Goal: Register for event/course: Register for event/course

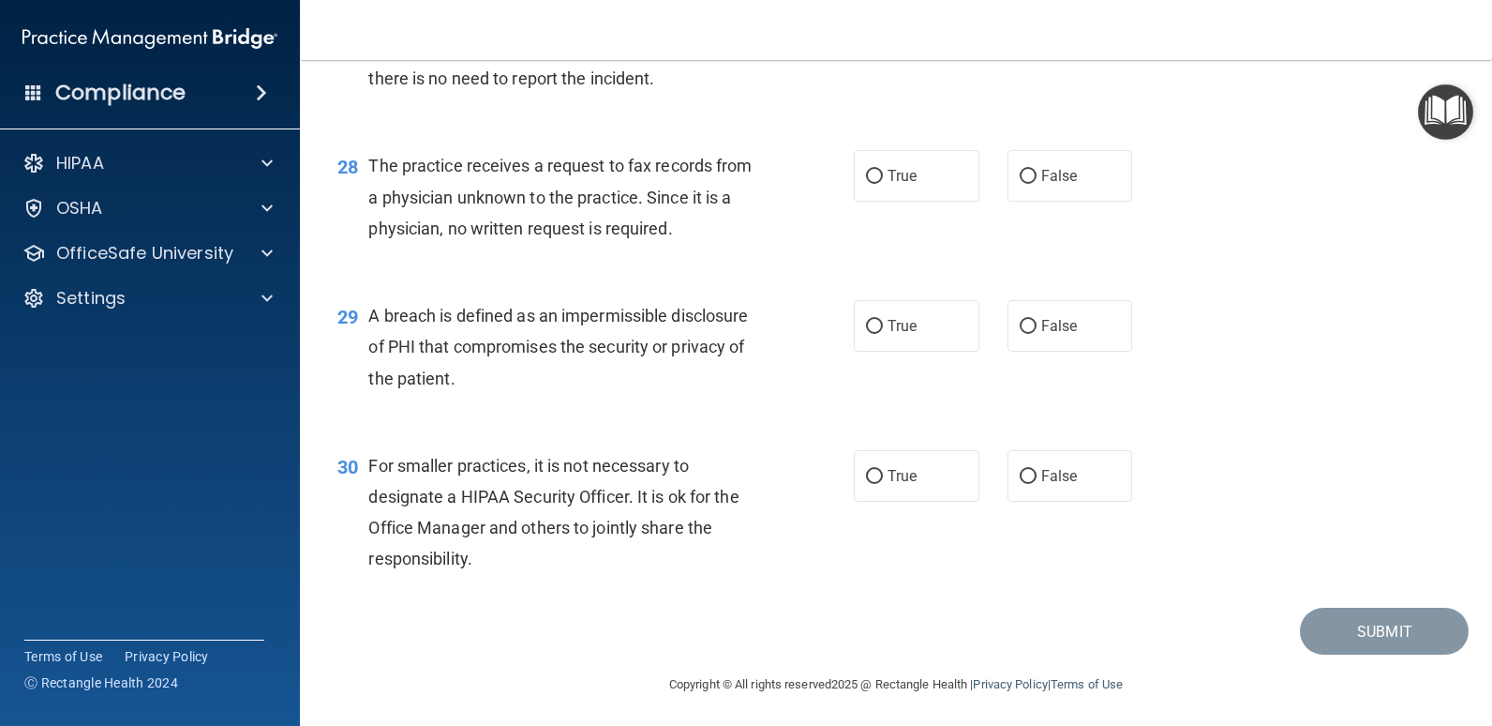
scroll to position [4230, 0]
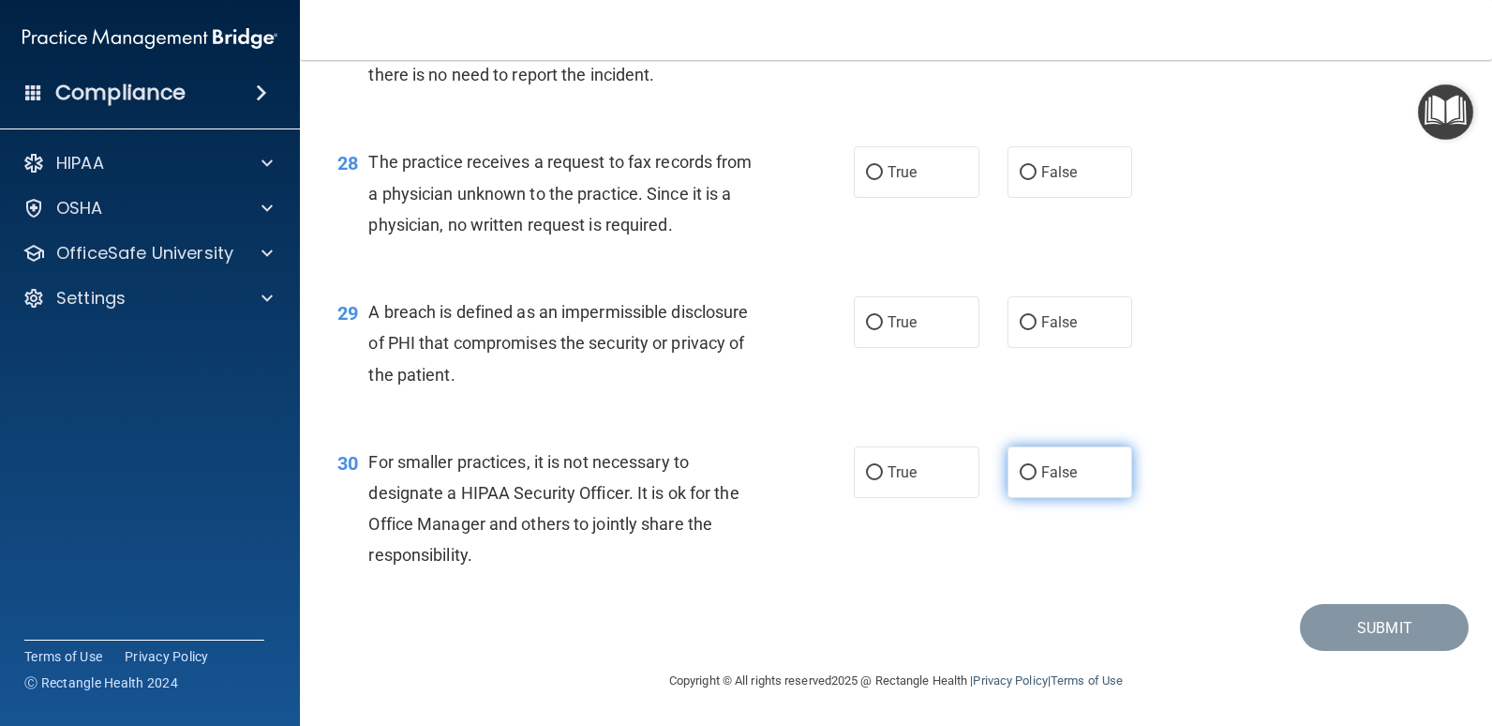
click at [1044, 465] on span "False" at bounding box center [1060, 472] width 37 height 18
click at [1037, 466] on input "False" at bounding box center [1028, 473] width 17 height 14
radio input "true"
click at [888, 319] on span "True" at bounding box center [902, 322] width 29 height 18
click at [883, 319] on input "True" at bounding box center [874, 323] width 17 height 14
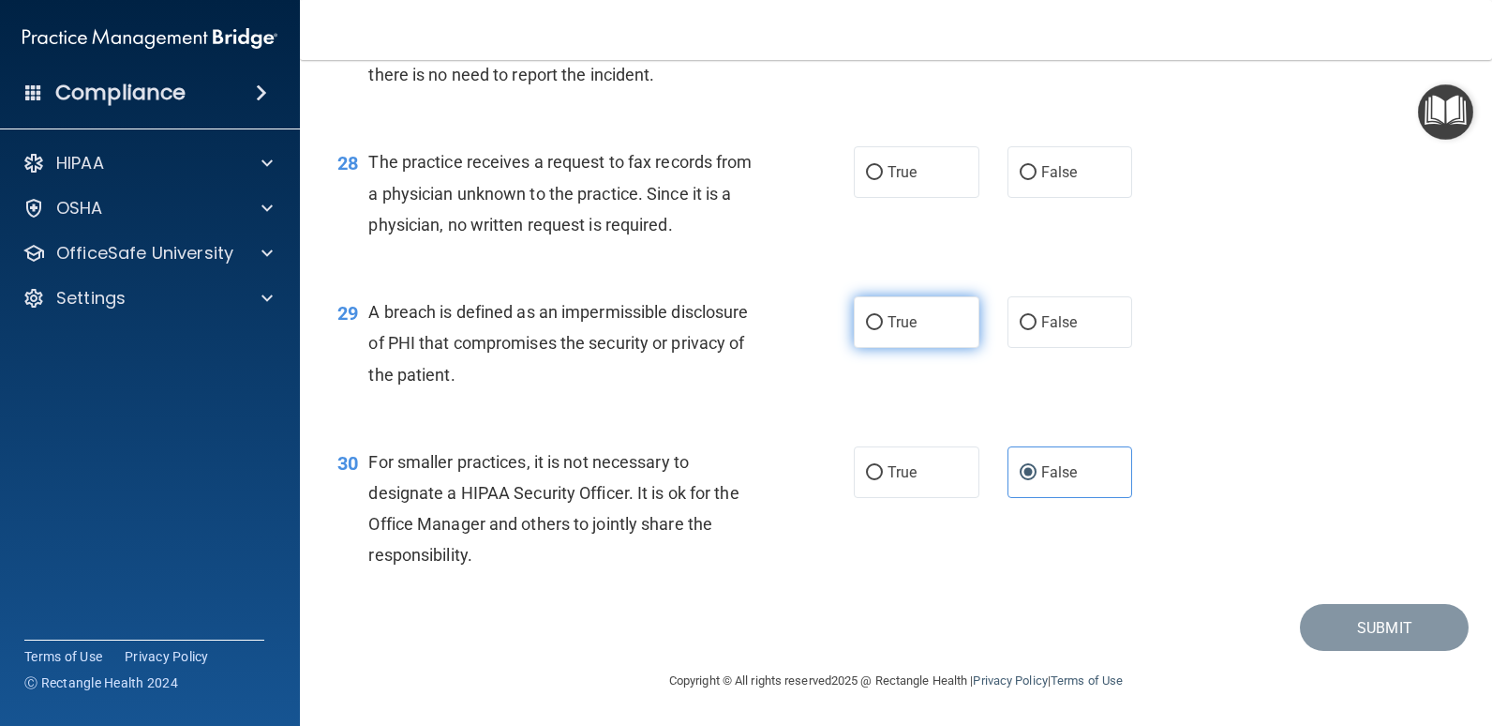
radio input "true"
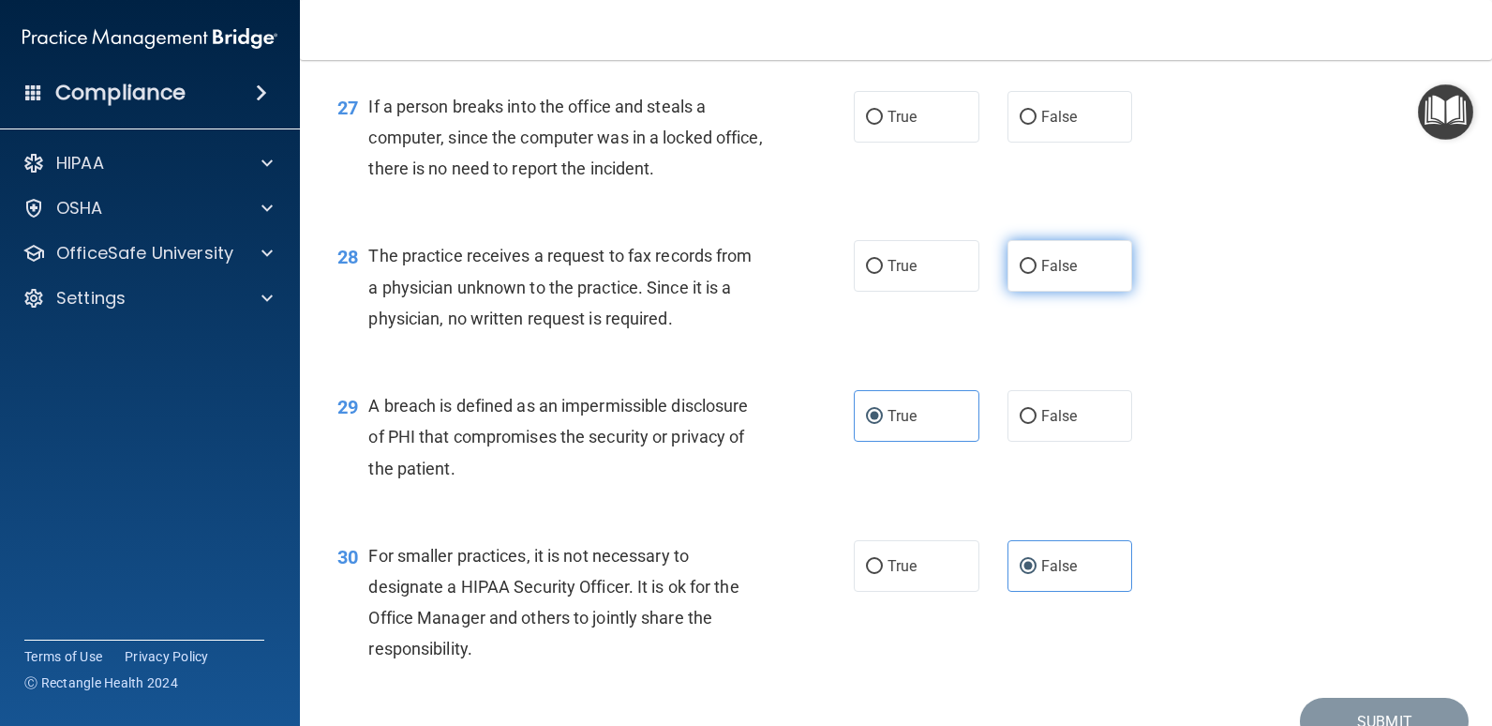
click at [1030, 264] on label "False" at bounding box center [1071, 266] width 126 height 52
click at [1030, 264] on input "False" at bounding box center [1028, 267] width 17 height 14
radio input "true"
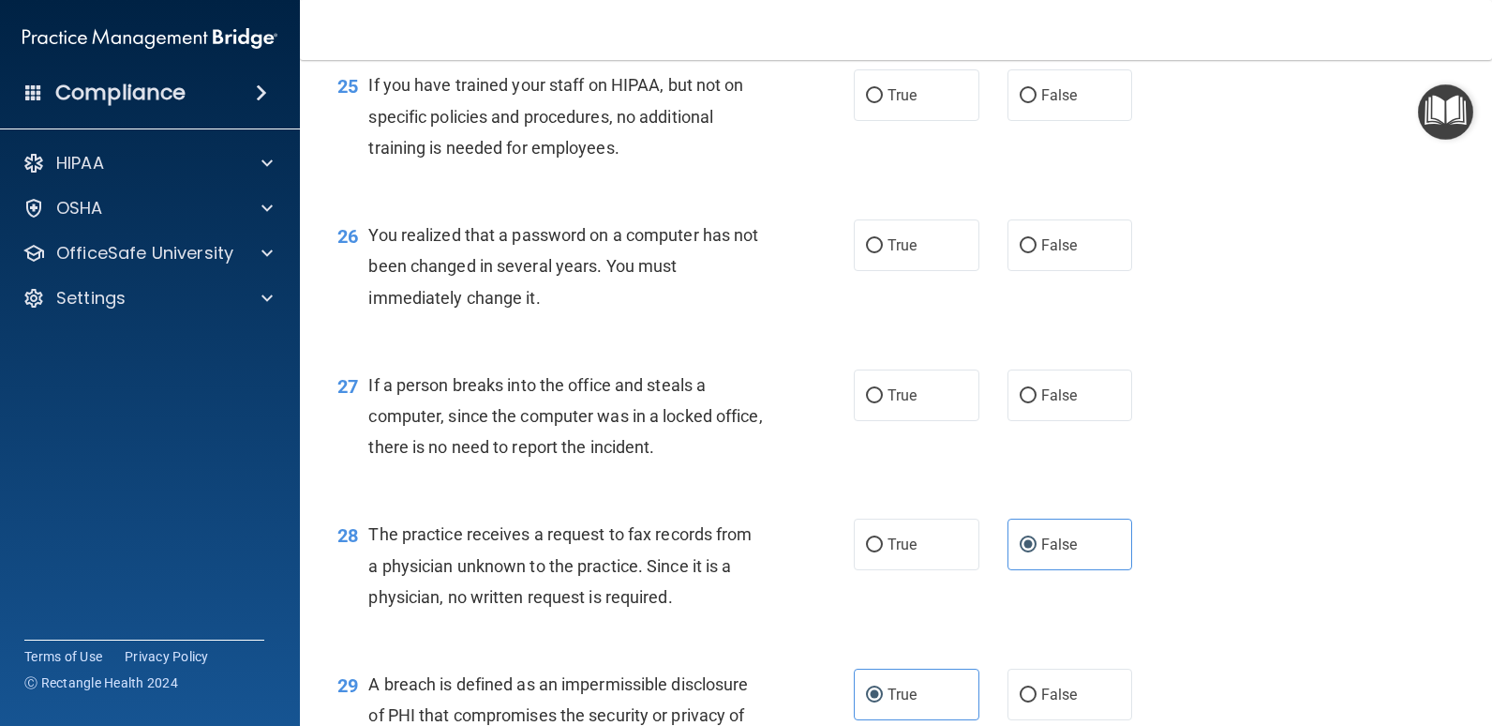
scroll to position [3855, 0]
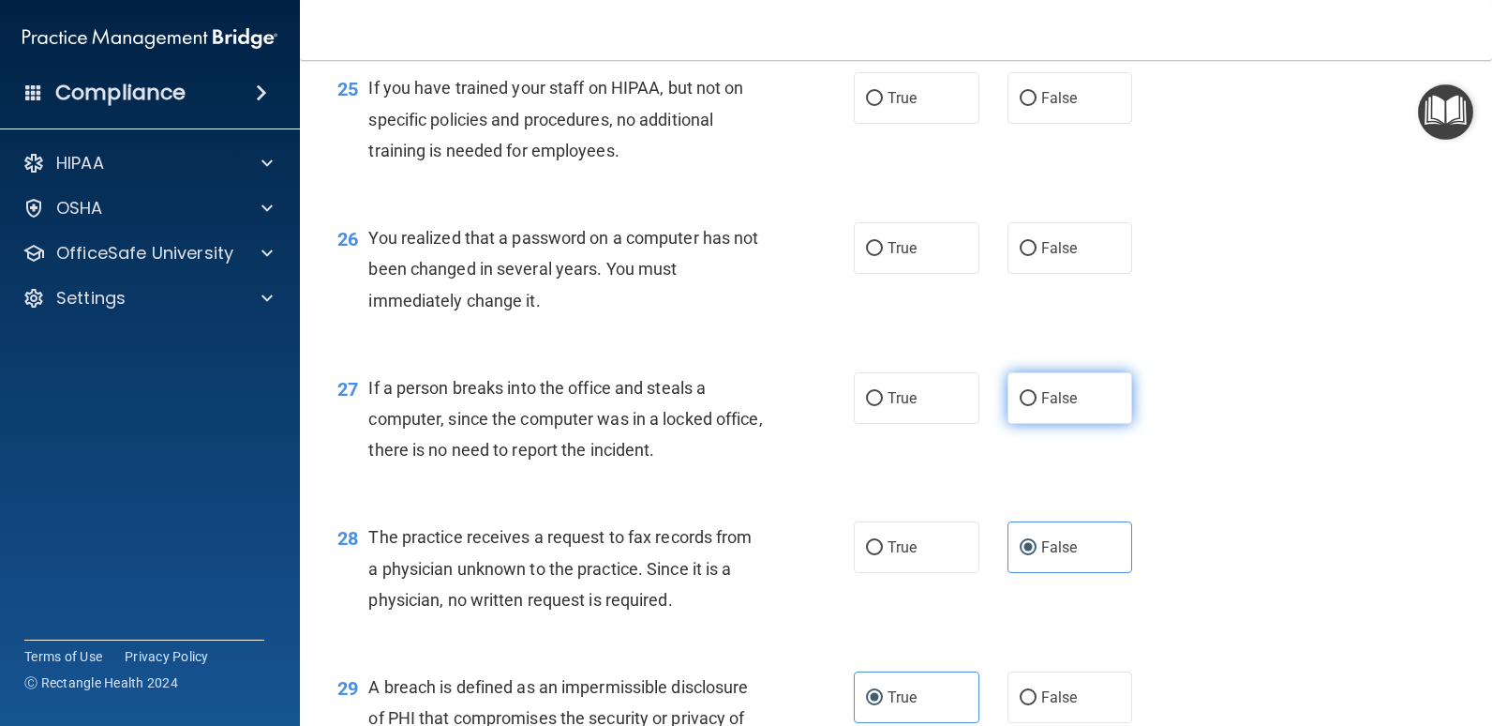
click at [1023, 399] on input "False" at bounding box center [1028, 399] width 17 height 14
radio input "true"
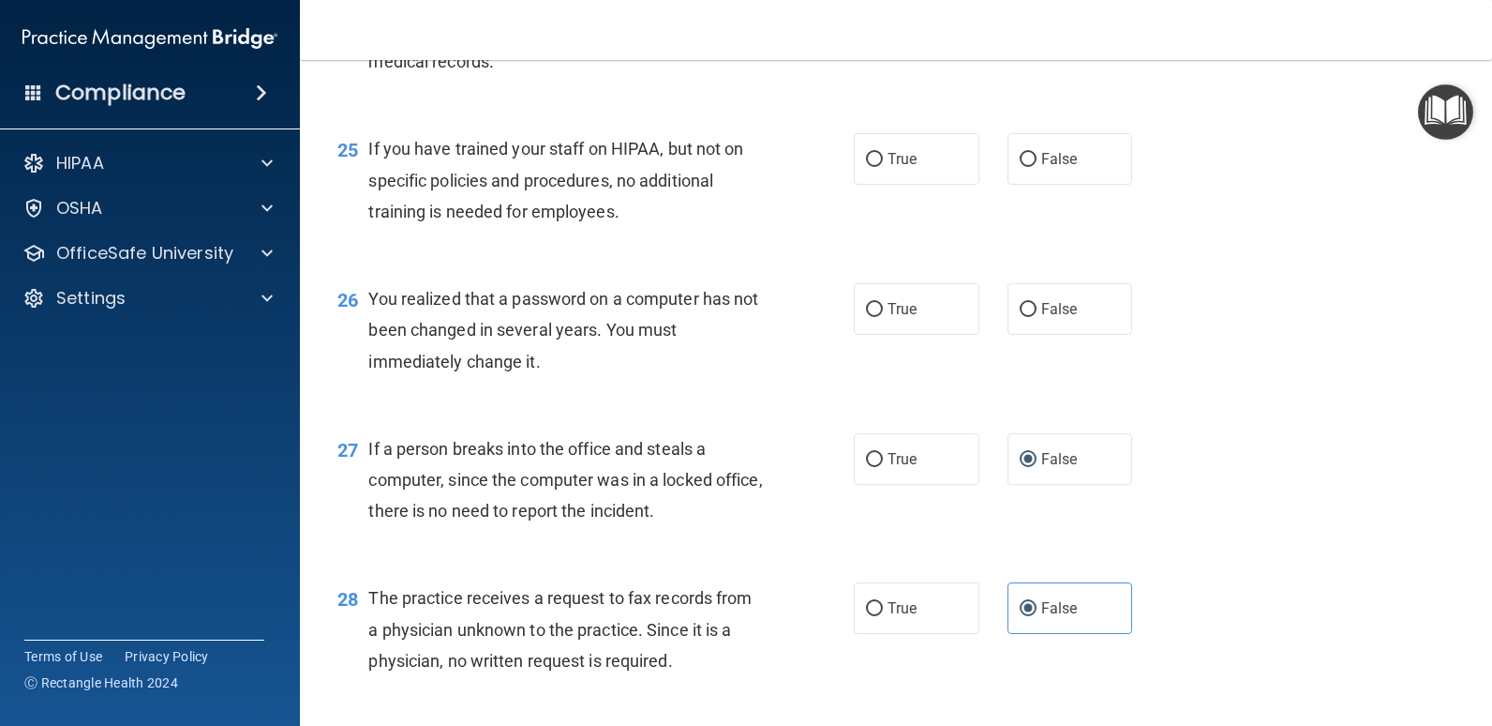
scroll to position [3761, 0]
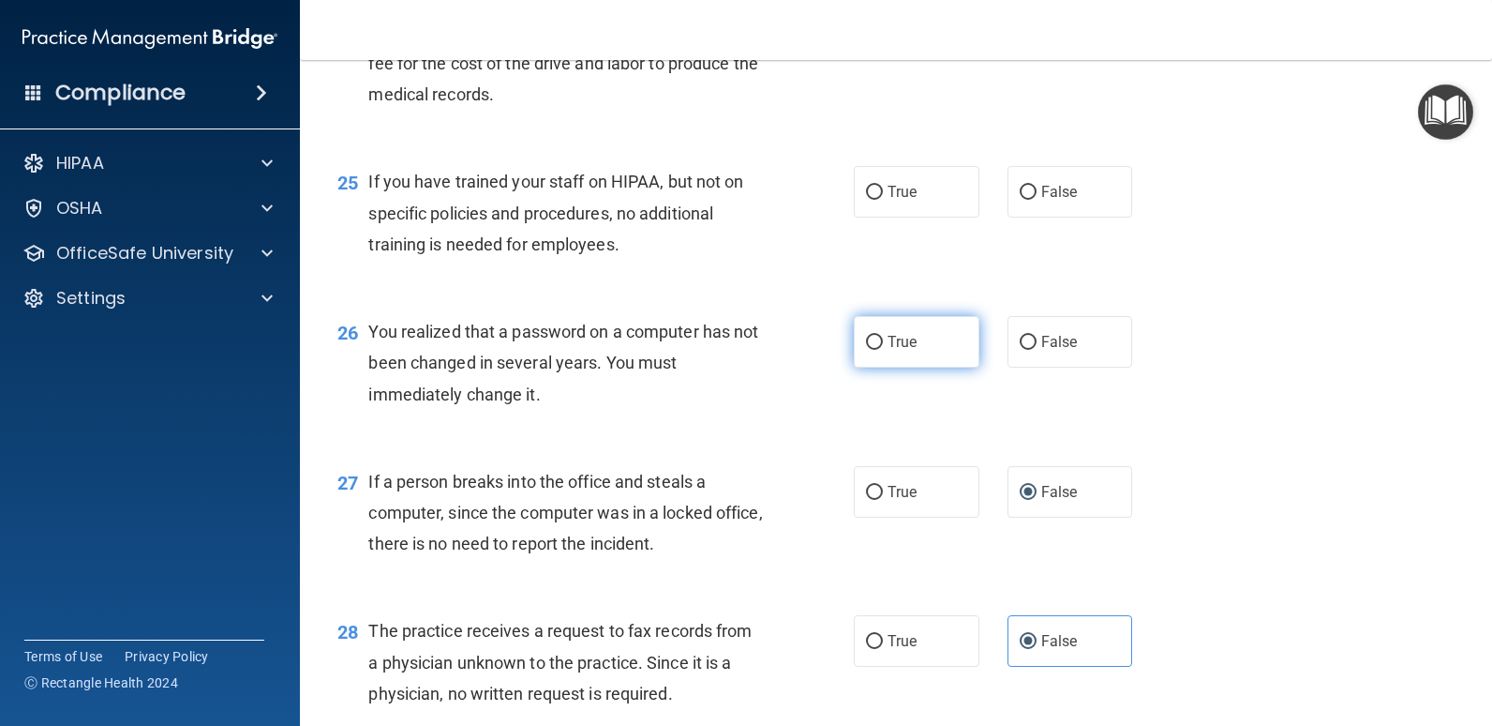
click at [880, 342] on label "True" at bounding box center [917, 342] width 126 height 52
click at [880, 342] on input "True" at bounding box center [874, 343] width 17 height 14
radio input "true"
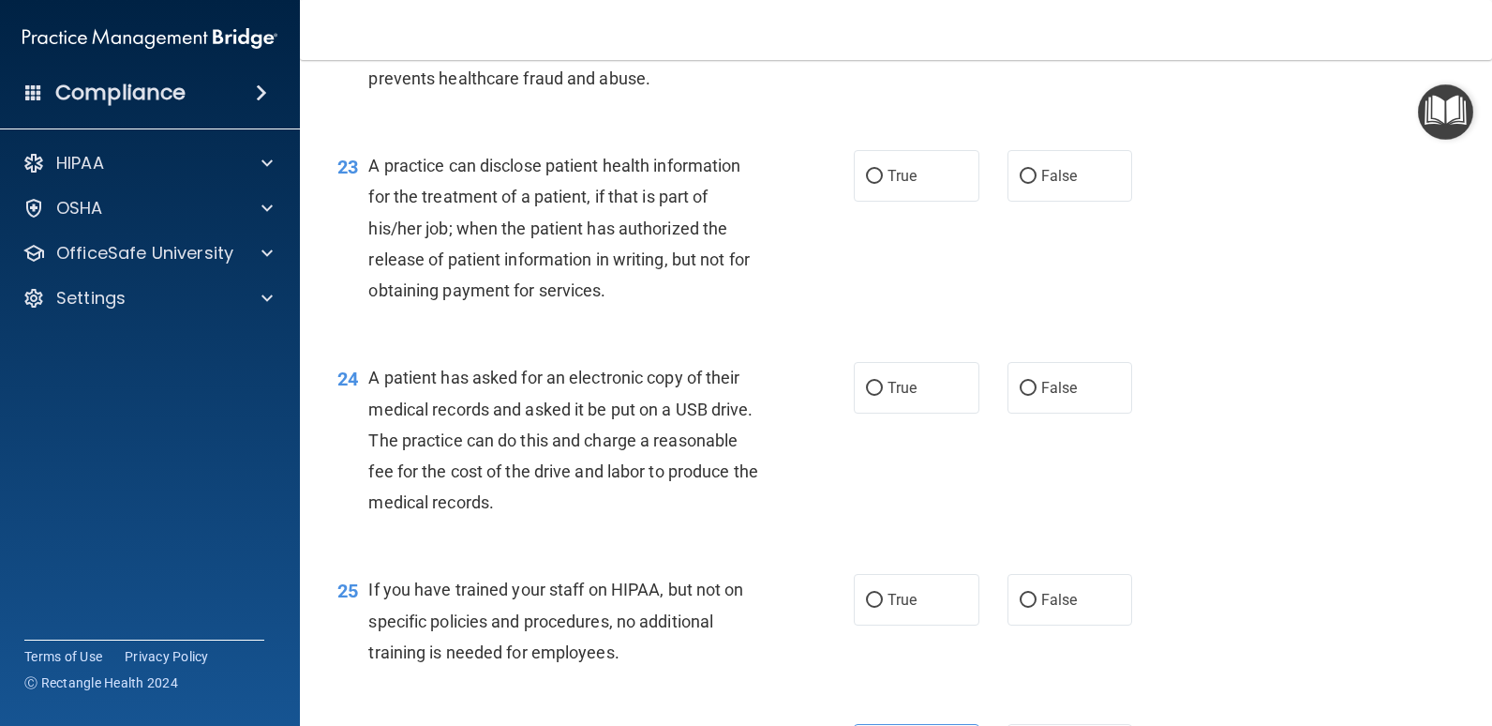
scroll to position [3386, 0]
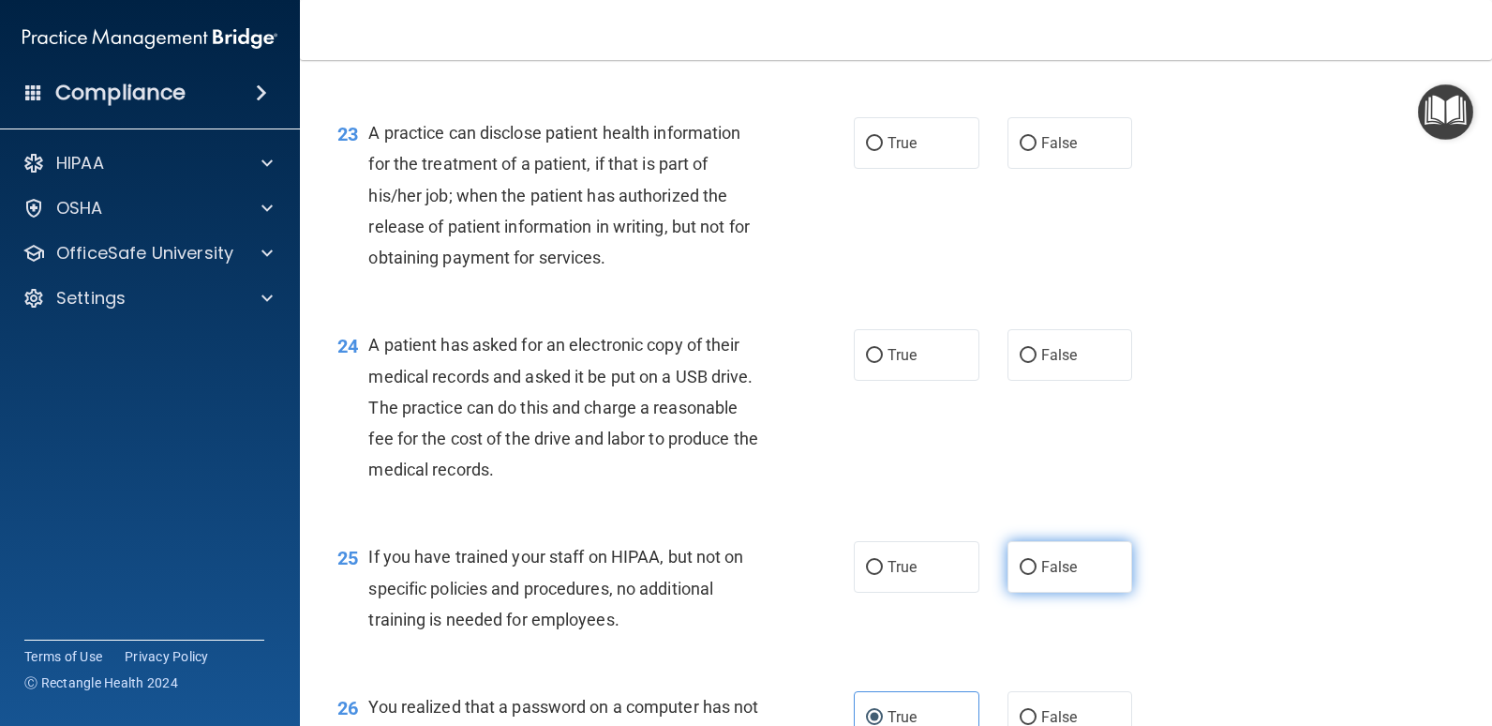
click at [1030, 562] on label "False" at bounding box center [1071, 567] width 126 height 52
click at [1030, 562] on input "False" at bounding box center [1028, 568] width 17 height 14
radio input "true"
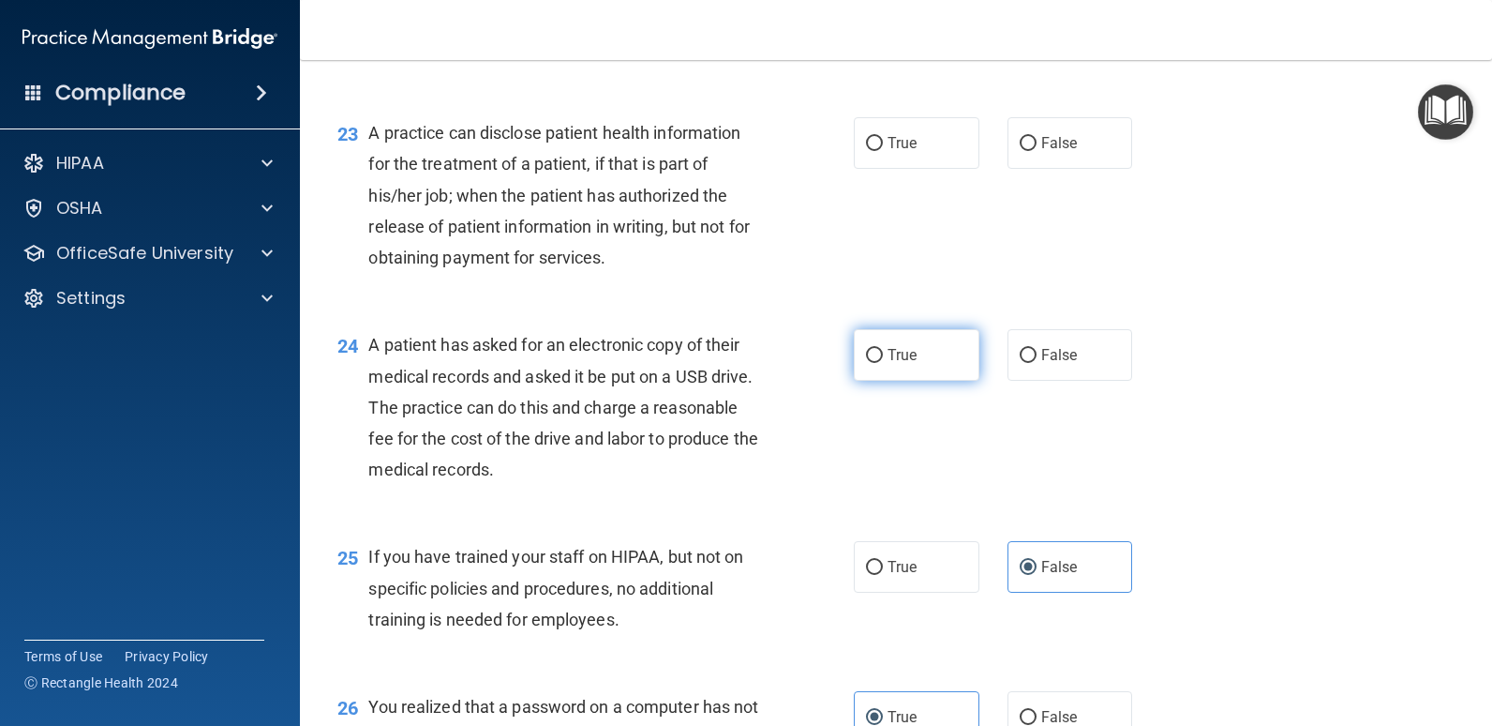
click at [926, 353] on label "True" at bounding box center [917, 355] width 126 height 52
click at [883, 353] on input "True" at bounding box center [874, 356] width 17 height 14
radio input "true"
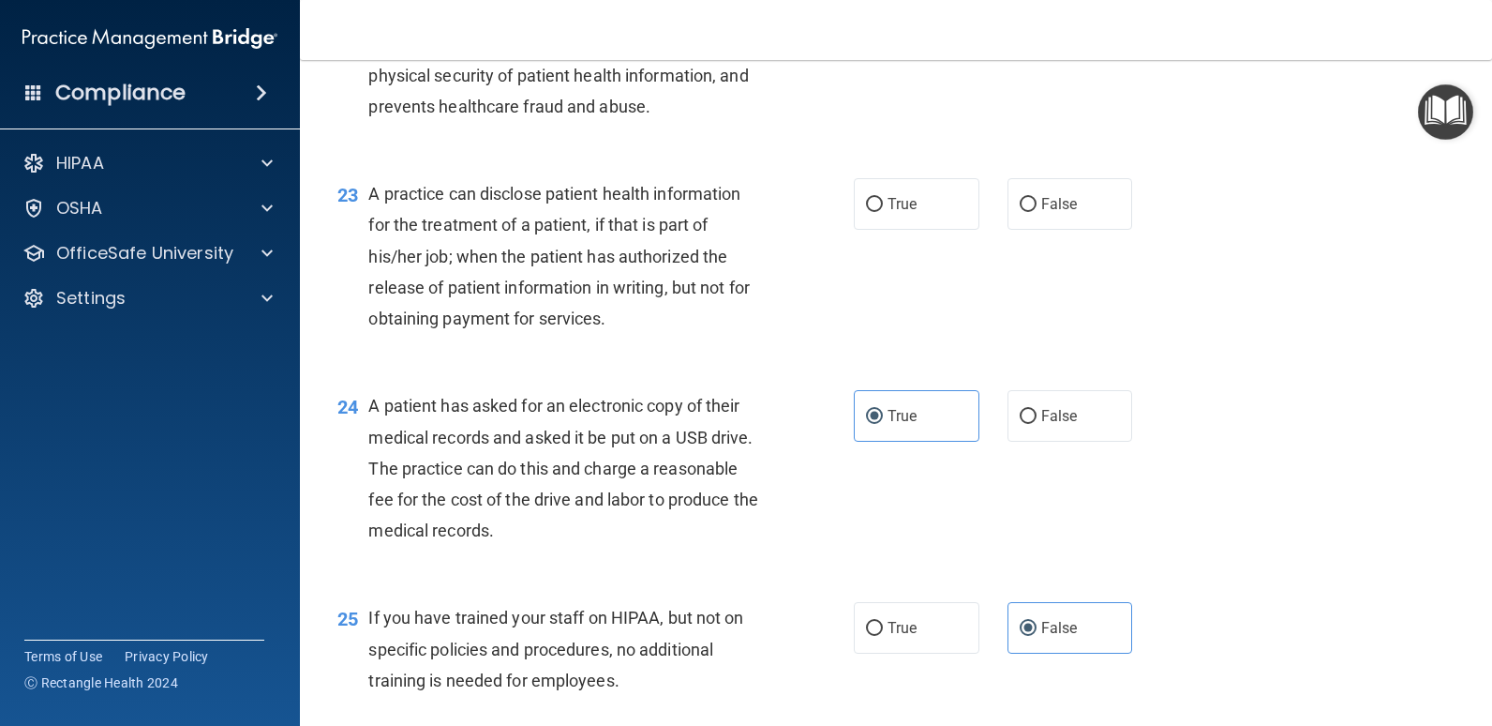
scroll to position [3292, 0]
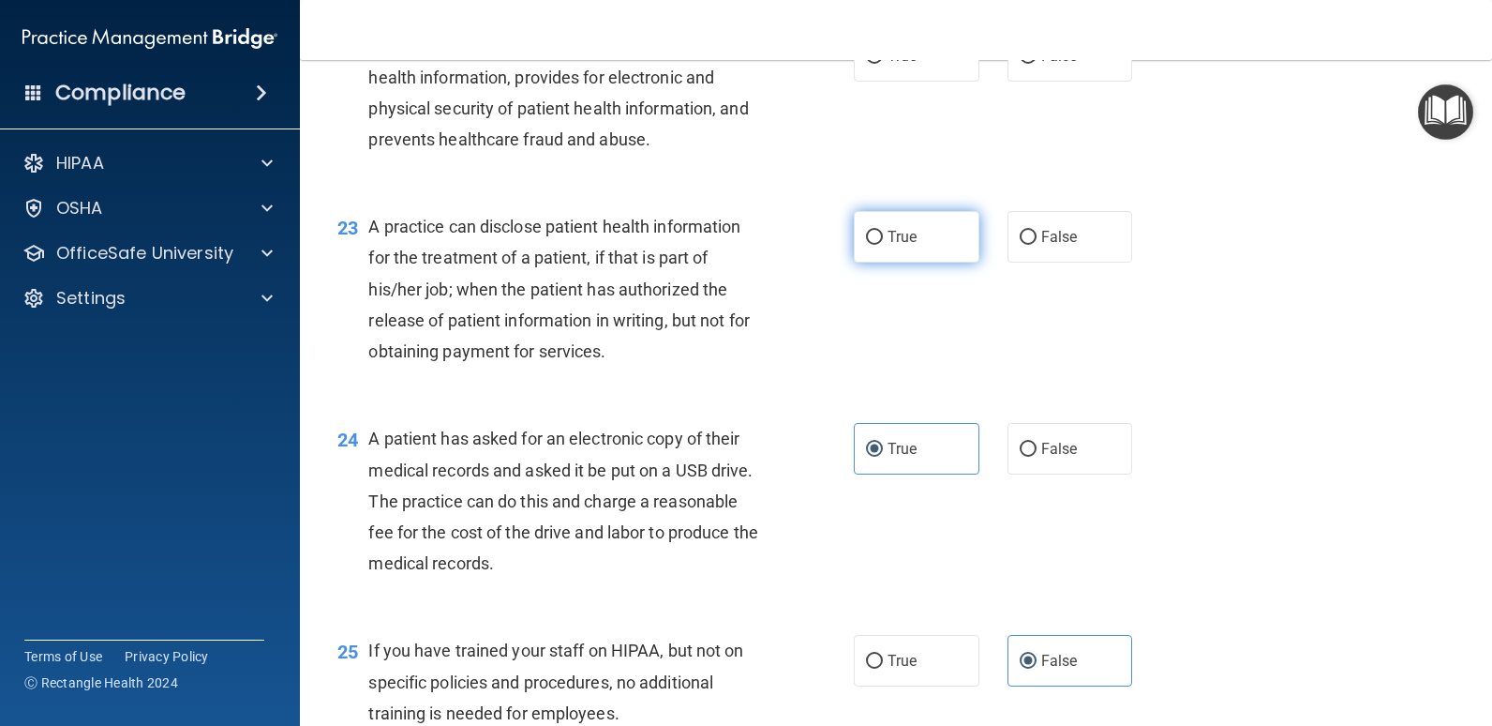
click at [905, 222] on label "True" at bounding box center [917, 237] width 126 height 52
click at [883, 231] on input "True" at bounding box center [874, 238] width 17 height 14
radio input "true"
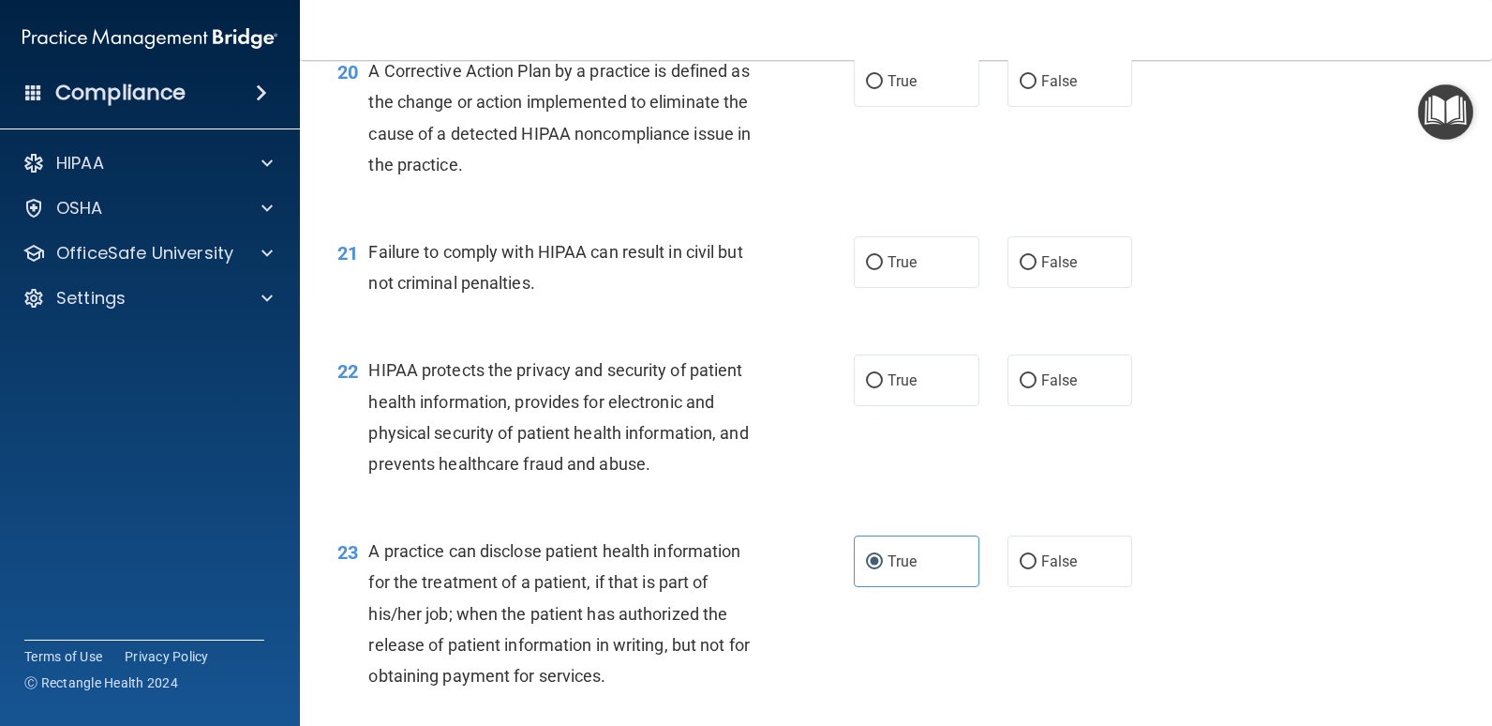
scroll to position [2917, 0]
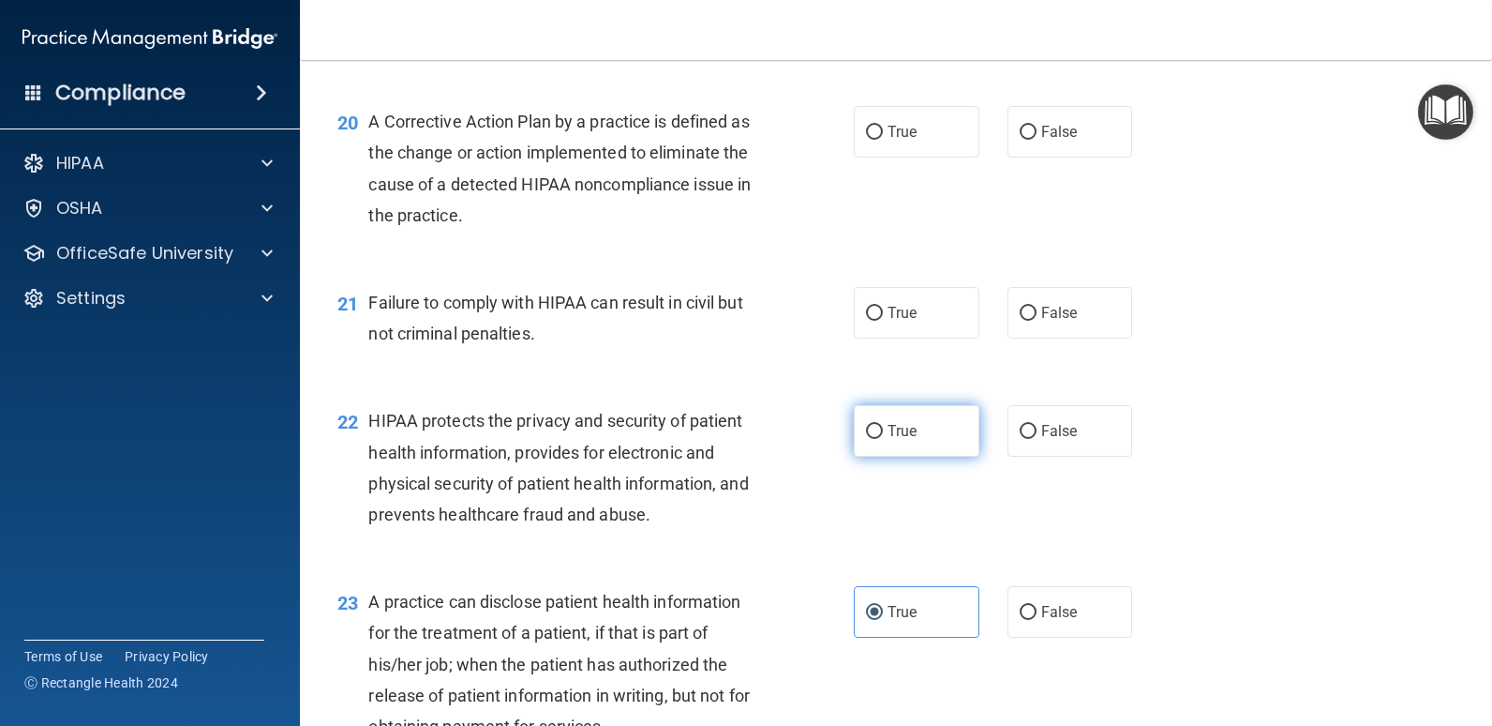
click at [874, 435] on input "True" at bounding box center [874, 432] width 17 height 14
radio input "true"
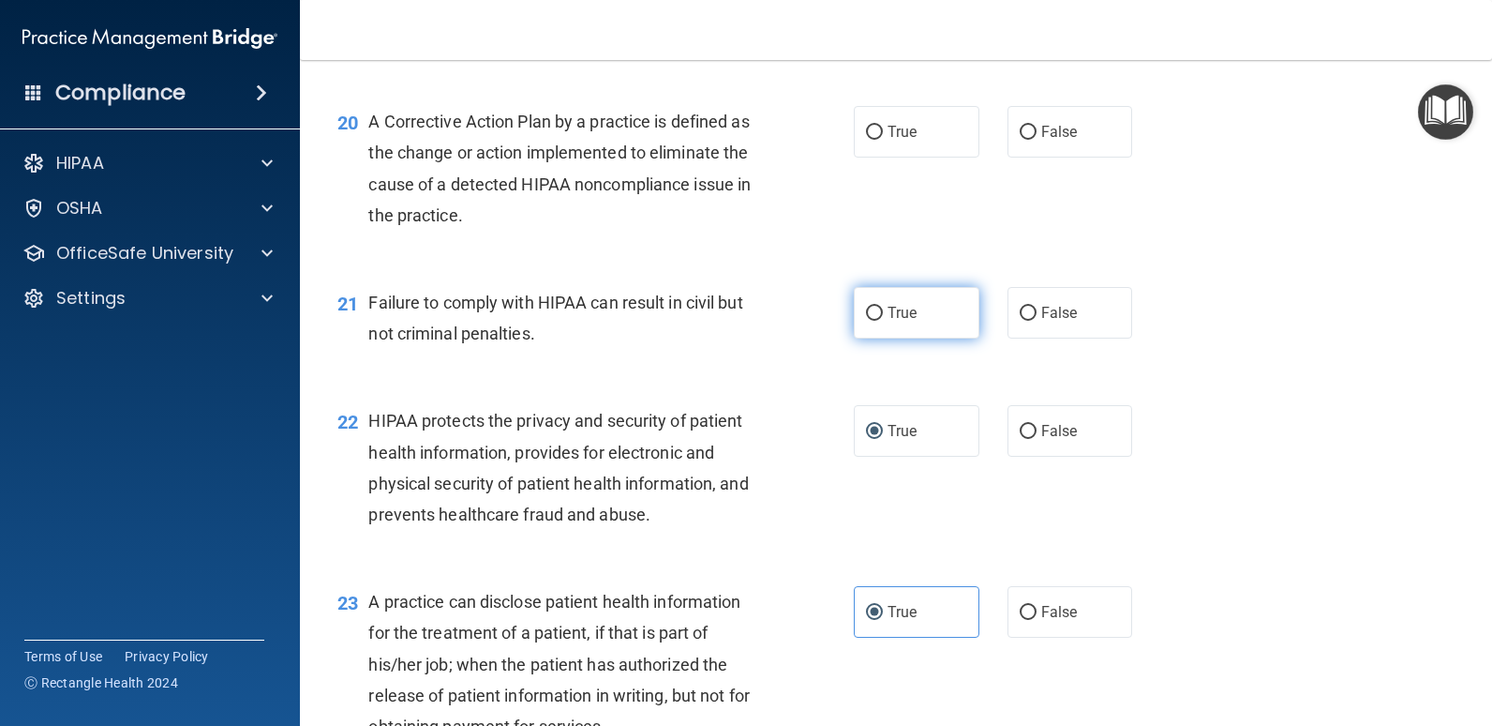
click at [909, 314] on span "True" at bounding box center [902, 313] width 29 height 18
click at [883, 314] on input "True" at bounding box center [874, 314] width 17 height 14
radio input "true"
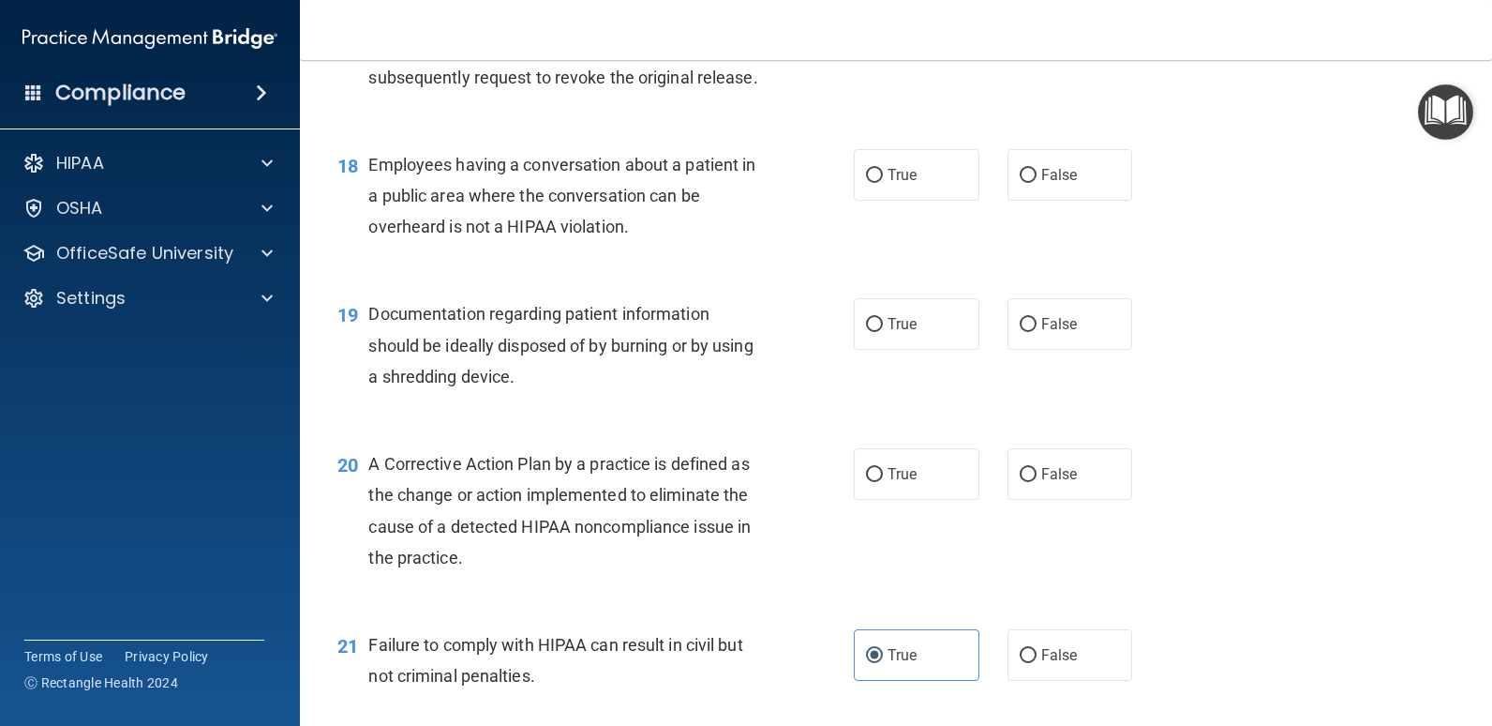
scroll to position [2542, 0]
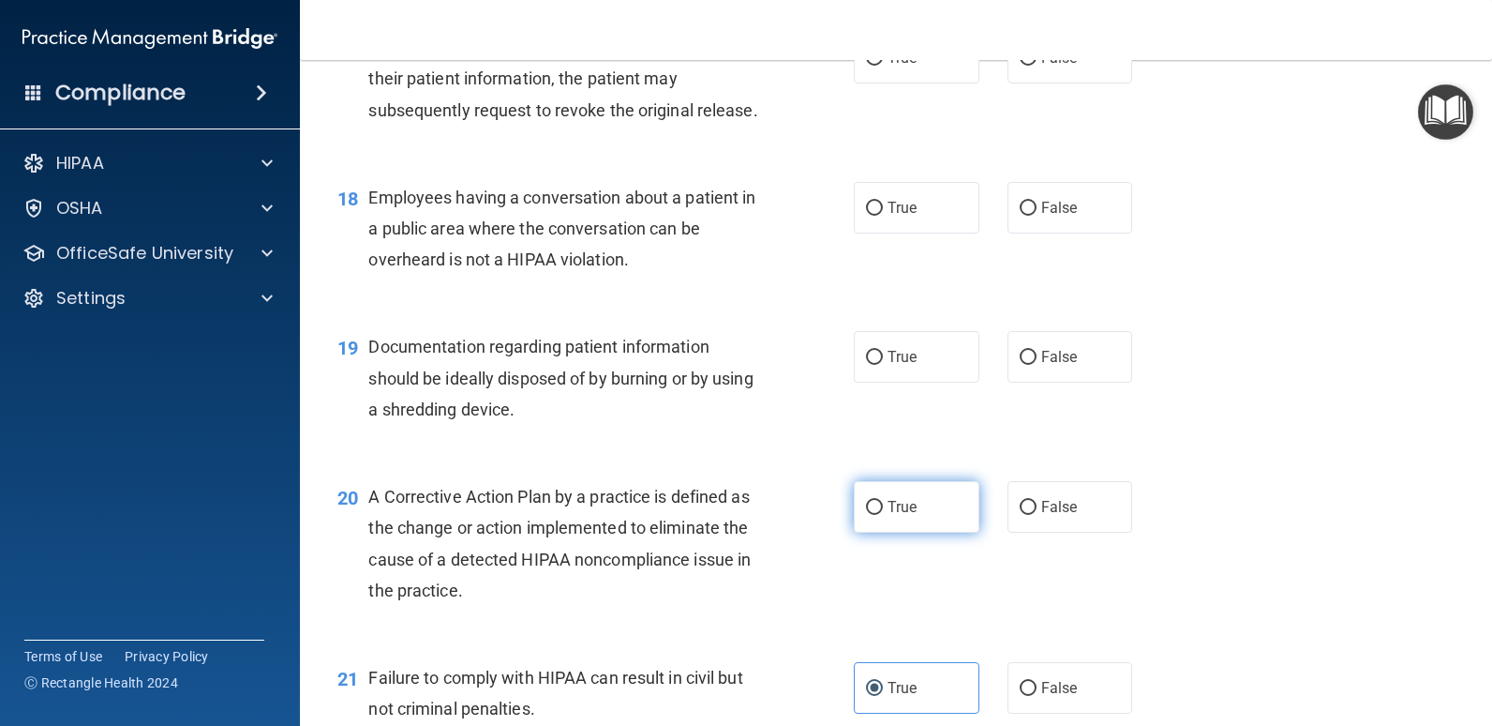
click at [888, 508] on span "True" at bounding box center [902, 507] width 29 height 18
click at [883, 508] on input "True" at bounding box center [874, 508] width 17 height 14
radio input "true"
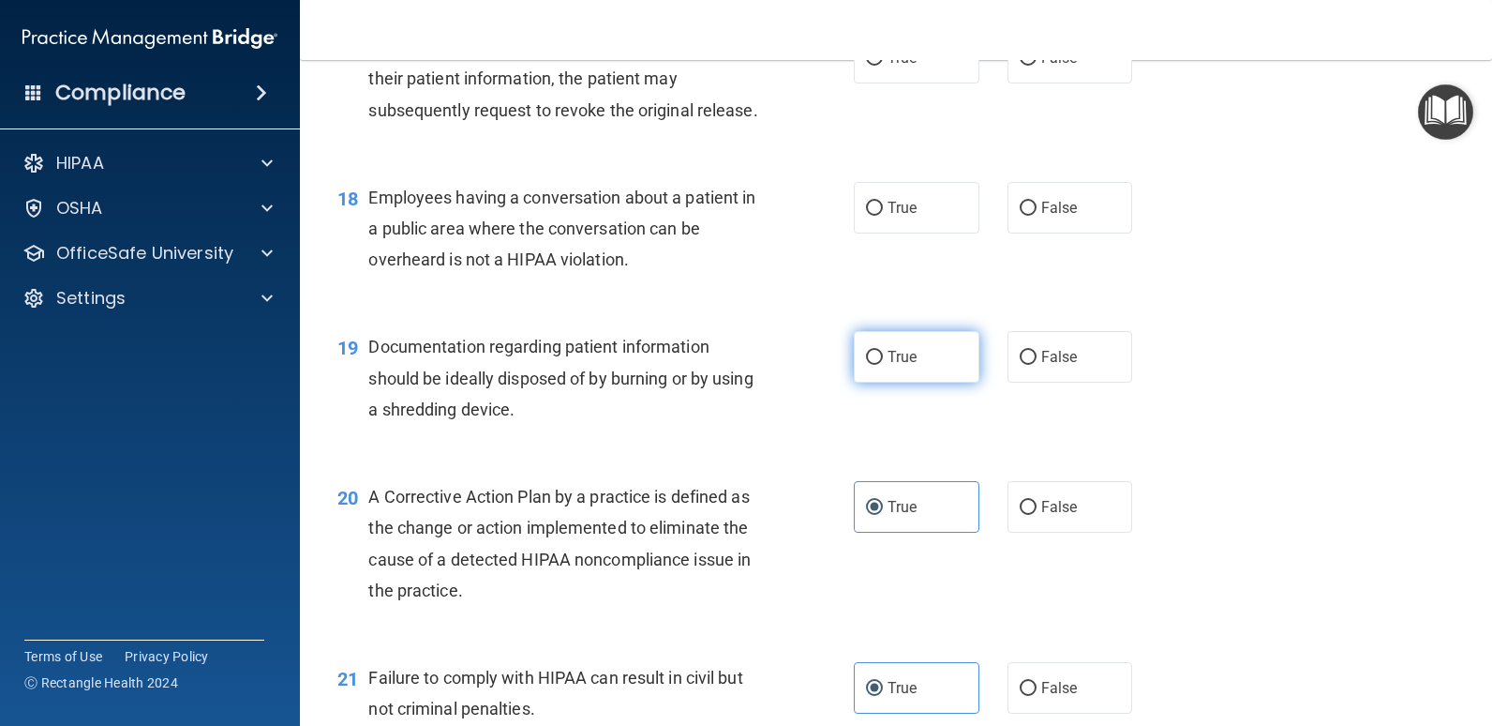
click at [889, 367] on label "True" at bounding box center [917, 357] width 126 height 52
click at [883, 365] on input "True" at bounding box center [874, 358] width 17 height 14
radio input "true"
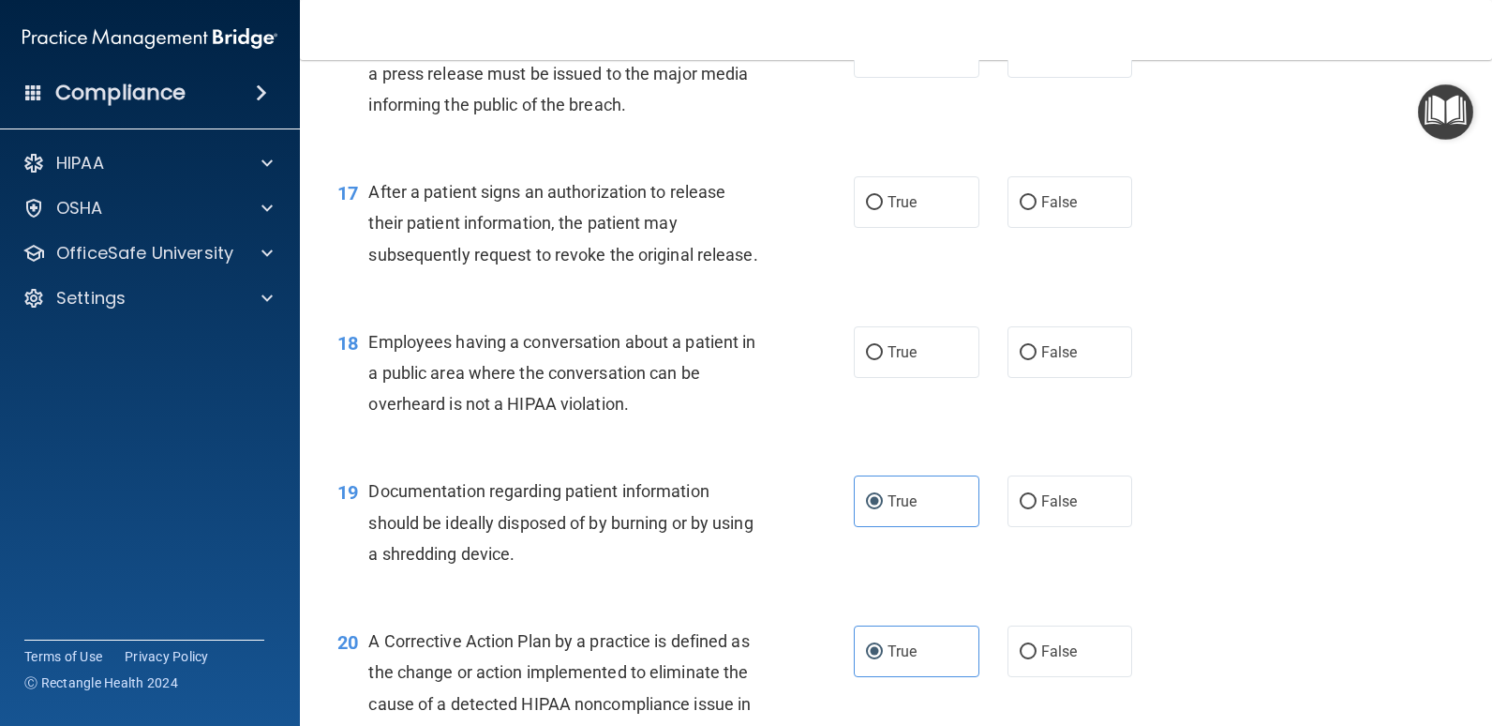
scroll to position [2355, 0]
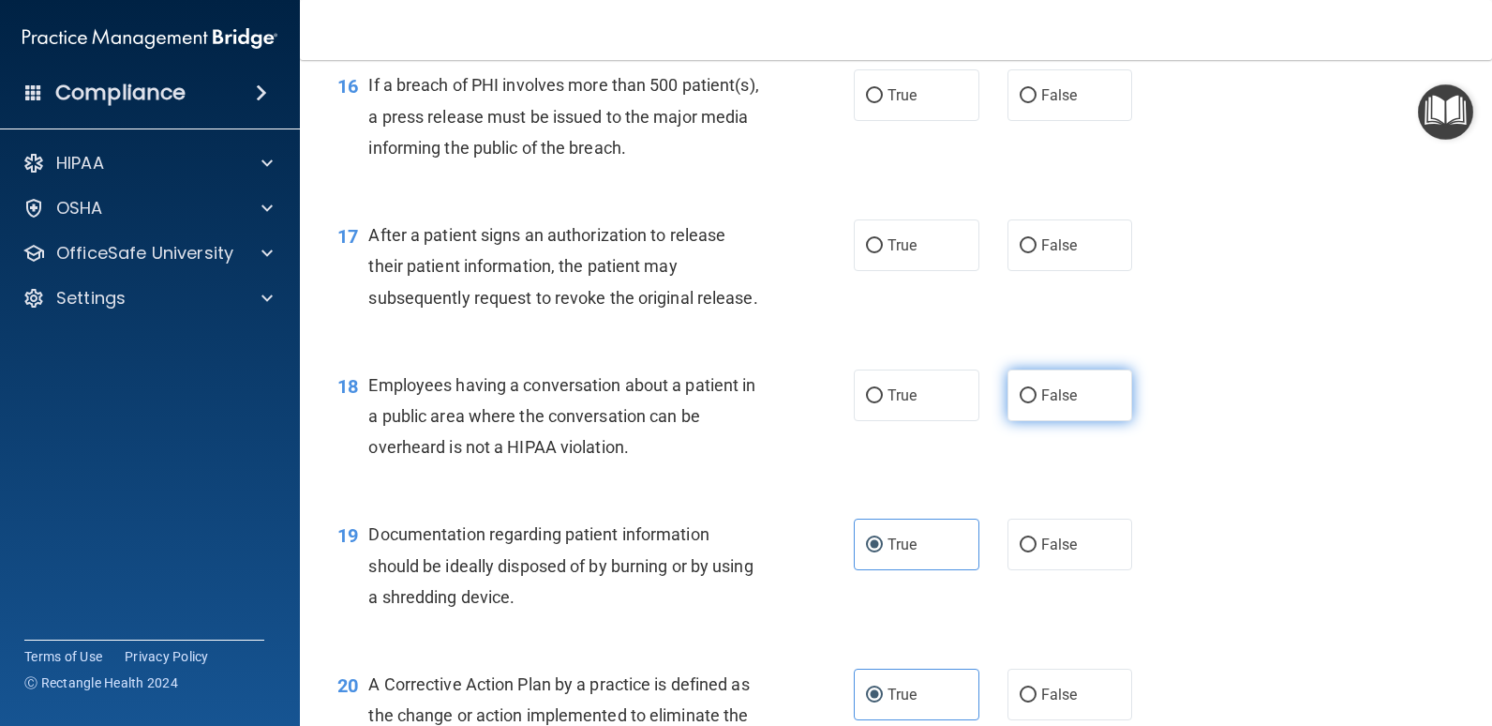
click at [1042, 386] on span "False" at bounding box center [1060, 395] width 37 height 18
click at [1037, 389] on input "False" at bounding box center [1028, 396] width 17 height 14
radio input "true"
click at [857, 255] on label "True" at bounding box center [917, 245] width 126 height 52
click at [866, 253] on input "True" at bounding box center [874, 246] width 17 height 14
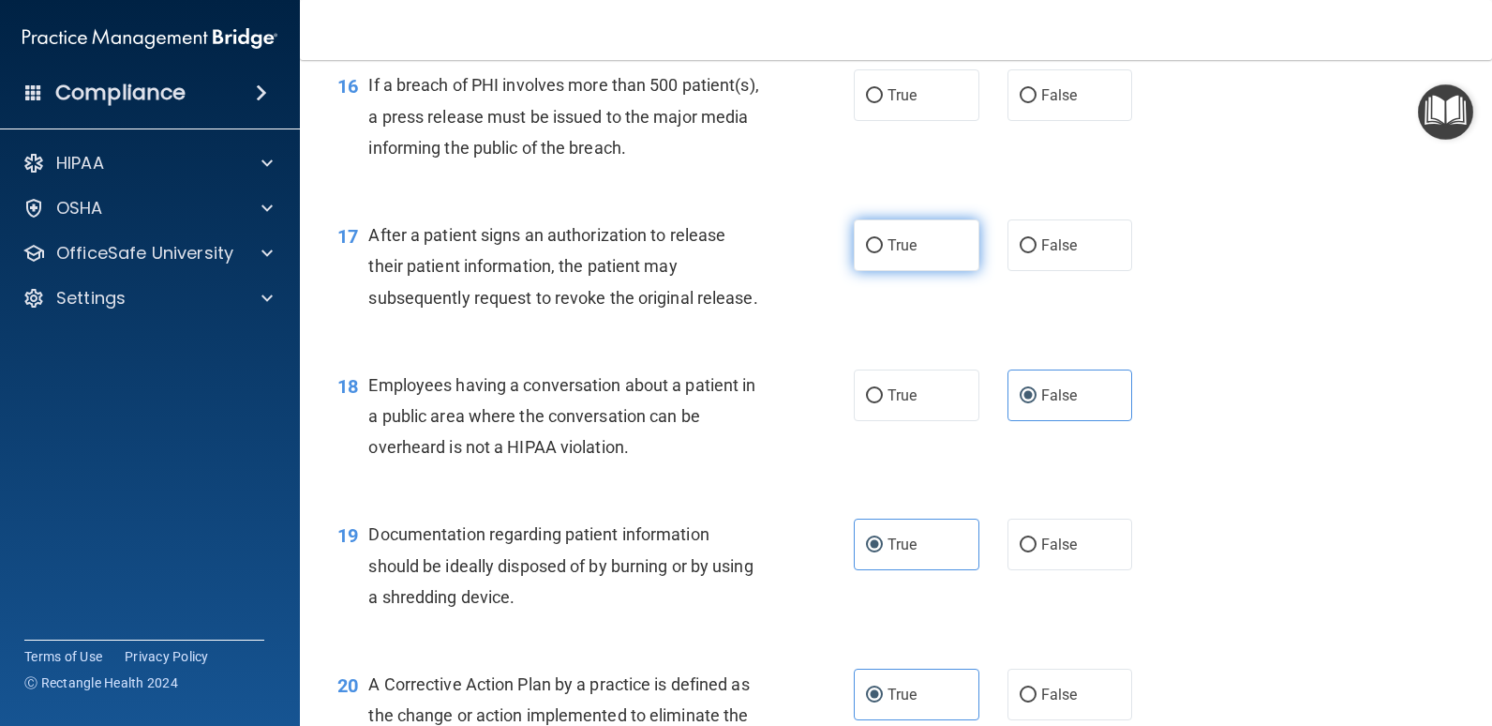
radio input "true"
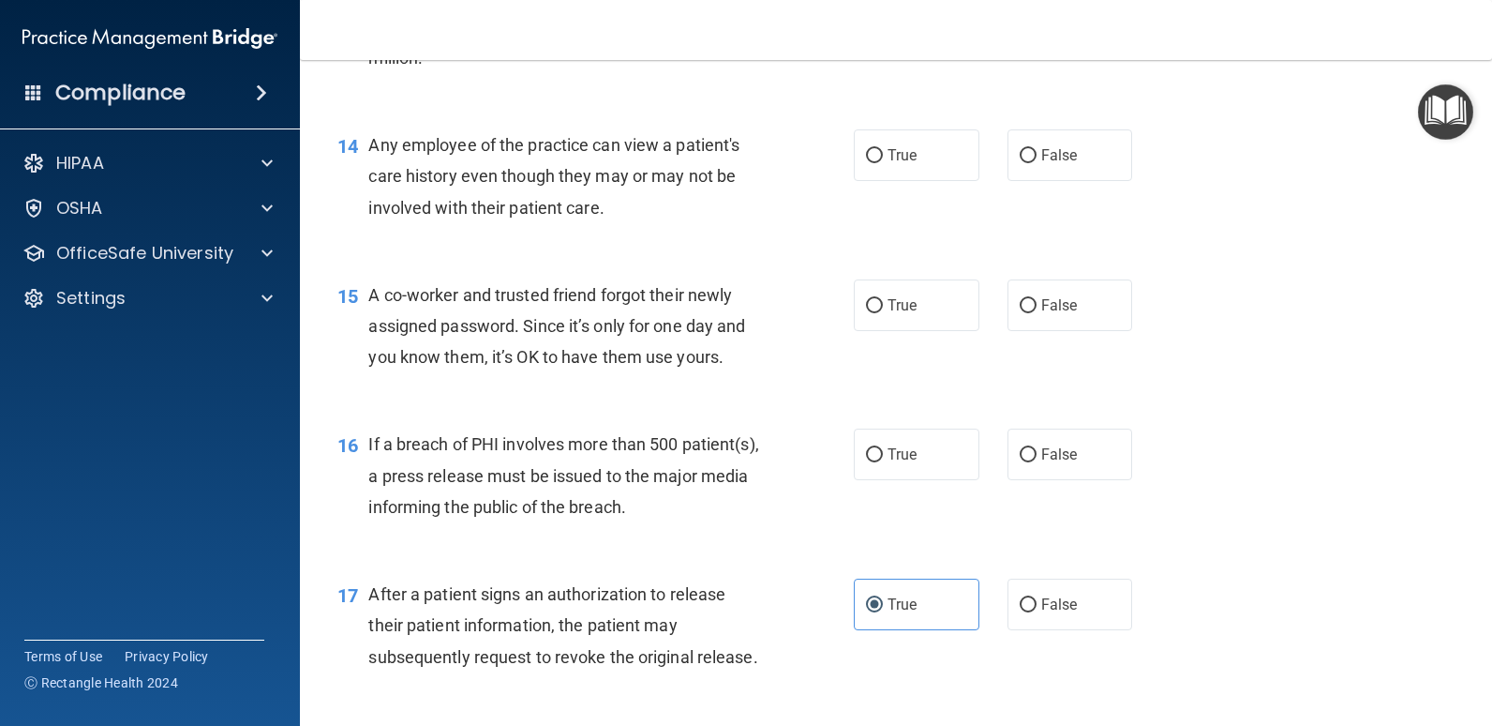
scroll to position [1980, 0]
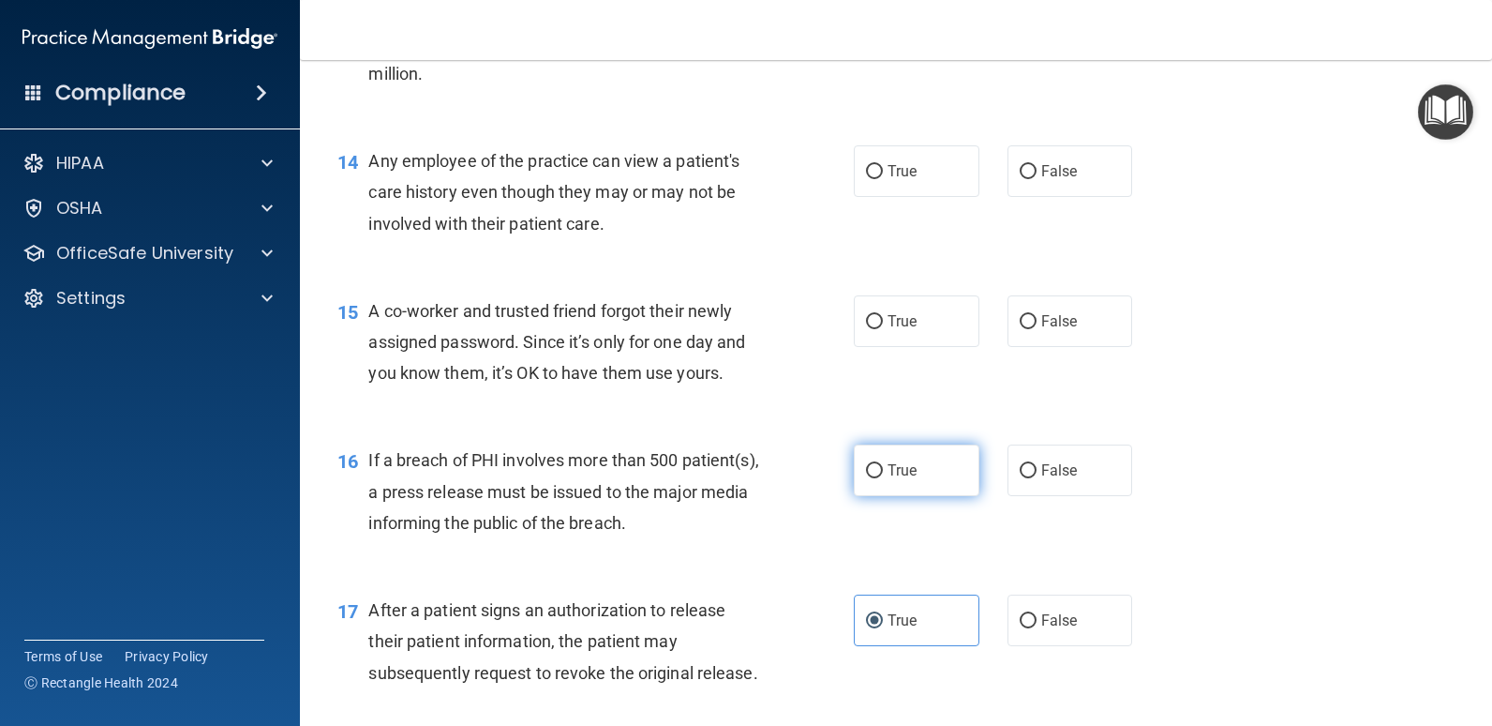
click at [926, 468] on label "True" at bounding box center [917, 470] width 126 height 52
click at [883, 468] on input "True" at bounding box center [874, 471] width 17 height 14
radio input "true"
click at [1030, 330] on label "False" at bounding box center [1071, 321] width 126 height 52
click at [1030, 329] on input "False" at bounding box center [1028, 322] width 17 height 14
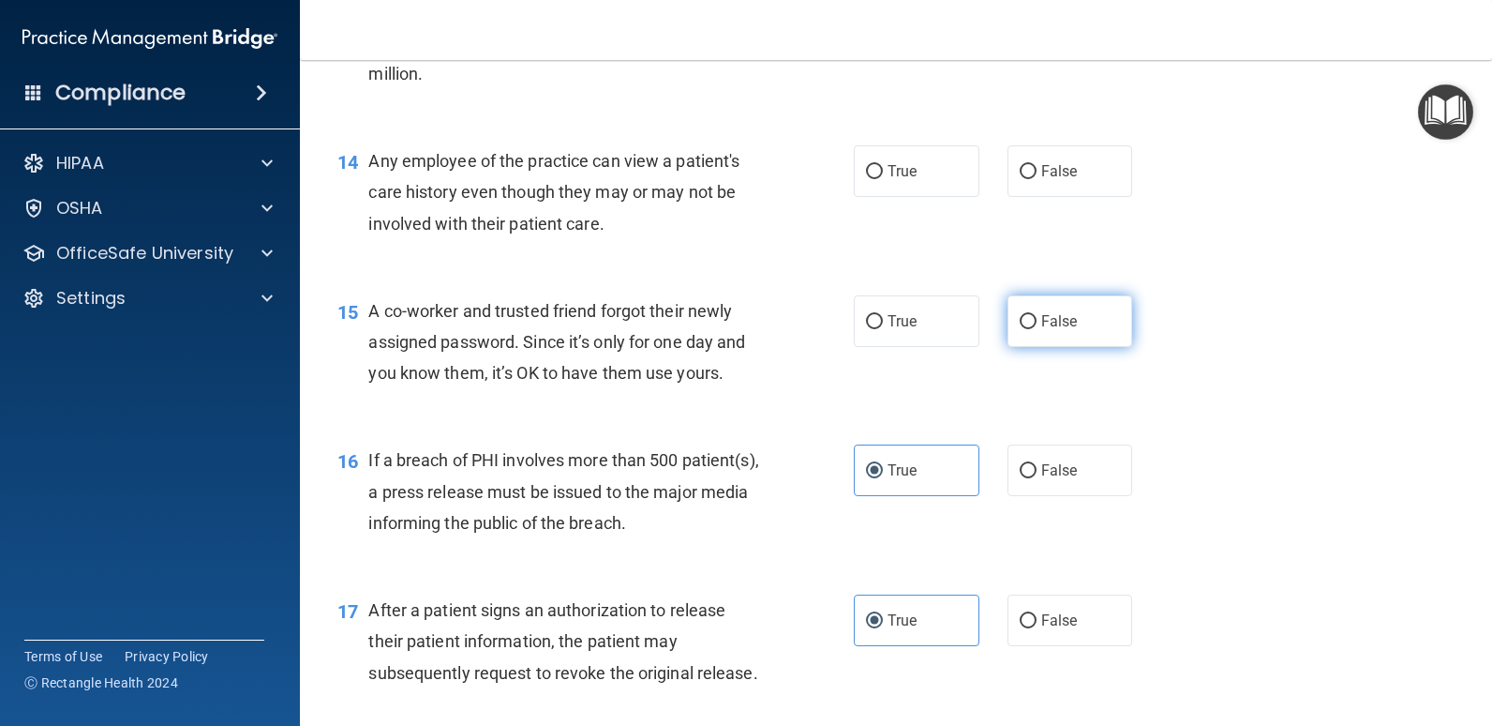
radio input "true"
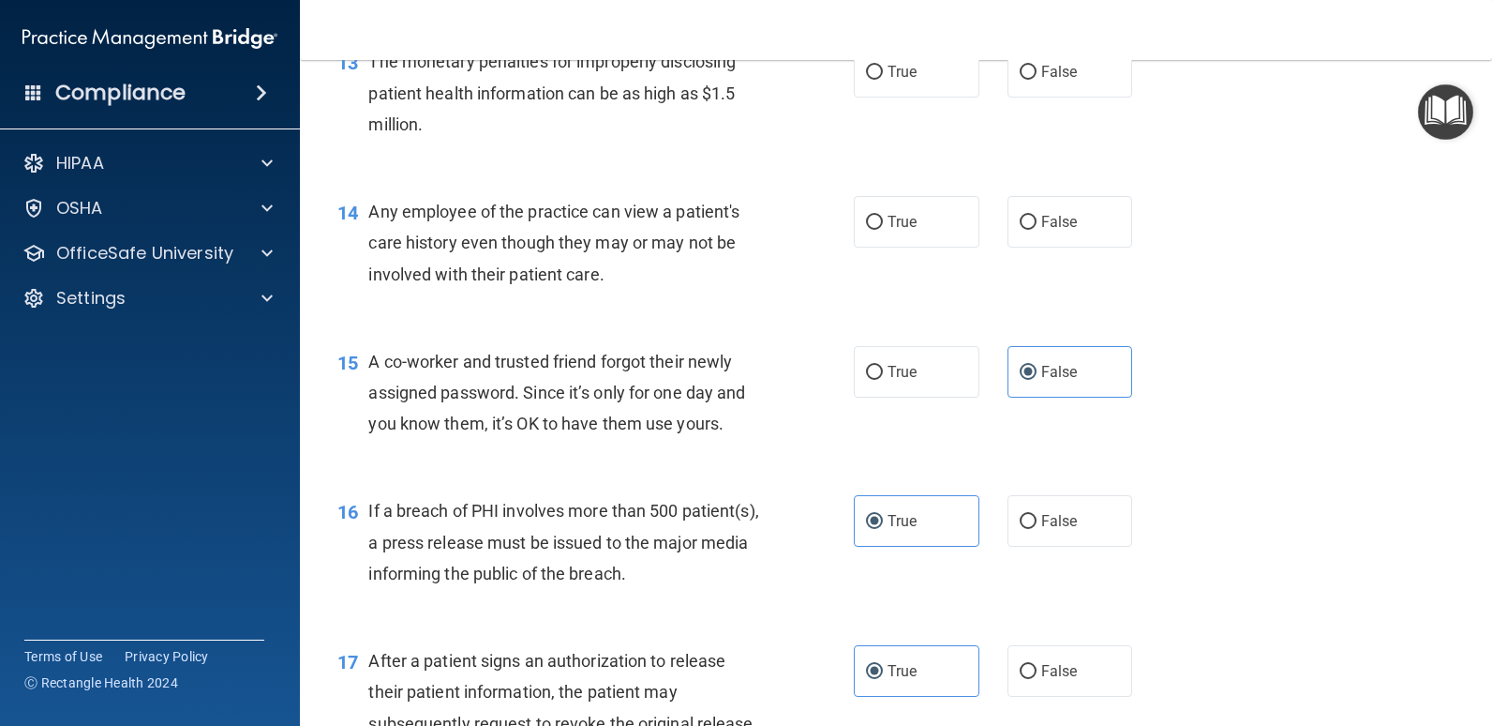
scroll to position [1886, 0]
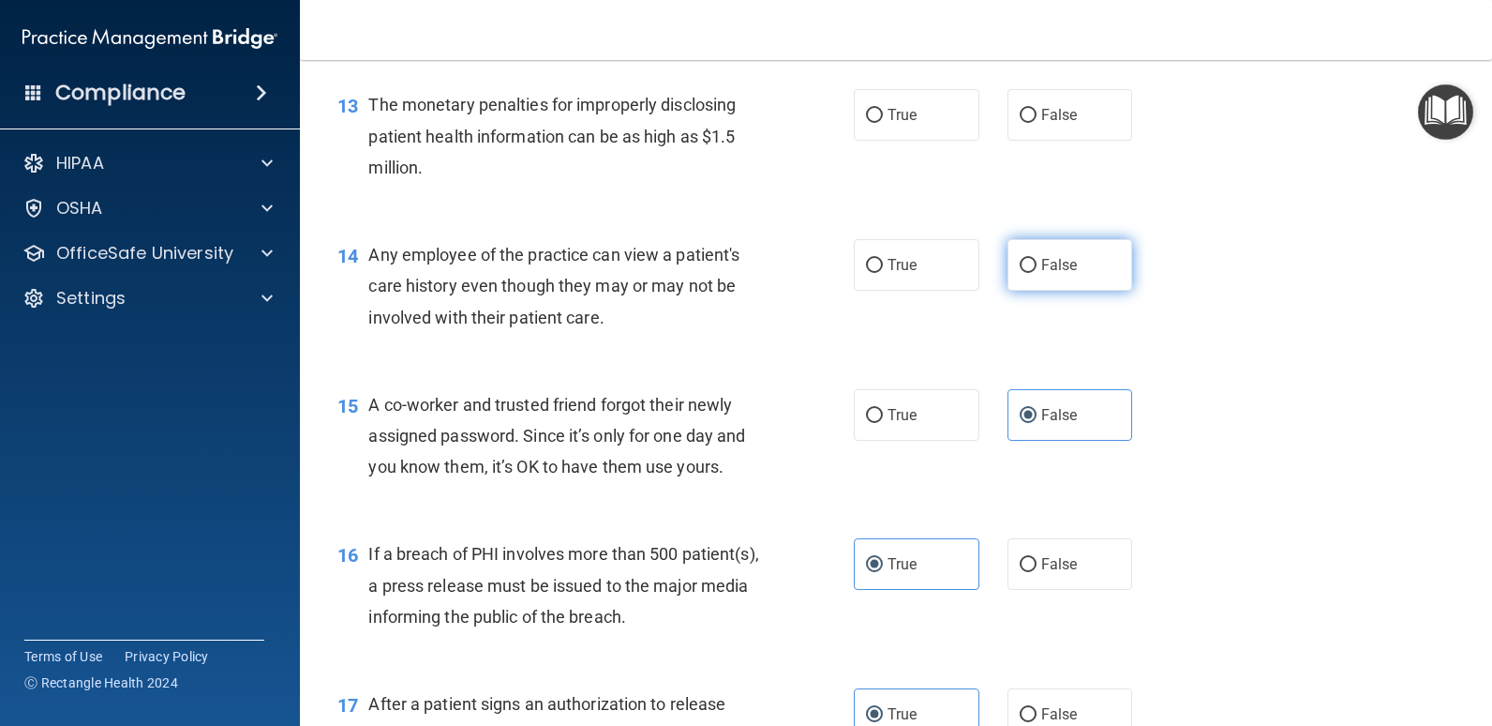
click at [1042, 266] on span "False" at bounding box center [1060, 265] width 37 height 18
click at [1037, 266] on input "False" at bounding box center [1028, 266] width 17 height 14
radio input "true"
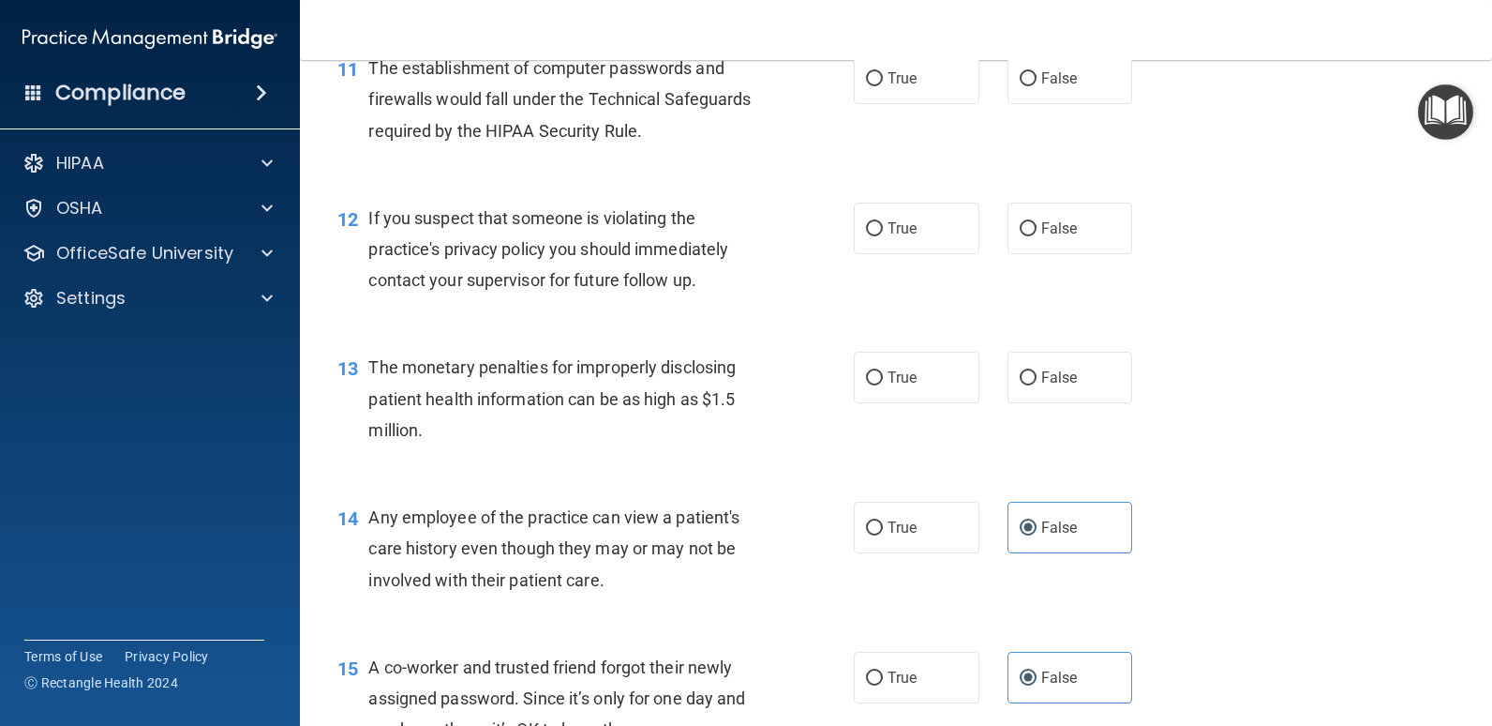
scroll to position [1605, 0]
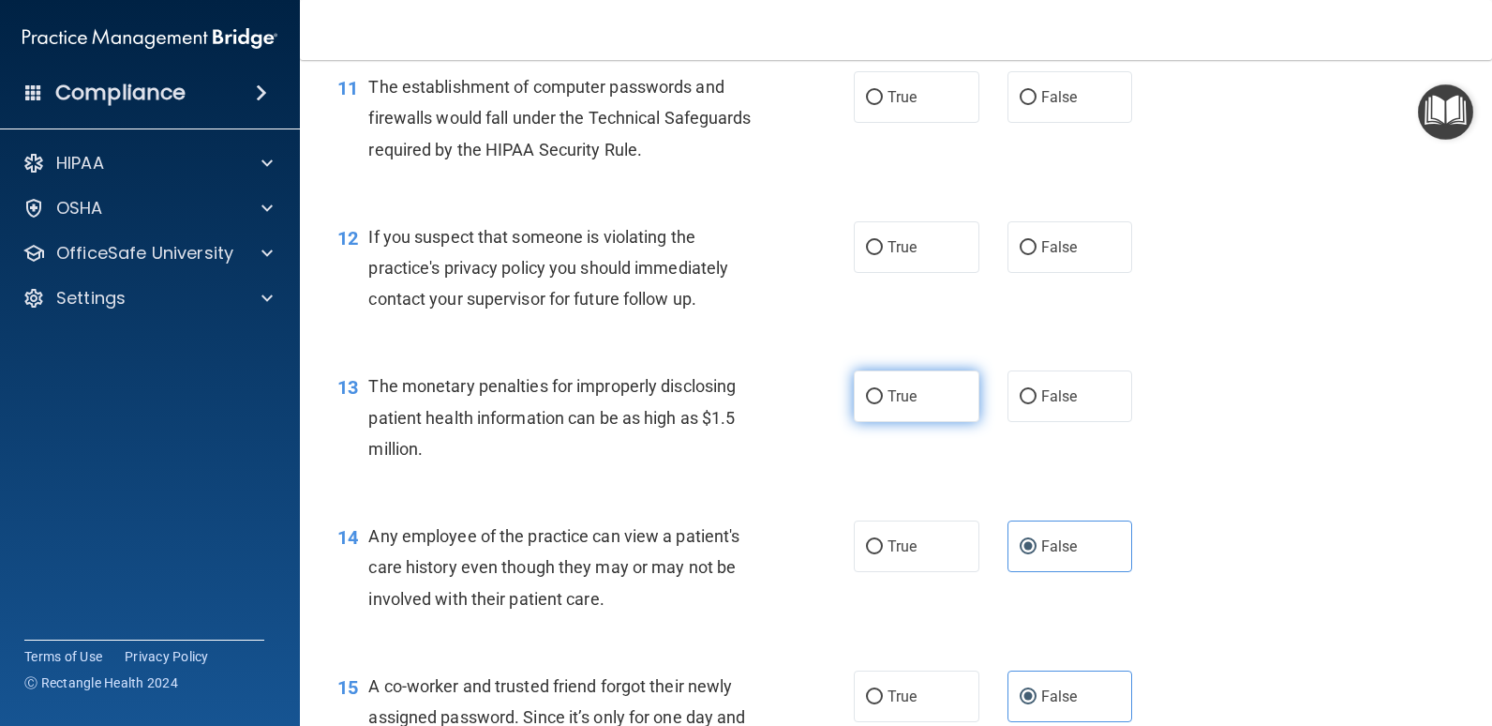
click at [888, 413] on label "True" at bounding box center [917, 396] width 126 height 52
click at [883, 404] on input "True" at bounding box center [874, 397] width 17 height 14
radio input "true"
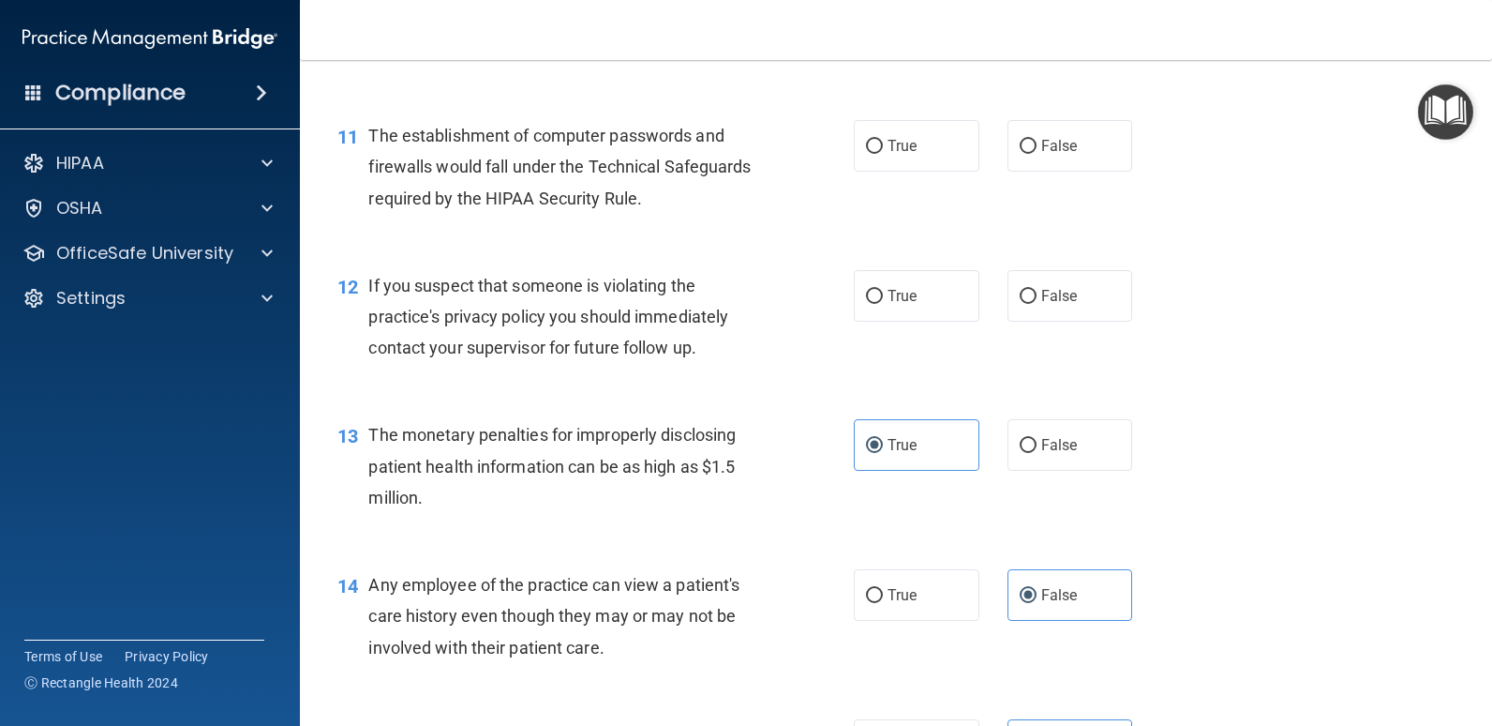
scroll to position [1511, 0]
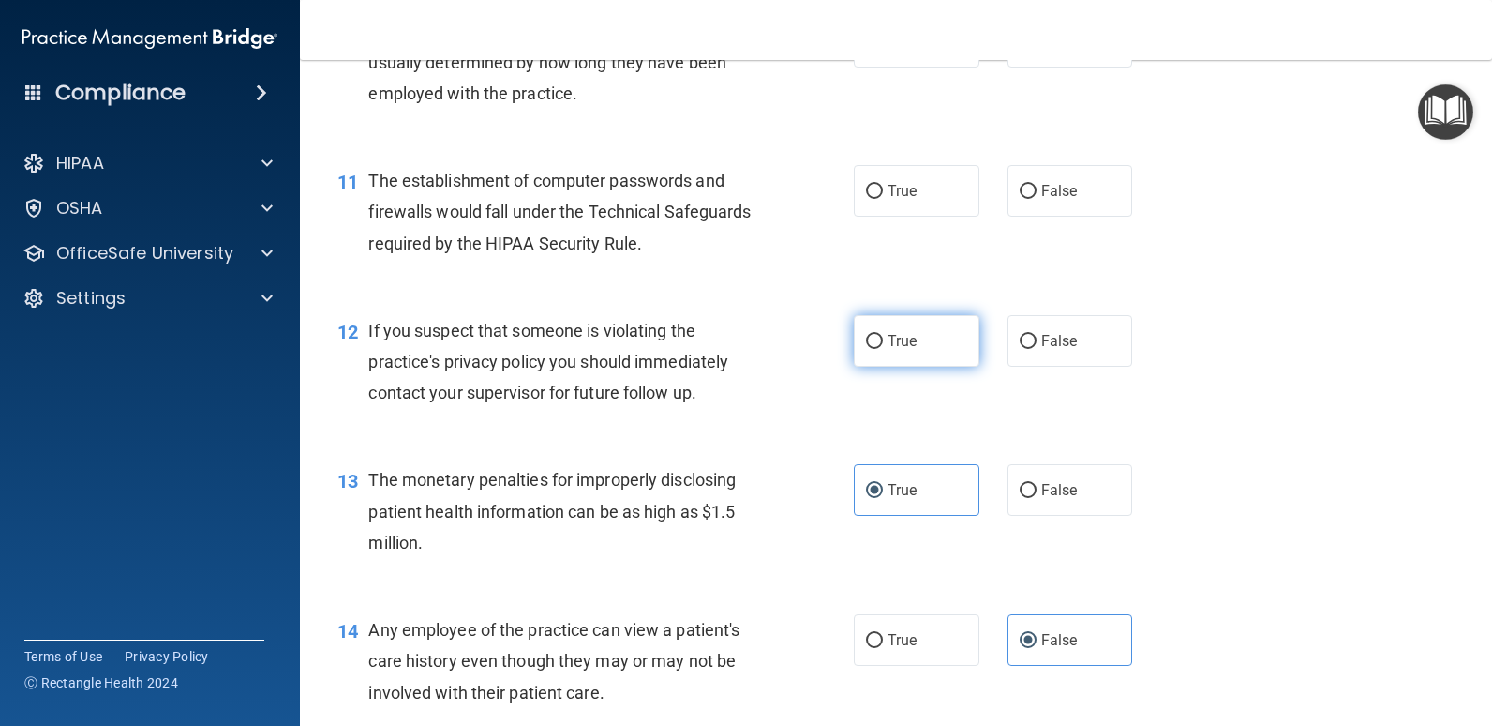
click at [890, 342] on span "True" at bounding box center [902, 341] width 29 height 18
click at [883, 342] on input "True" at bounding box center [874, 342] width 17 height 14
radio input "true"
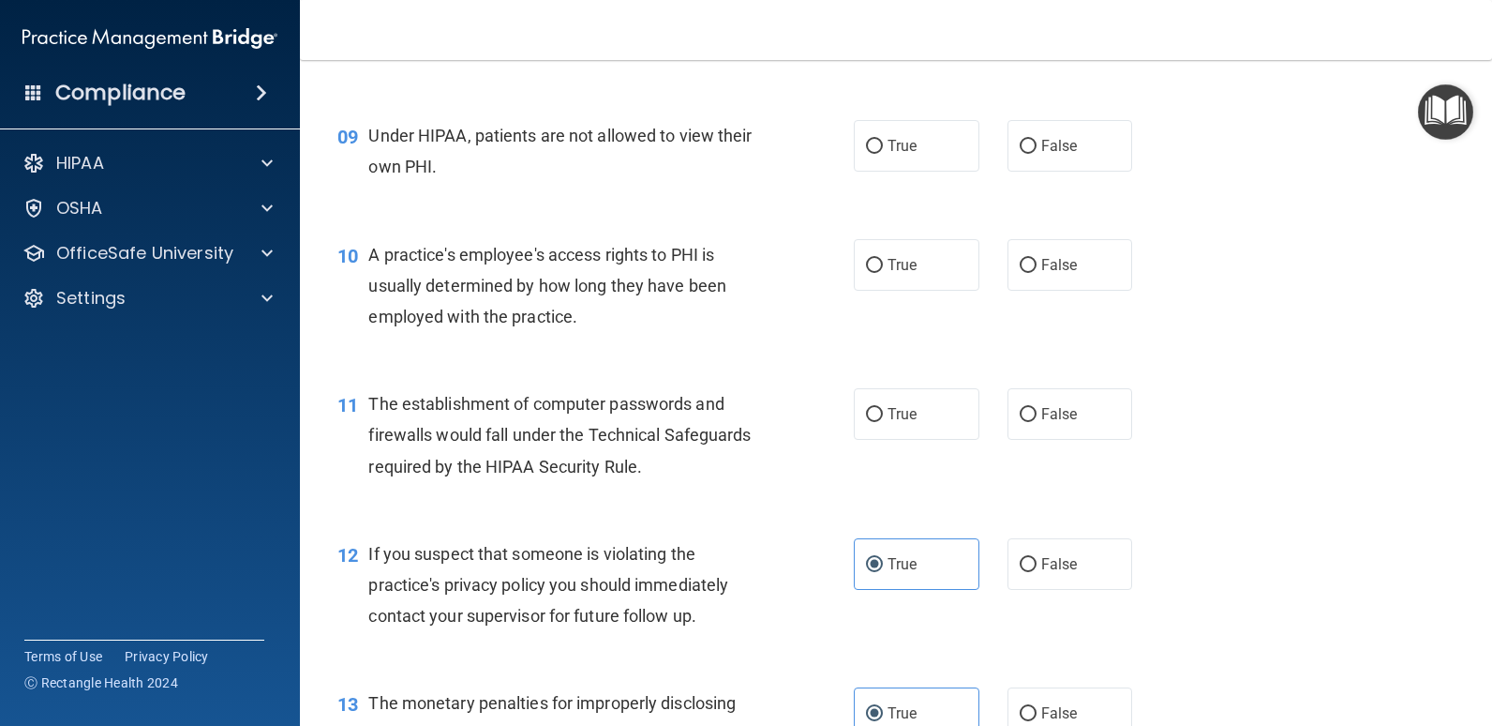
scroll to position [1230, 0]
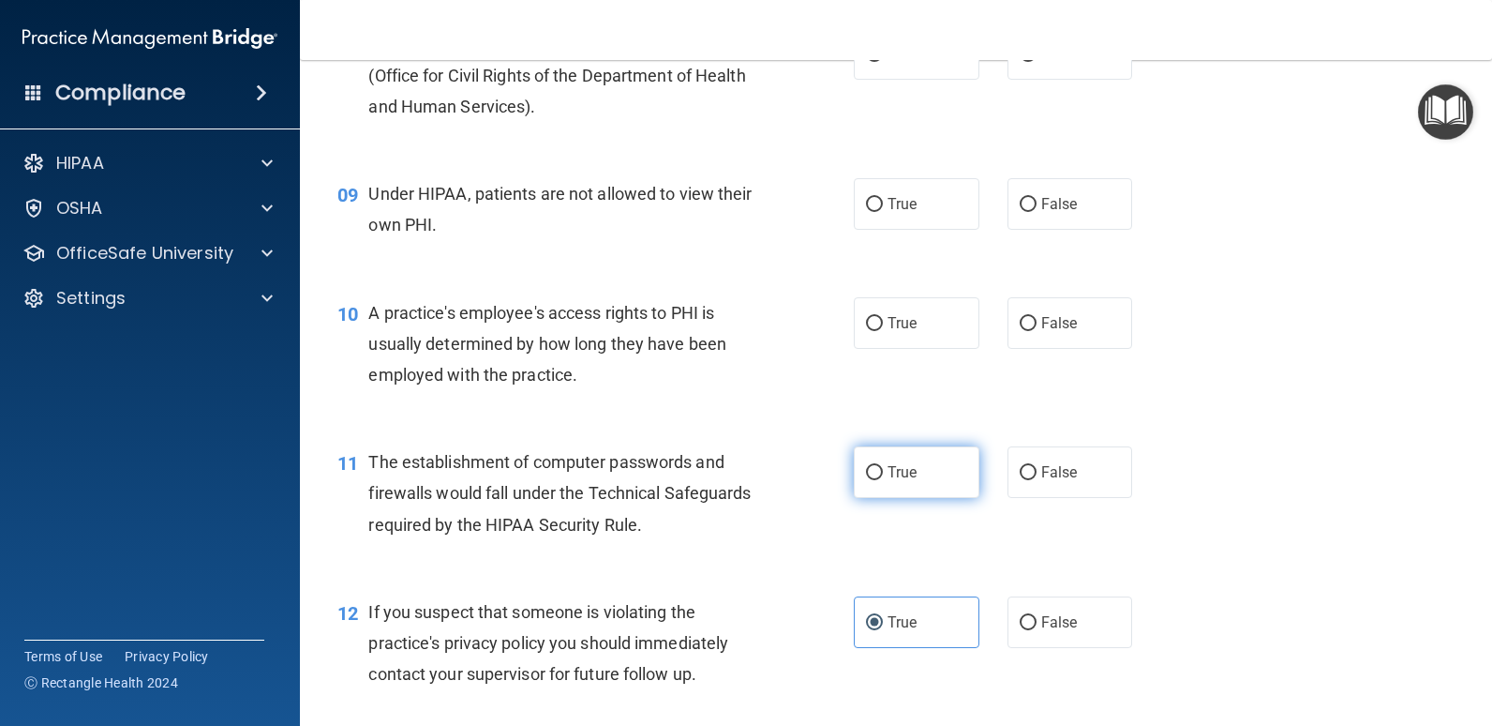
click at [907, 466] on span "True" at bounding box center [902, 472] width 29 height 18
click at [883, 466] on input "True" at bounding box center [874, 473] width 17 height 14
radio input "true"
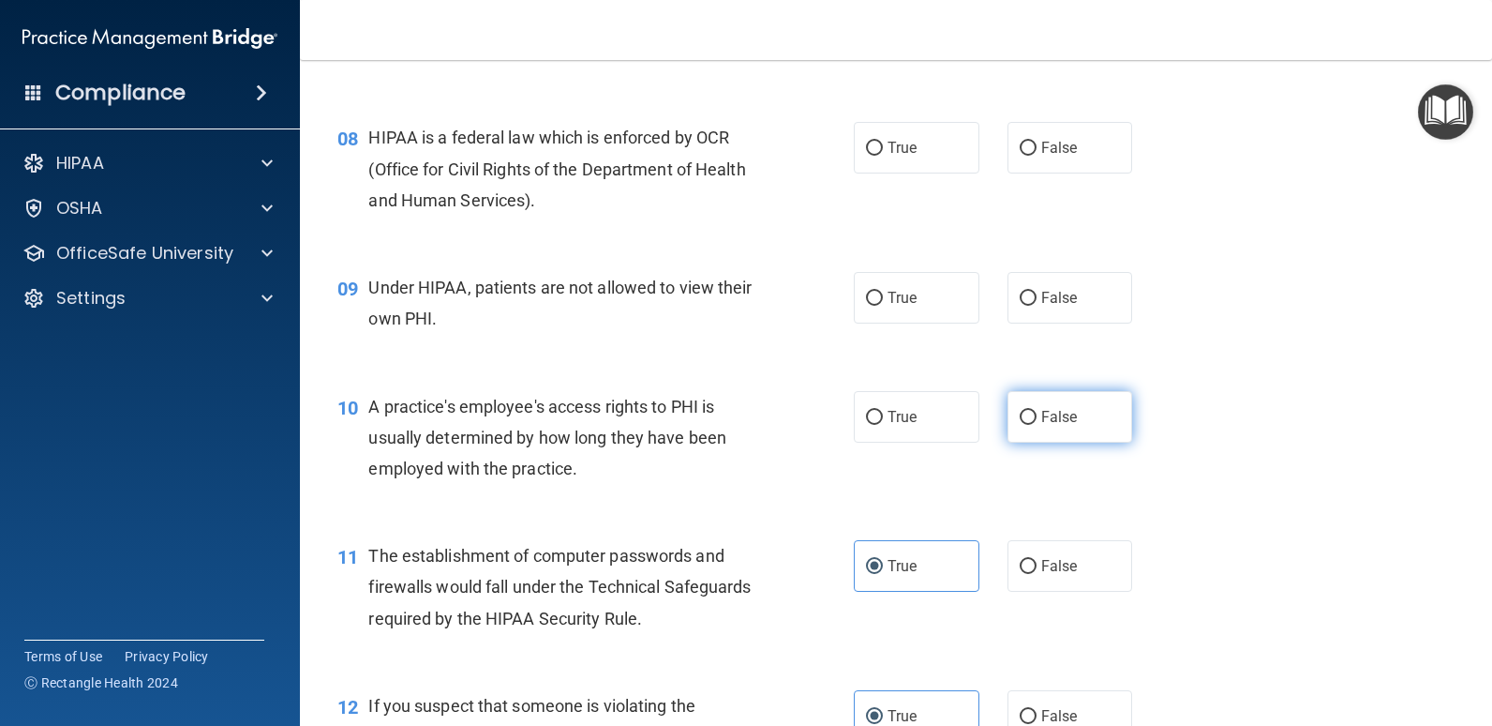
click at [1071, 412] on label "False" at bounding box center [1071, 417] width 126 height 52
click at [1037, 412] on input "False" at bounding box center [1028, 418] width 17 height 14
radio input "true"
click at [1011, 310] on label "False" at bounding box center [1071, 298] width 126 height 52
click at [1020, 306] on input "False" at bounding box center [1028, 299] width 17 height 14
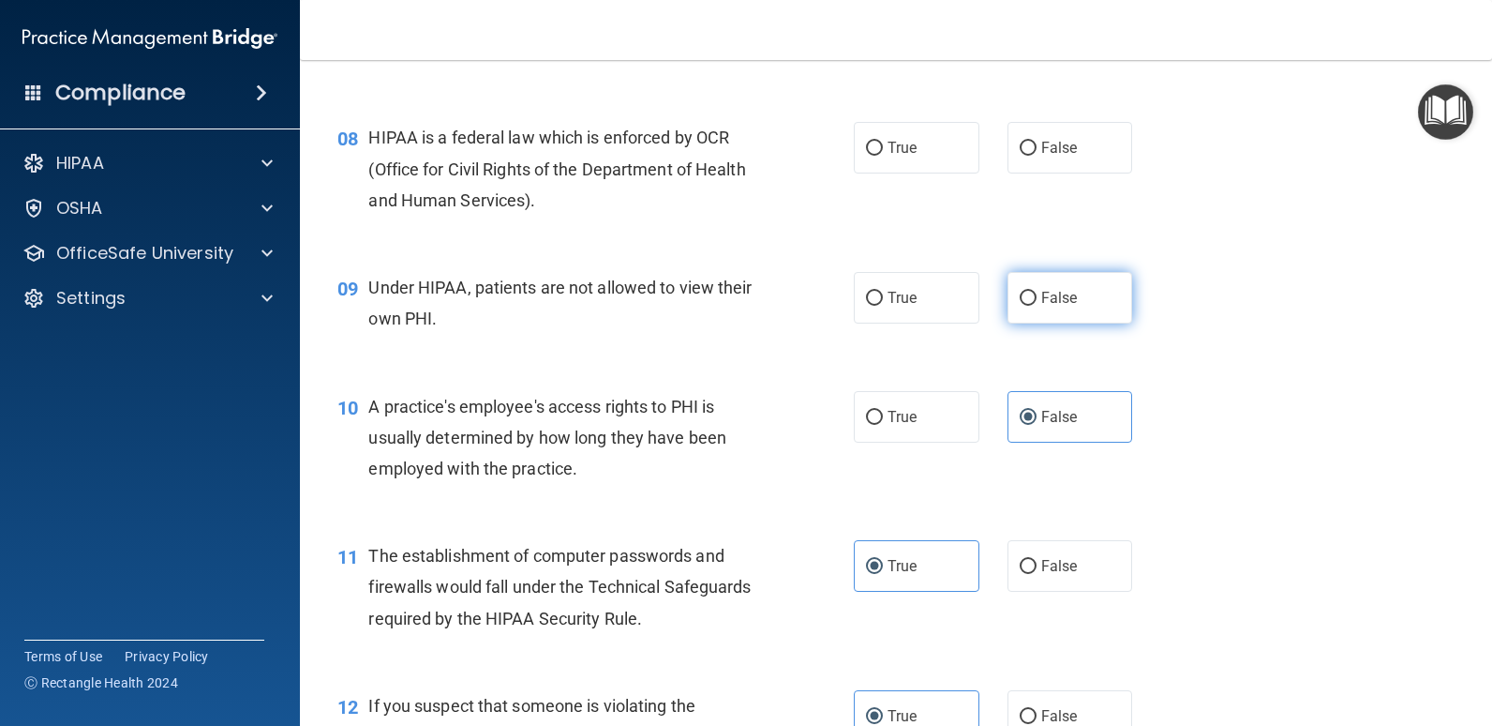
radio input "true"
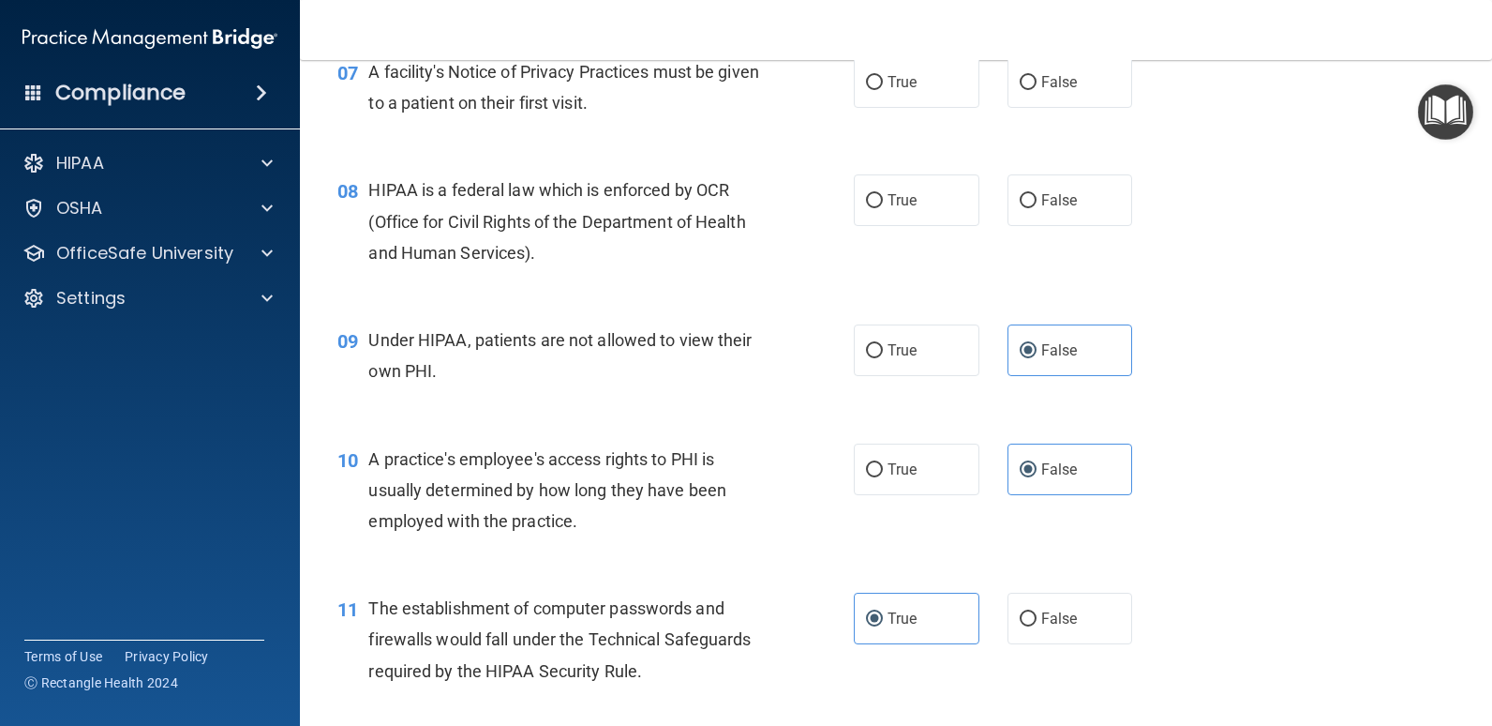
scroll to position [1042, 0]
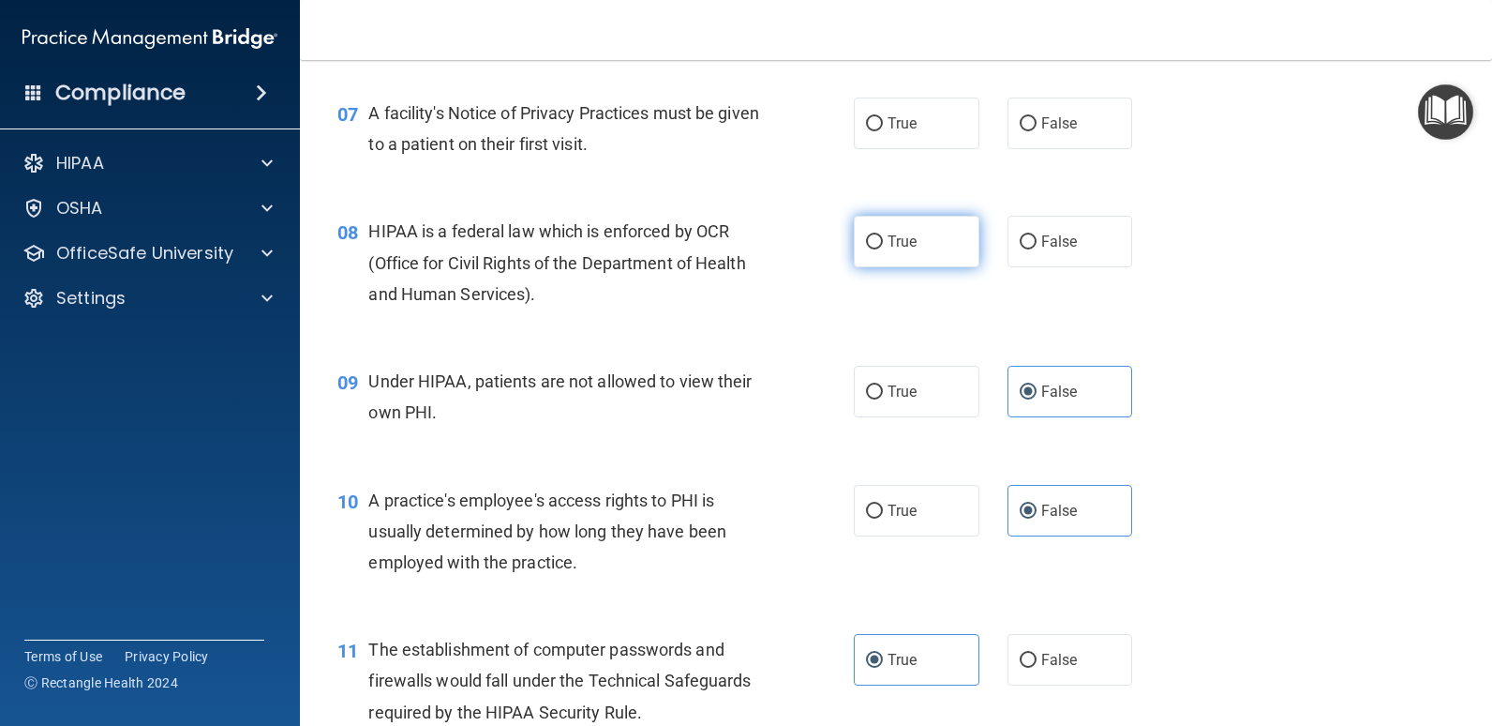
click at [866, 249] on input "True" at bounding box center [874, 242] width 17 height 14
radio input "true"
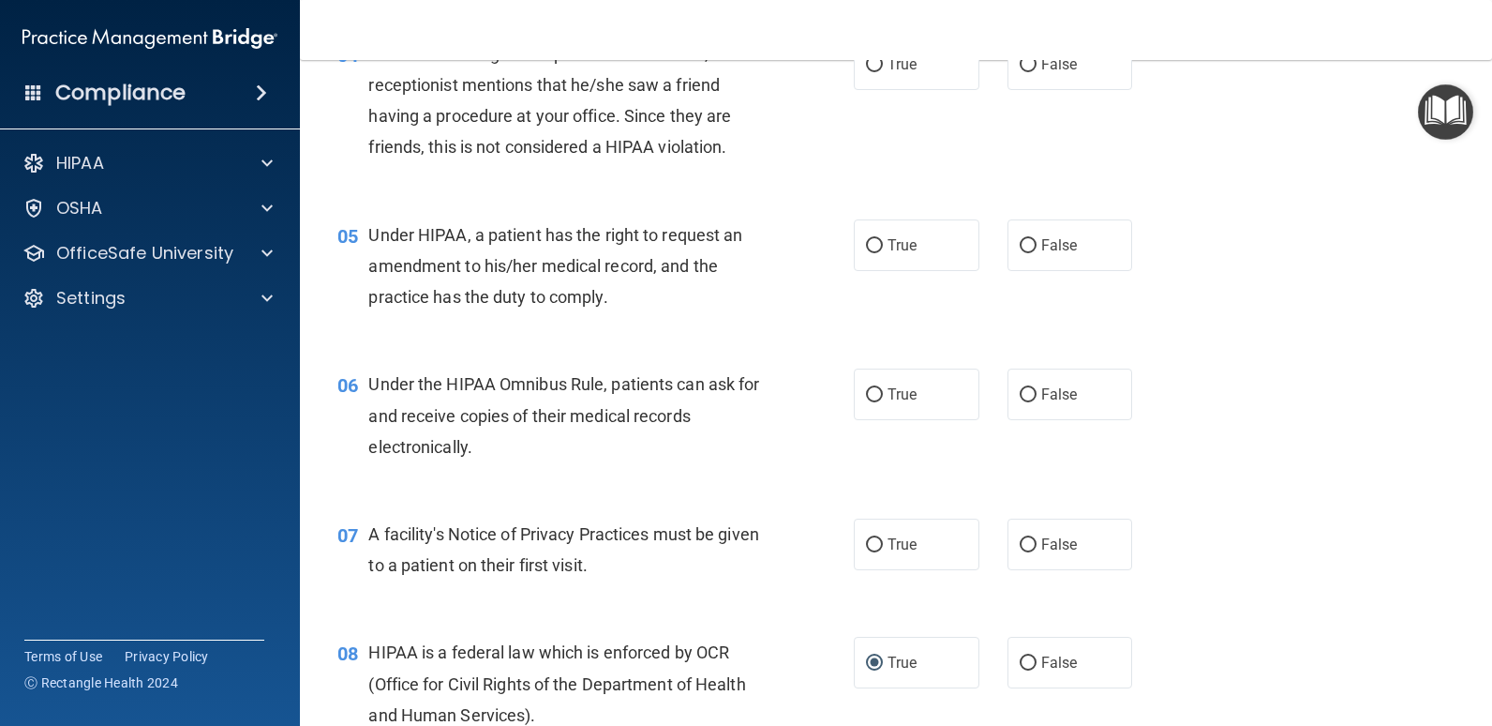
scroll to position [574, 0]
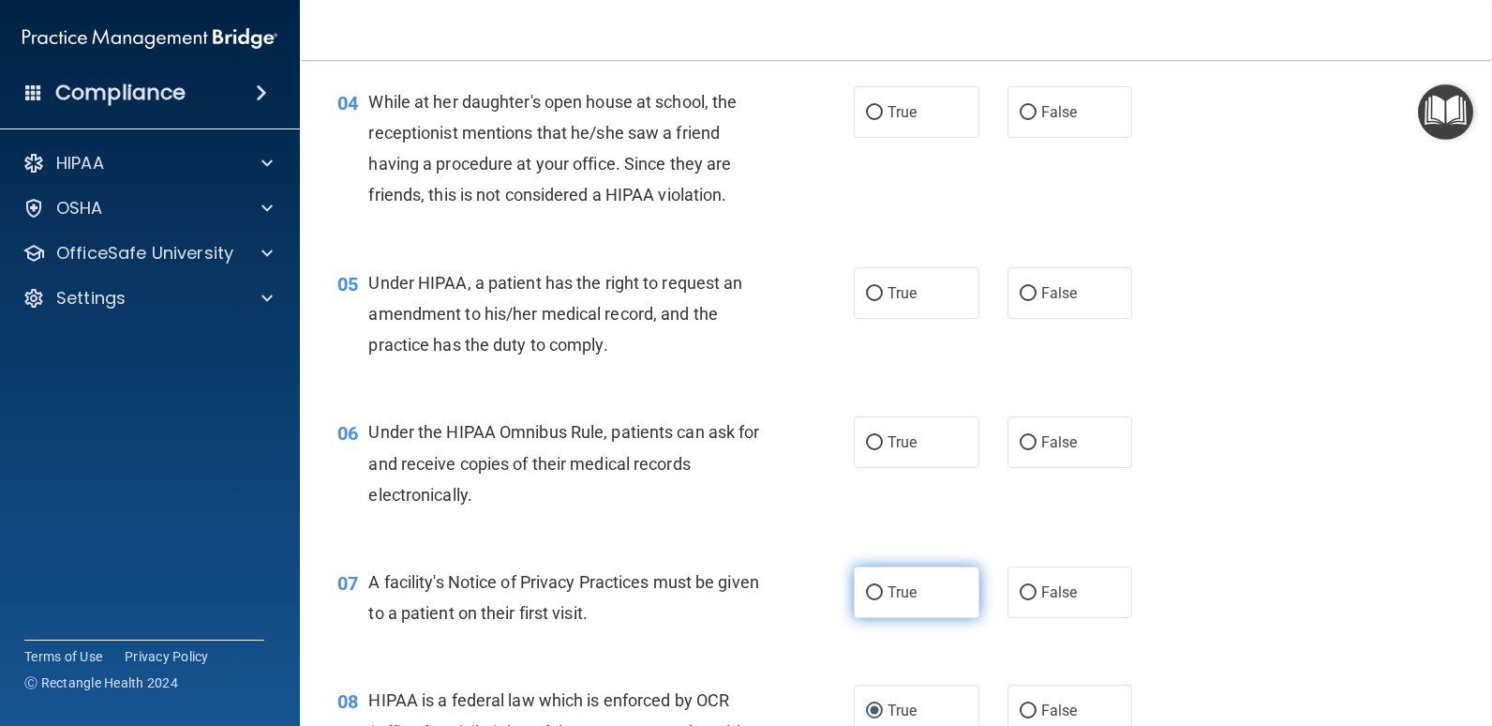
click at [908, 603] on label "True" at bounding box center [917, 592] width 126 height 52
click at [883, 600] on input "True" at bounding box center [874, 593] width 17 height 14
radio input "true"
click at [866, 450] on input "True" at bounding box center [874, 443] width 17 height 14
radio input "true"
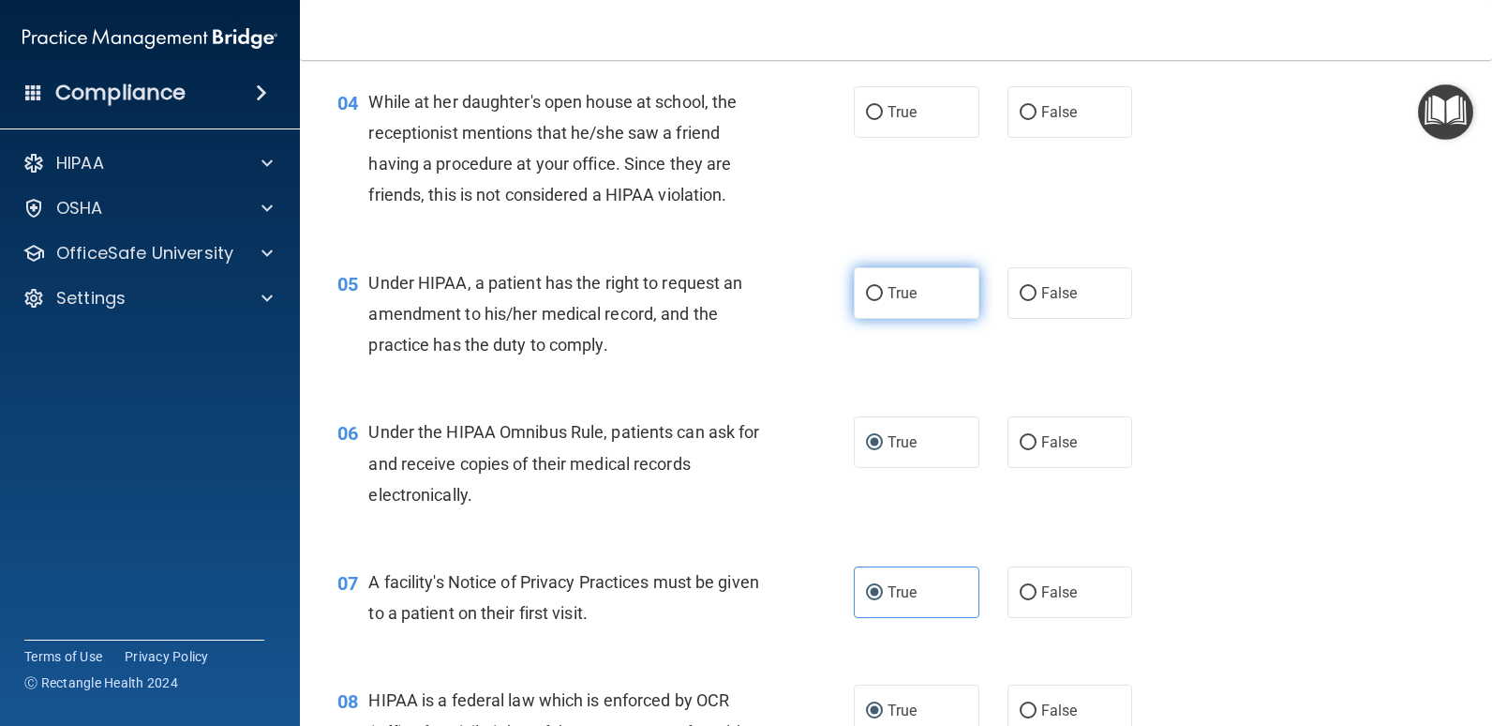
click at [888, 296] on span "True" at bounding box center [902, 293] width 29 height 18
click at [883, 296] on input "True" at bounding box center [874, 294] width 17 height 14
radio input "true"
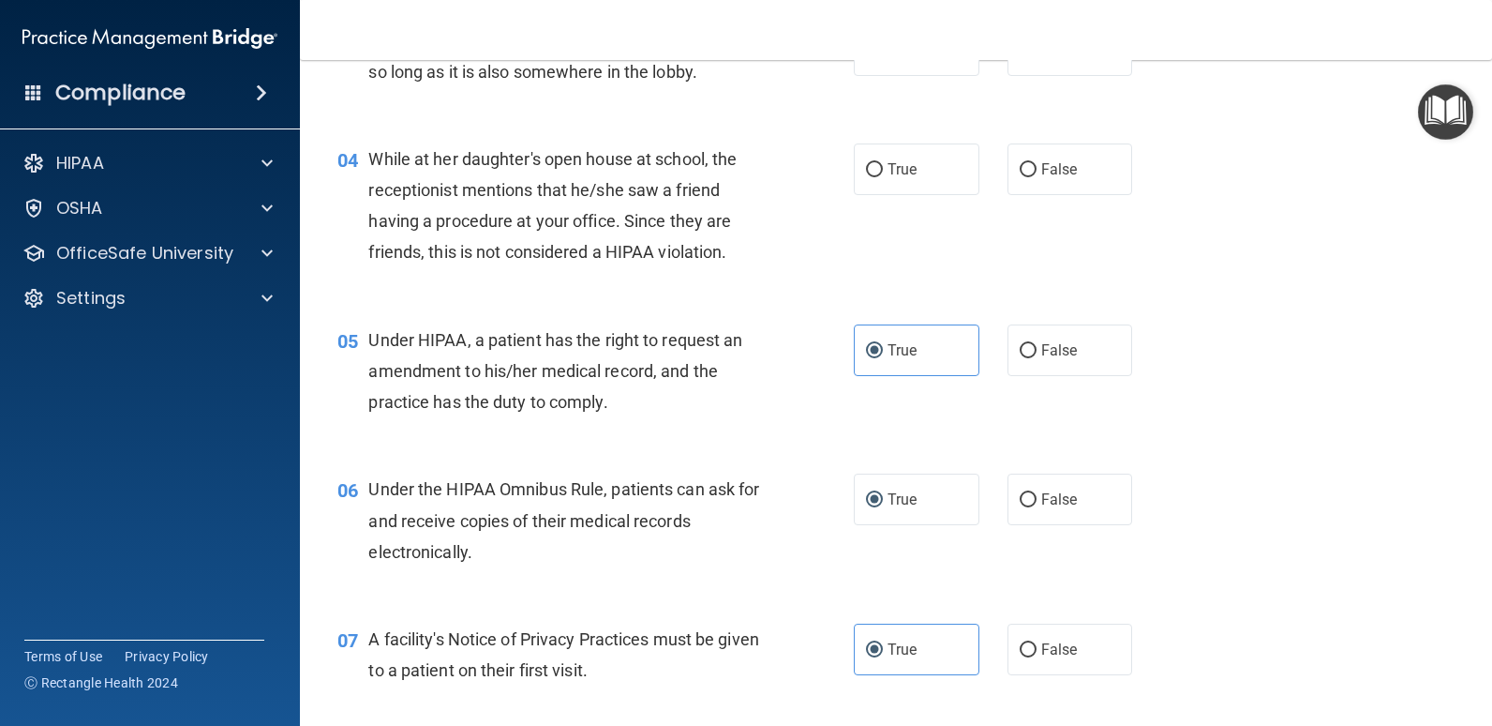
scroll to position [292, 0]
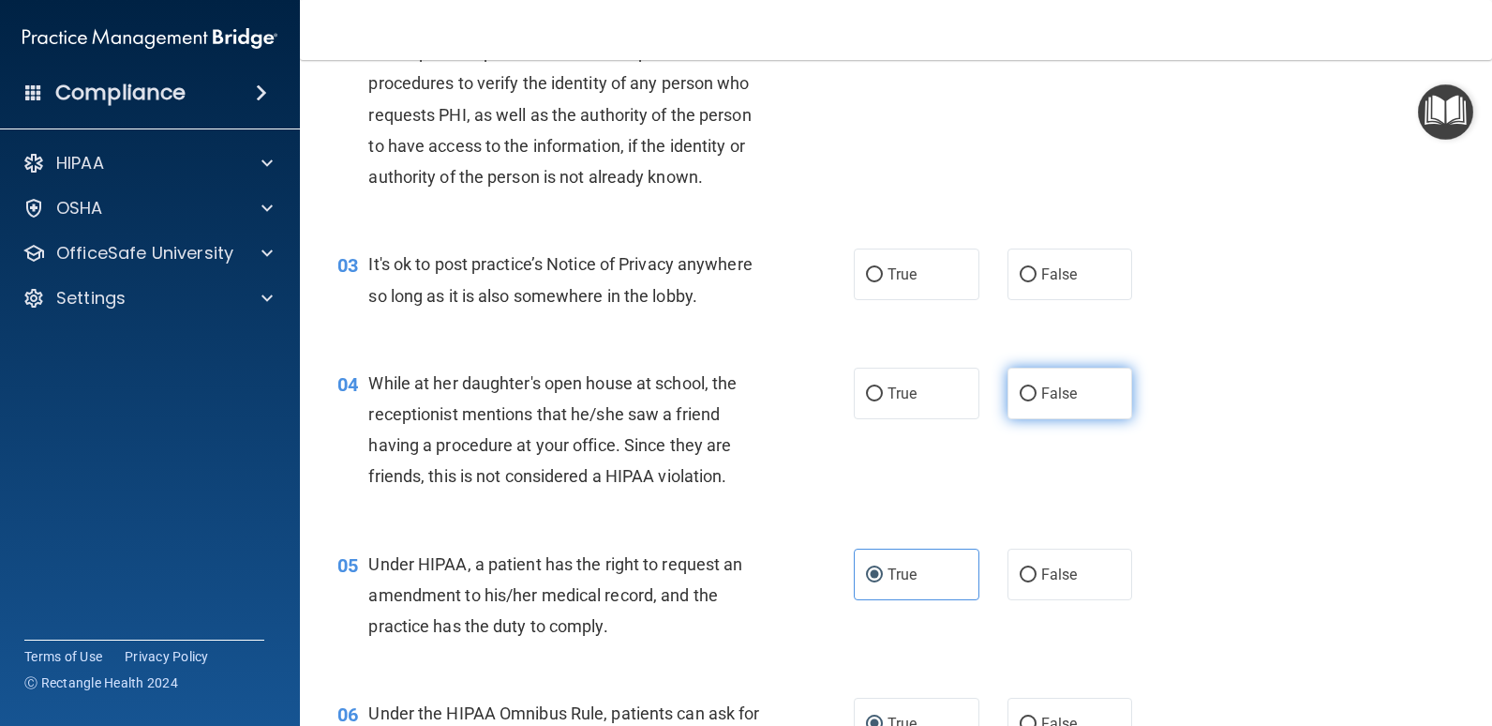
click at [1043, 393] on span "False" at bounding box center [1060, 393] width 37 height 18
click at [1037, 393] on input "False" at bounding box center [1028, 394] width 17 height 14
radio input "true"
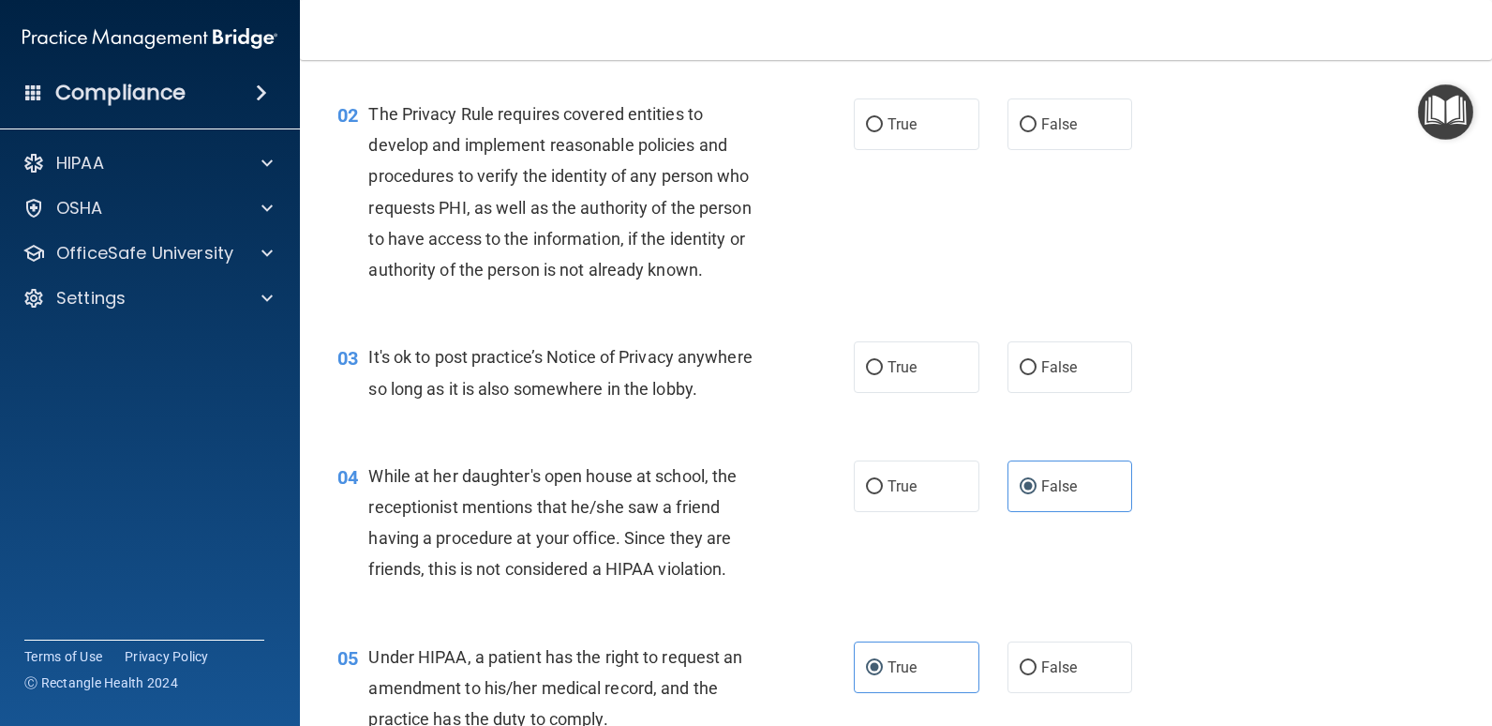
scroll to position [199, 0]
click at [915, 366] on label "True" at bounding box center [917, 368] width 126 height 52
click at [883, 366] on input "True" at bounding box center [874, 369] width 17 height 14
radio input "true"
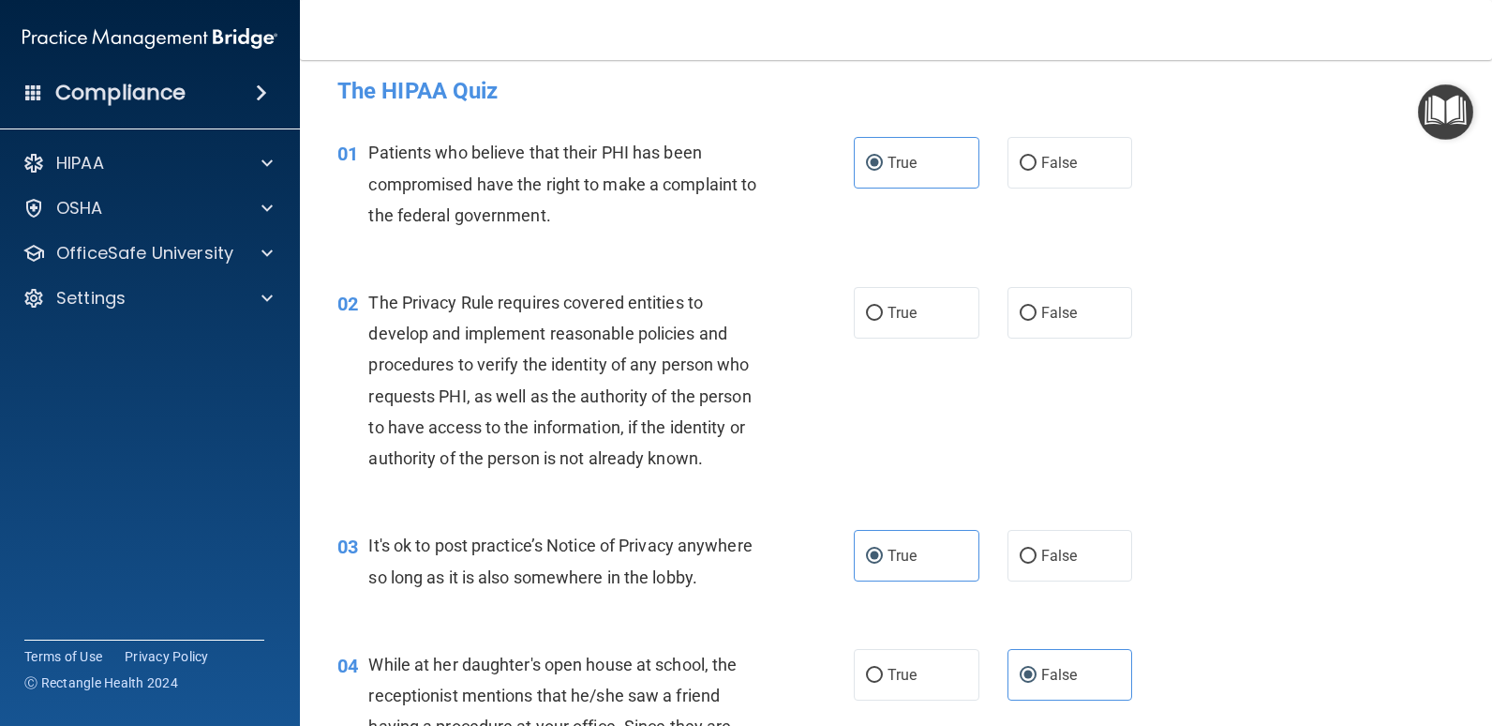
scroll to position [0, 0]
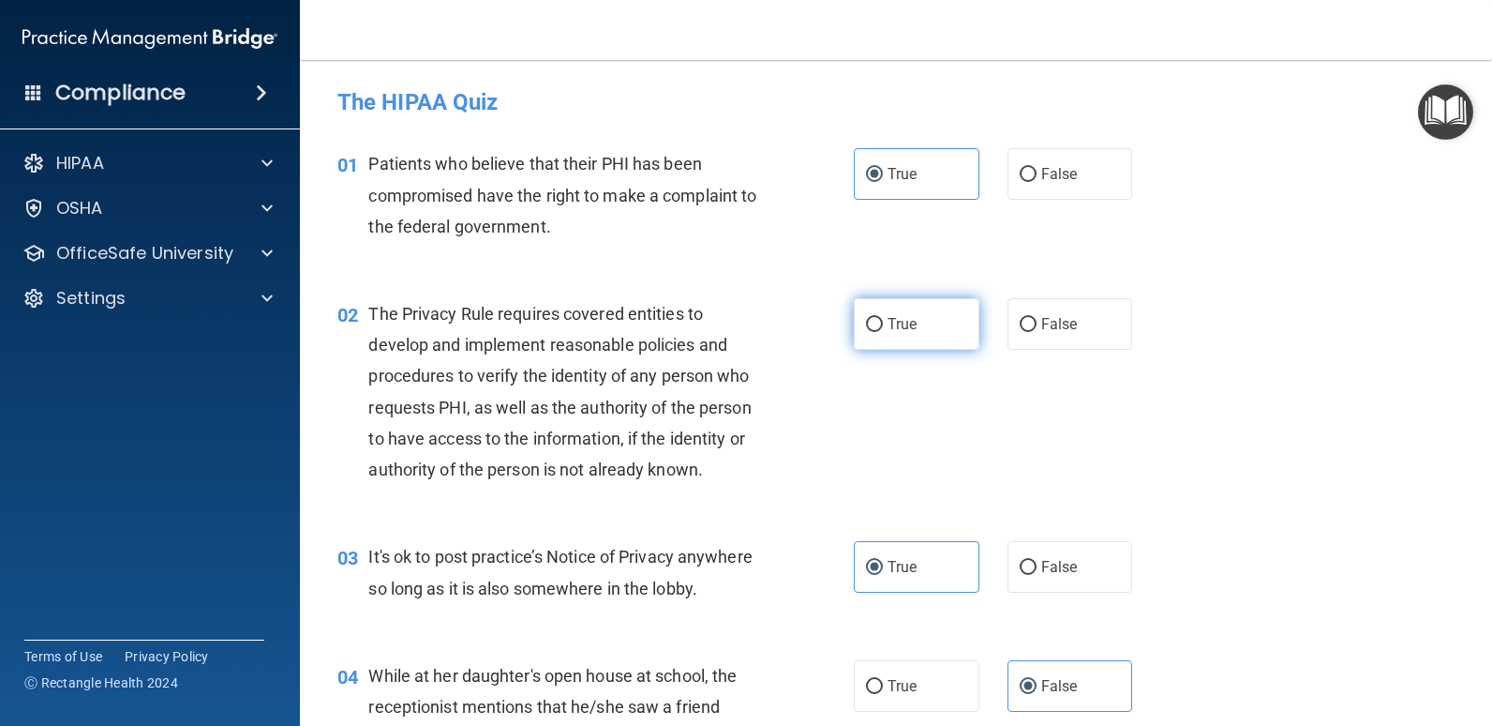
click at [873, 307] on label "True" at bounding box center [917, 324] width 126 height 52
click at [873, 318] on input "True" at bounding box center [874, 325] width 17 height 14
radio input "true"
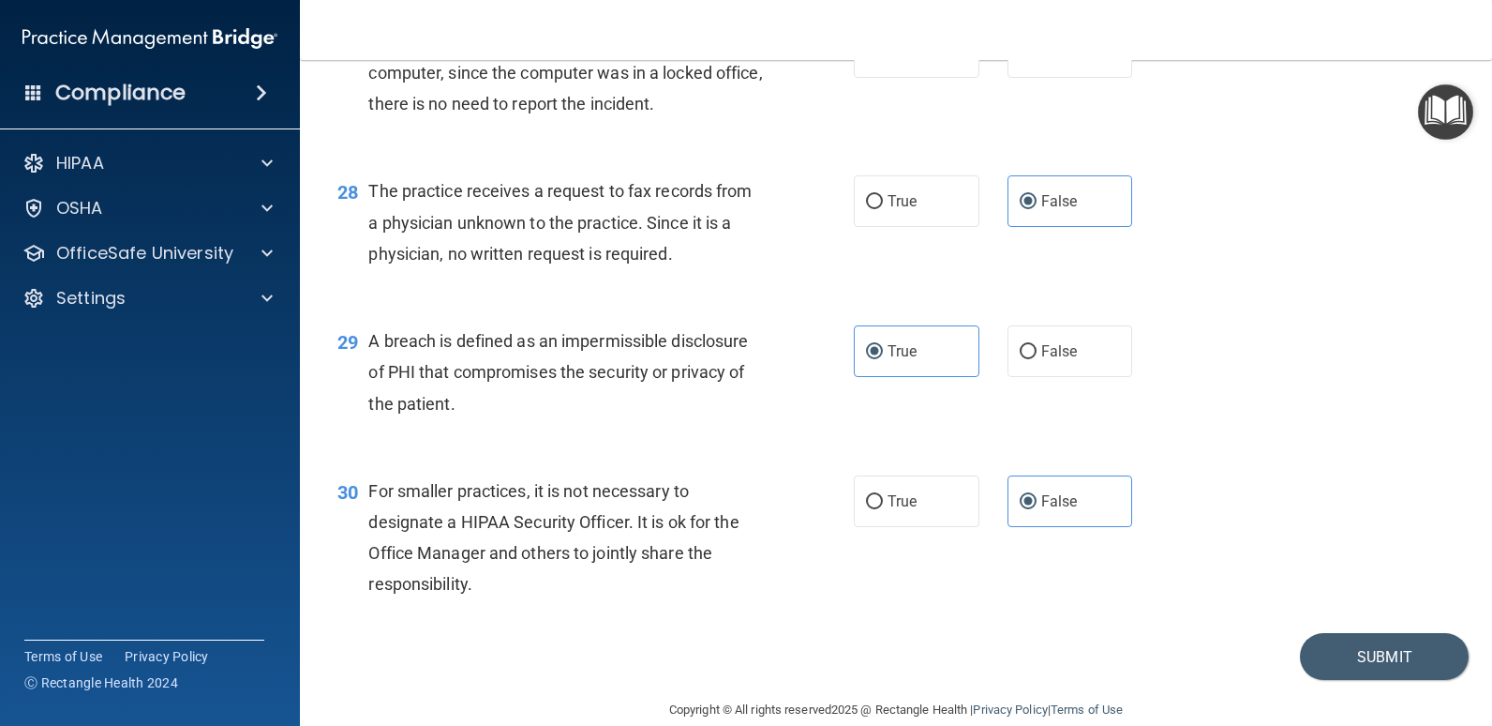
scroll to position [4230, 0]
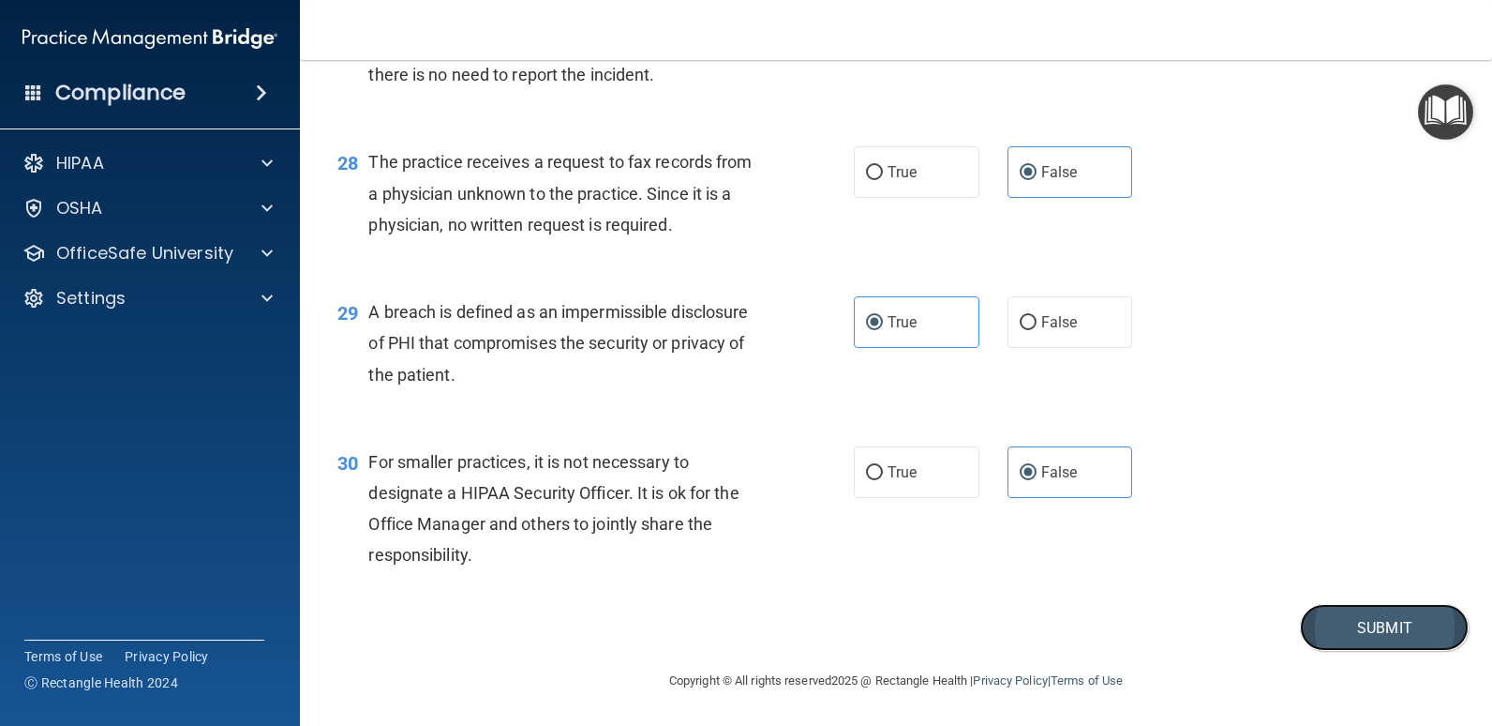
click at [1374, 621] on button "Submit" at bounding box center [1384, 628] width 169 height 48
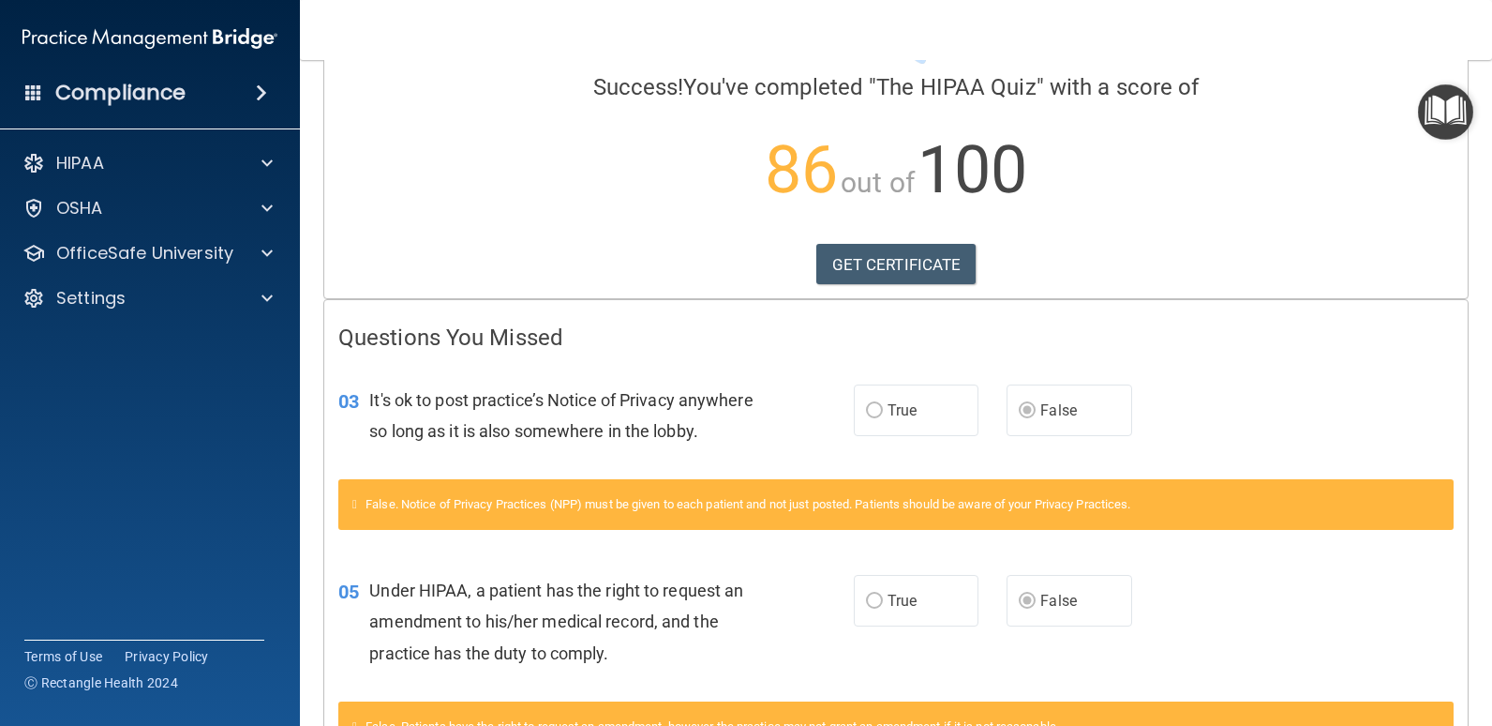
scroll to position [127, 0]
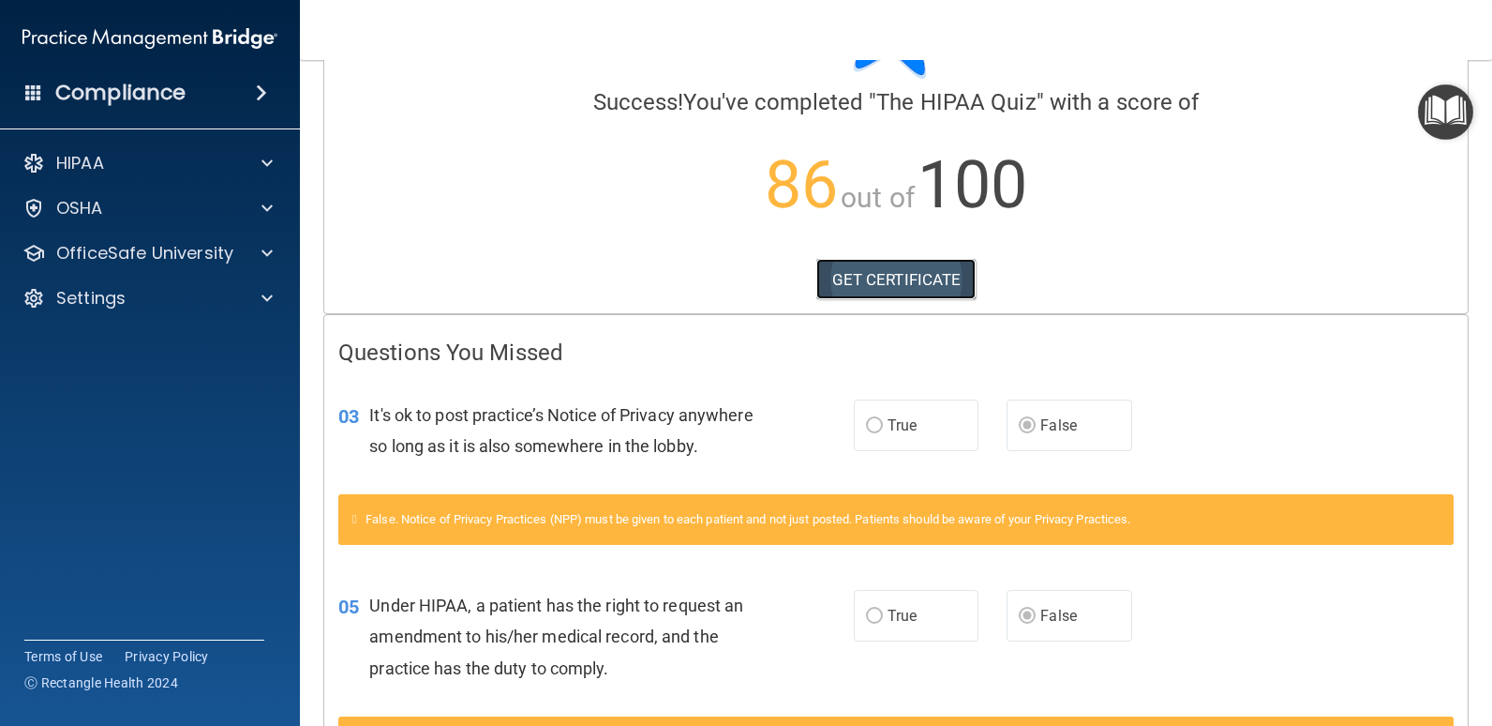
click at [880, 273] on link "GET CERTIFICATE" at bounding box center [897, 279] width 160 height 41
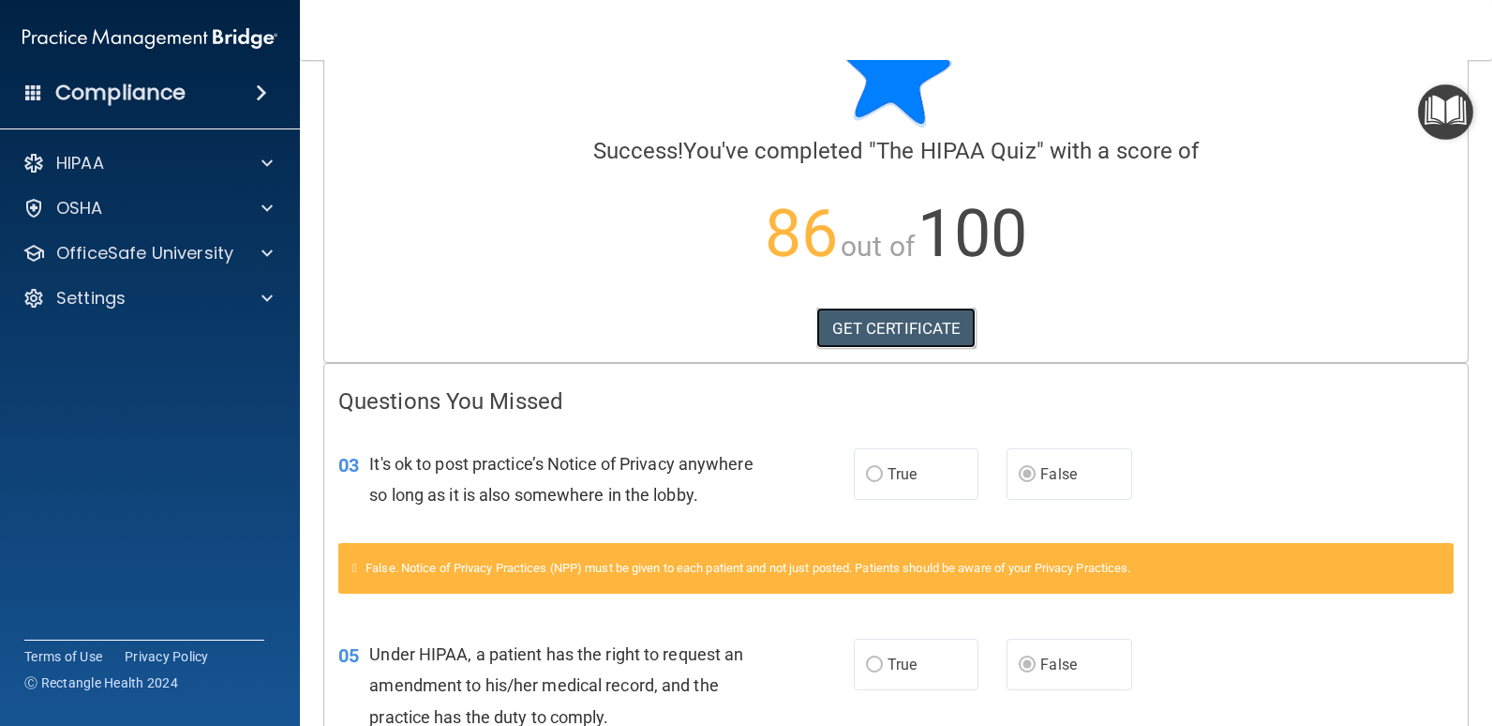
scroll to position [0, 0]
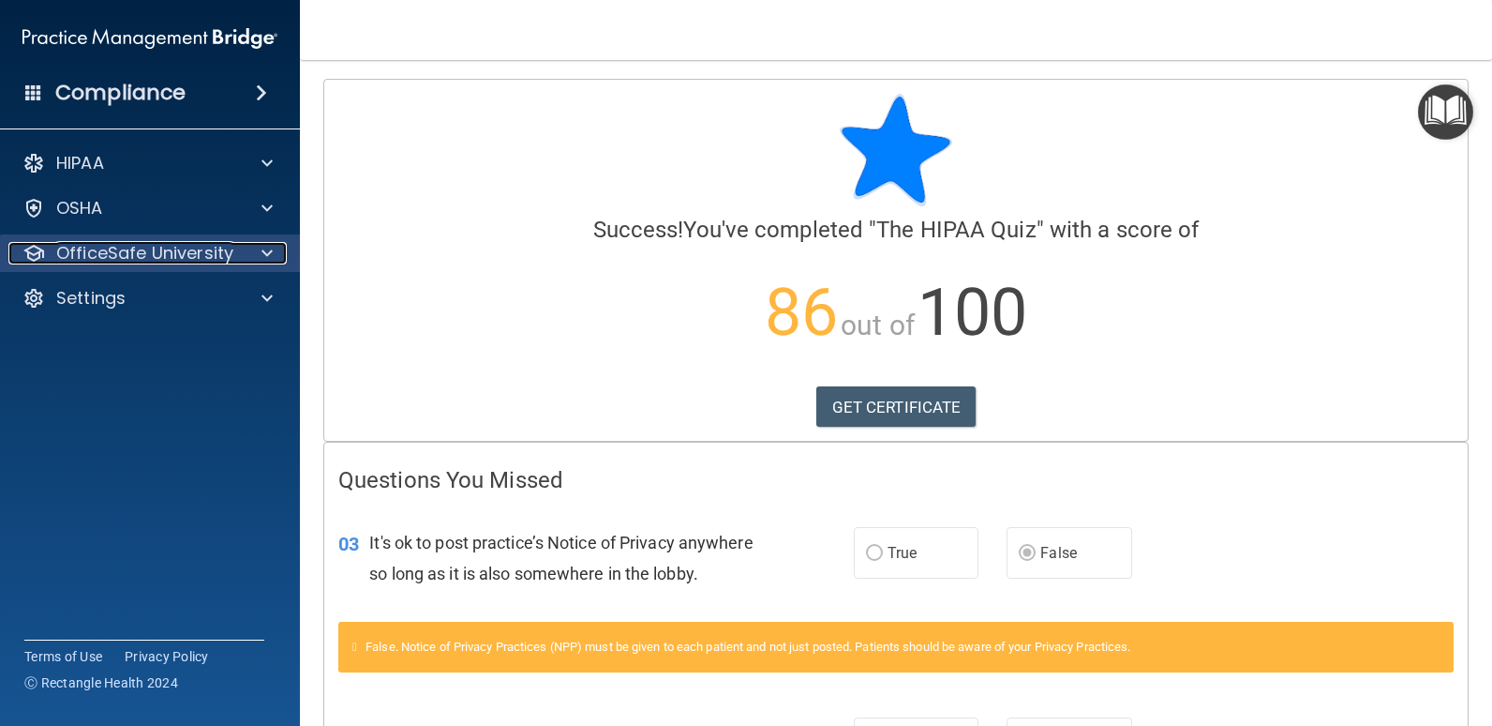
click at [256, 252] on div at bounding box center [264, 253] width 47 height 22
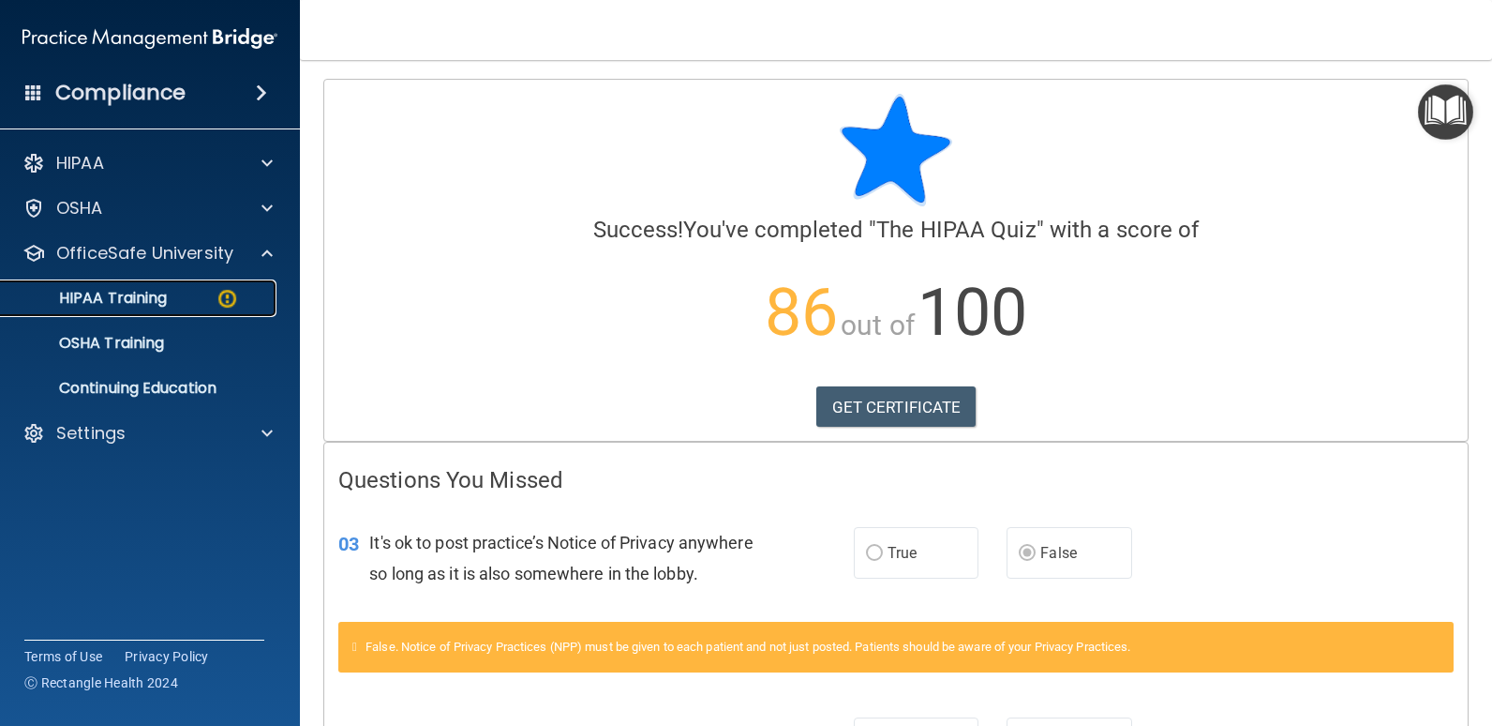
click at [177, 306] on div "HIPAA Training" at bounding box center [140, 298] width 256 height 19
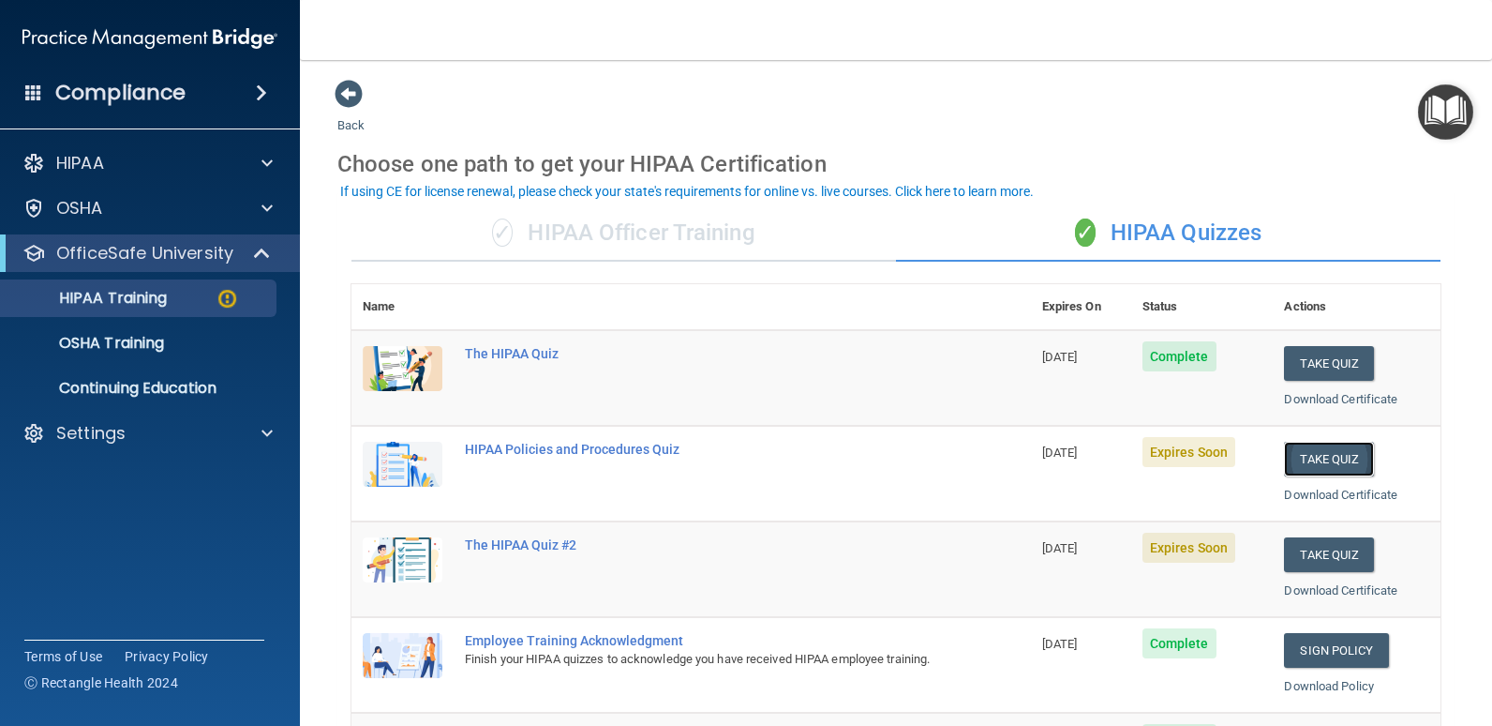
click at [1308, 472] on button "Take Quiz" at bounding box center [1329, 459] width 90 height 35
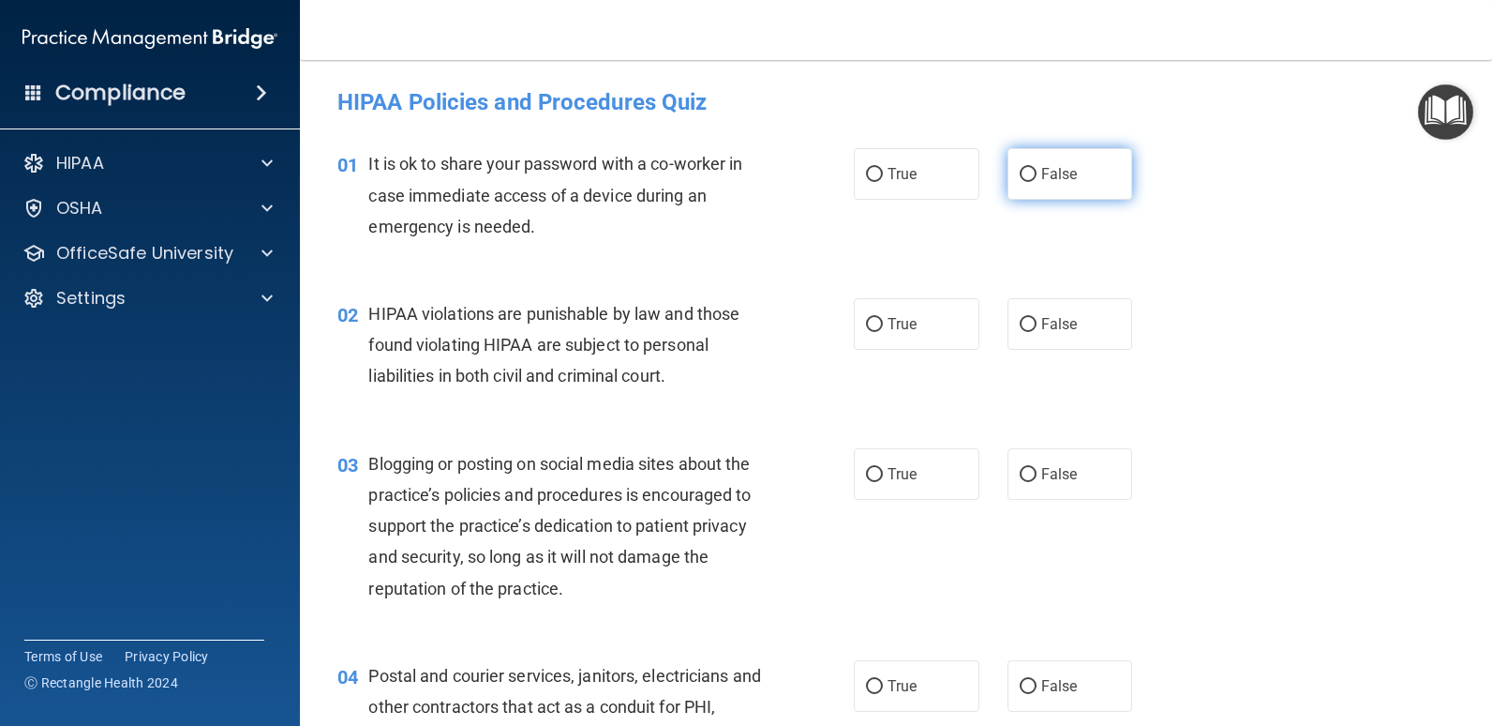
click at [1061, 189] on label "False" at bounding box center [1071, 174] width 126 height 52
click at [1037, 182] on input "False" at bounding box center [1028, 175] width 17 height 14
radio input "true"
click at [948, 315] on label "True" at bounding box center [917, 324] width 126 height 52
click at [883, 318] on input "True" at bounding box center [874, 325] width 17 height 14
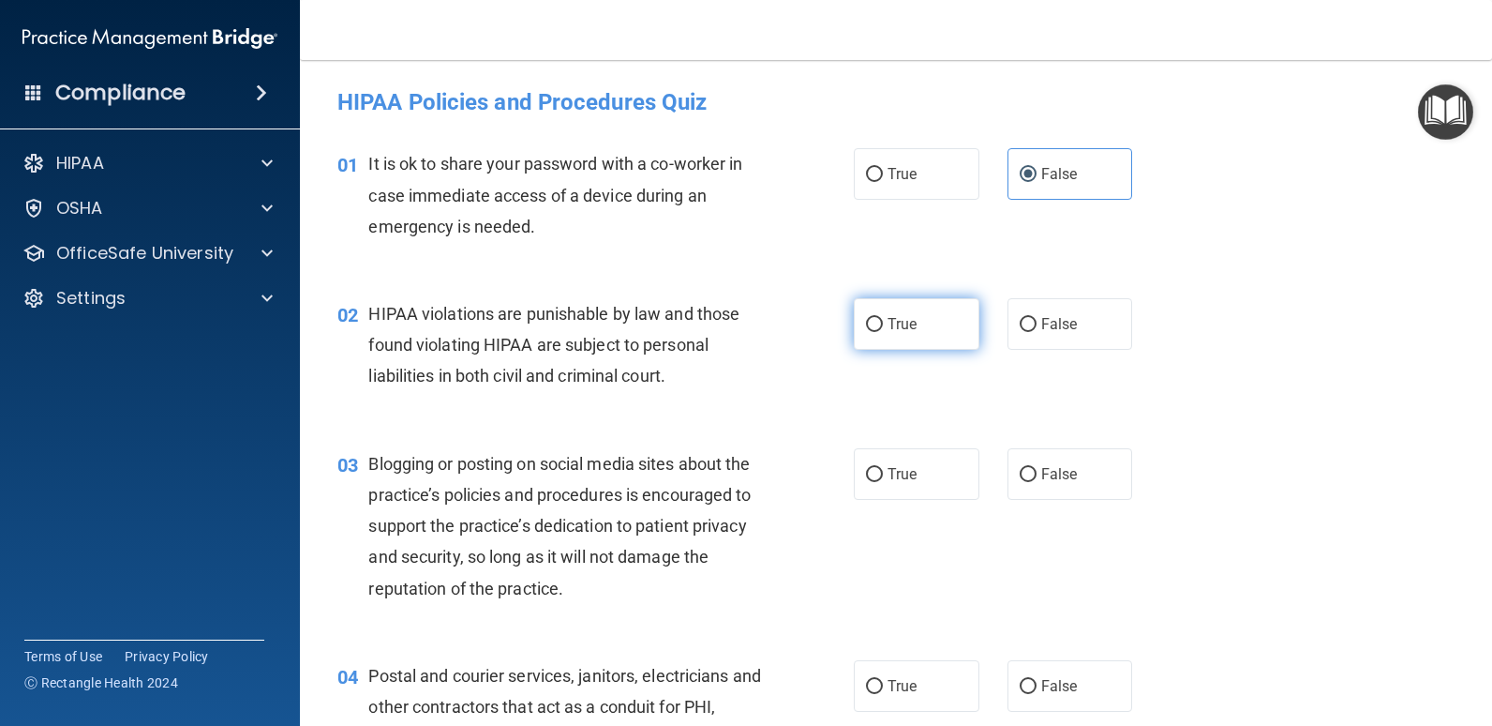
radio input "true"
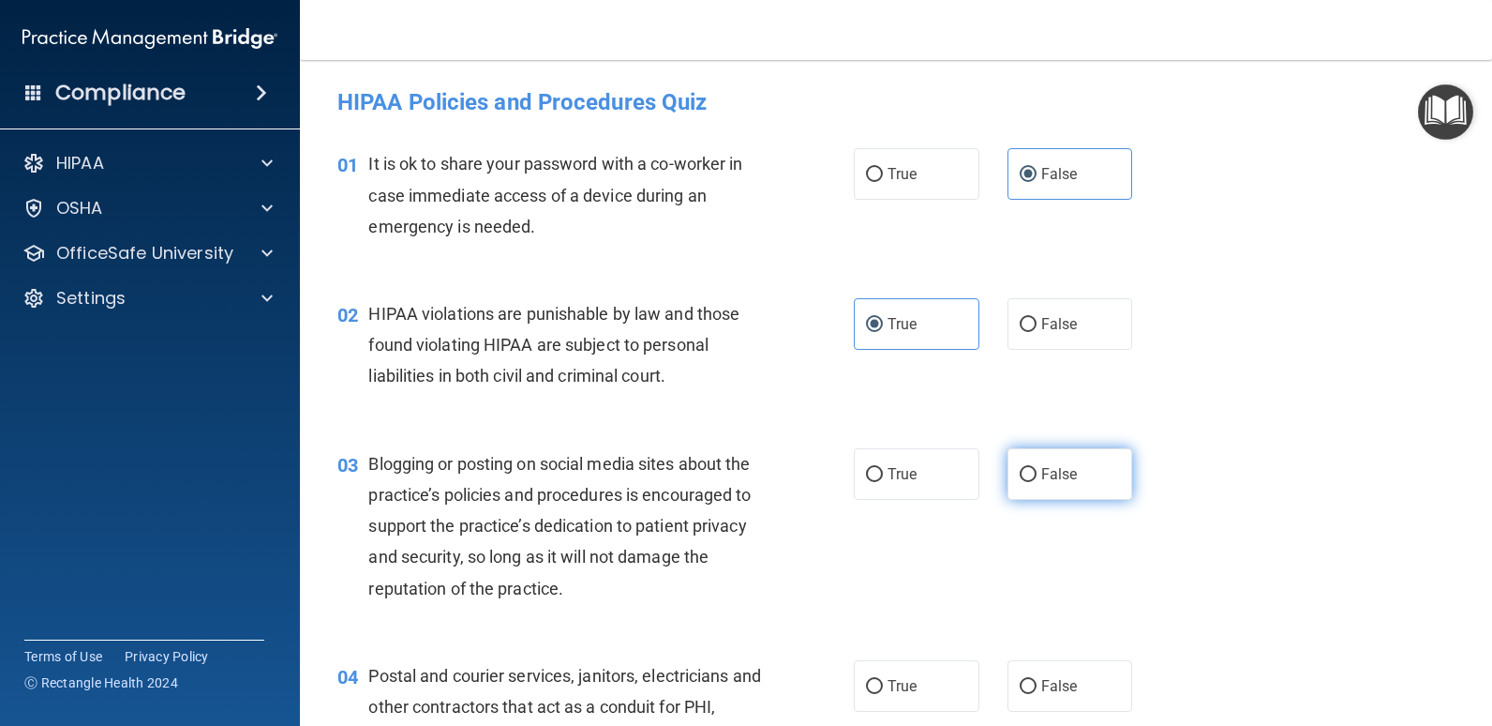
click at [1046, 474] on span "False" at bounding box center [1060, 474] width 37 height 18
click at [1037, 474] on input "False" at bounding box center [1028, 475] width 17 height 14
radio input "true"
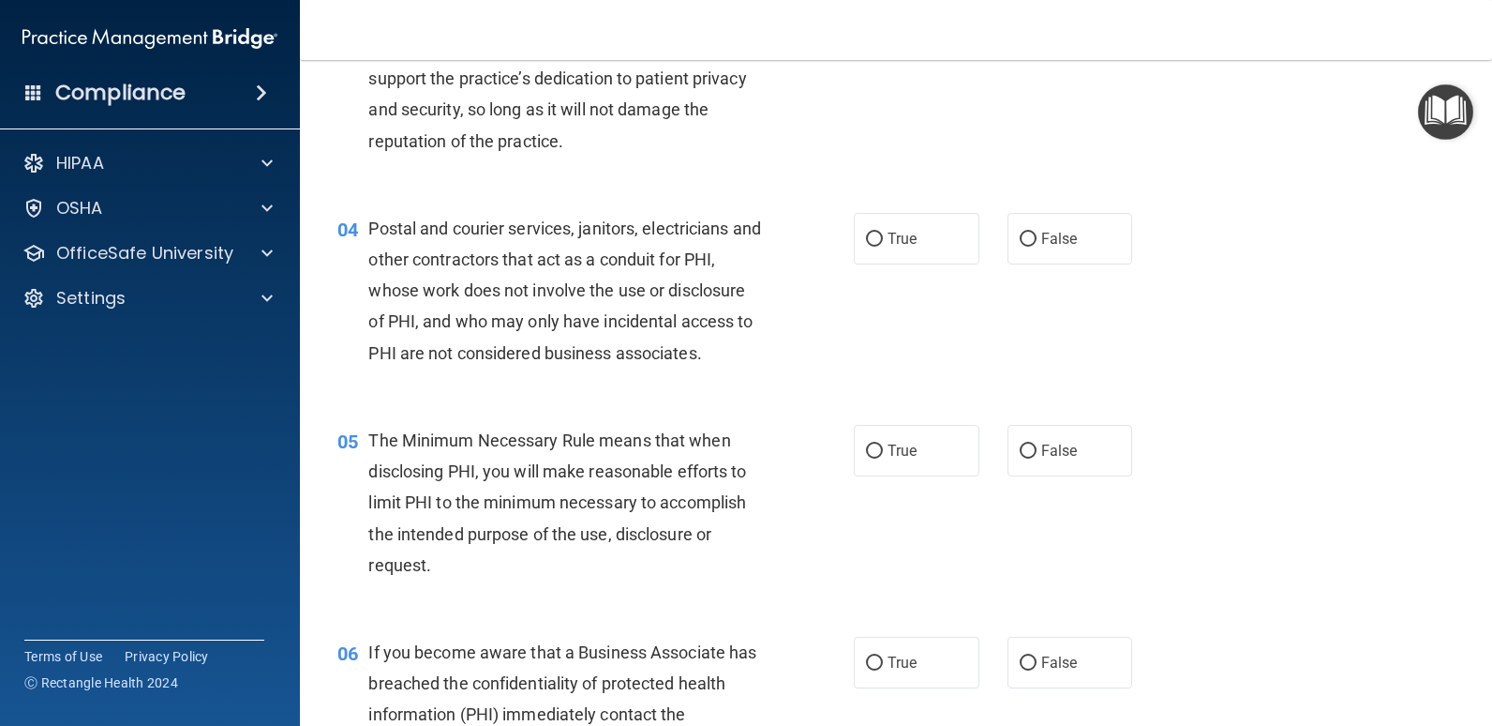
scroll to position [469, 0]
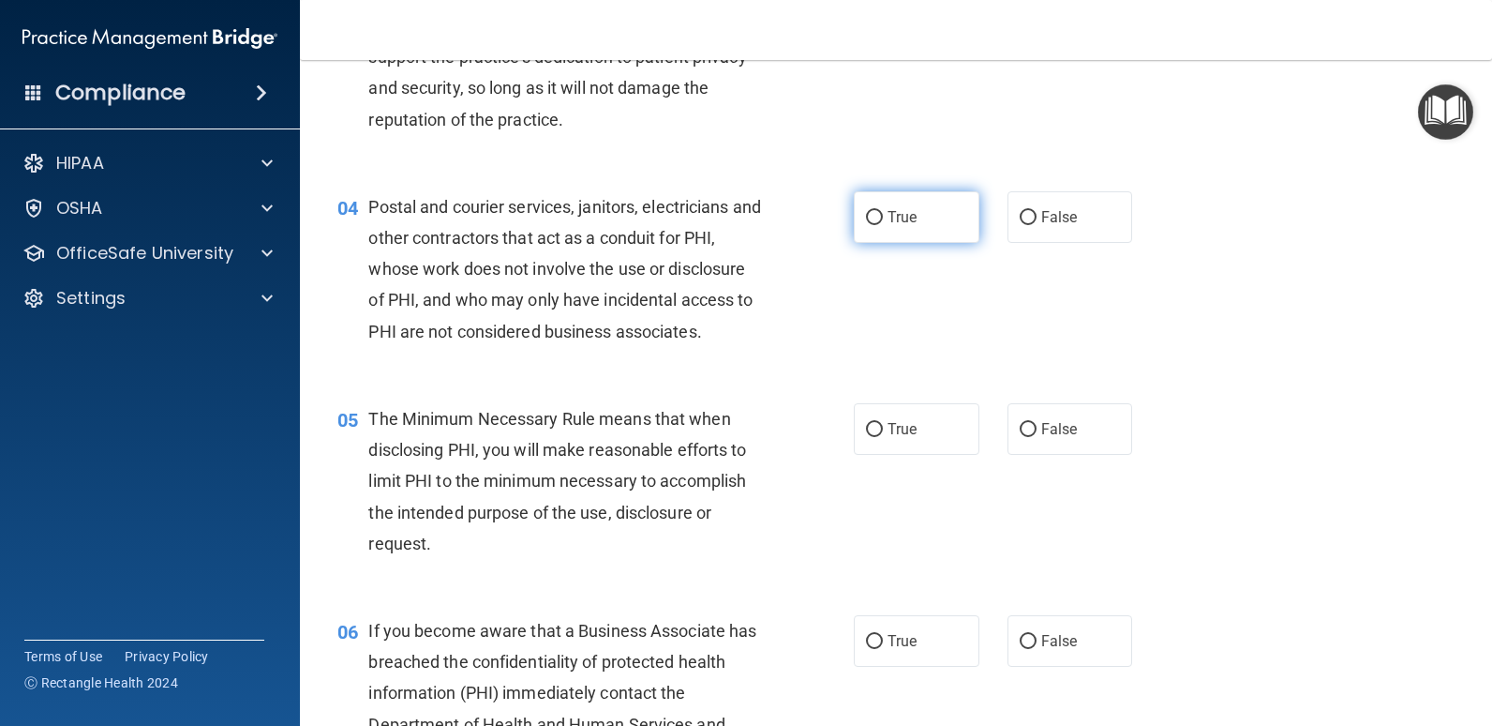
click at [868, 206] on label "True" at bounding box center [917, 217] width 126 height 52
click at [868, 211] on input "True" at bounding box center [874, 218] width 17 height 14
radio input "true"
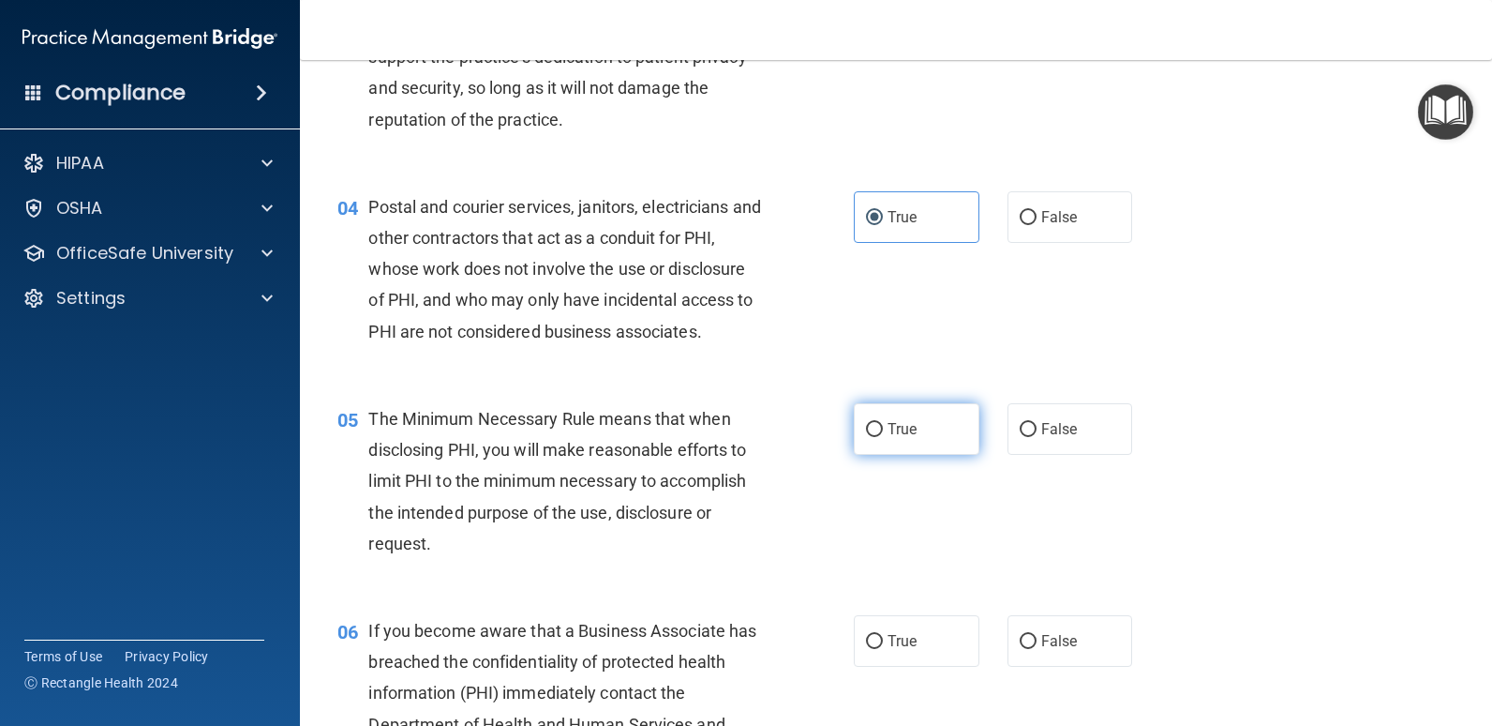
click at [935, 425] on label "True" at bounding box center [917, 429] width 126 height 52
click at [883, 425] on input "True" at bounding box center [874, 430] width 17 height 14
radio input "true"
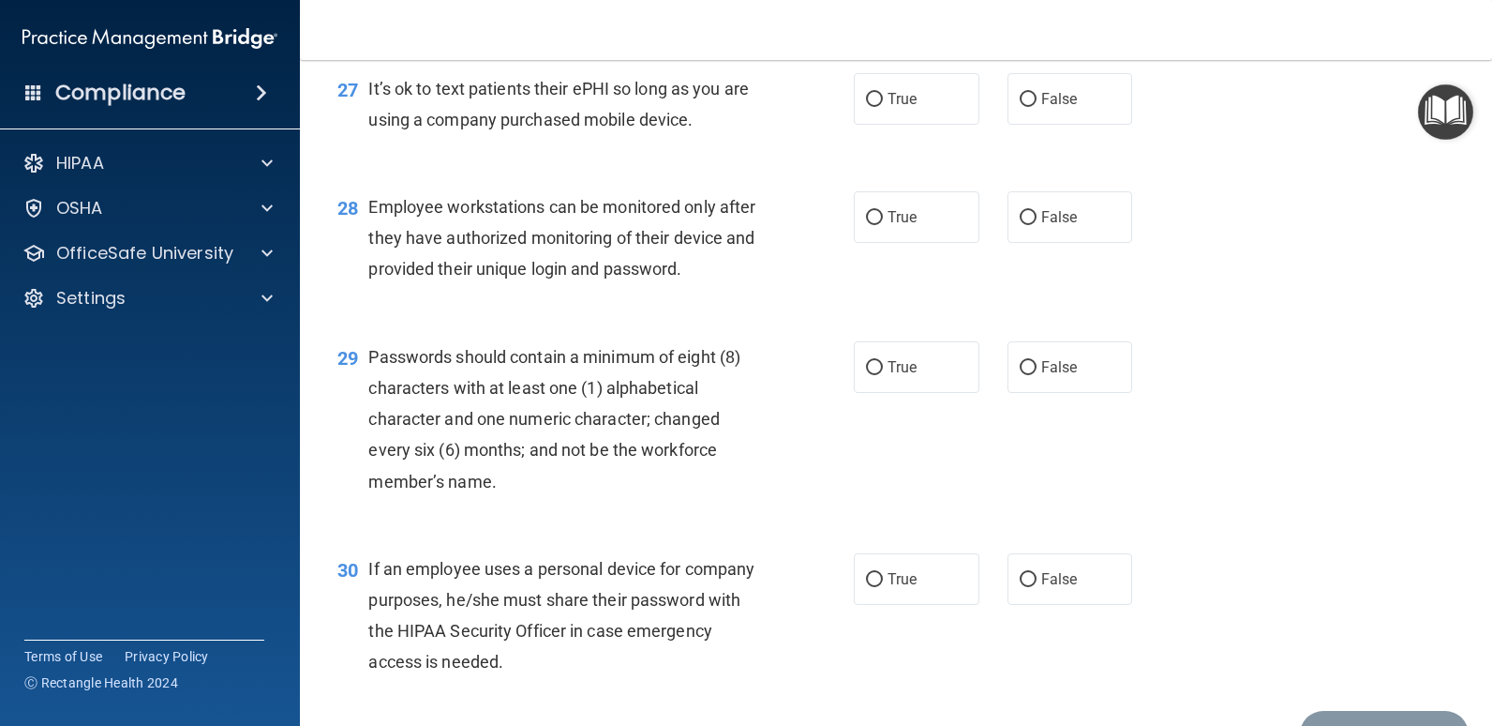
scroll to position [4666, 0]
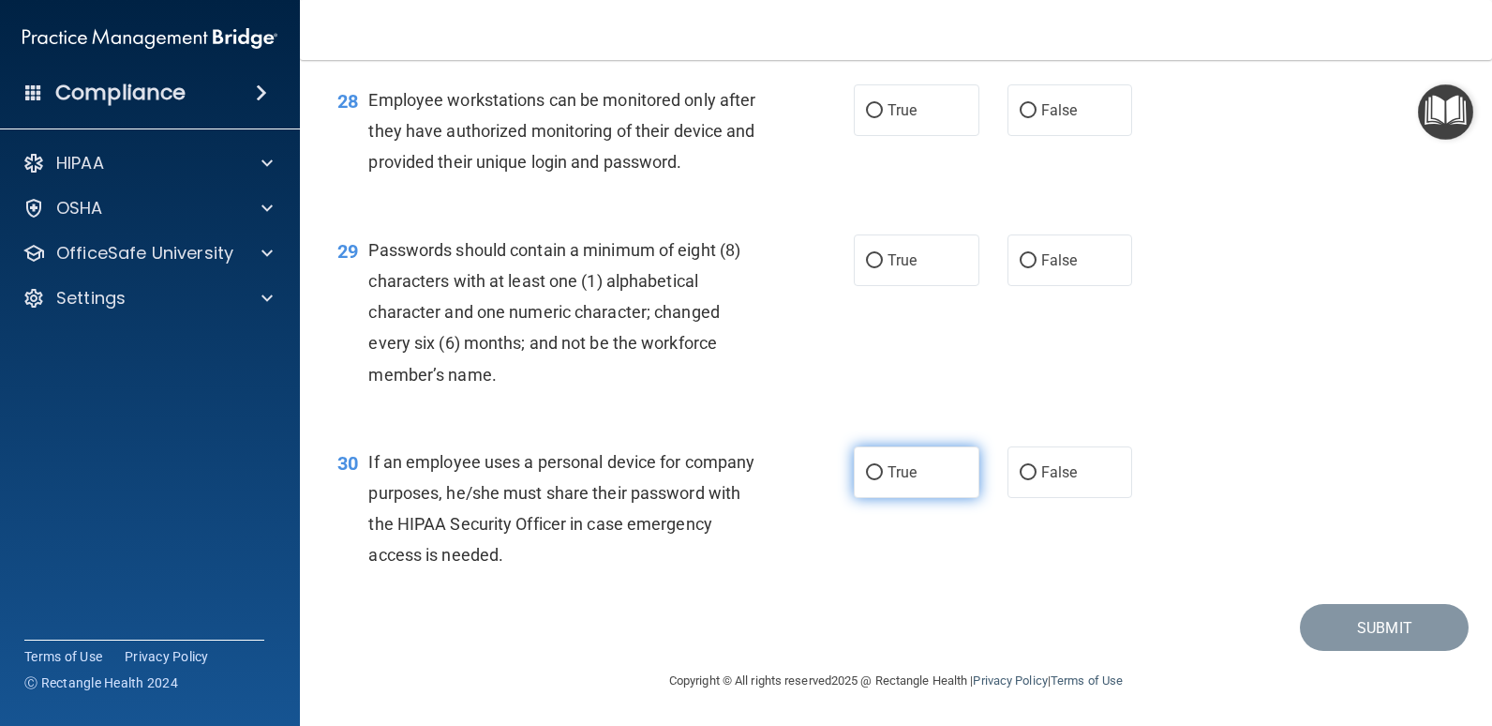
click at [875, 470] on input "True" at bounding box center [874, 473] width 17 height 14
radio input "true"
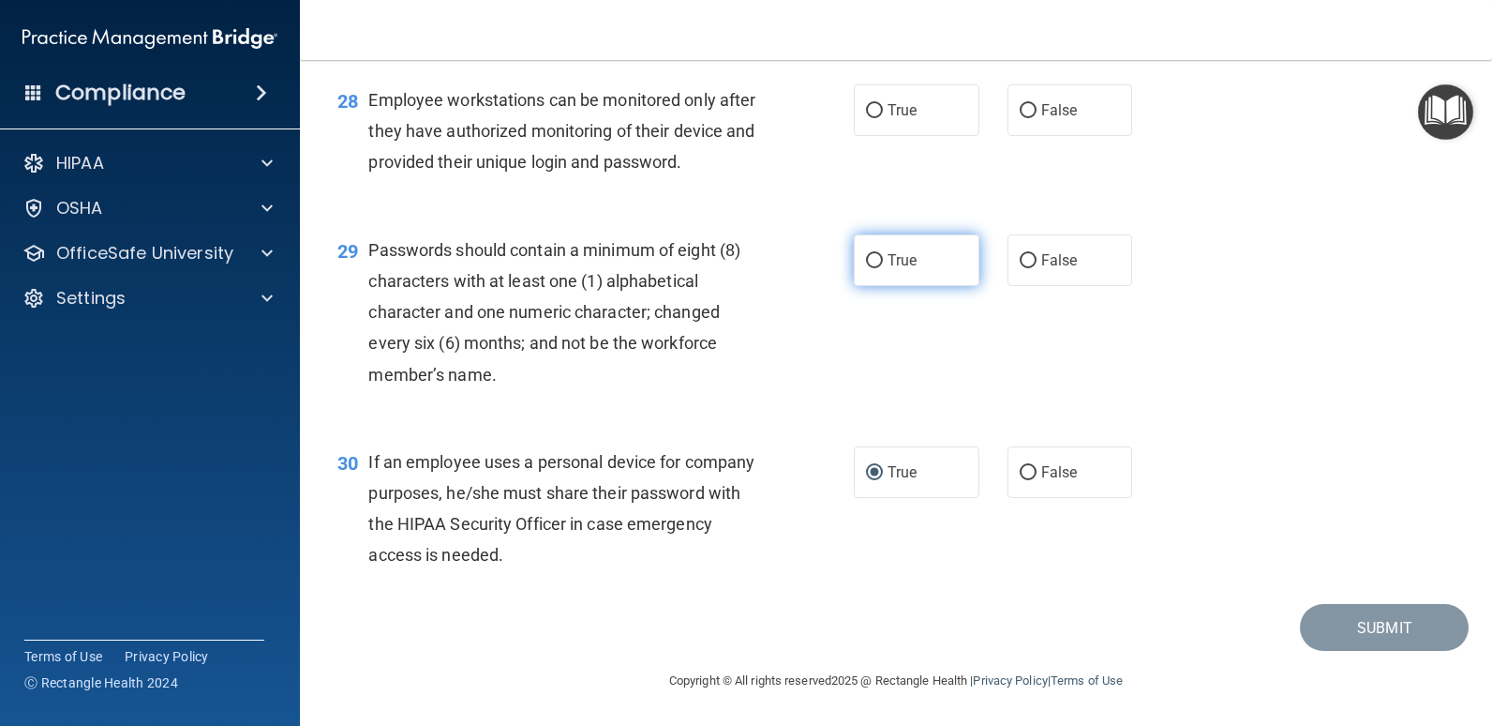
click at [890, 272] on label "True" at bounding box center [917, 260] width 126 height 52
click at [883, 268] on input "True" at bounding box center [874, 261] width 17 height 14
radio input "true"
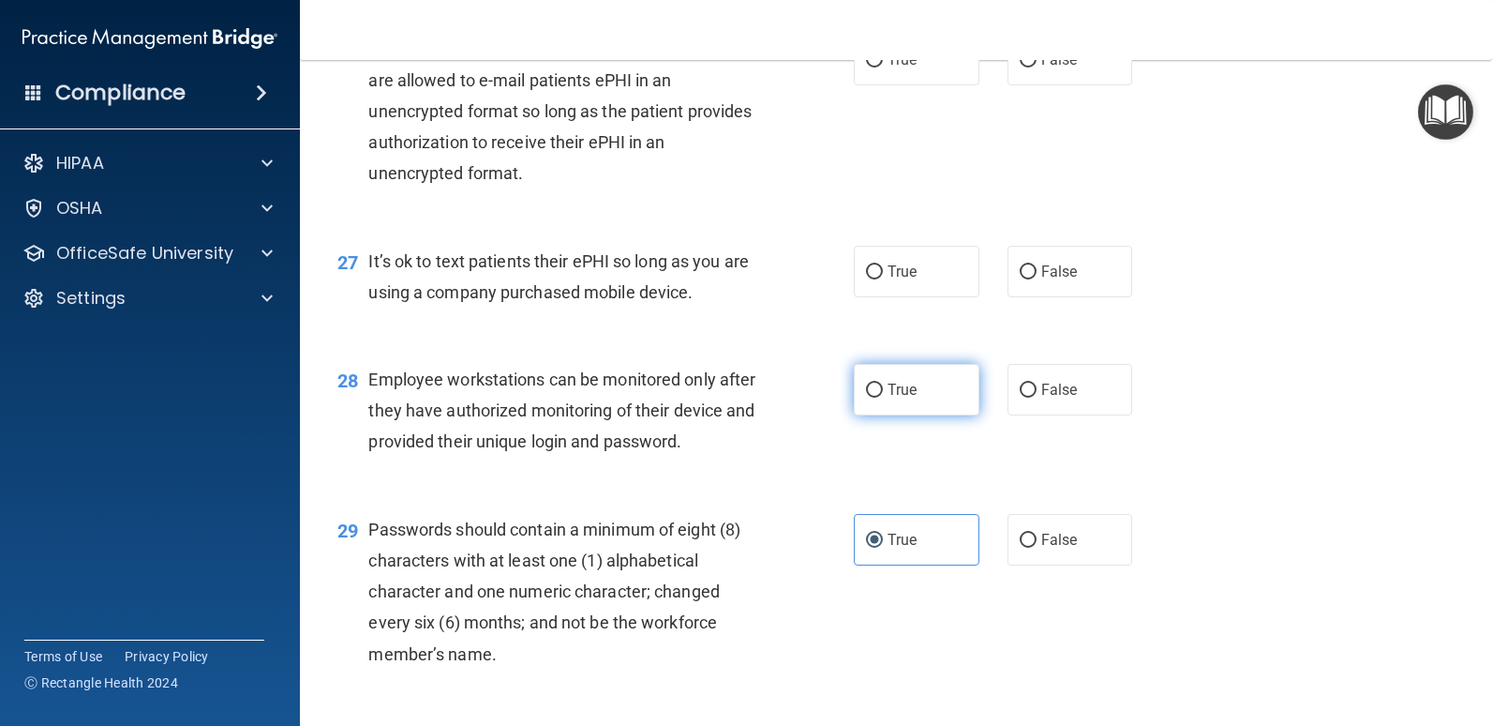
scroll to position [4385, 0]
click at [907, 399] on span "True" at bounding box center [902, 391] width 29 height 18
click at [883, 399] on input "True" at bounding box center [874, 392] width 17 height 14
radio input "true"
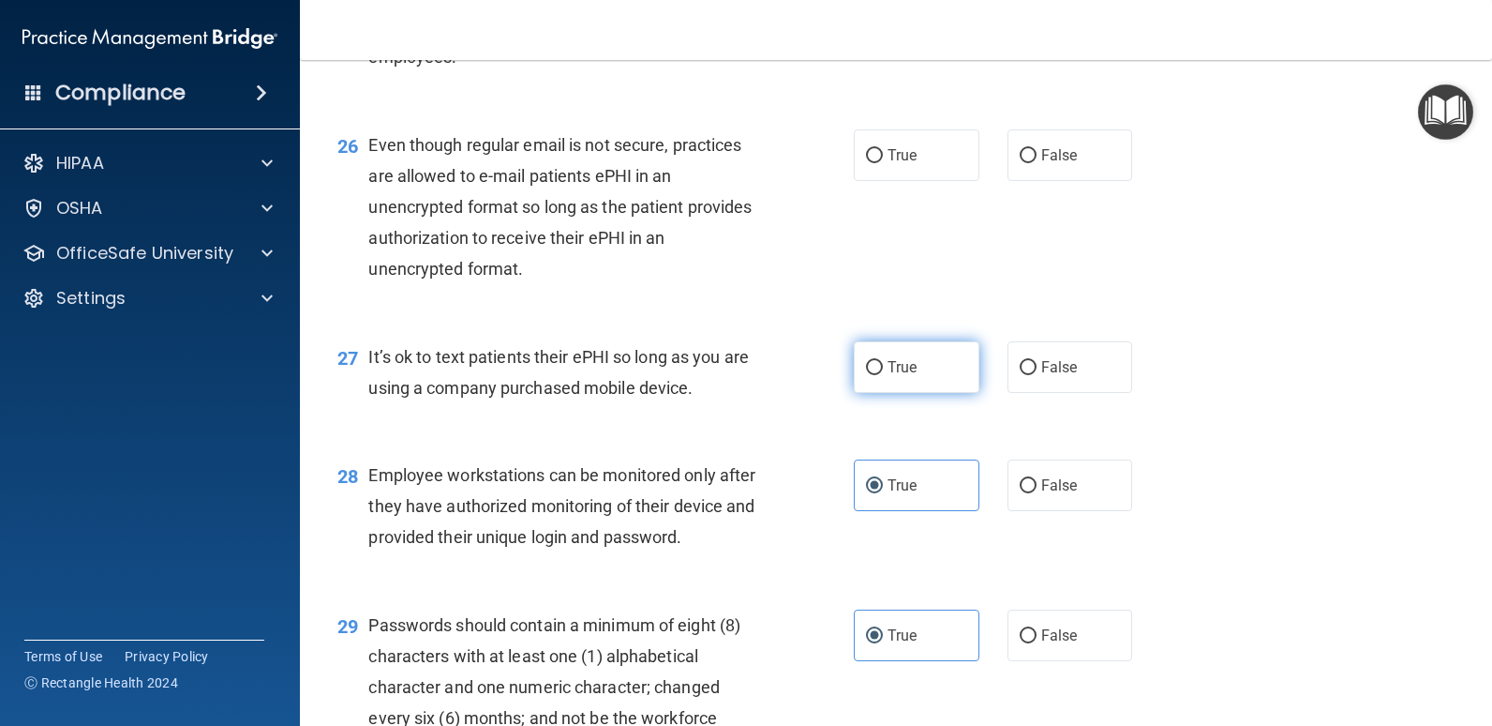
click at [932, 363] on label "True" at bounding box center [917, 367] width 126 height 52
click at [883, 363] on input "True" at bounding box center [874, 368] width 17 height 14
radio input "true"
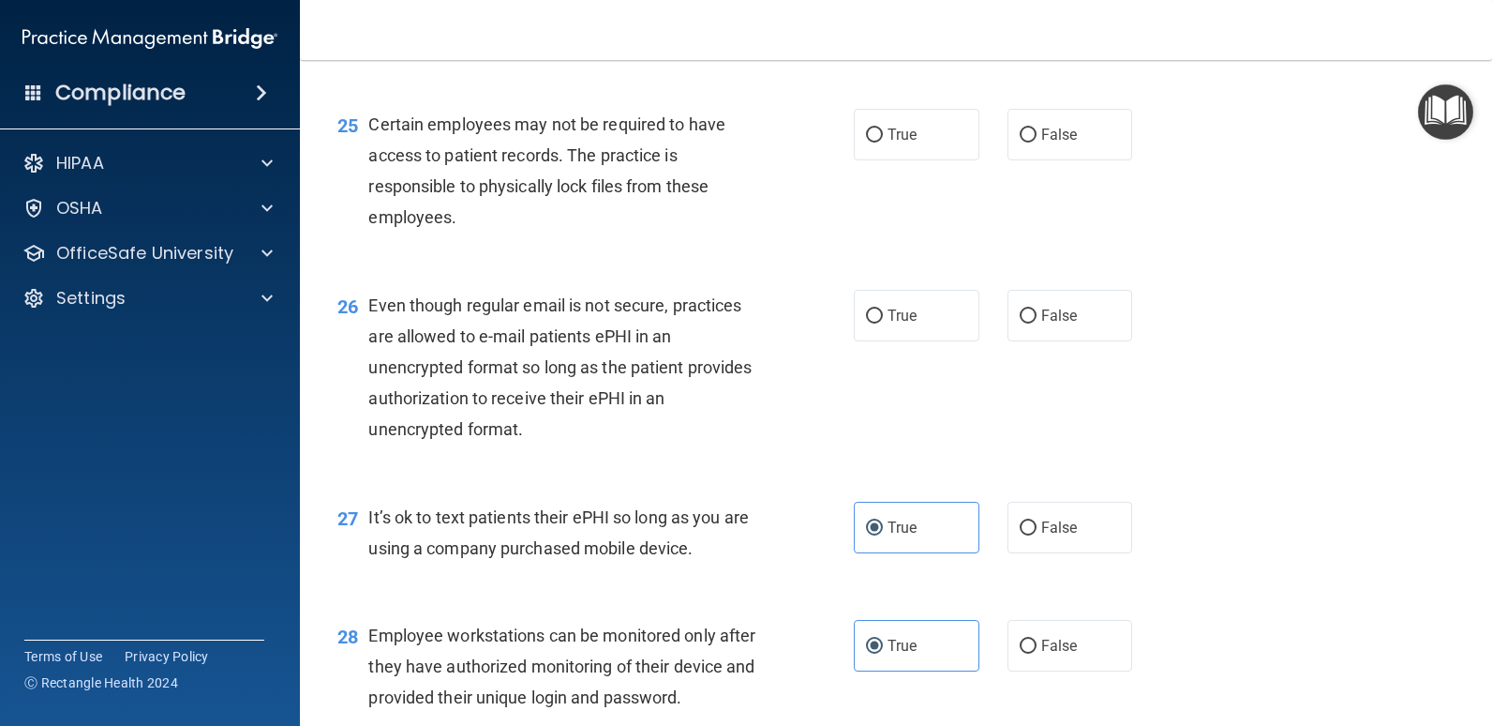
scroll to position [4103, 0]
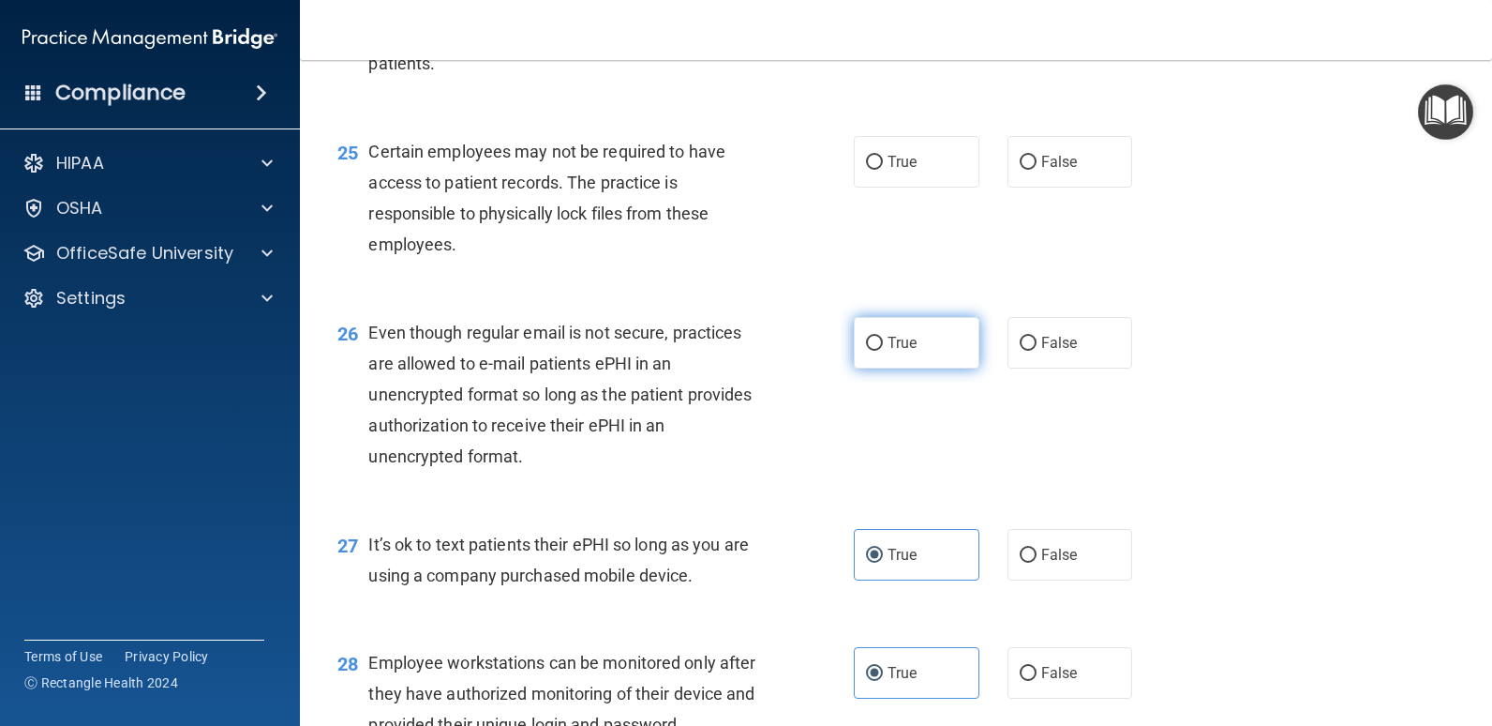
click at [888, 346] on span "True" at bounding box center [902, 343] width 29 height 18
click at [883, 346] on input "True" at bounding box center [874, 344] width 17 height 14
radio input "true"
click at [1042, 154] on span "False" at bounding box center [1060, 162] width 37 height 18
click at [1037, 156] on input "False" at bounding box center [1028, 163] width 17 height 14
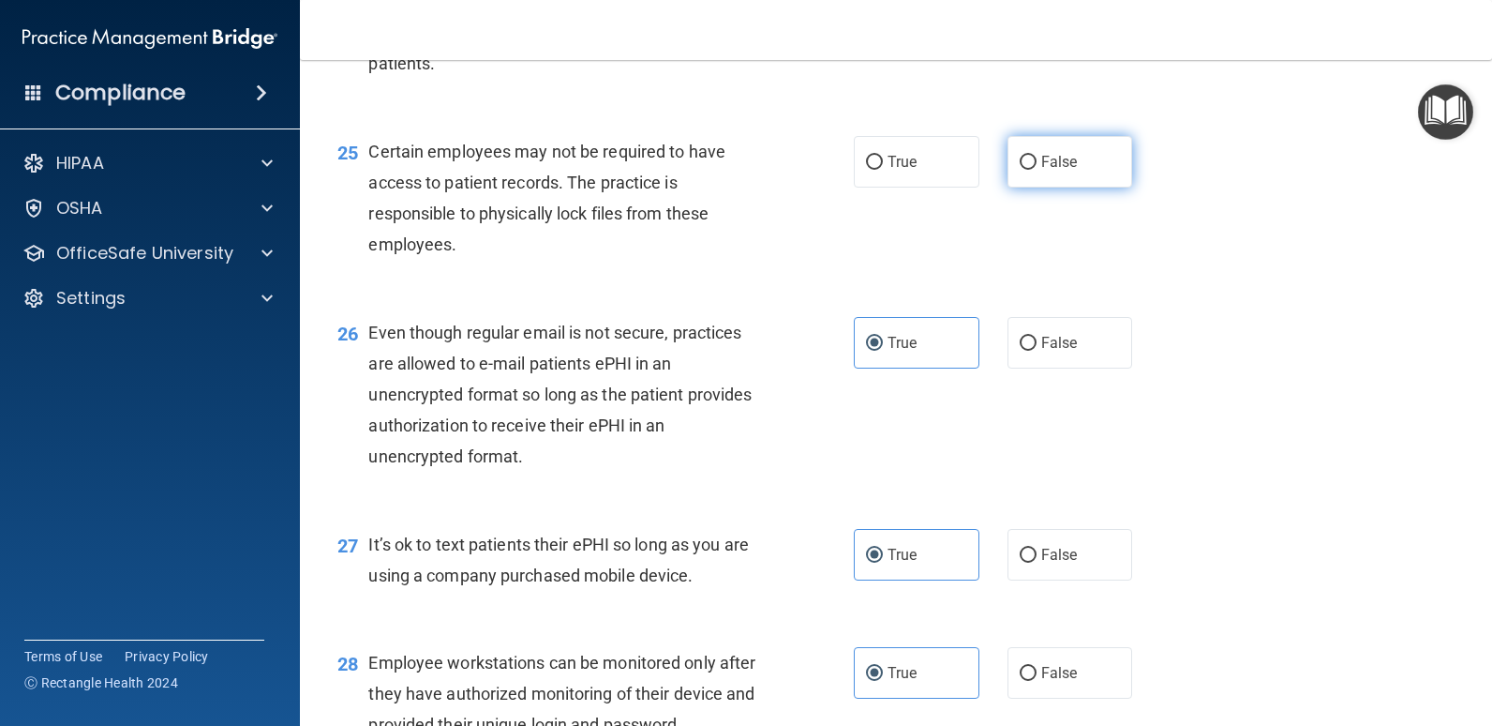
radio input "true"
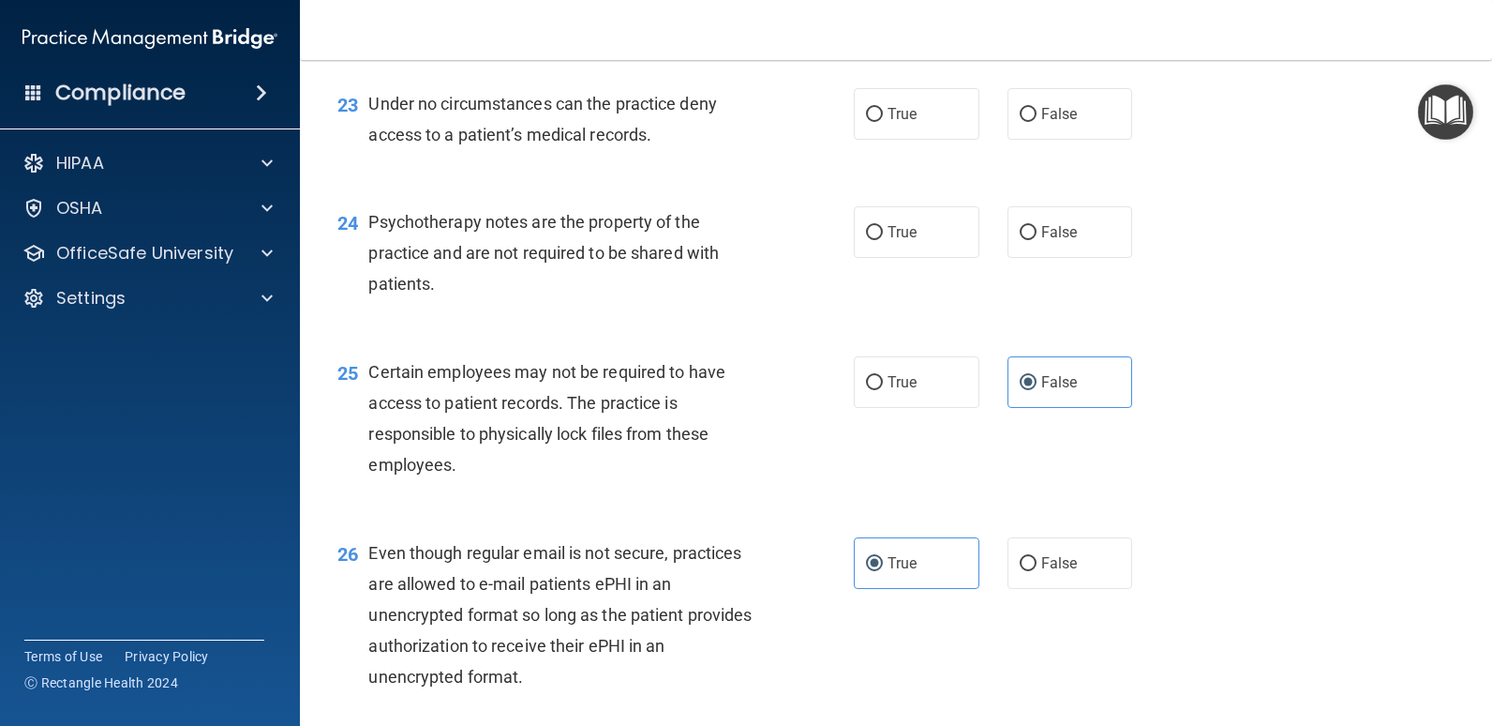
scroll to position [3822, 0]
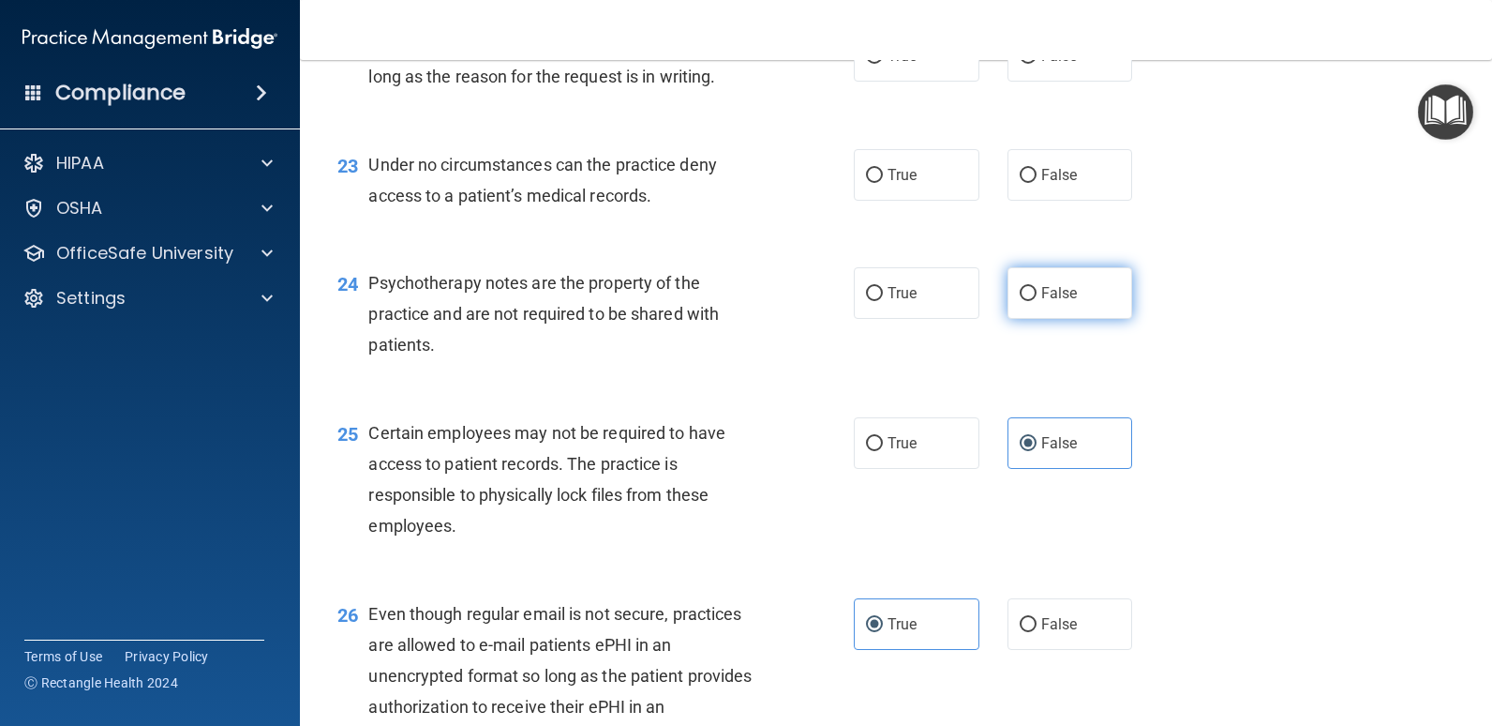
click at [1020, 288] on input "False" at bounding box center [1028, 294] width 17 height 14
radio input "true"
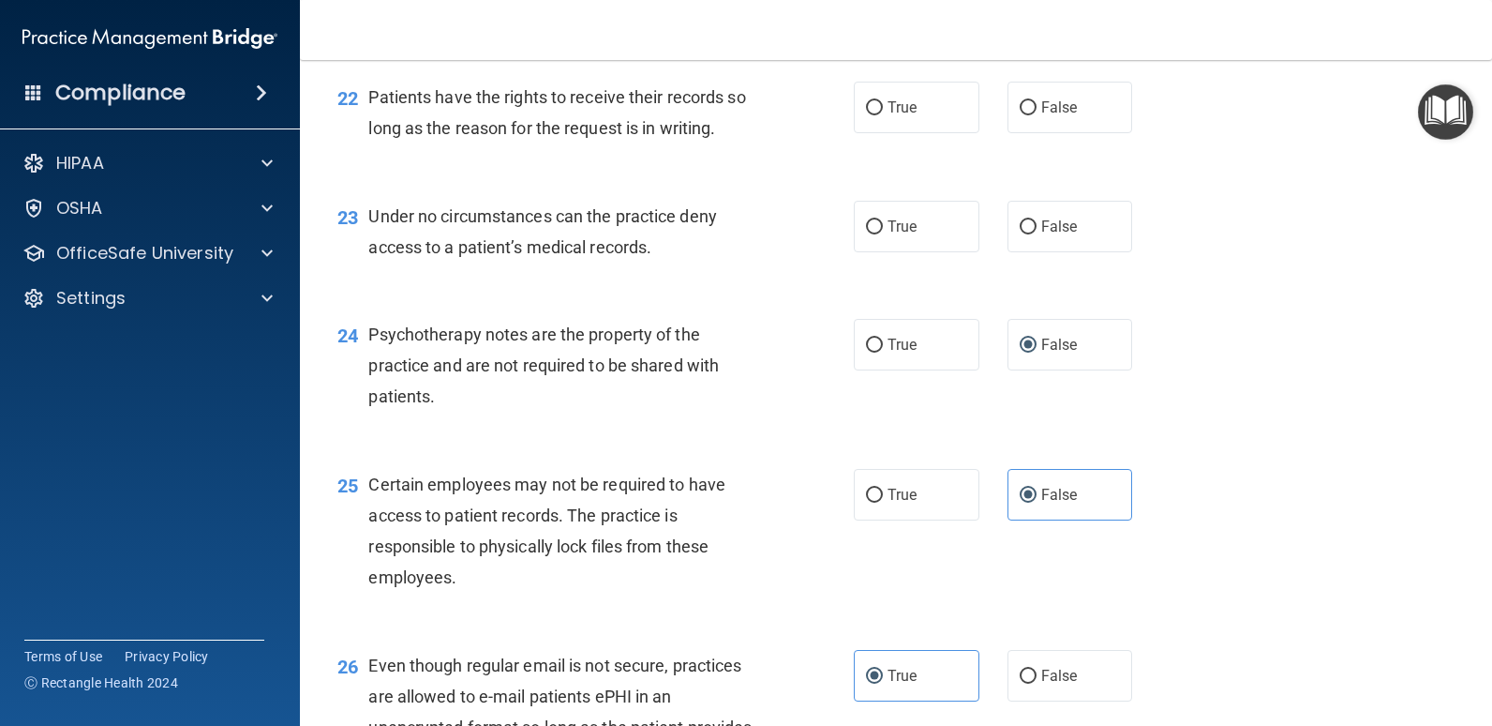
scroll to position [3728, 0]
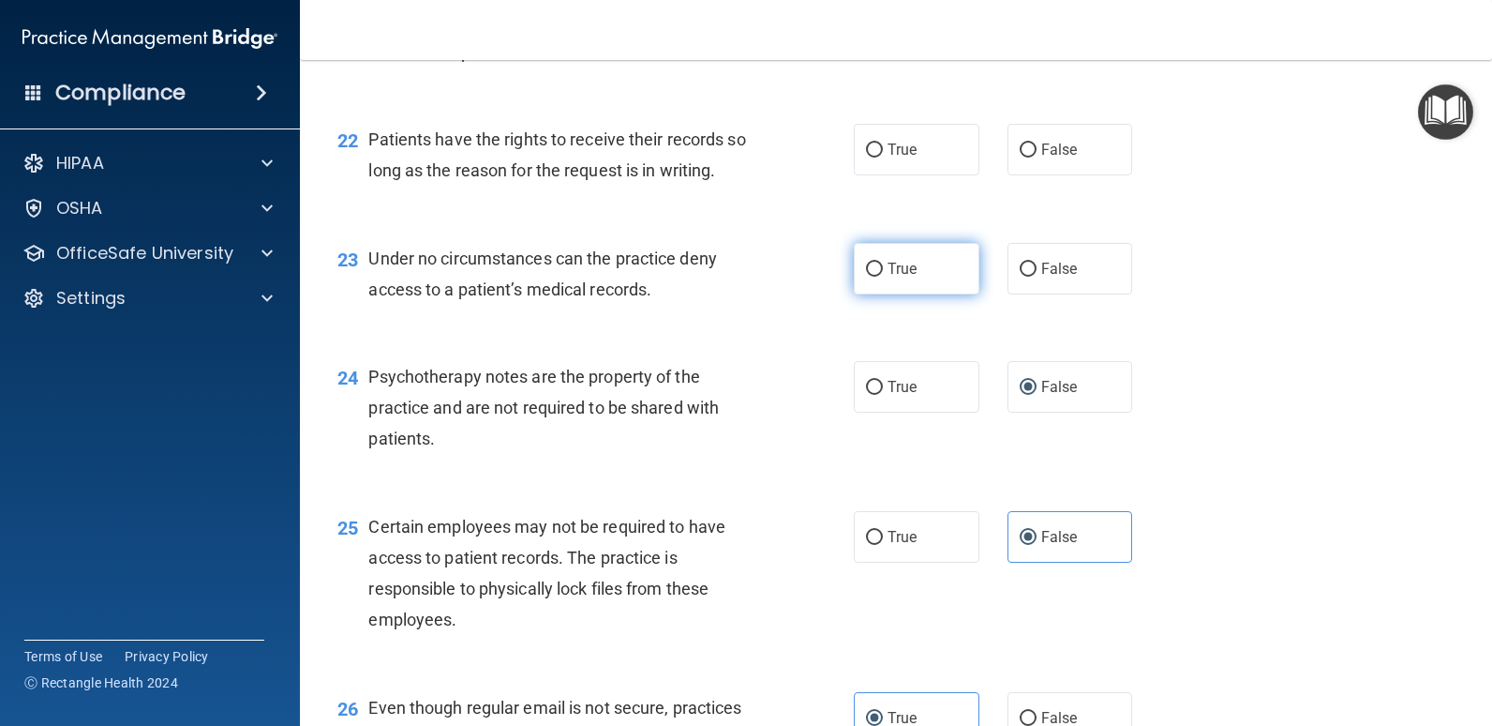
click at [866, 273] on input "True" at bounding box center [874, 269] width 17 height 14
radio input "true"
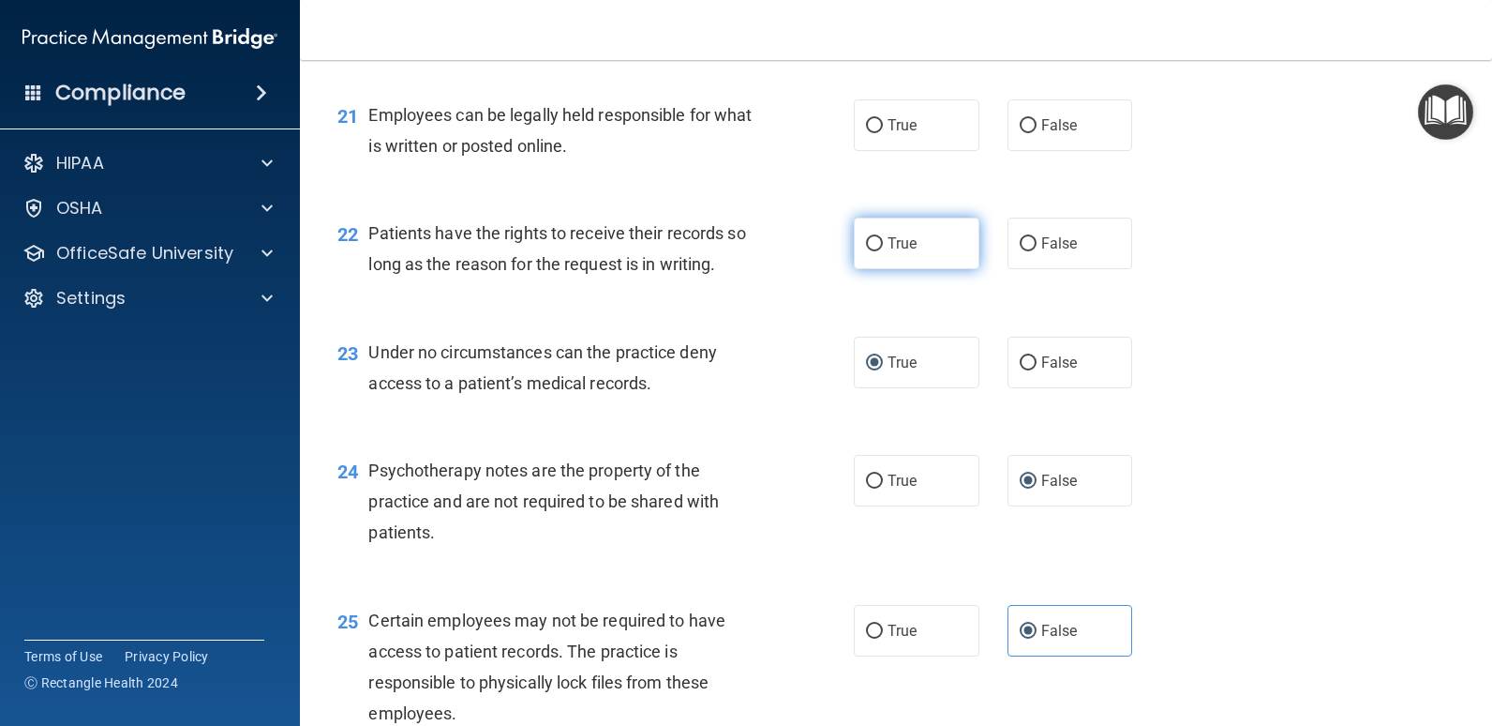
click at [869, 257] on label "True" at bounding box center [917, 243] width 126 height 52
click at [869, 251] on input "True" at bounding box center [874, 244] width 17 height 14
radio input "true"
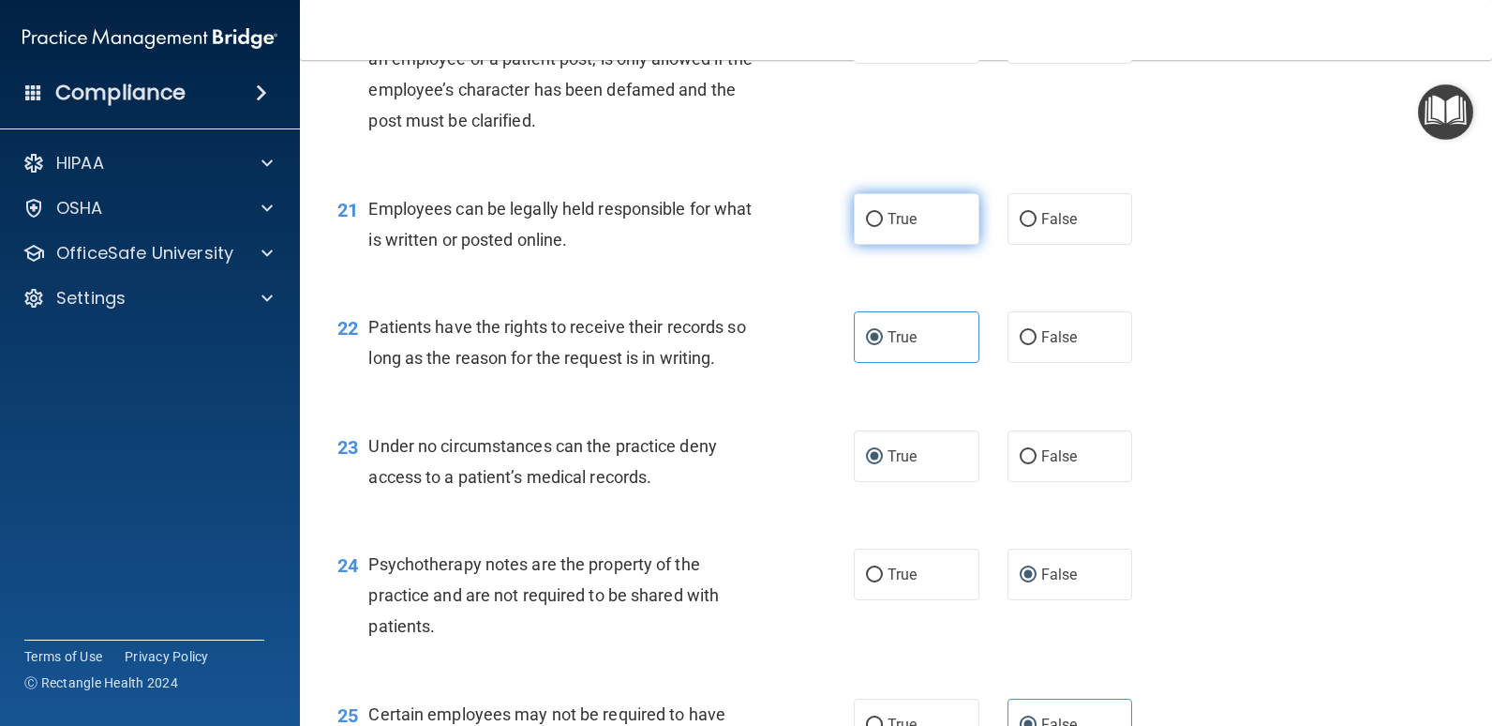
click at [888, 216] on span "True" at bounding box center [902, 219] width 29 height 18
click at [881, 216] on input "True" at bounding box center [874, 220] width 17 height 14
radio input "true"
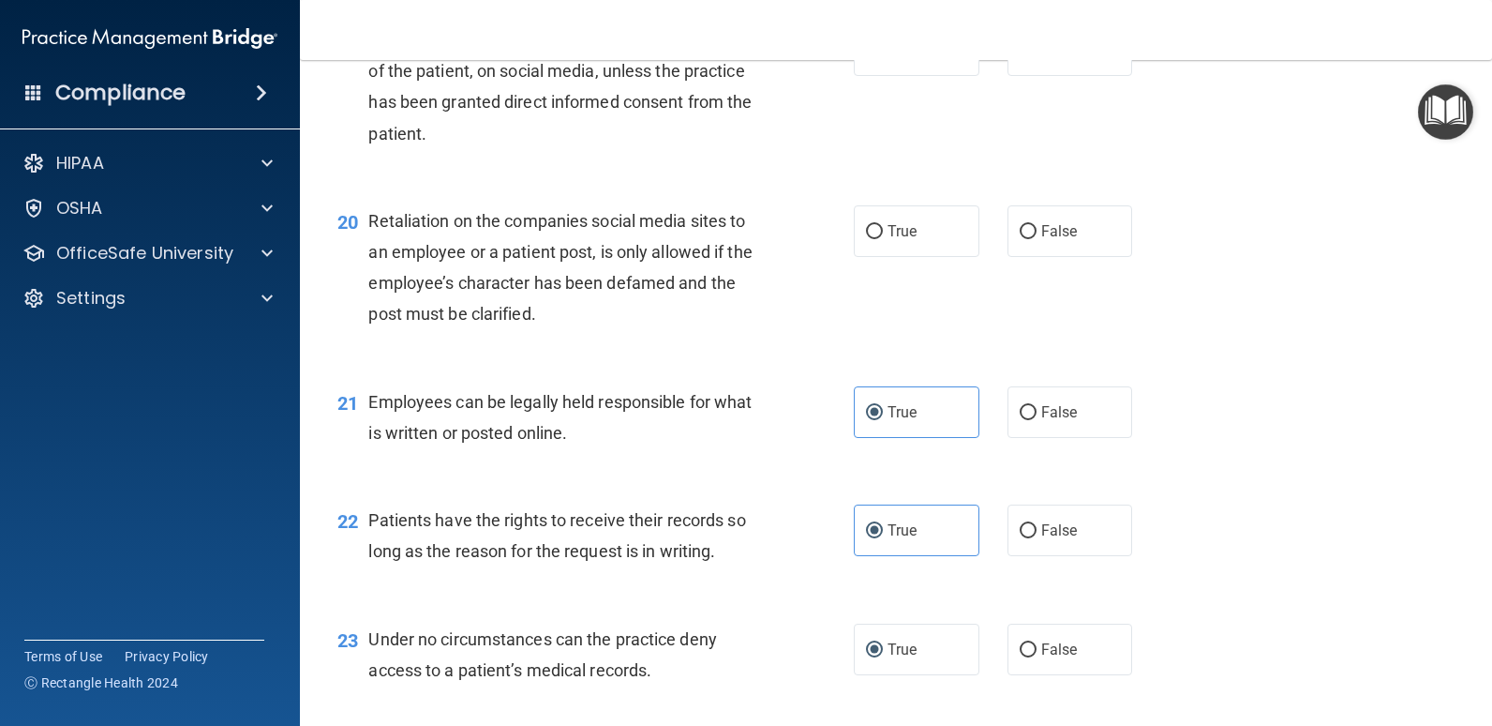
scroll to position [3260, 0]
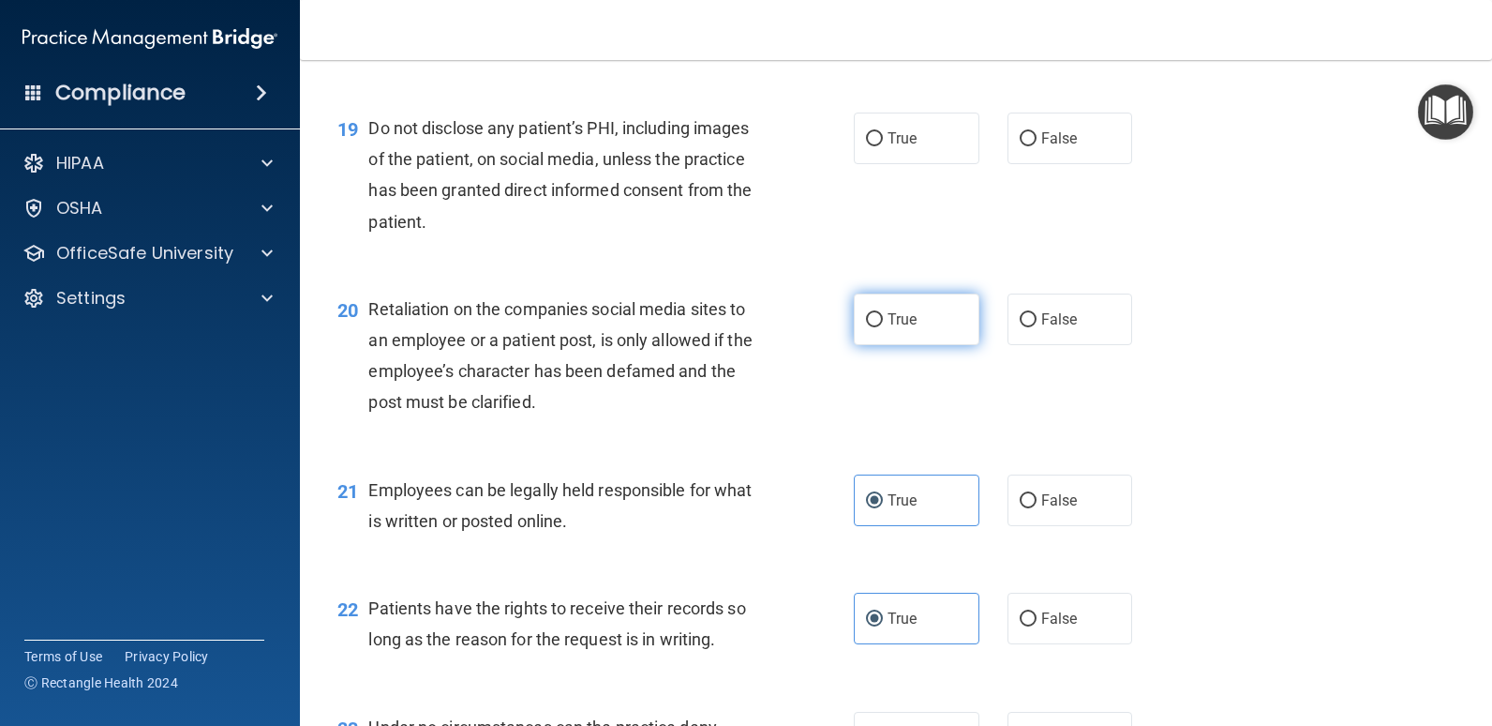
click at [867, 325] on input "True" at bounding box center [874, 320] width 17 height 14
radio input "true"
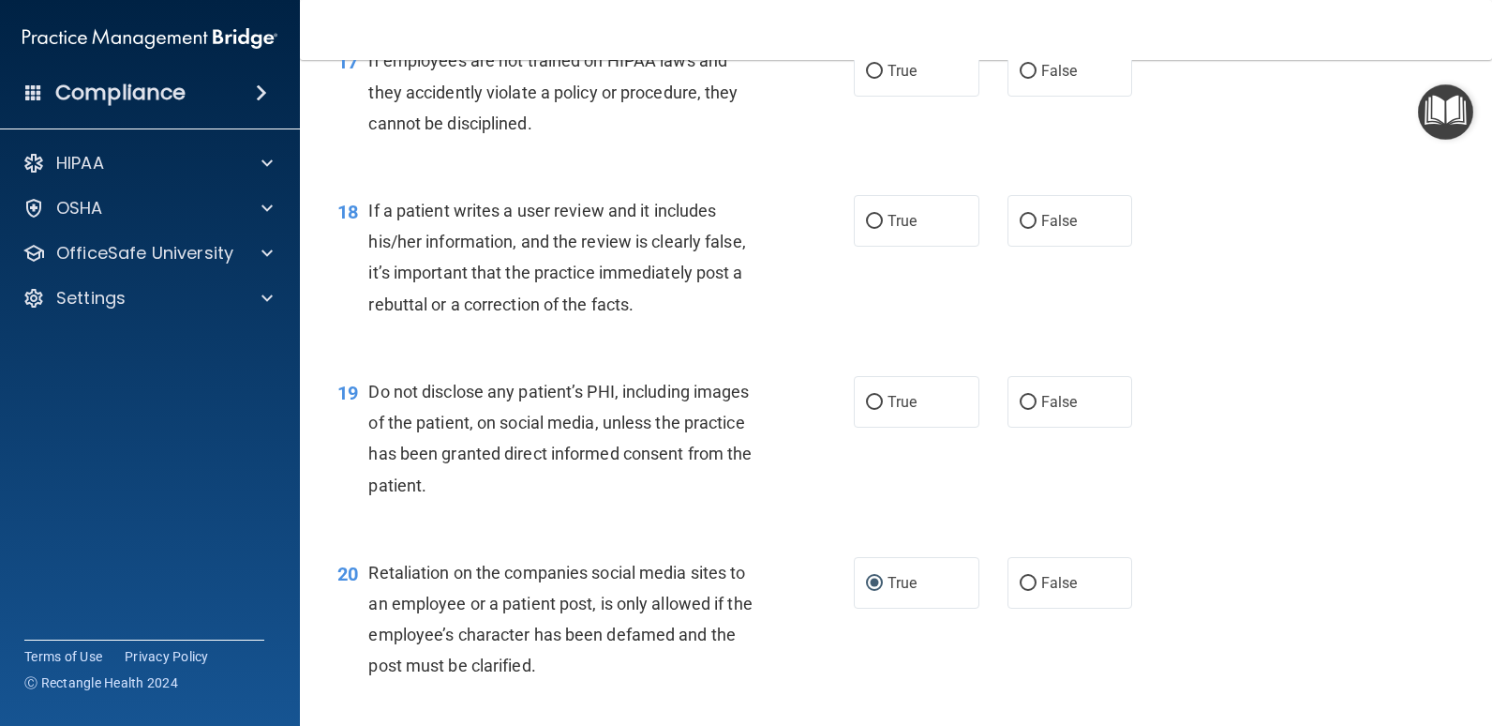
scroll to position [2978, 0]
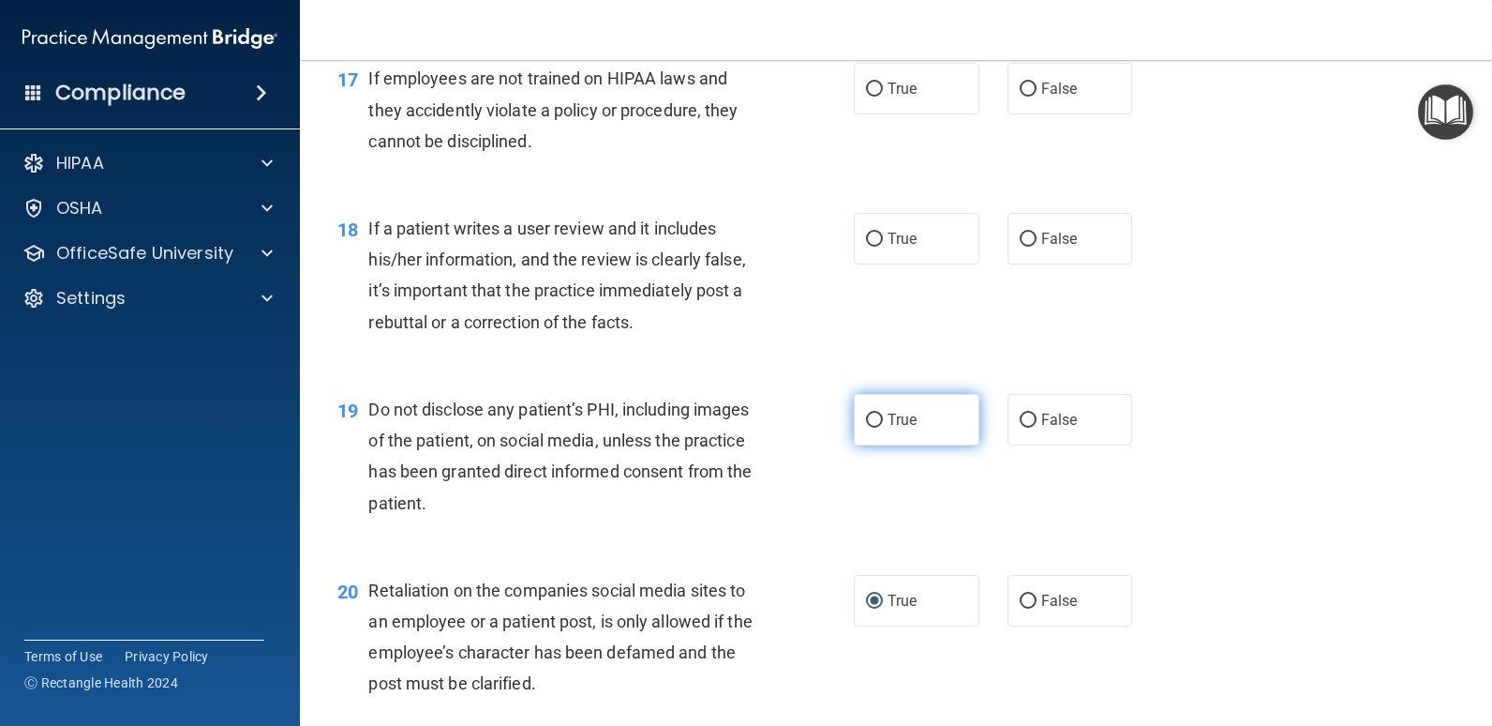
click at [899, 431] on label "True" at bounding box center [917, 420] width 126 height 52
click at [883, 427] on input "True" at bounding box center [874, 420] width 17 height 14
radio input "true"
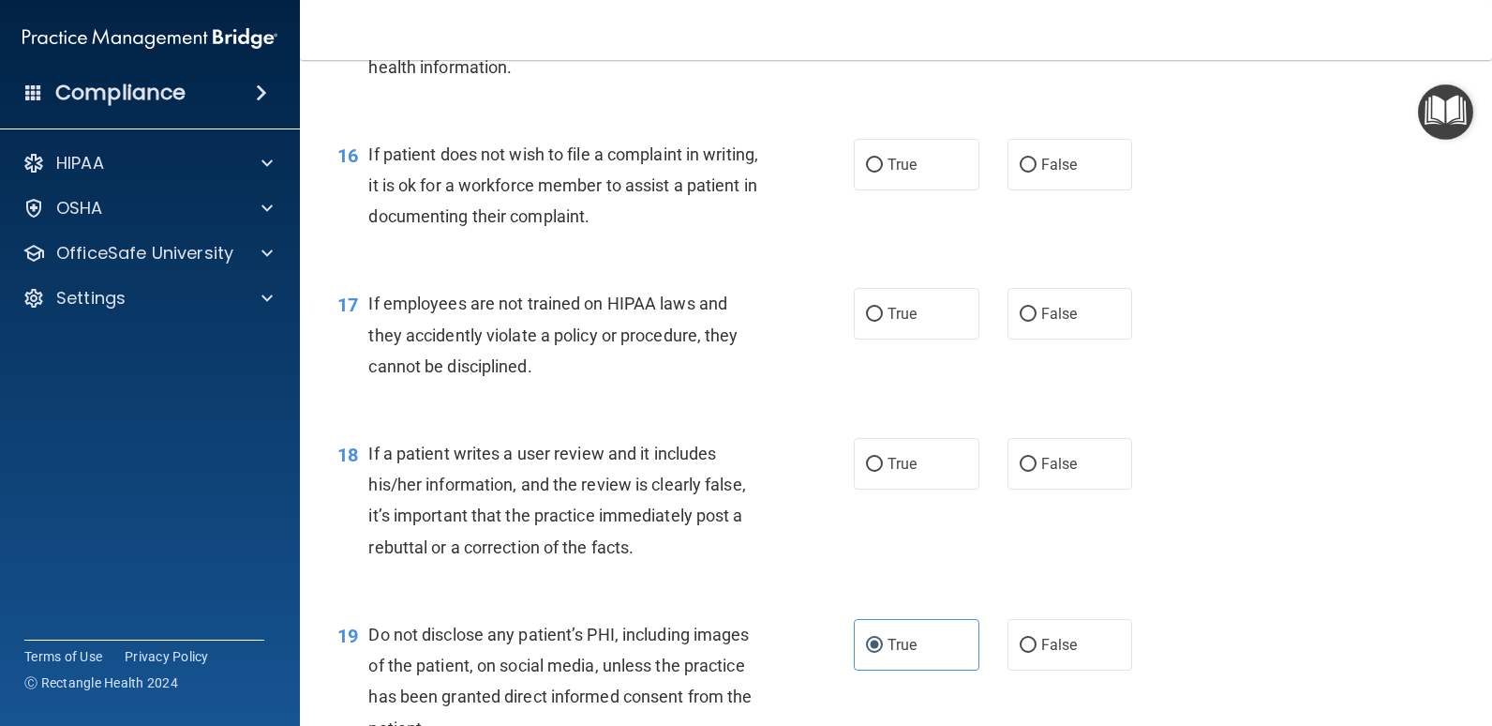
scroll to position [2697, 0]
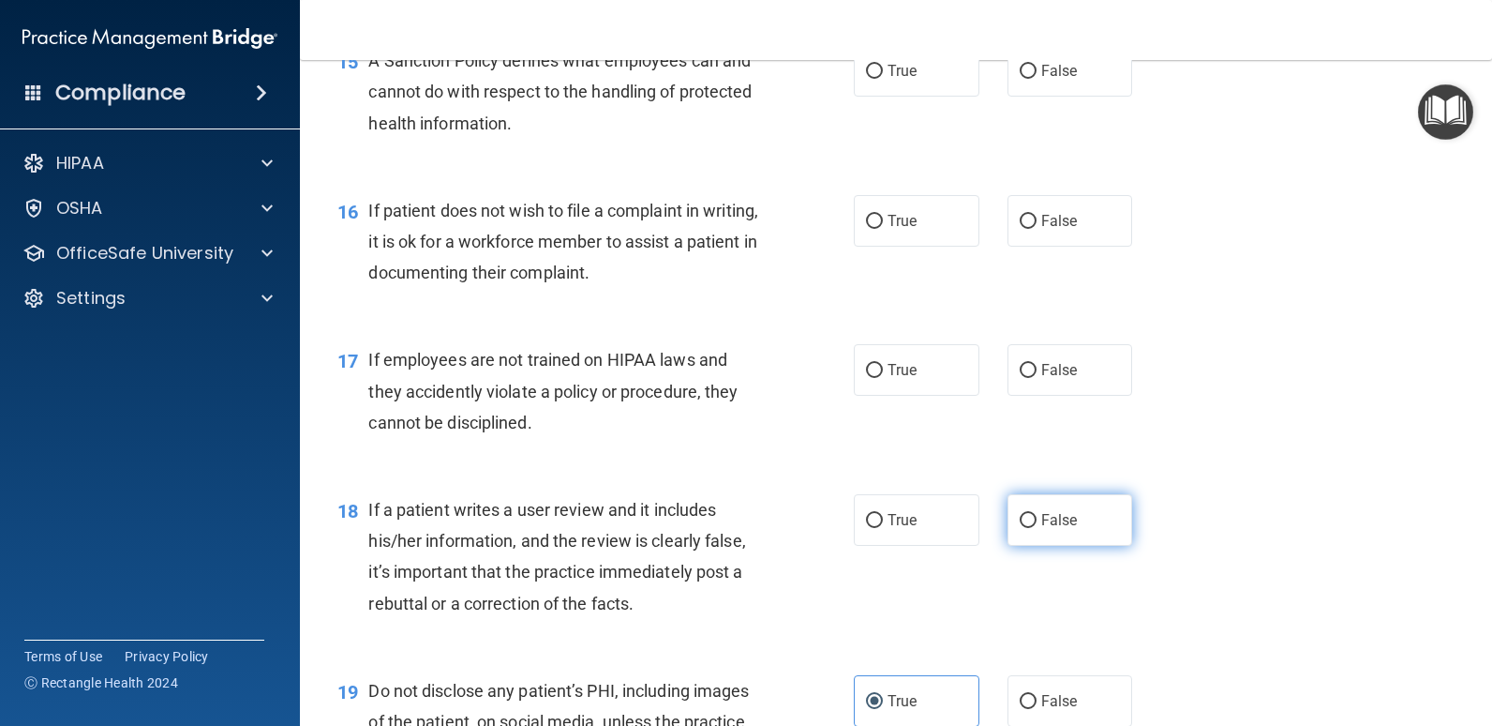
click at [1025, 526] on input "False" at bounding box center [1028, 521] width 17 height 14
radio input "true"
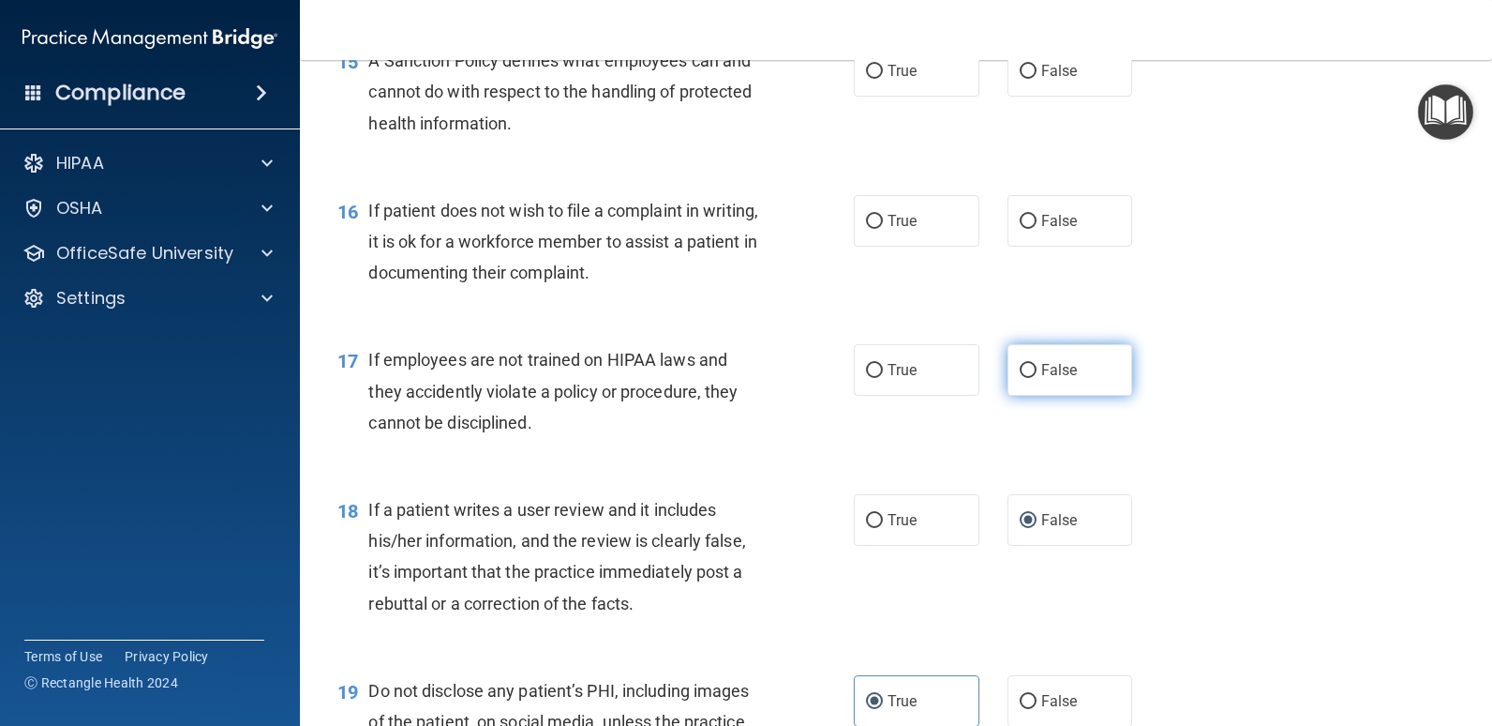
click at [1031, 378] on label "False" at bounding box center [1071, 370] width 126 height 52
click at [1031, 378] on input "False" at bounding box center [1028, 371] width 17 height 14
radio input "true"
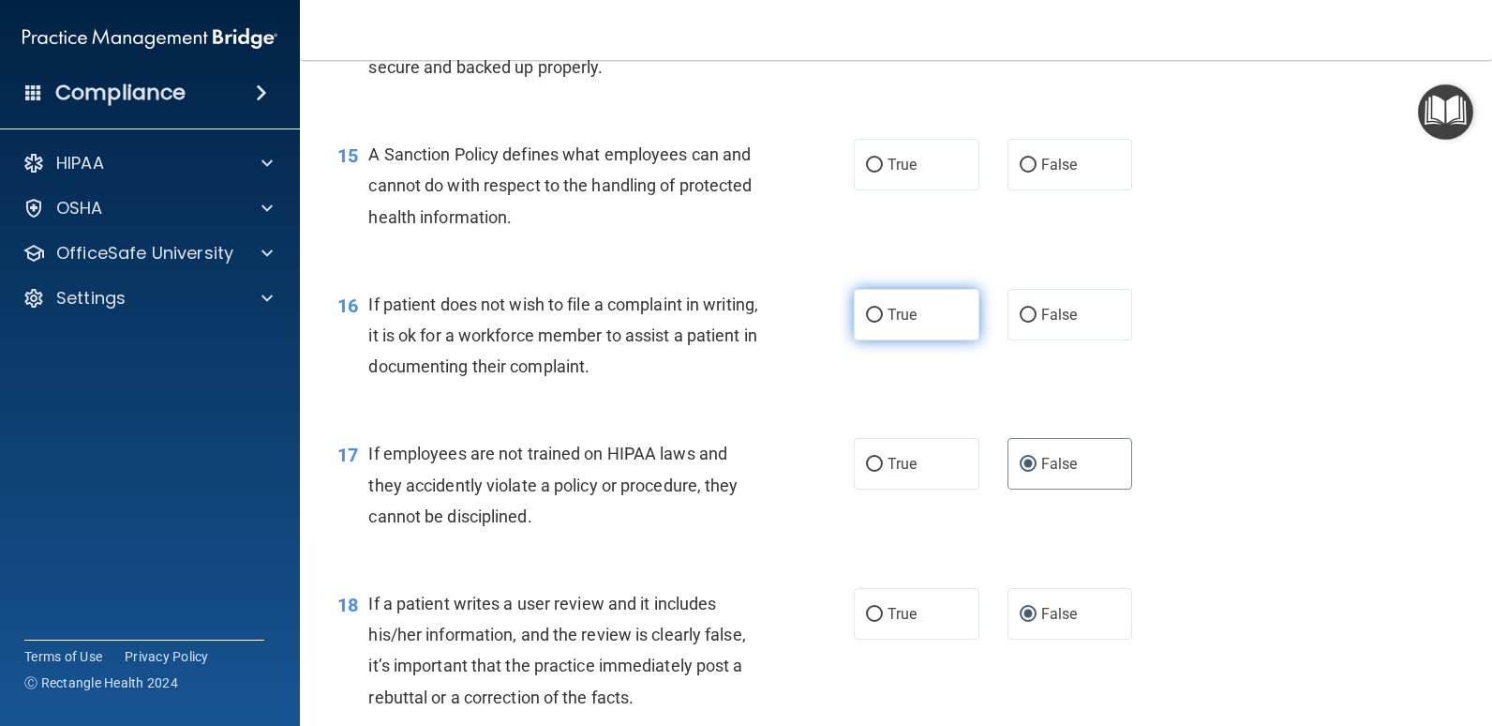
click at [870, 309] on input "True" at bounding box center [874, 315] width 17 height 14
radio input "true"
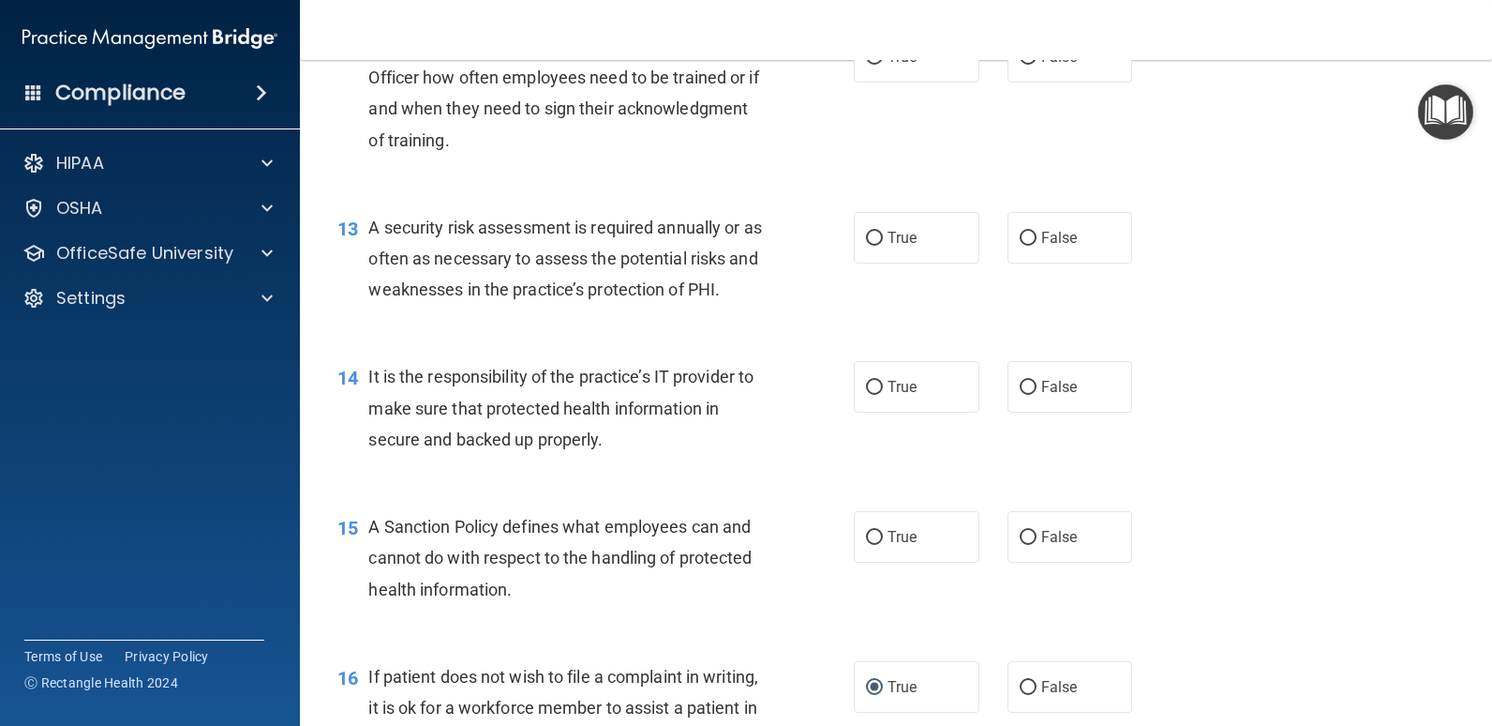
scroll to position [2228, 0]
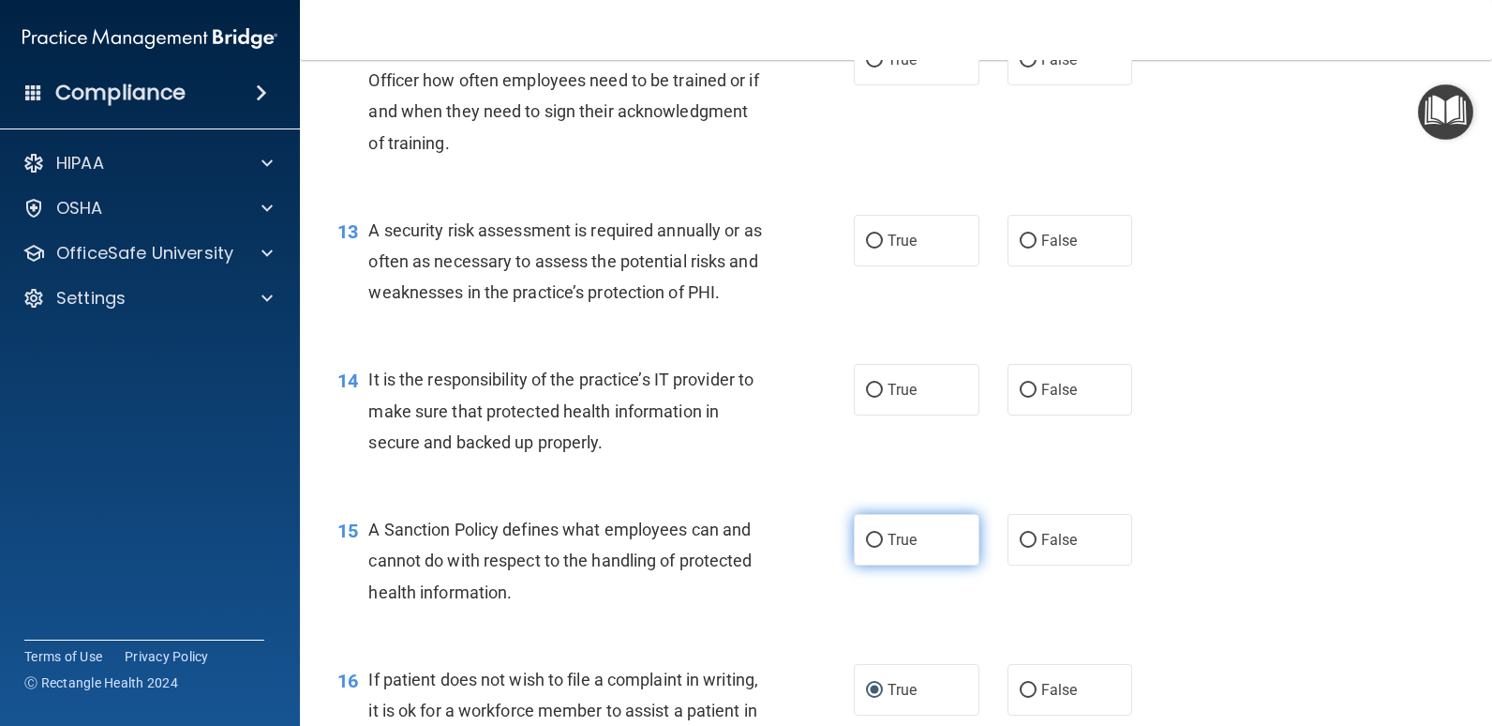
click at [900, 548] on label "True" at bounding box center [917, 540] width 126 height 52
click at [883, 547] on input "True" at bounding box center [874, 540] width 17 height 14
radio input "true"
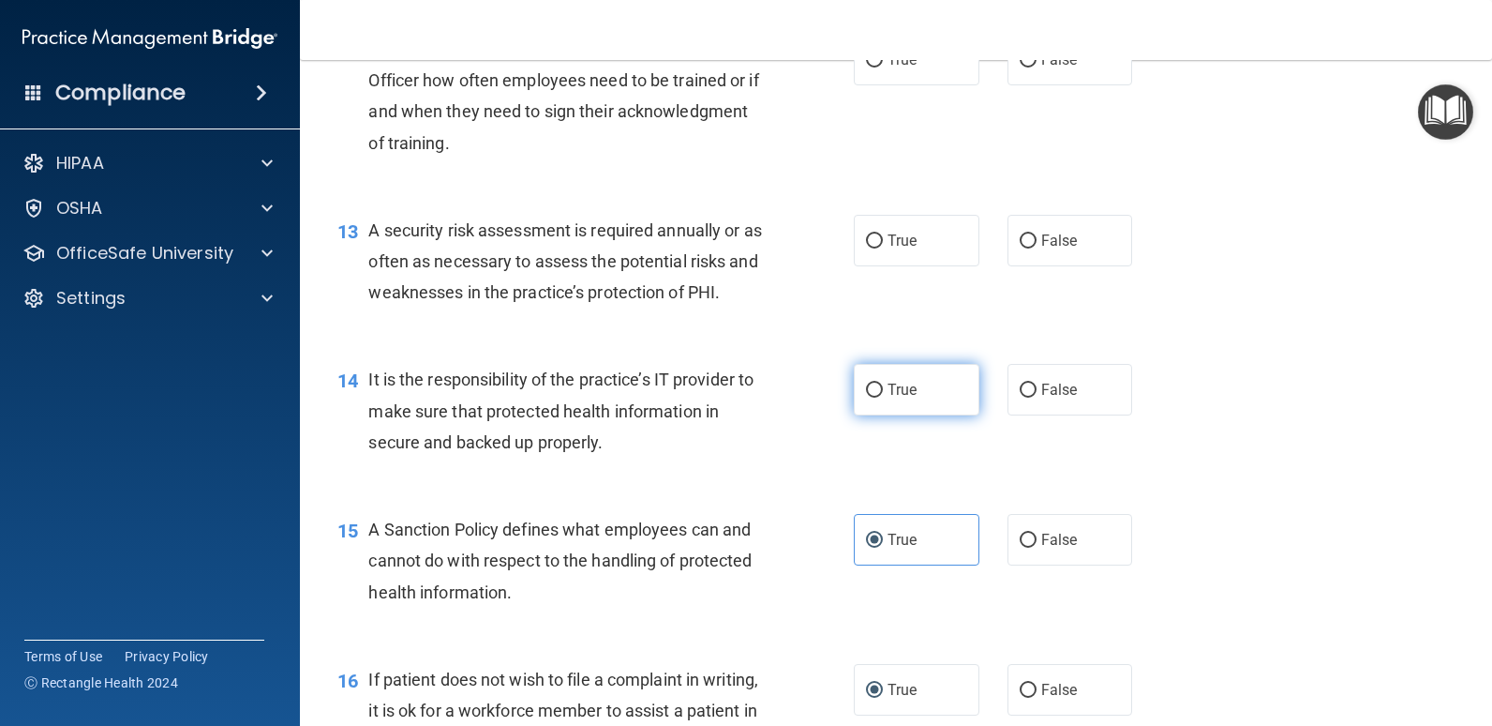
click at [869, 389] on input "True" at bounding box center [874, 390] width 17 height 14
radio input "true"
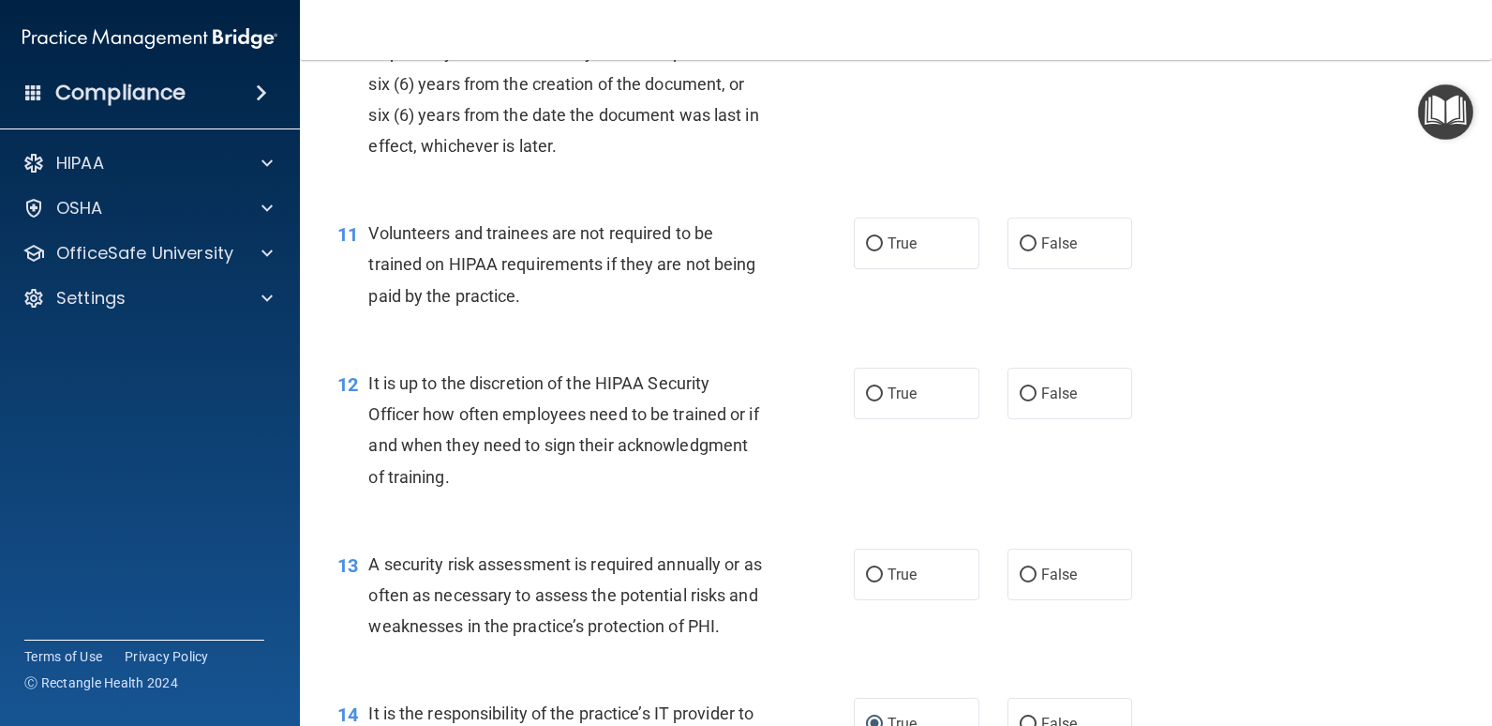
scroll to position [1853, 0]
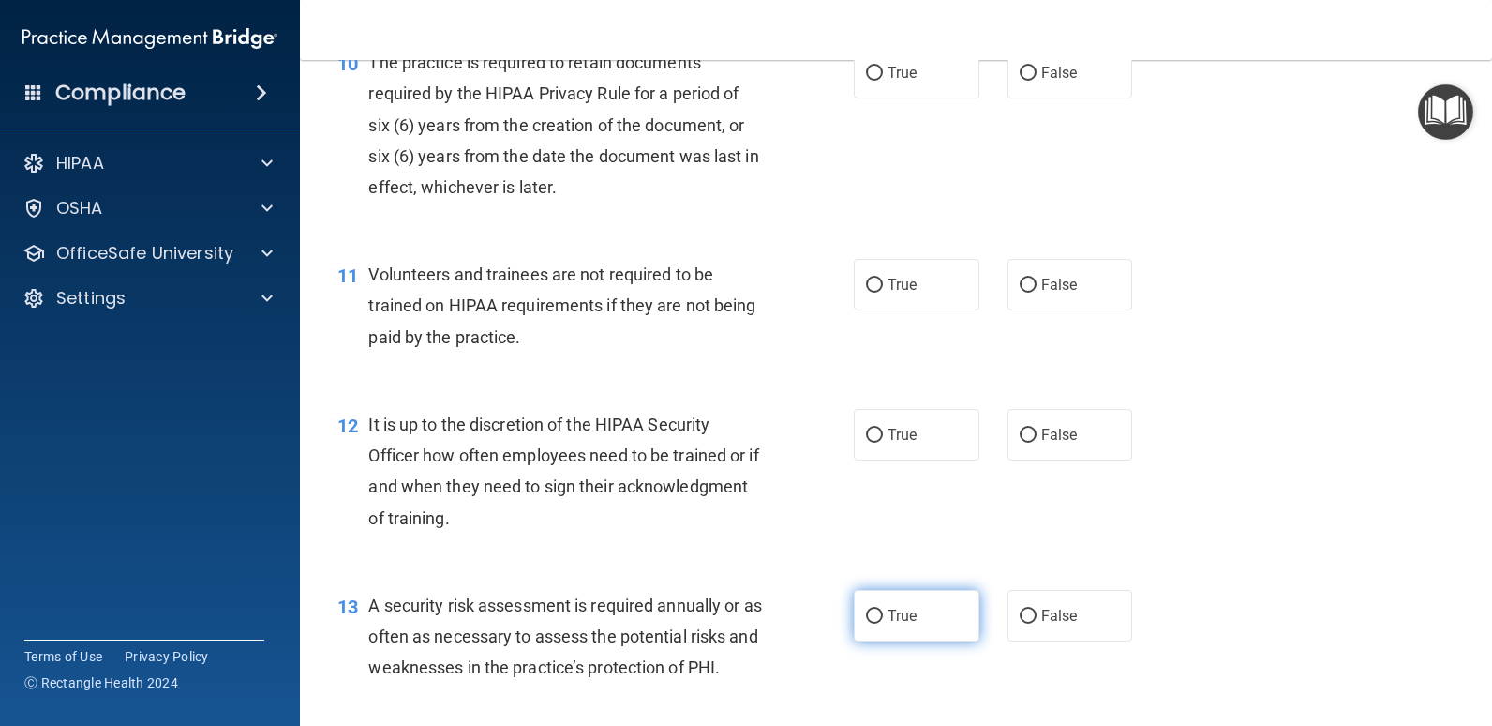
click at [927, 614] on label "True" at bounding box center [917, 616] width 126 height 52
click at [883, 614] on input "True" at bounding box center [874, 616] width 17 height 14
radio input "true"
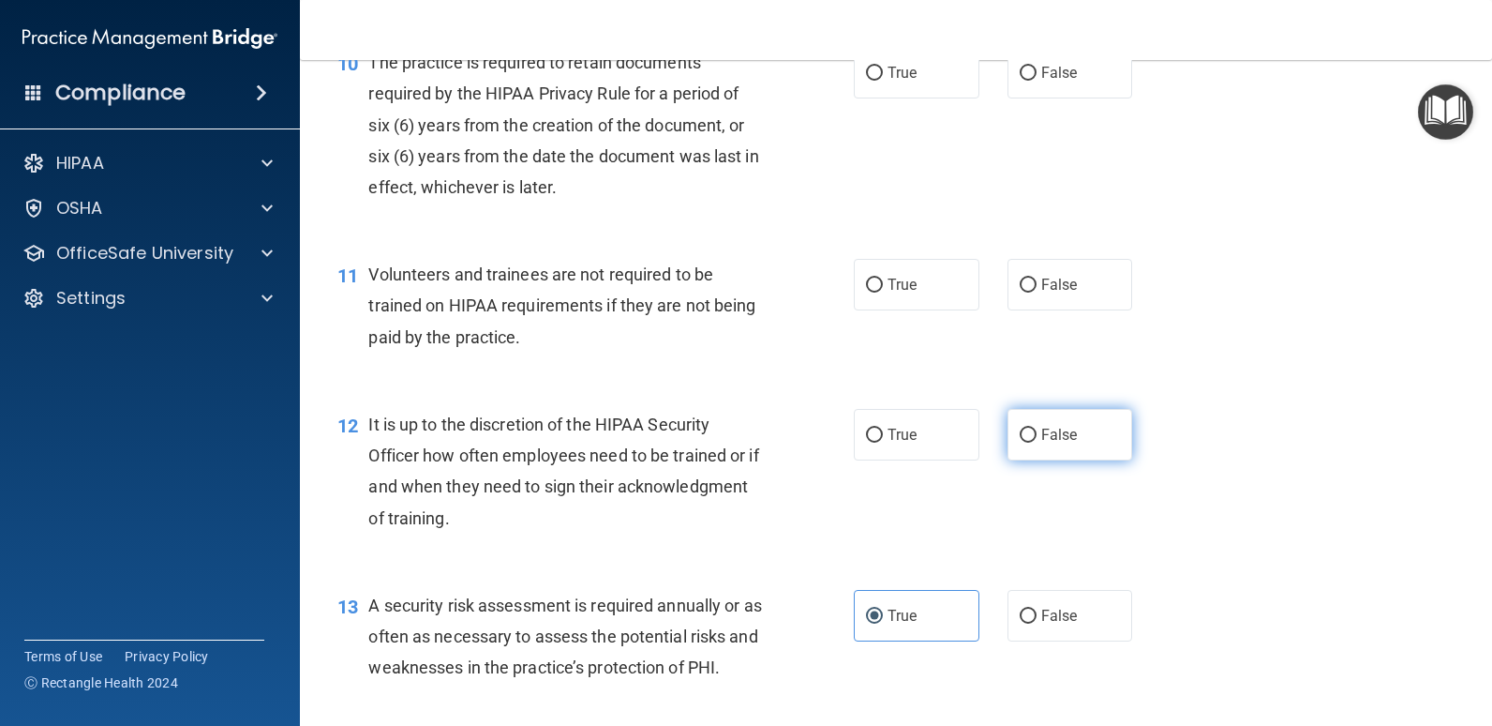
click at [1046, 427] on span "False" at bounding box center [1060, 435] width 37 height 18
click at [1037, 428] on input "False" at bounding box center [1028, 435] width 17 height 14
radio input "true"
click at [1023, 287] on input "False" at bounding box center [1028, 285] width 17 height 14
radio input "true"
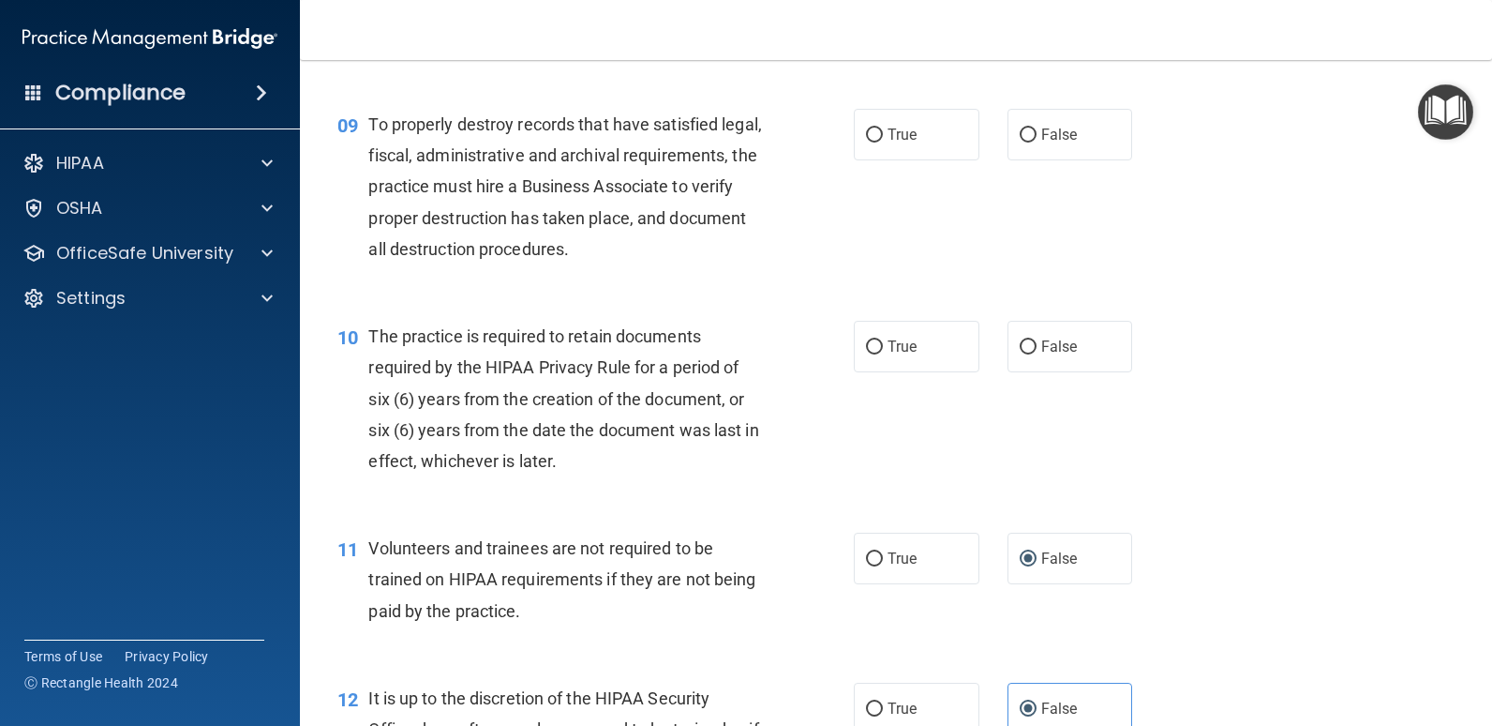
scroll to position [1572, 0]
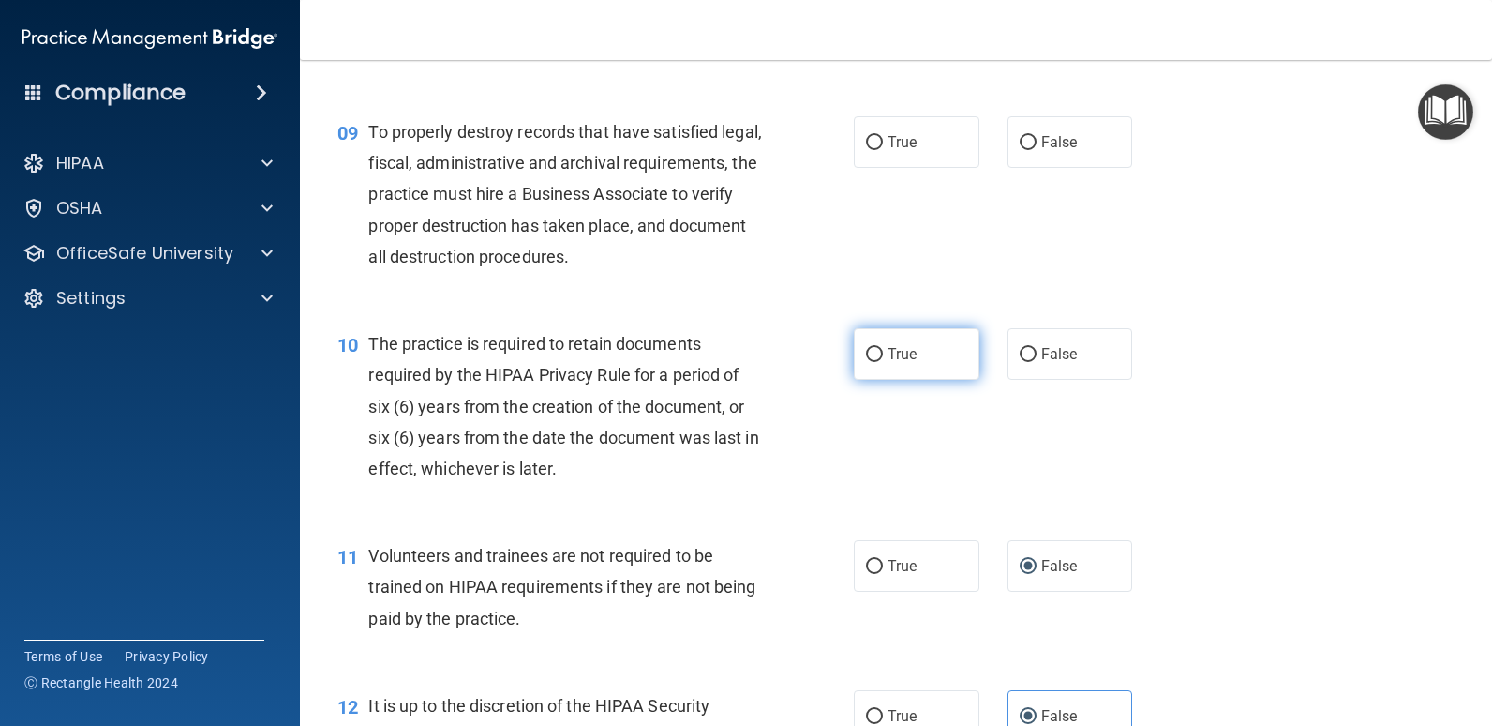
click at [876, 370] on label "True" at bounding box center [917, 354] width 126 height 52
click at [876, 362] on input "True" at bounding box center [874, 355] width 17 height 14
radio input "true"
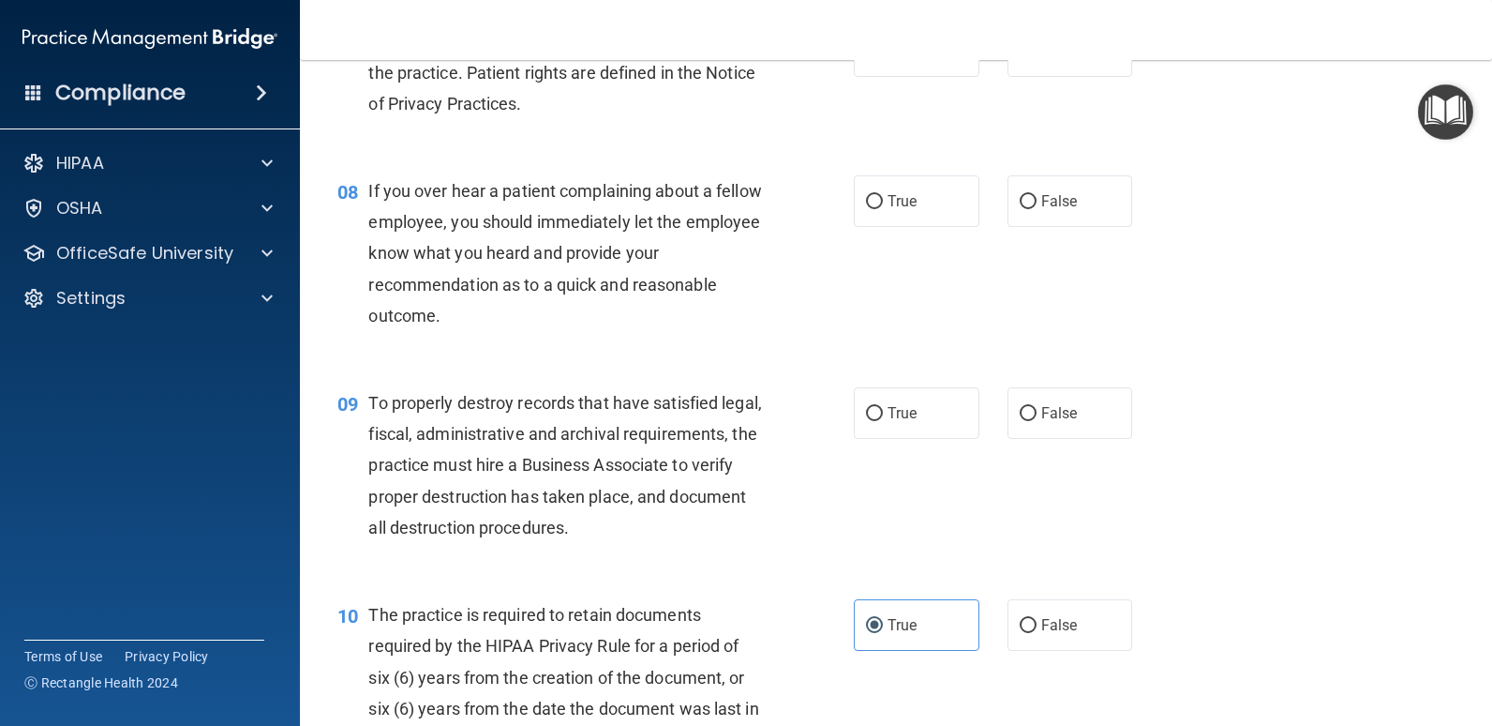
scroll to position [1291, 0]
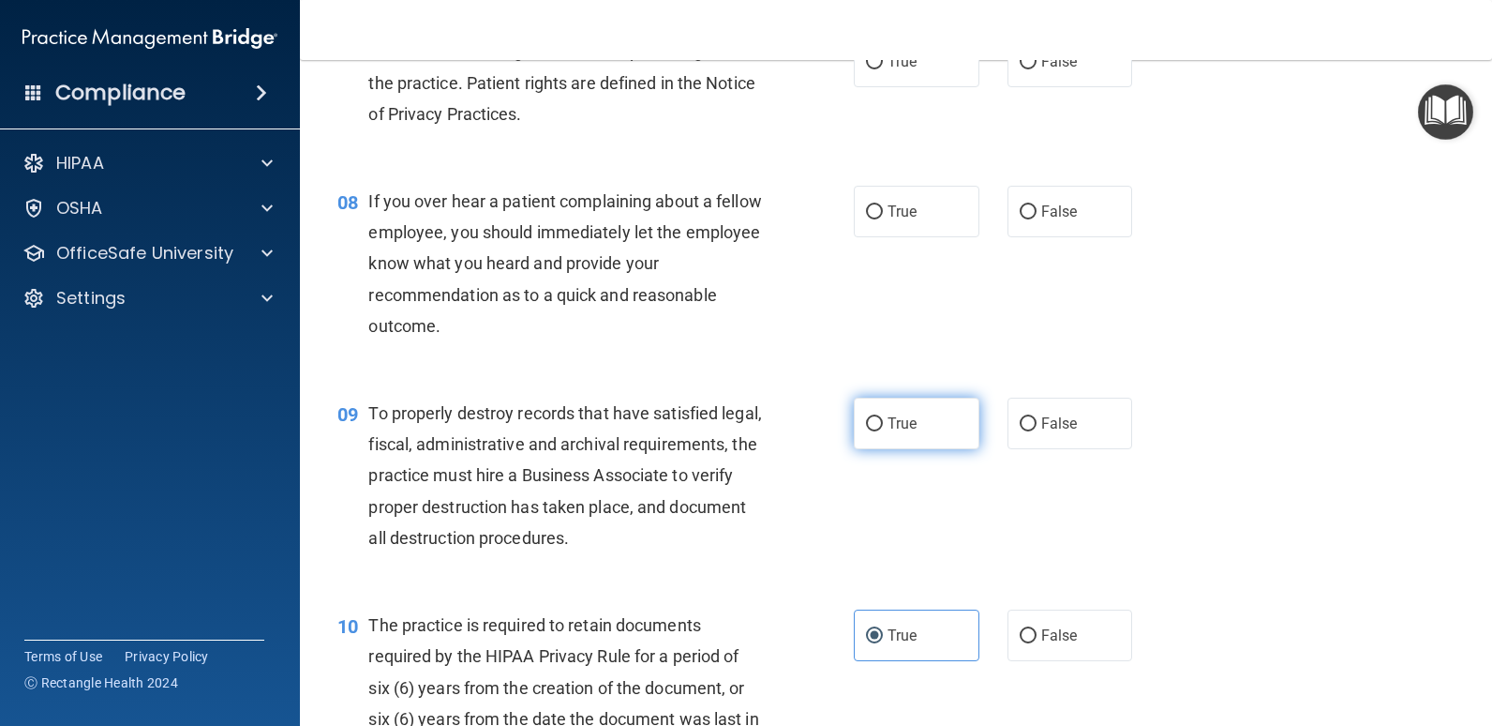
click at [907, 415] on span "True" at bounding box center [902, 423] width 29 height 18
click at [883, 417] on input "True" at bounding box center [874, 424] width 17 height 14
radio input "true"
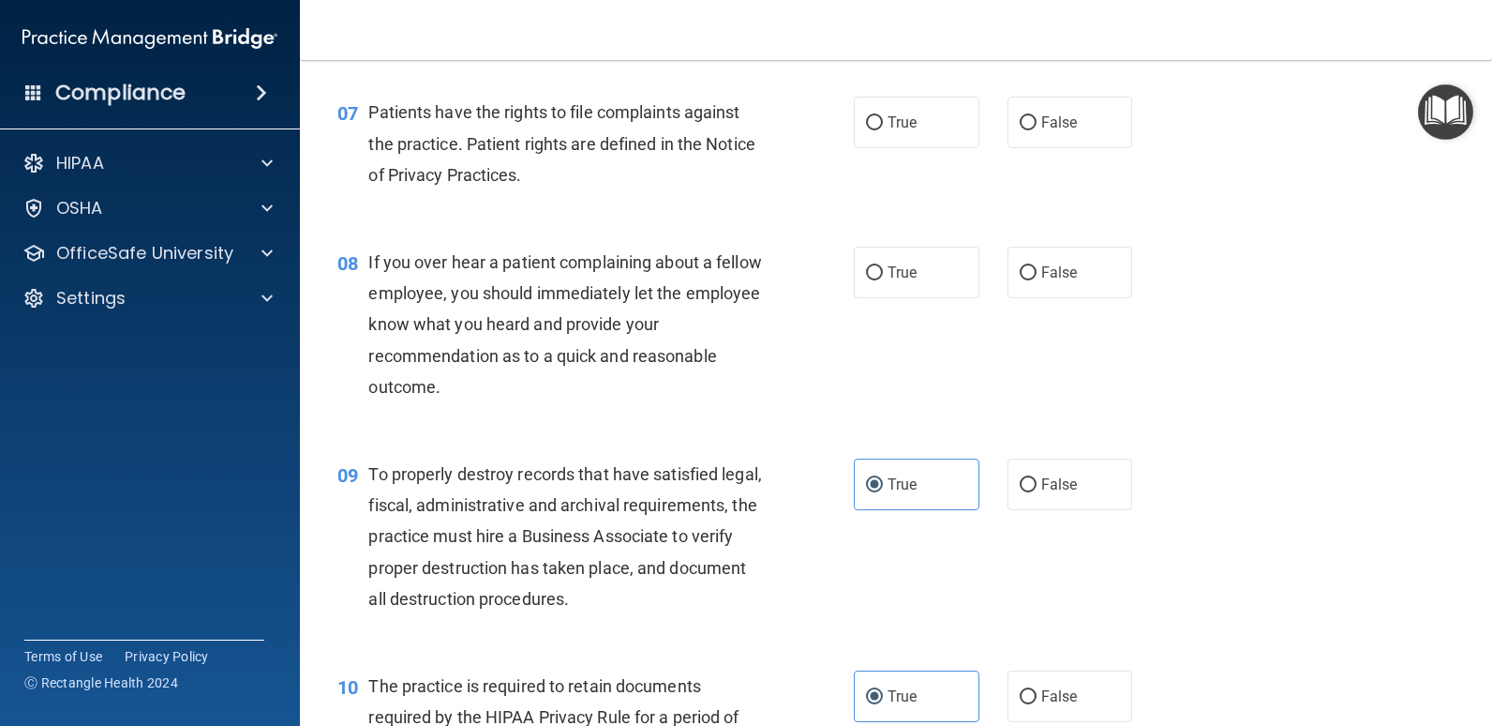
scroll to position [1197, 0]
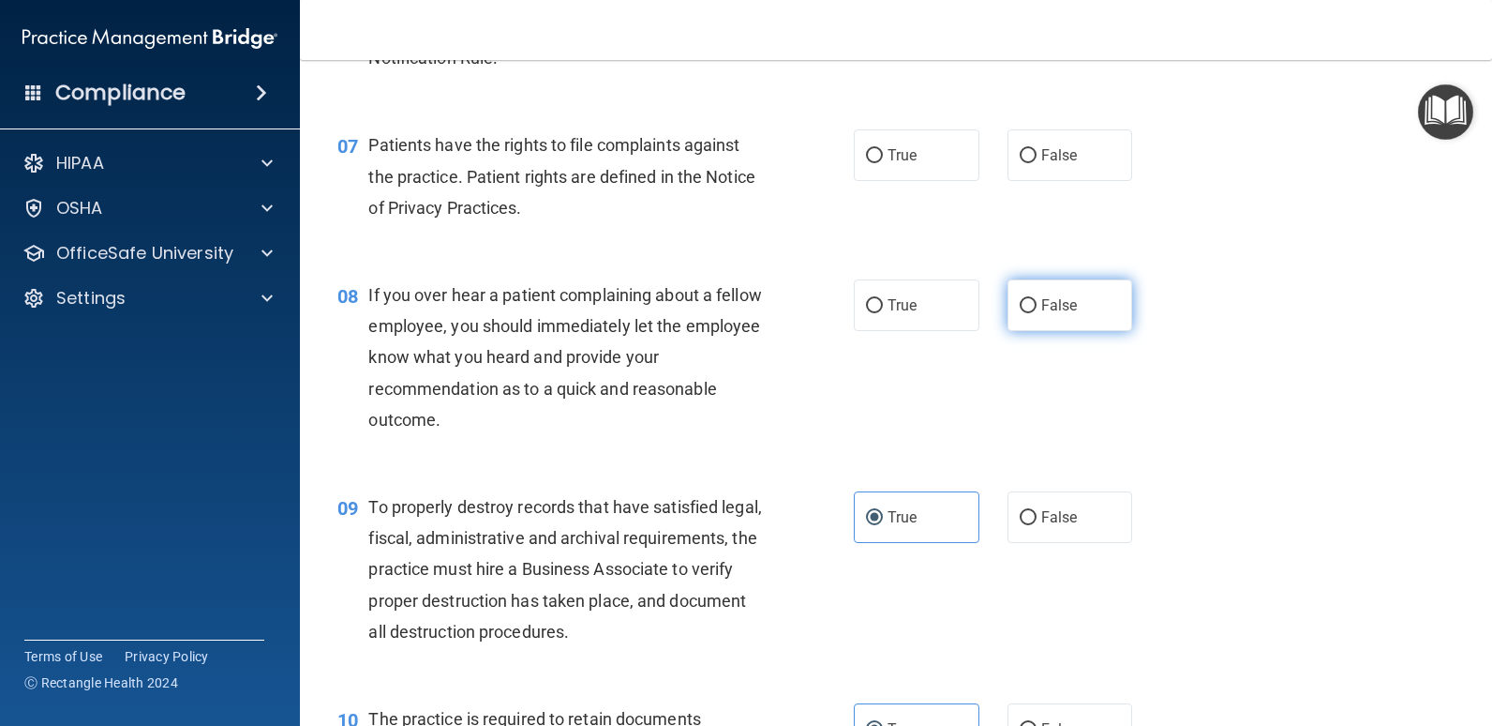
click at [1025, 310] on input "False" at bounding box center [1028, 306] width 17 height 14
radio input "true"
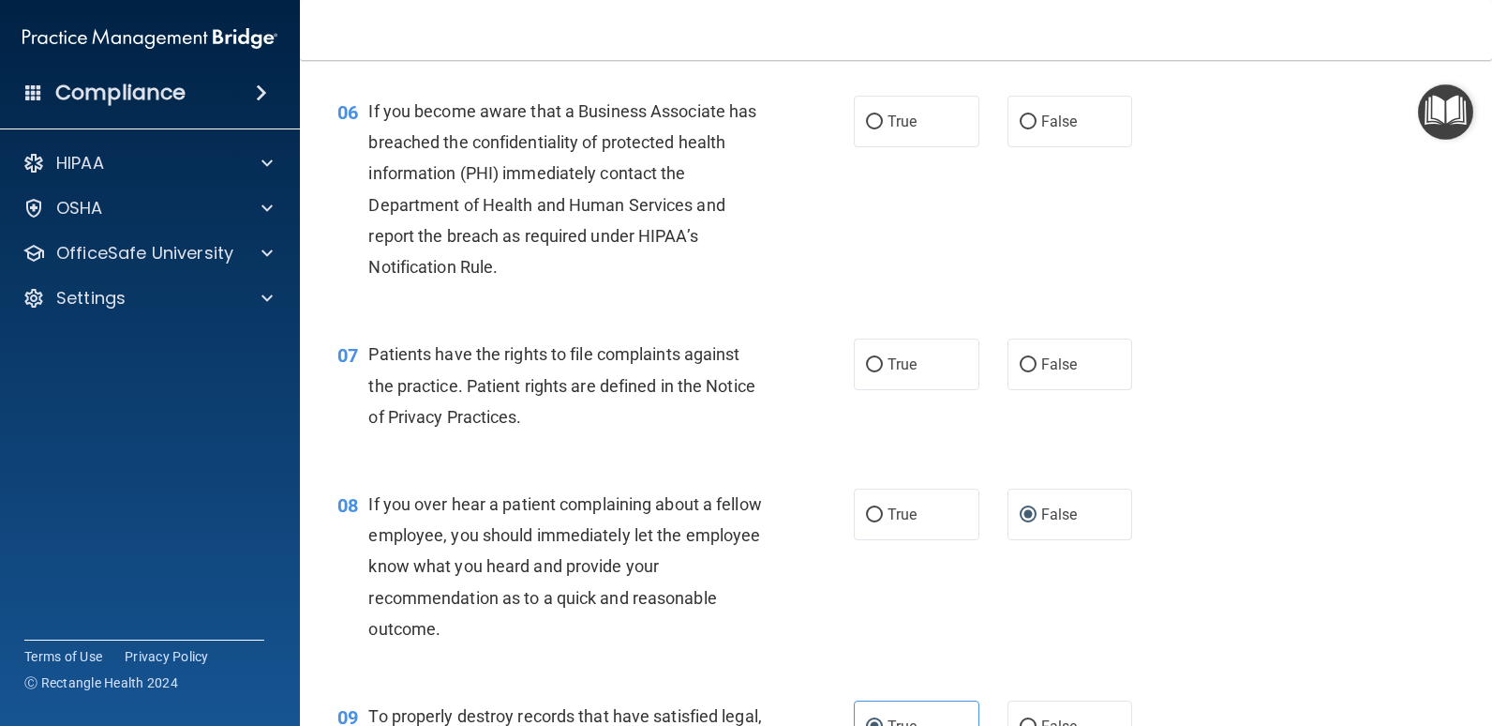
scroll to position [916, 0]
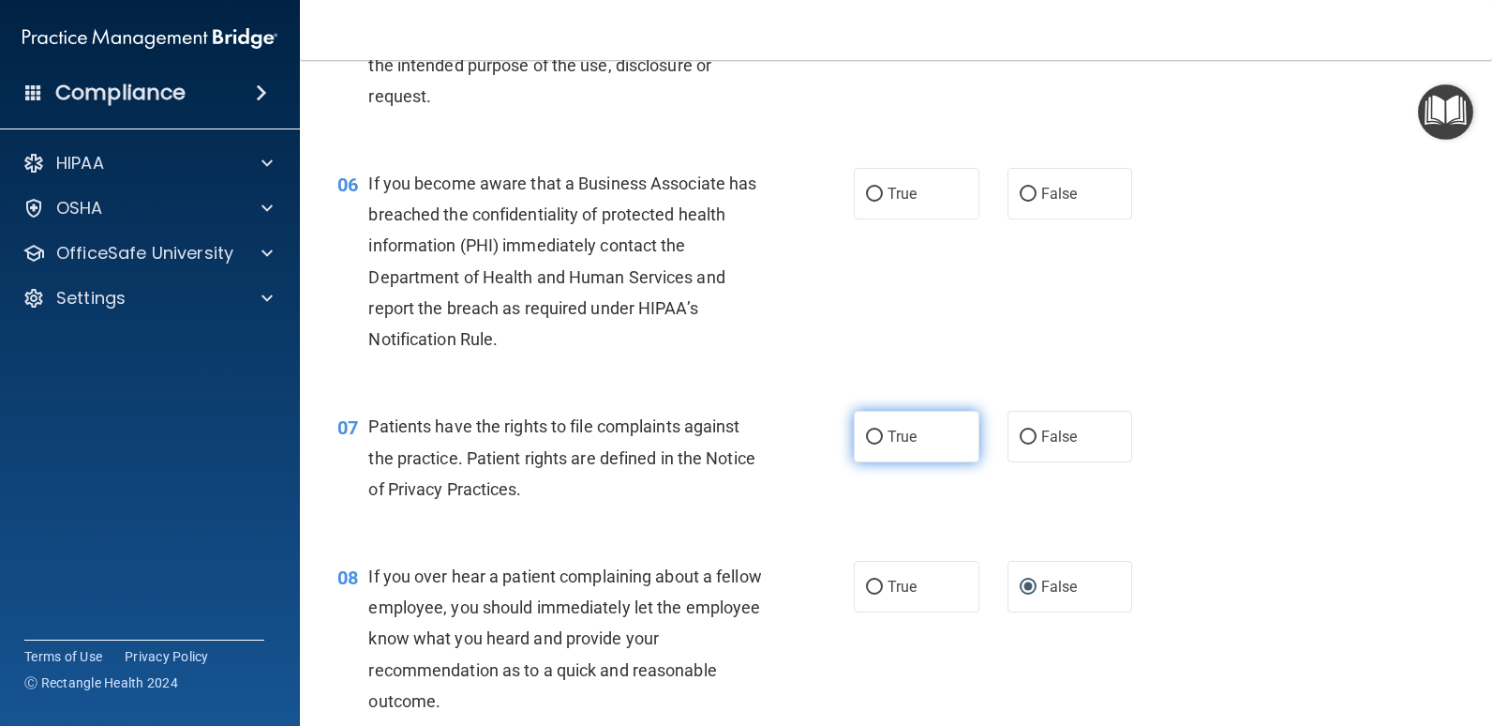
click at [862, 445] on label "True" at bounding box center [917, 437] width 126 height 52
click at [866, 444] on input "True" at bounding box center [874, 437] width 17 height 14
radio input "true"
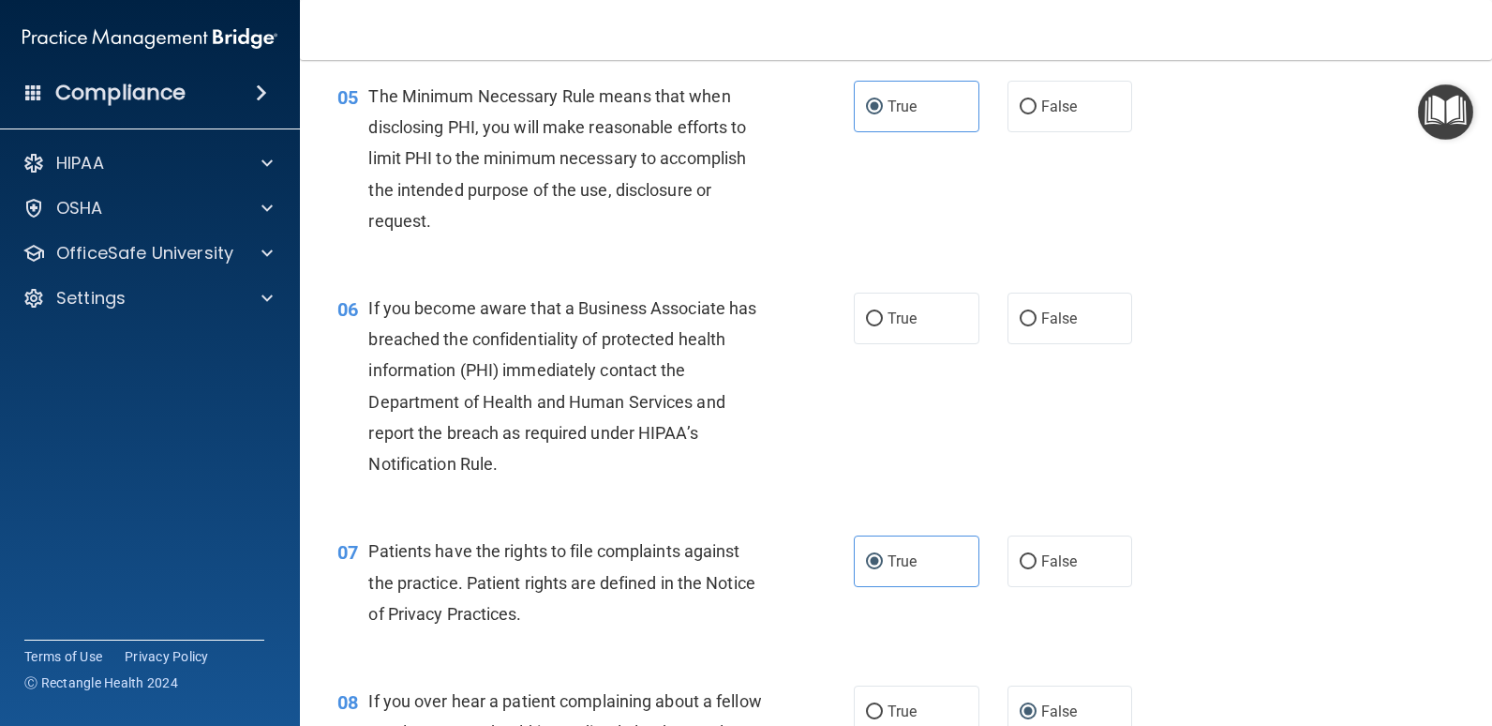
scroll to position [728, 0]
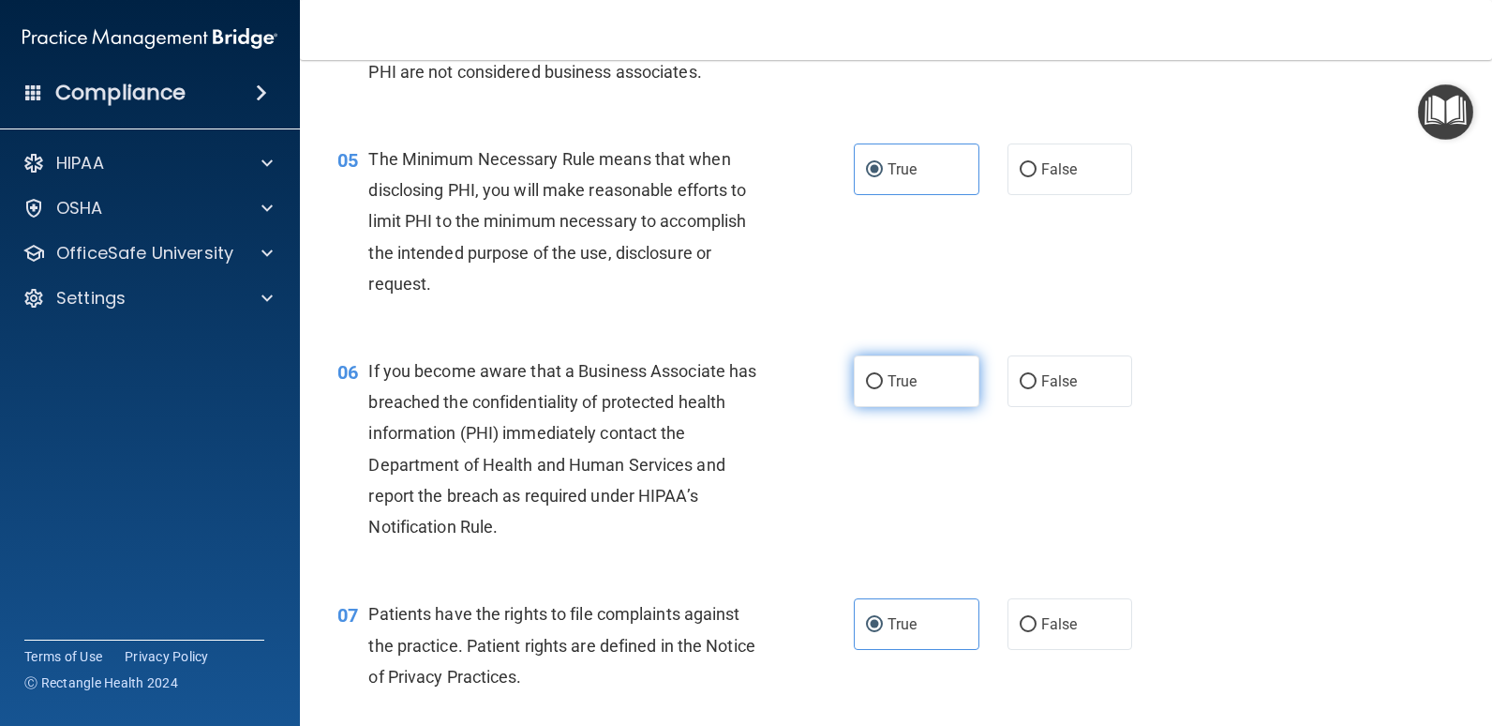
click at [928, 386] on label "True" at bounding box center [917, 381] width 126 height 52
click at [883, 386] on input "True" at bounding box center [874, 382] width 17 height 14
radio input "true"
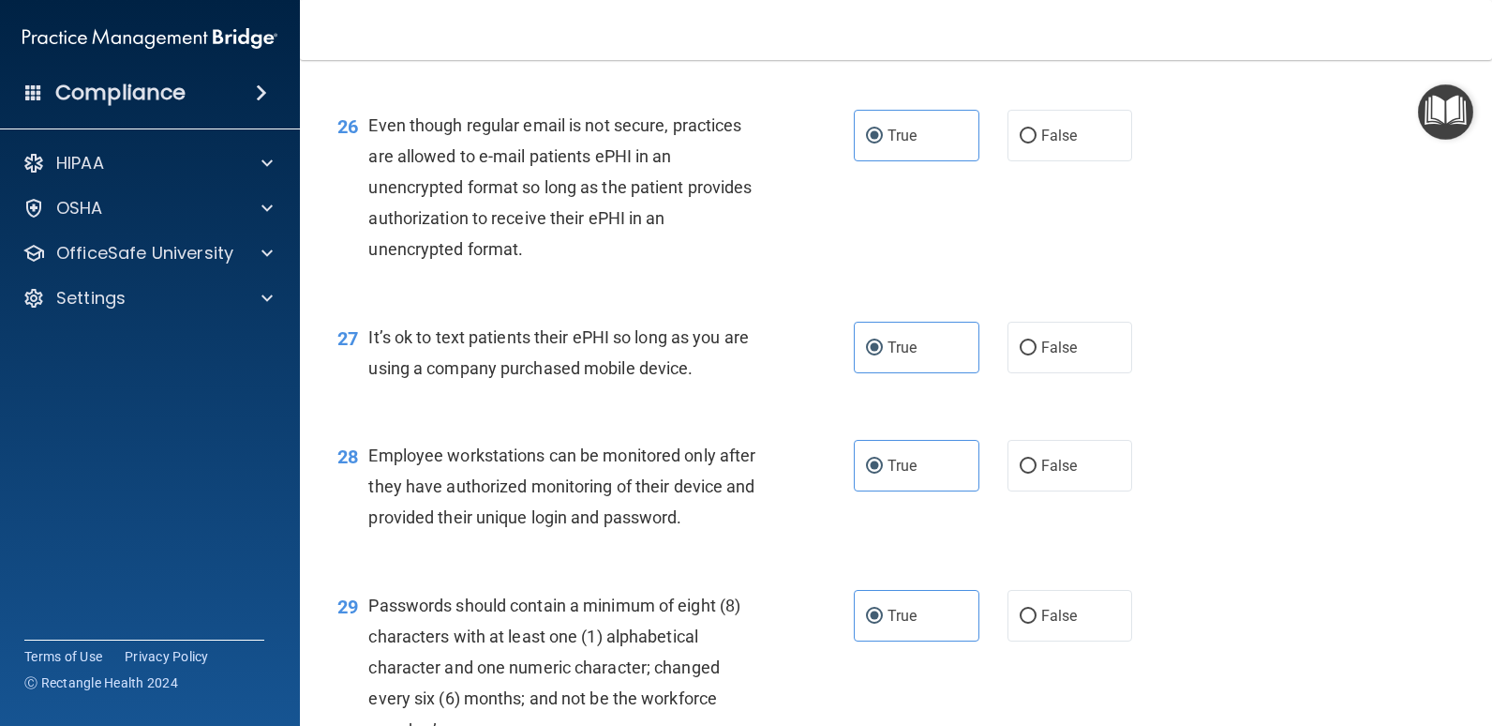
scroll to position [4666, 0]
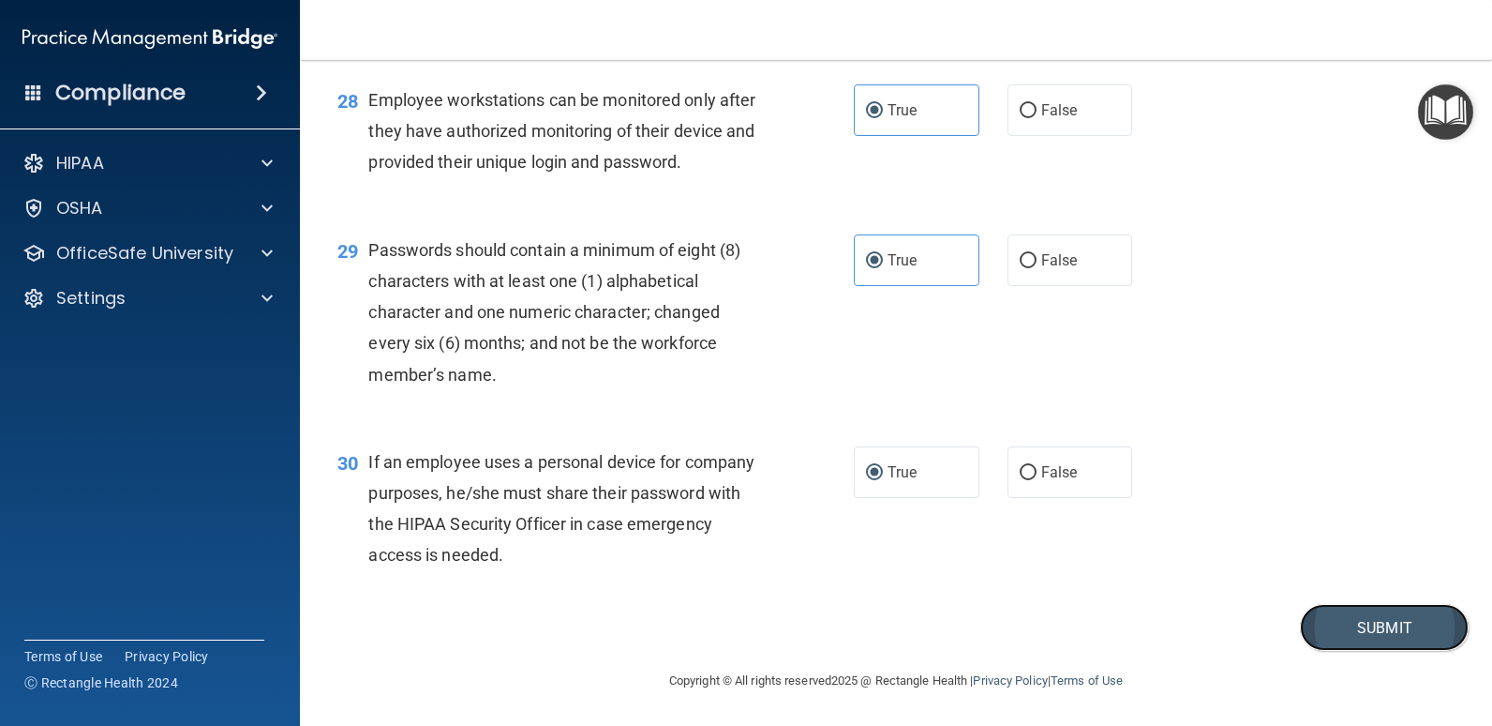
click at [1355, 636] on button "Submit" at bounding box center [1384, 628] width 169 height 48
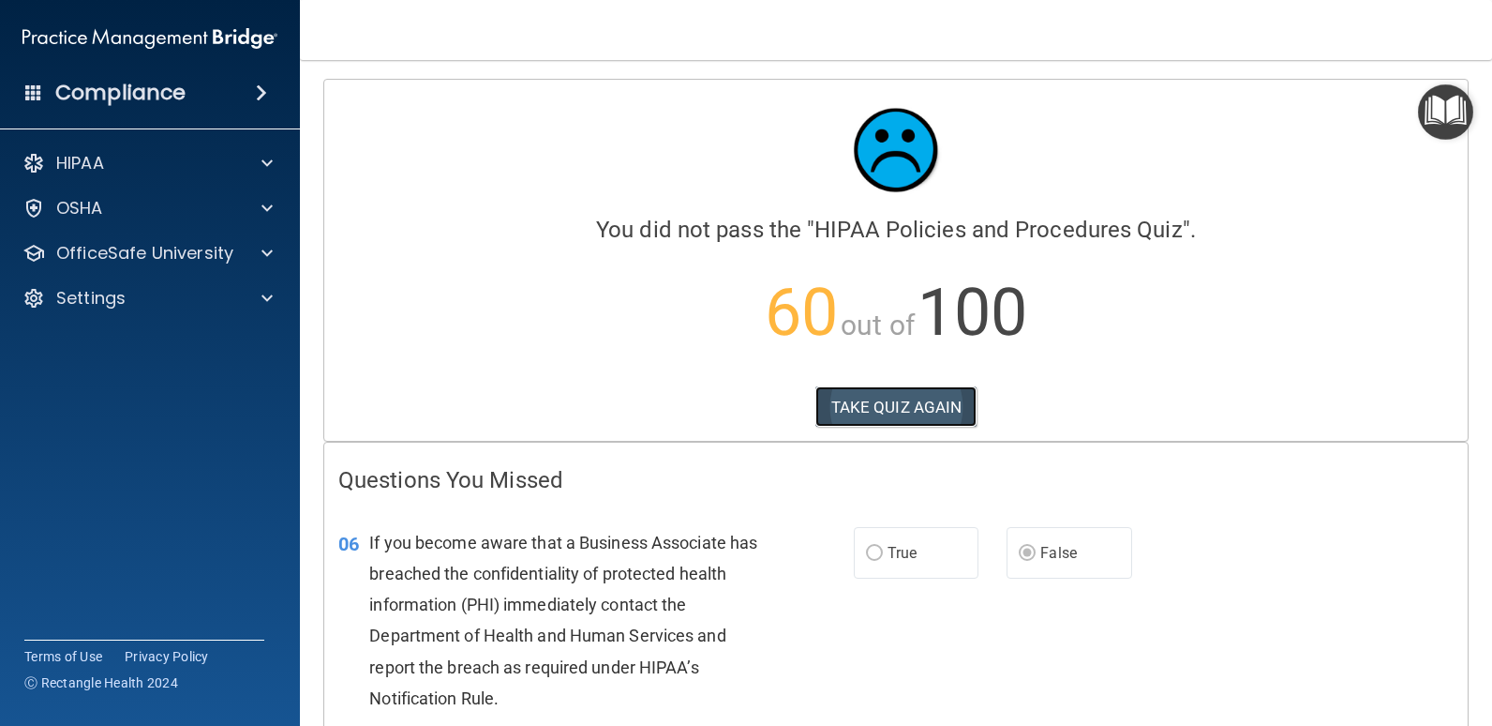
click at [891, 406] on button "TAKE QUIZ AGAIN" at bounding box center [897, 406] width 162 height 41
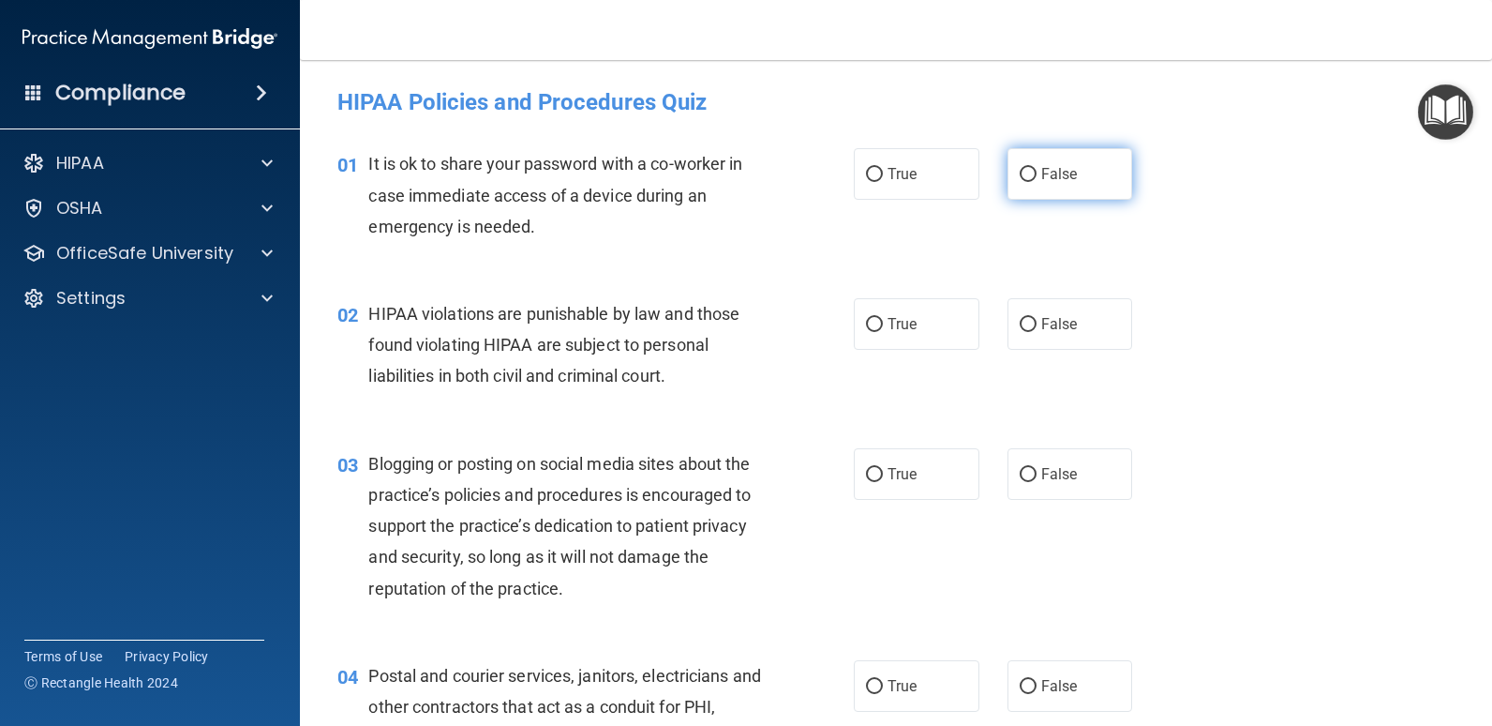
click at [1065, 178] on span "False" at bounding box center [1060, 174] width 37 height 18
click at [1037, 178] on input "False" at bounding box center [1028, 175] width 17 height 14
radio input "true"
click at [871, 331] on input "True" at bounding box center [874, 325] width 17 height 14
radio input "true"
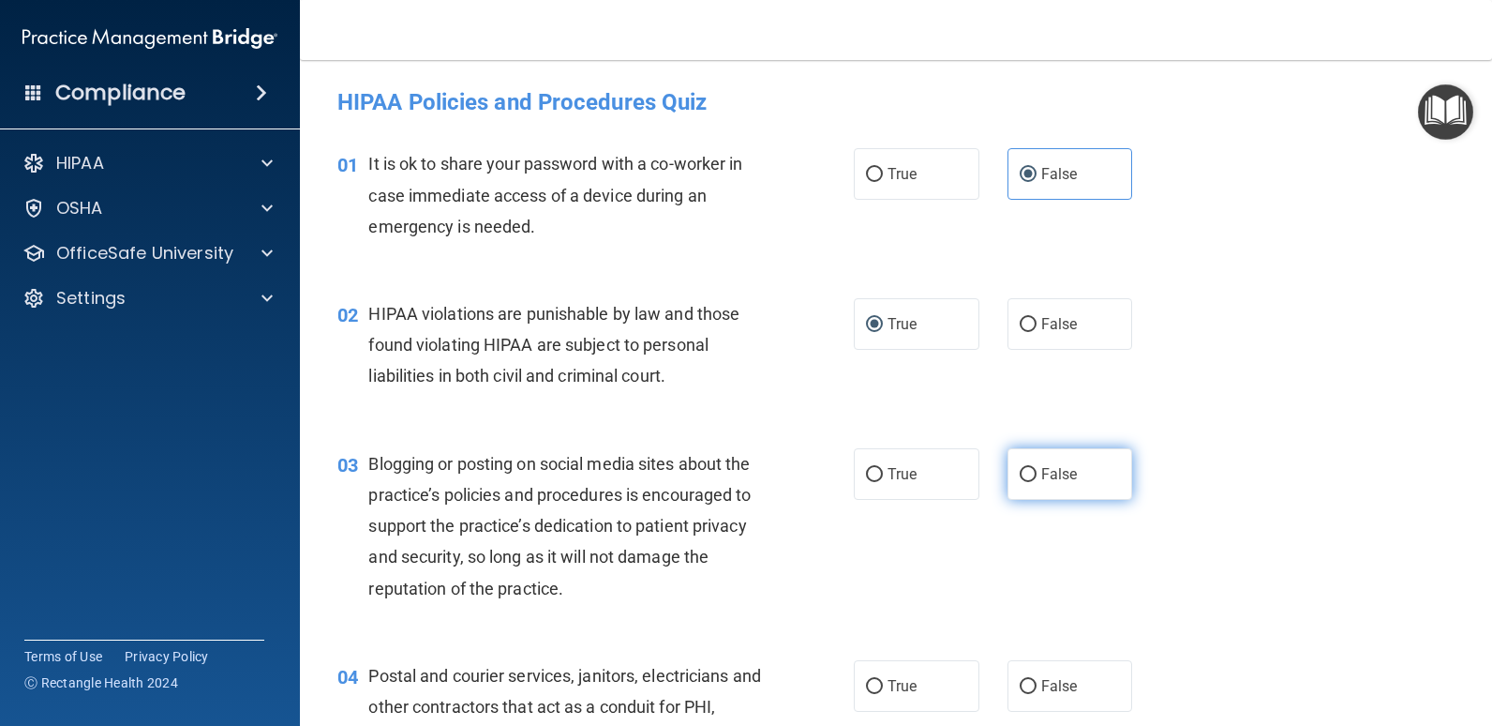
click at [1058, 472] on span "False" at bounding box center [1060, 474] width 37 height 18
click at [1037, 472] on input "False" at bounding box center [1028, 475] width 17 height 14
radio input "true"
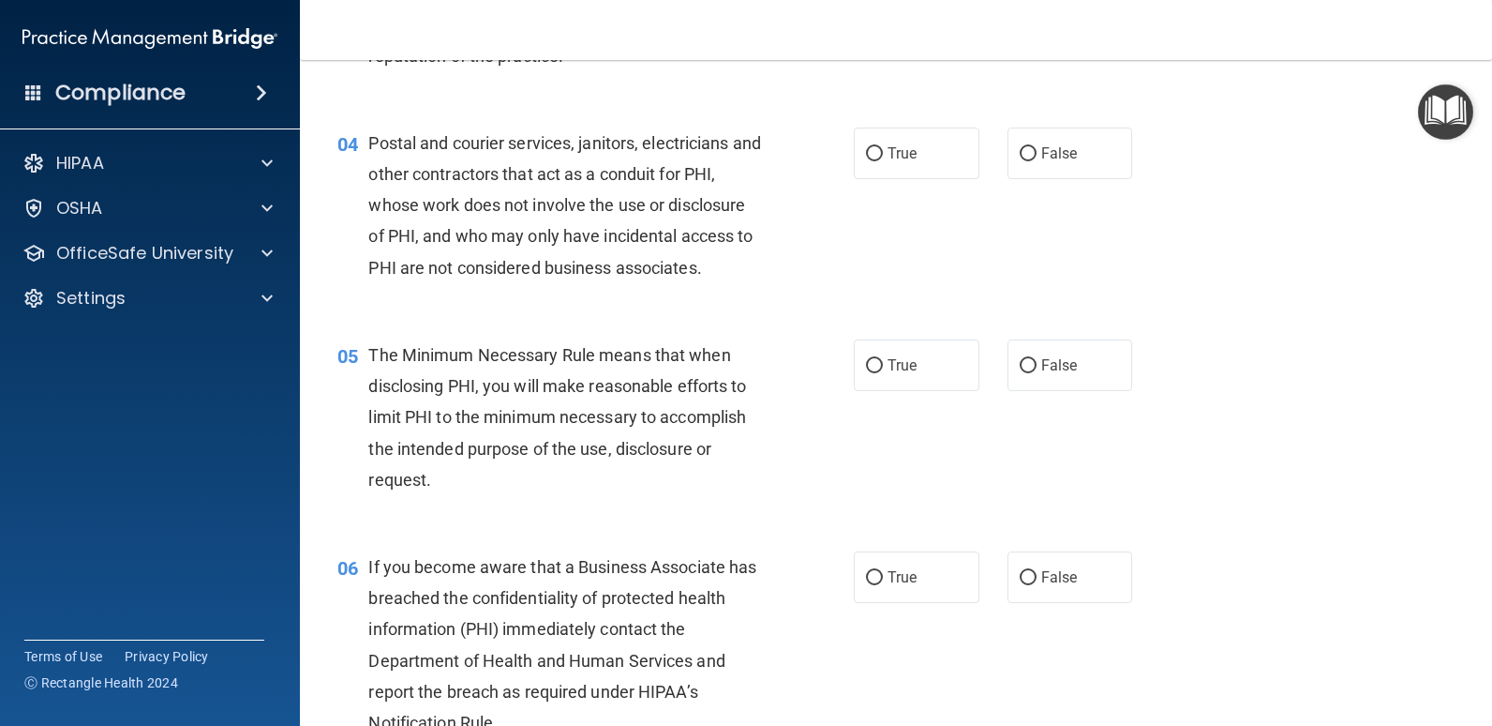
scroll to position [562, 0]
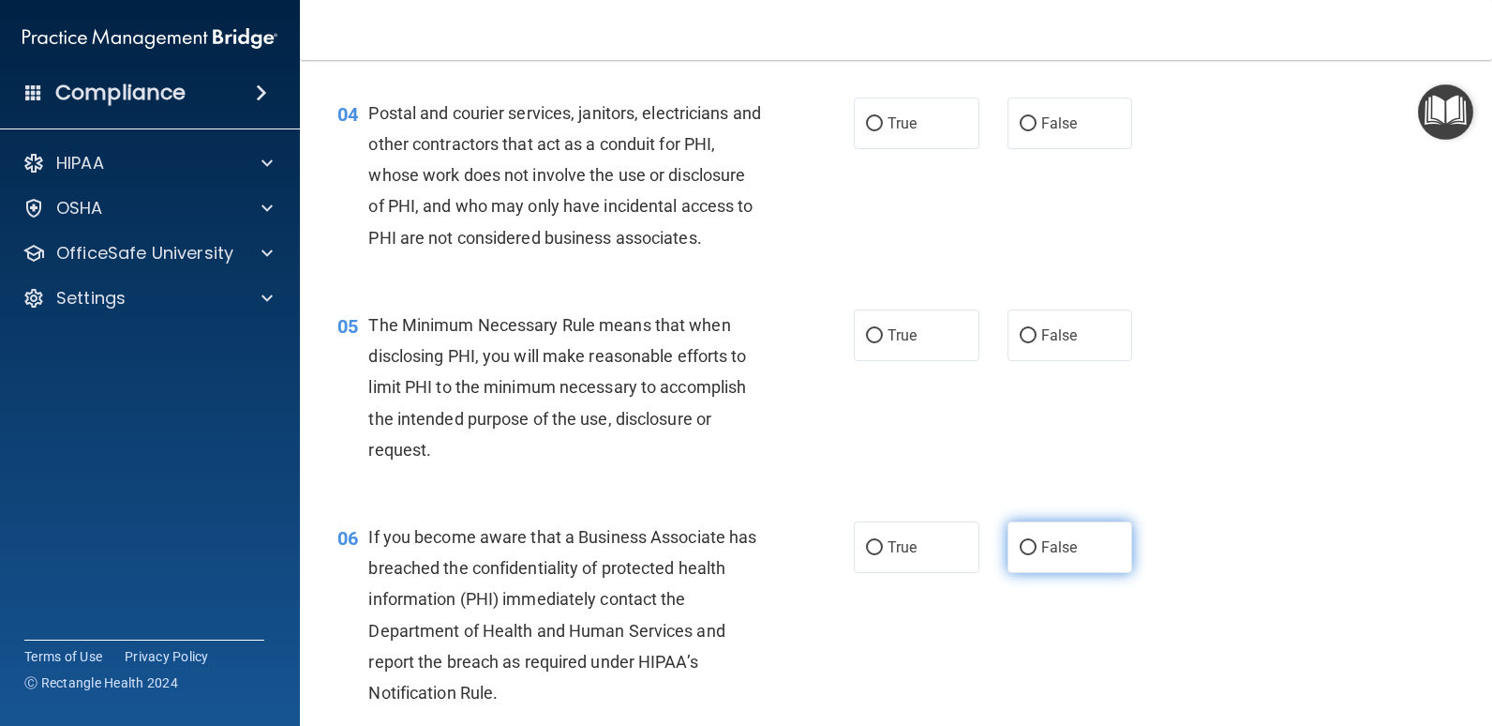
click at [1071, 532] on label "False" at bounding box center [1071, 547] width 126 height 52
click at [1037, 541] on input "False" at bounding box center [1028, 548] width 17 height 14
radio input "true"
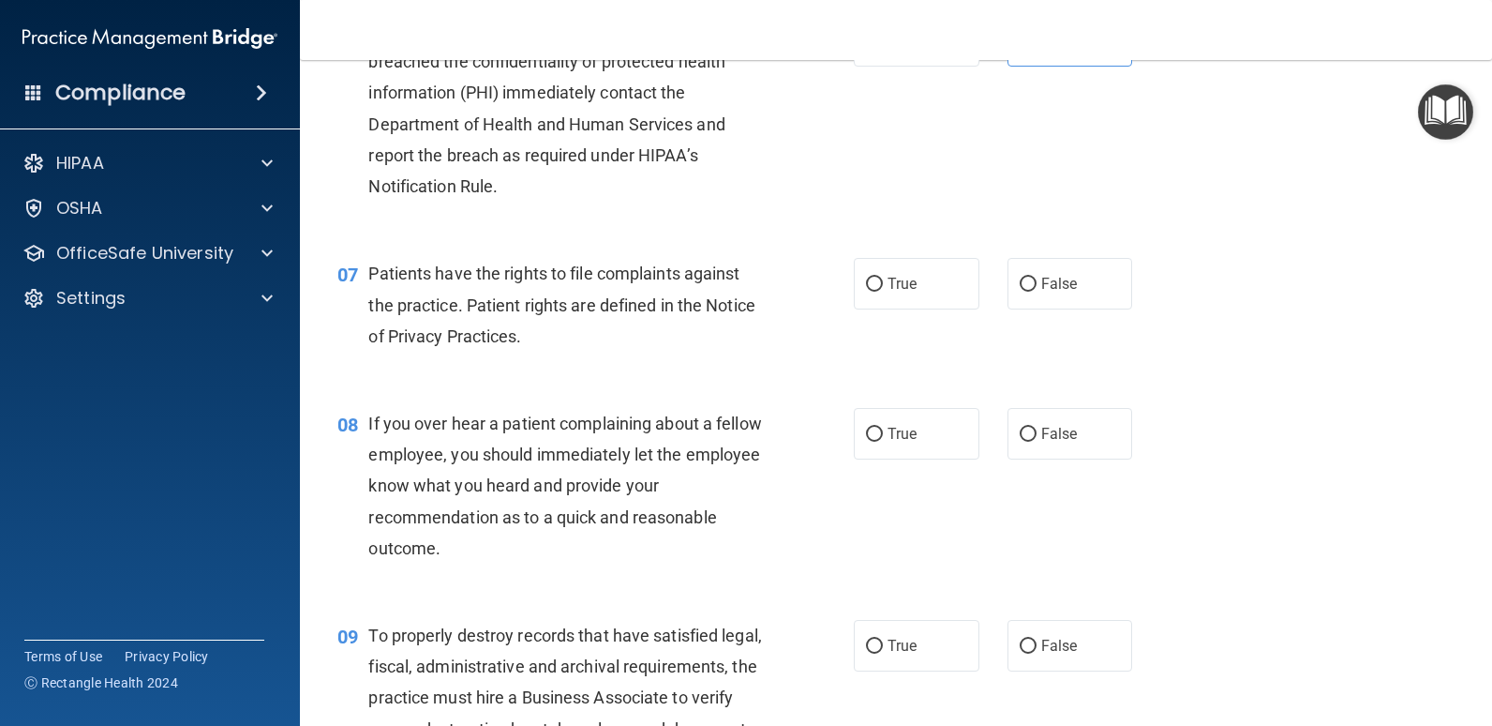
scroll to position [1125, 0]
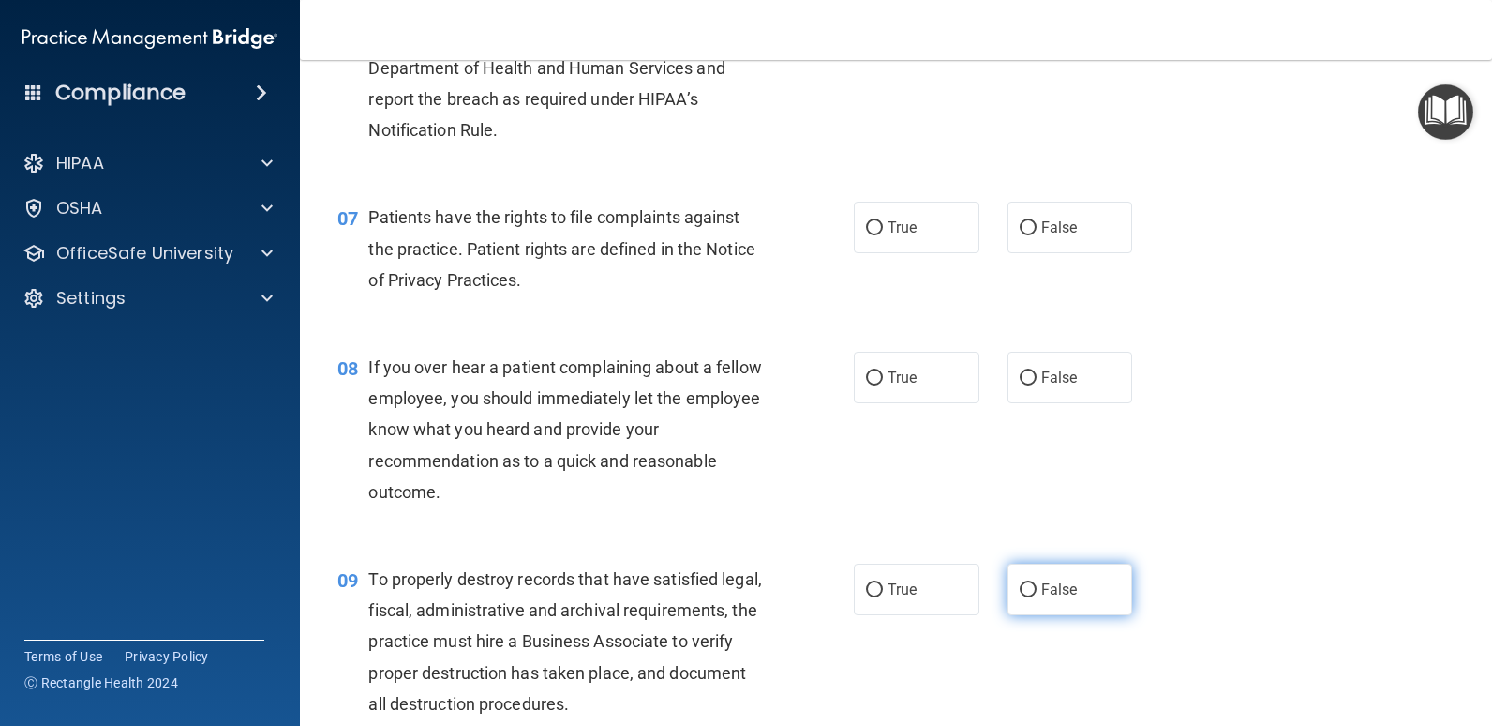
click at [1050, 575] on label "False" at bounding box center [1071, 589] width 126 height 52
click at [1037, 583] on input "False" at bounding box center [1028, 590] width 17 height 14
radio input "true"
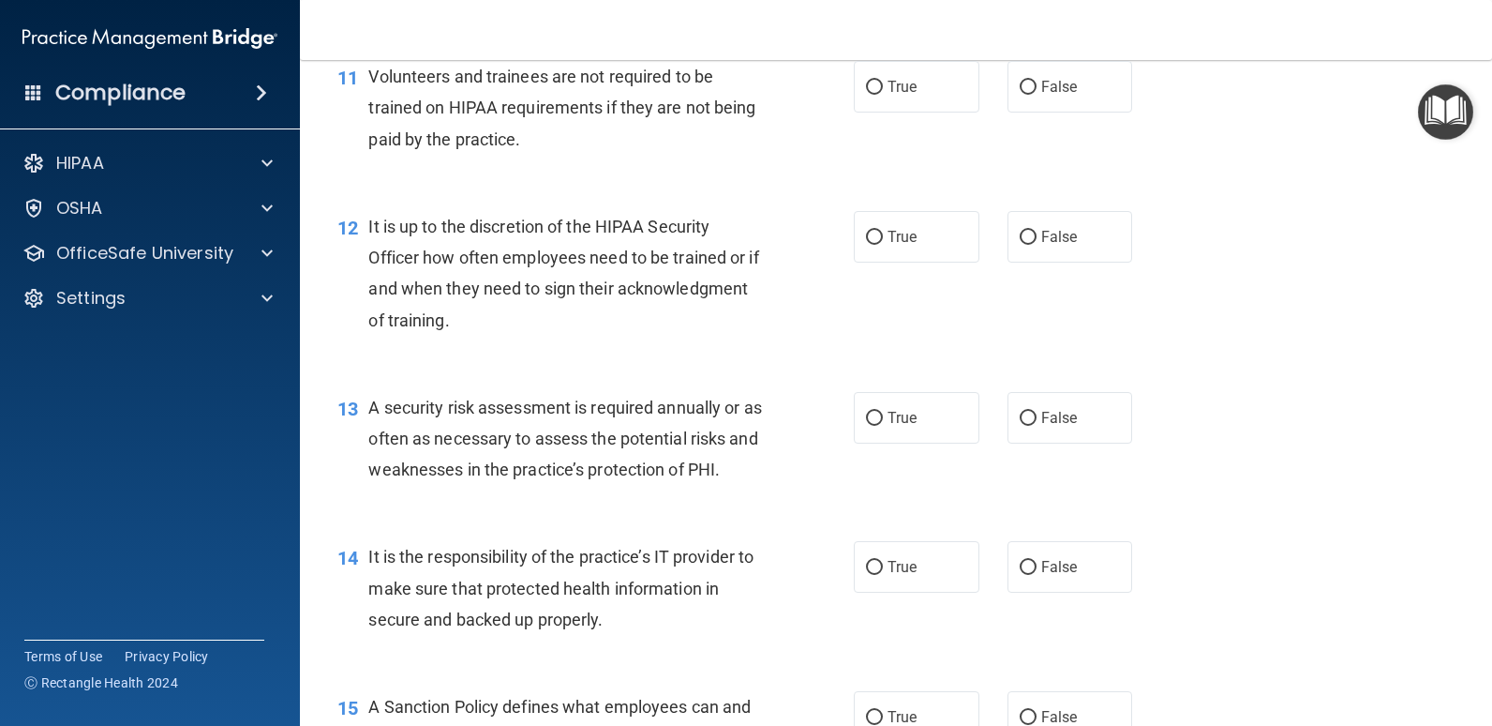
scroll to position [2156, 0]
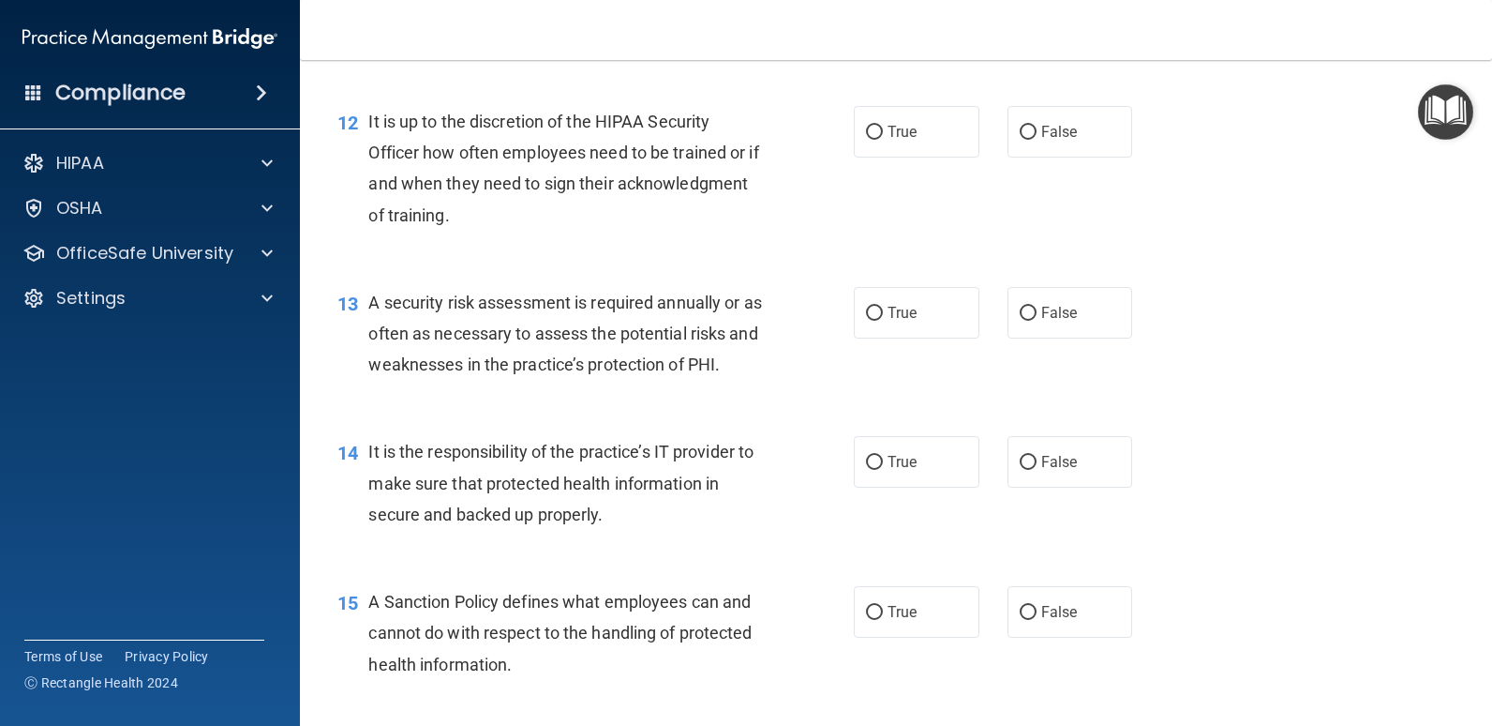
drag, startPoint x: 1063, startPoint y: 455, endPoint x: 1071, endPoint y: 516, distance: 61.4
click at [1063, 454] on span "False" at bounding box center [1060, 462] width 37 height 18
click at [1037, 456] on input "False" at bounding box center [1028, 463] width 17 height 14
radio input "true"
click at [1056, 610] on span "False" at bounding box center [1060, 612] width 37 height 18
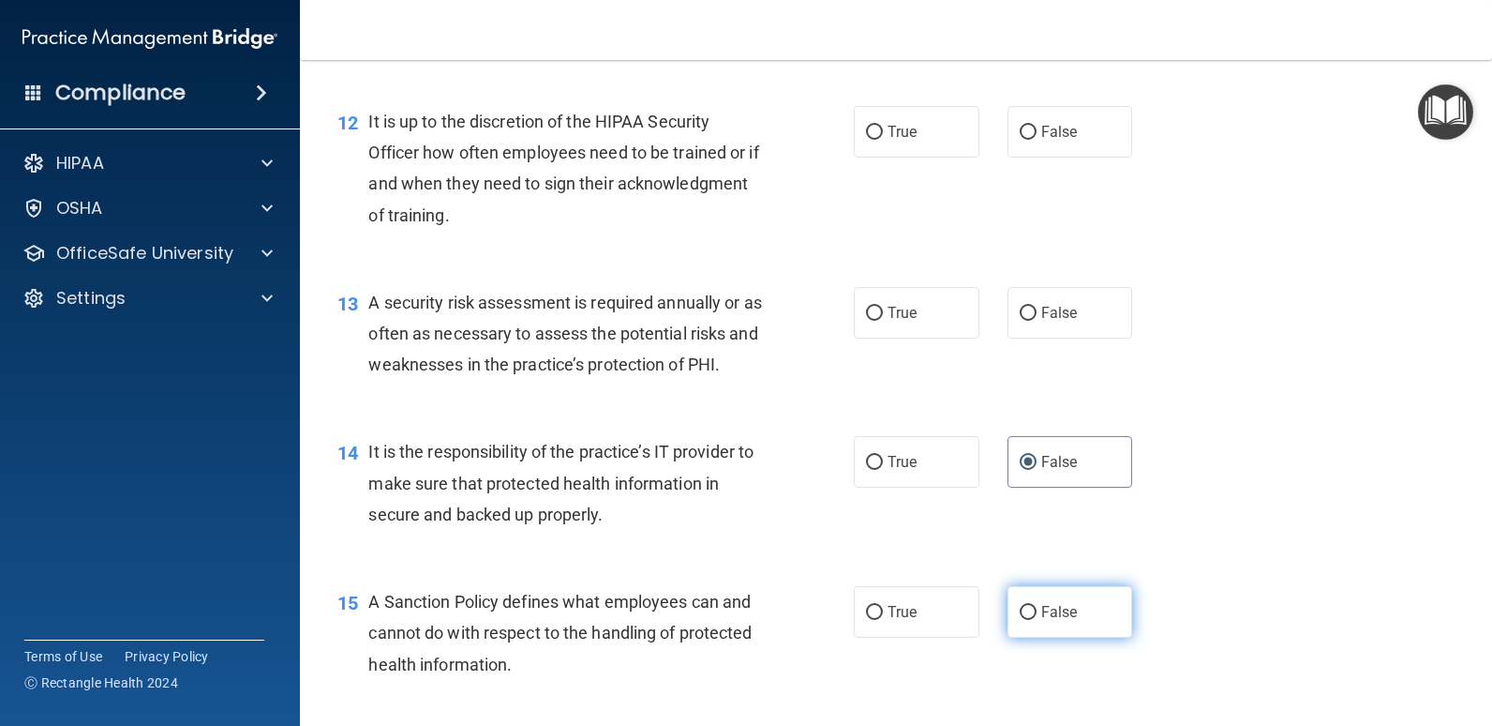
click at [1037, 610] on input "False" at bounding box center [1028, 613] width 17 height 14
radio input "true"
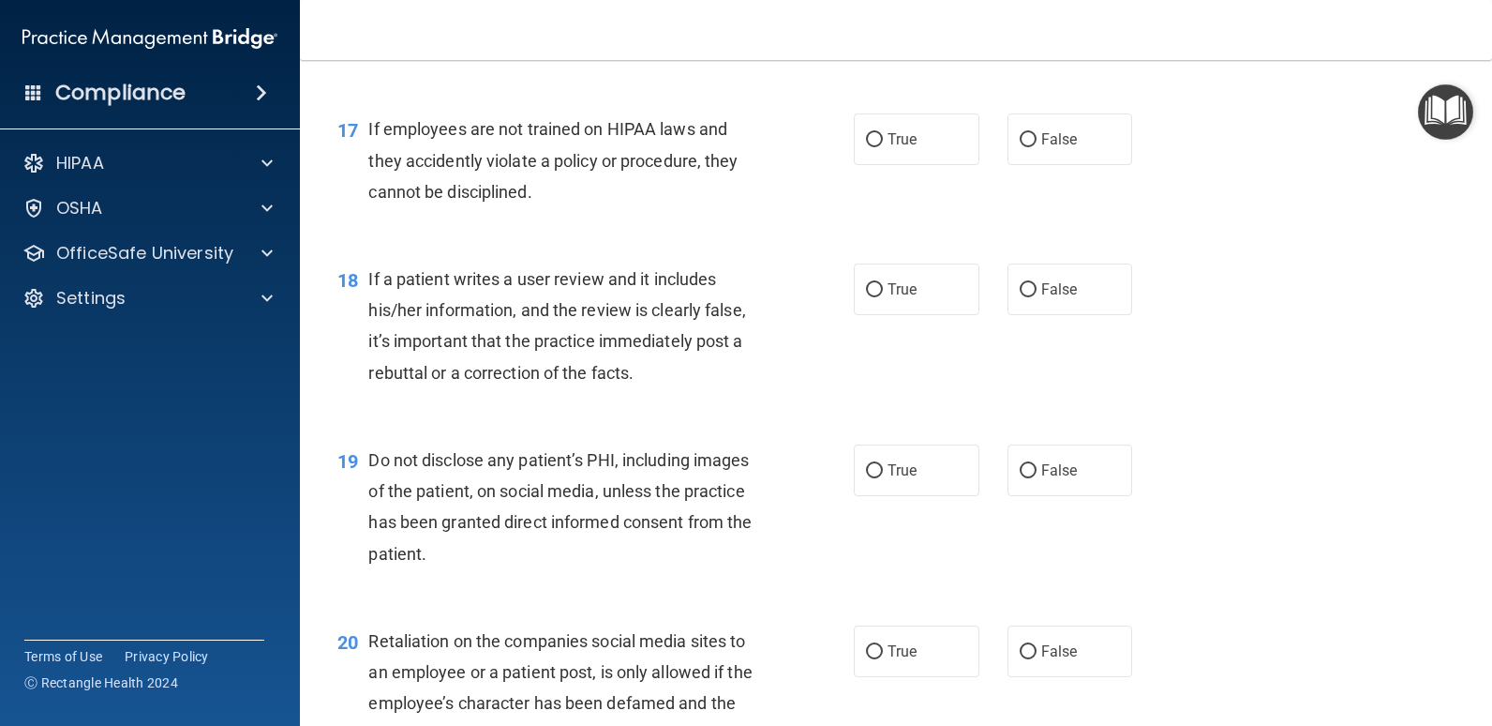
scroll to position [3187, 0]
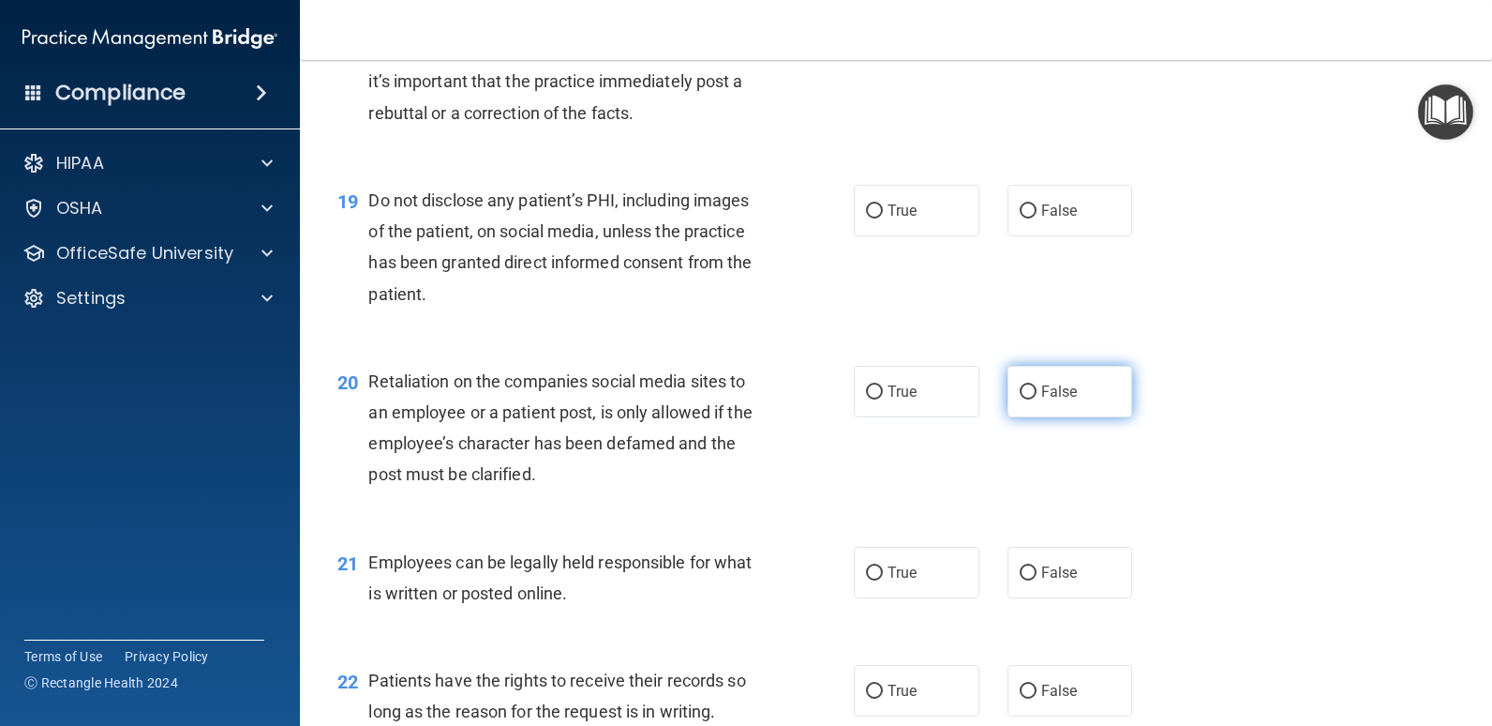
click at [1067, 396] on span "False" at bounding box center [1060, 391] width 37 height 18
click at [1037, 396] on input "False" at bounding box center [1028, 392] width 17 height 14
radio input "true"
click at [1083, 674] on label "False" at bounding box center [1071, 691] width 126 height 52
click at [1037, 684] on input "False" at bounding box center [1028, 691] width 17 height 14
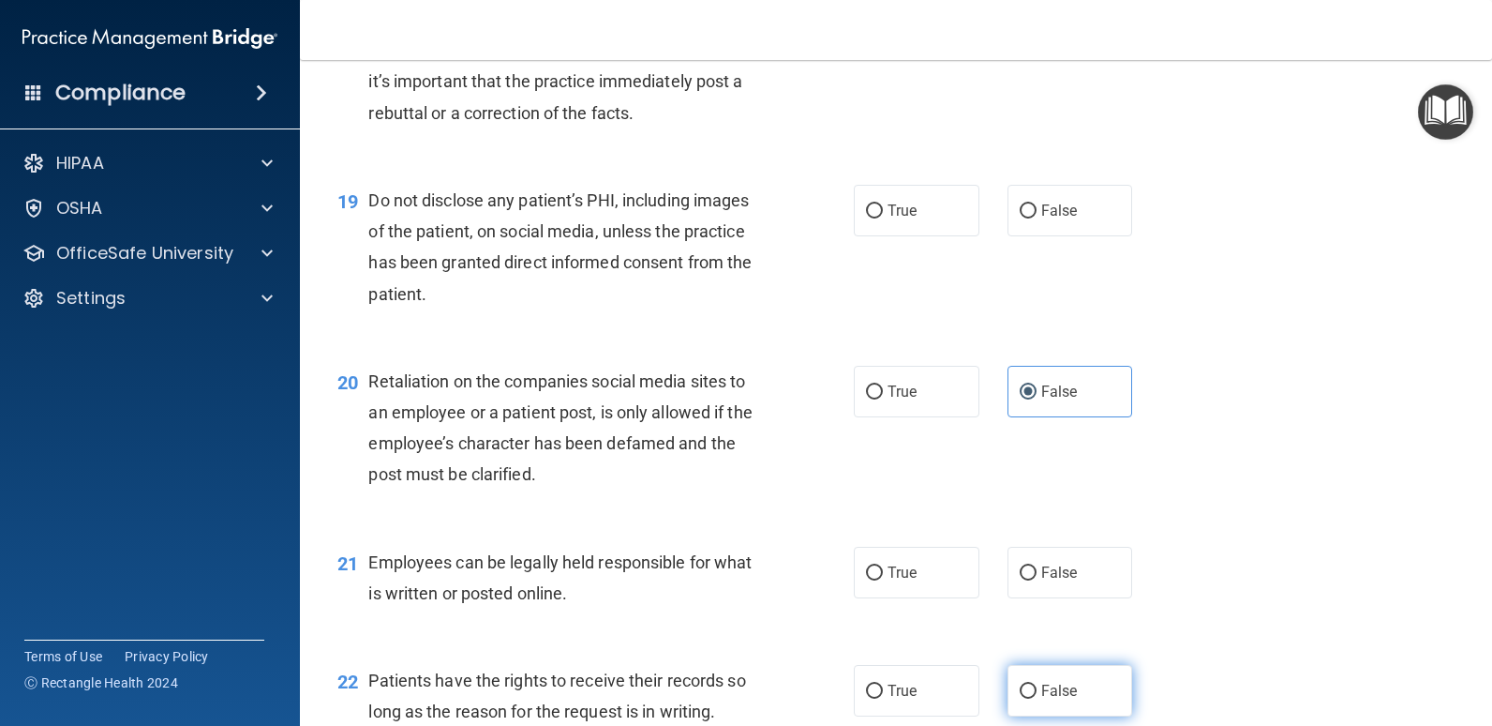
radio input "true"
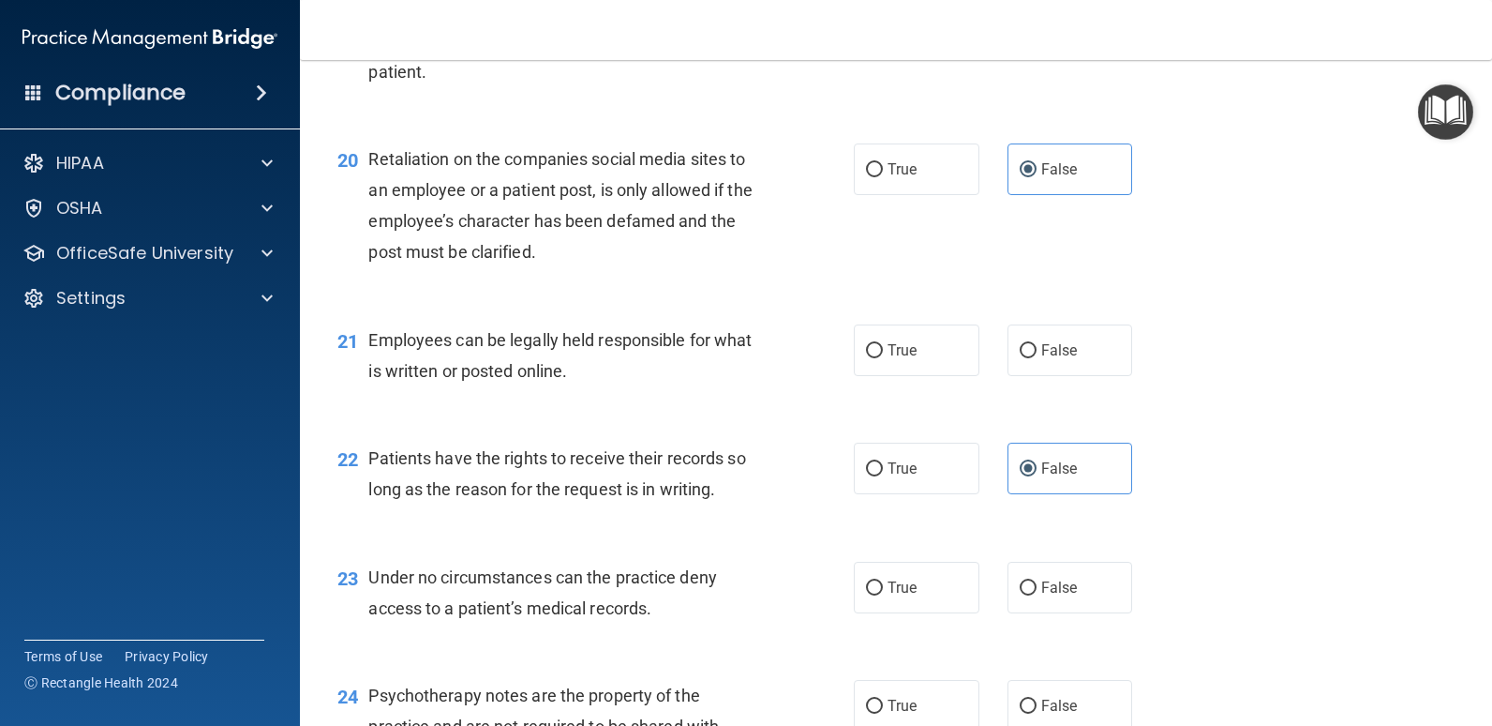
scroll to position [3469, 0]
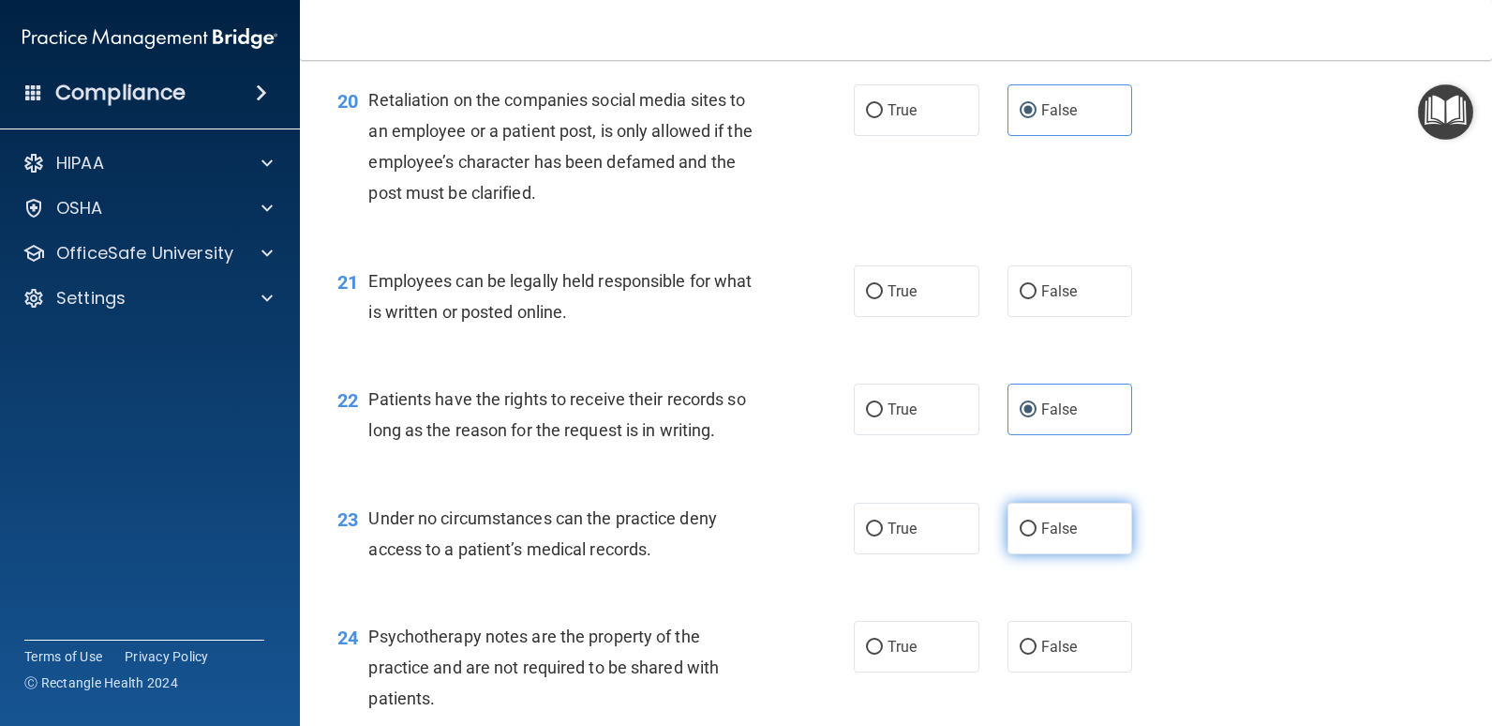
click at [1053, 529] on span "False" at bounding box center [1060, 528] width 37 height 18
click at [1037, 529] on input "False" at bounding box center [1028, 529] width 17 height 14
radio input "true"
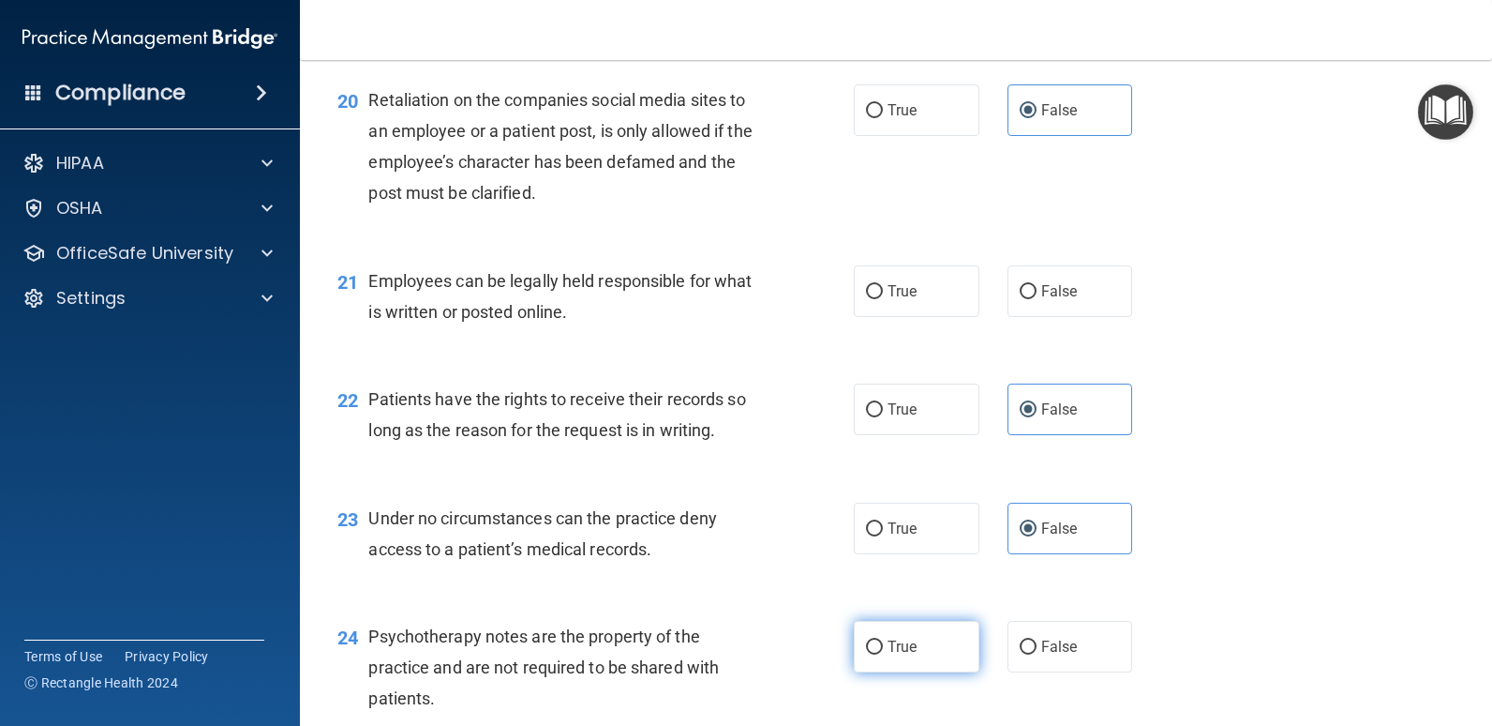
drag, startPoint x: 907, startPoint y: 641, endPoint x: 923, endPoint y: 642, distance: 16.0
click at [908, 641] on span "True" at bounding box center [902, 646] width 29 height 18
click at [883, 641] on input "True" at bounding box center [874, 647] width 17 height 14
radio input "true"
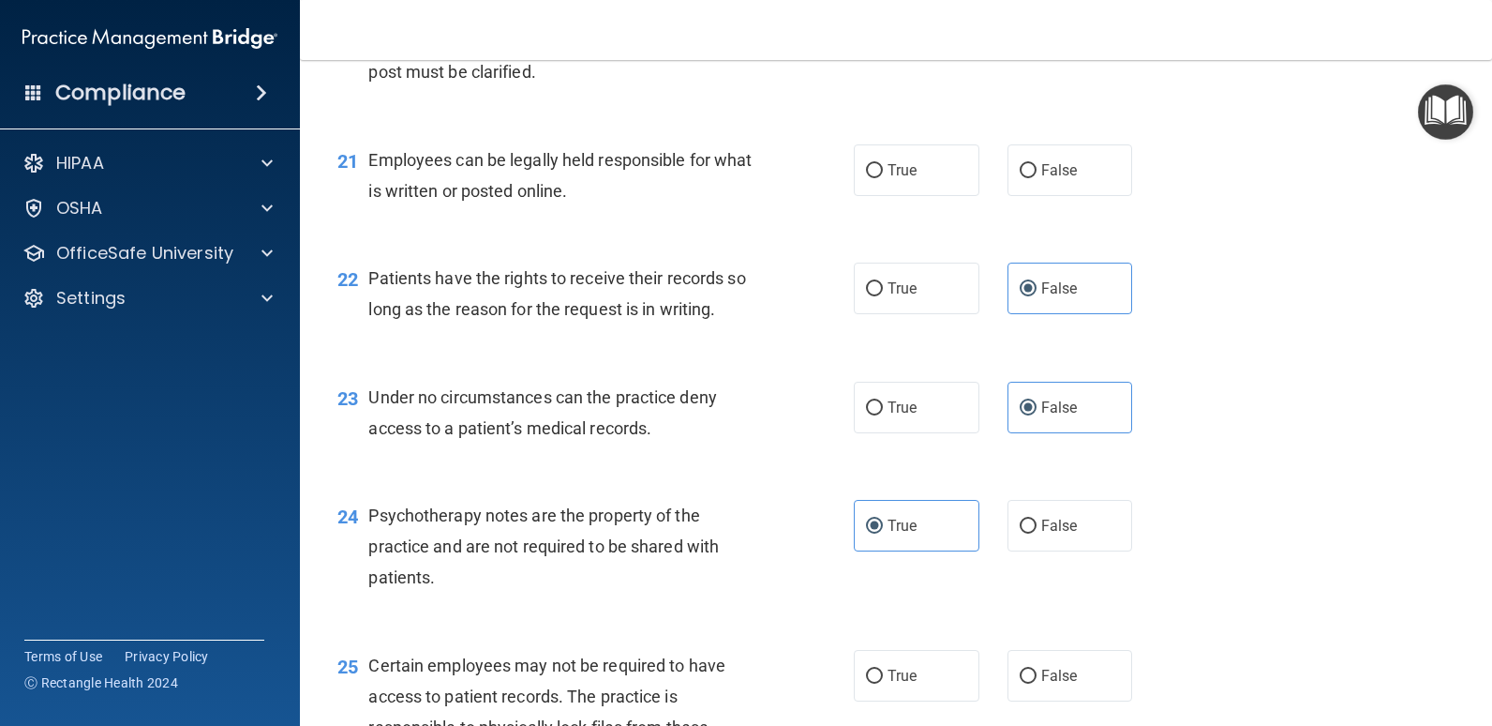
scroll to position [3750, 0]
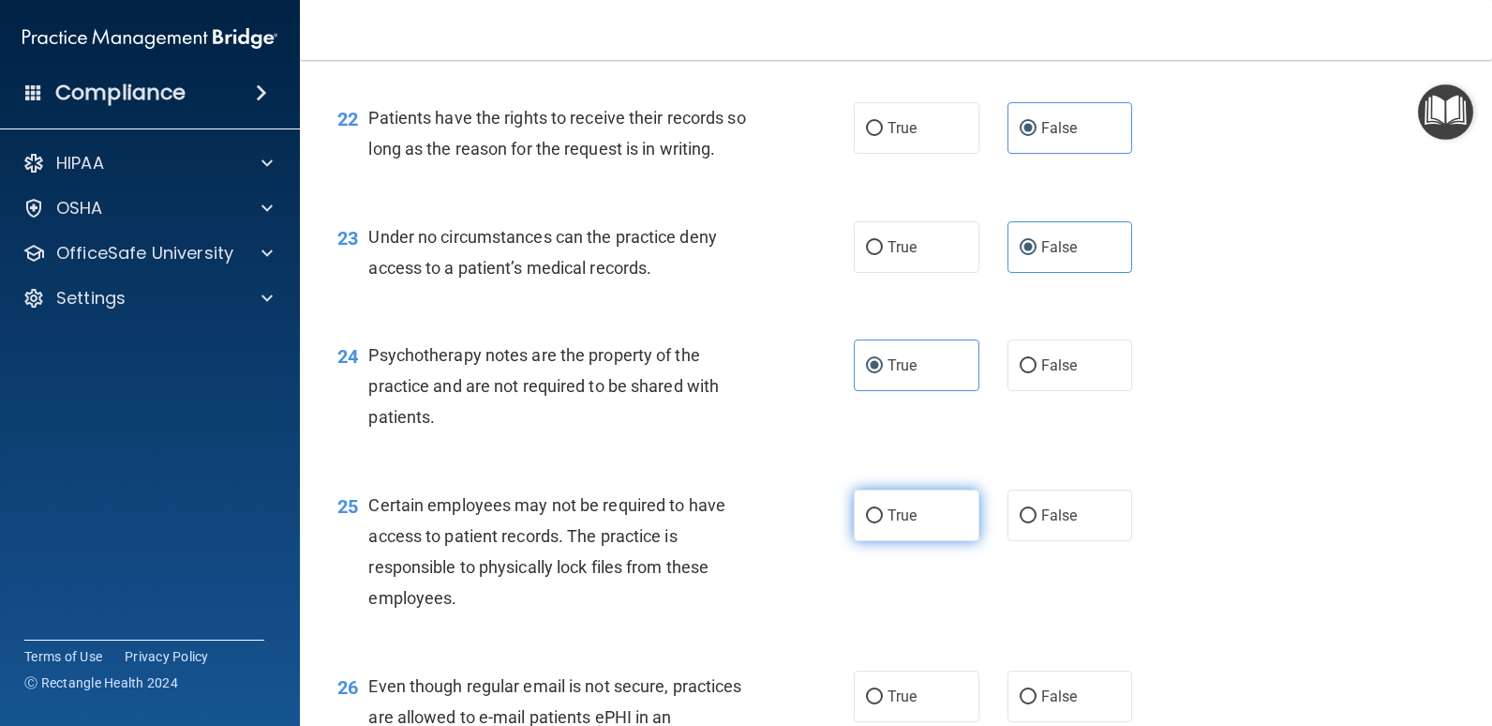
click at [895, 501] on label "True" at bounding box center [917, 515] width 126 height 52
click at [883, 509] on input "True" at bounding box center [874, 516] width 17 height 14
radio input "true"
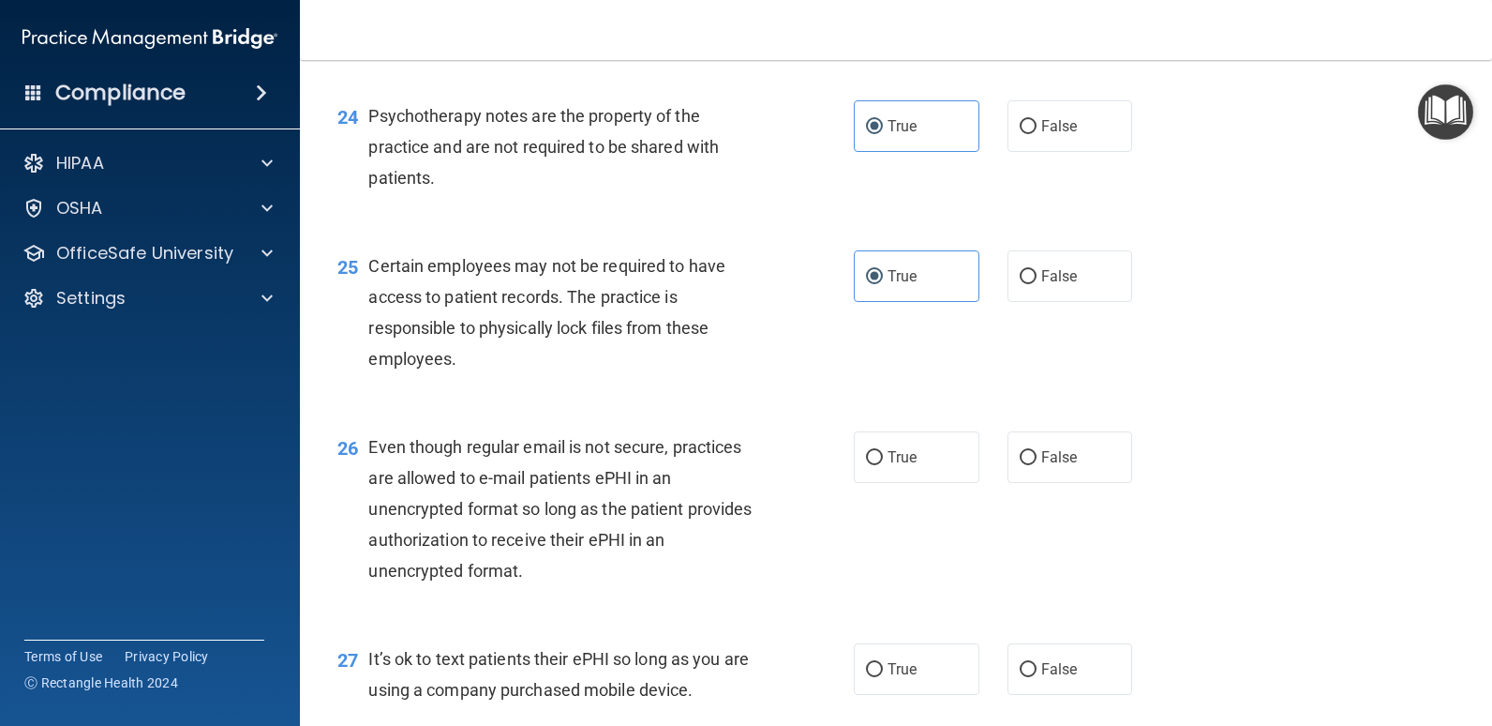
scroll to position [4031, 0]
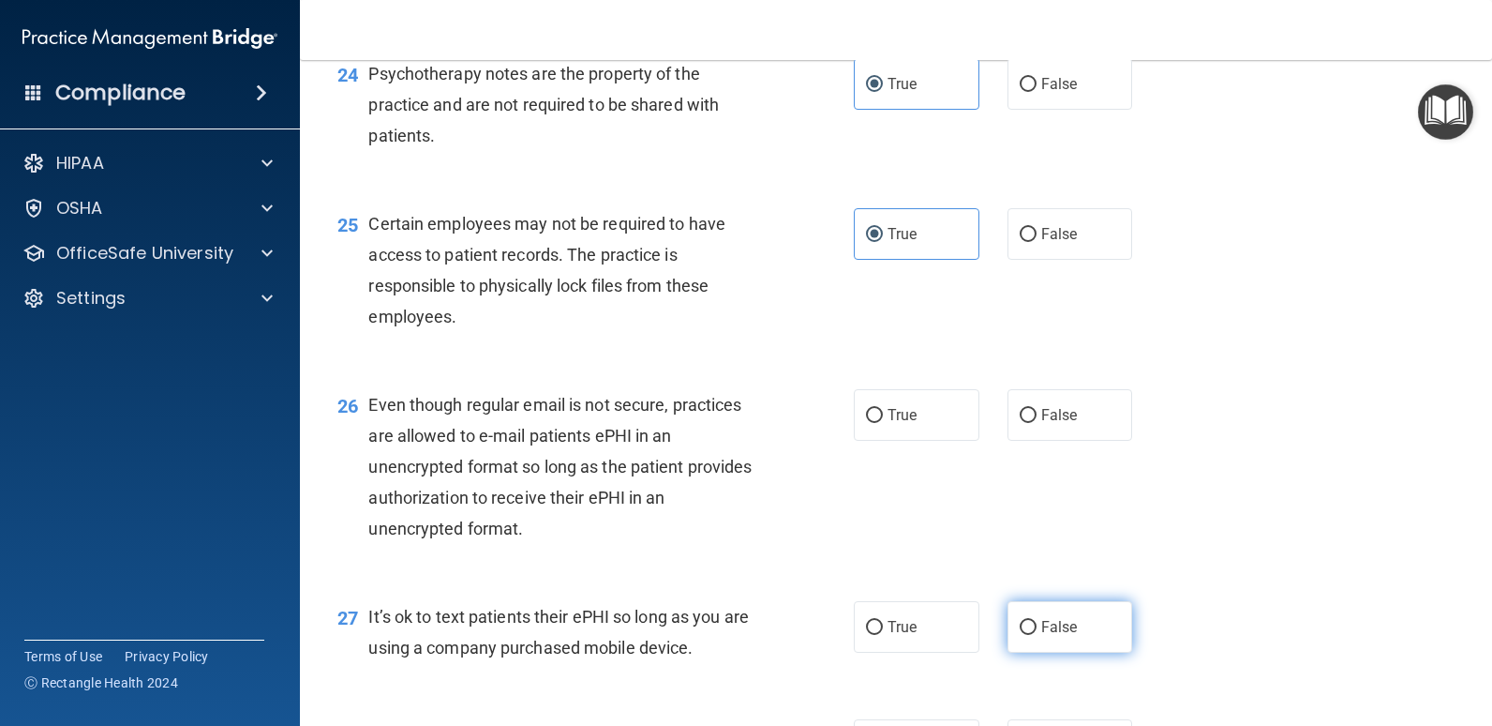
click at [1053, 637] on label "False" at bounding box center [1071, 627] width 126 height 52
click at [1037, 635] on input "False" at bounding box center [1028, 628] width 17 height 14
radio input "true"
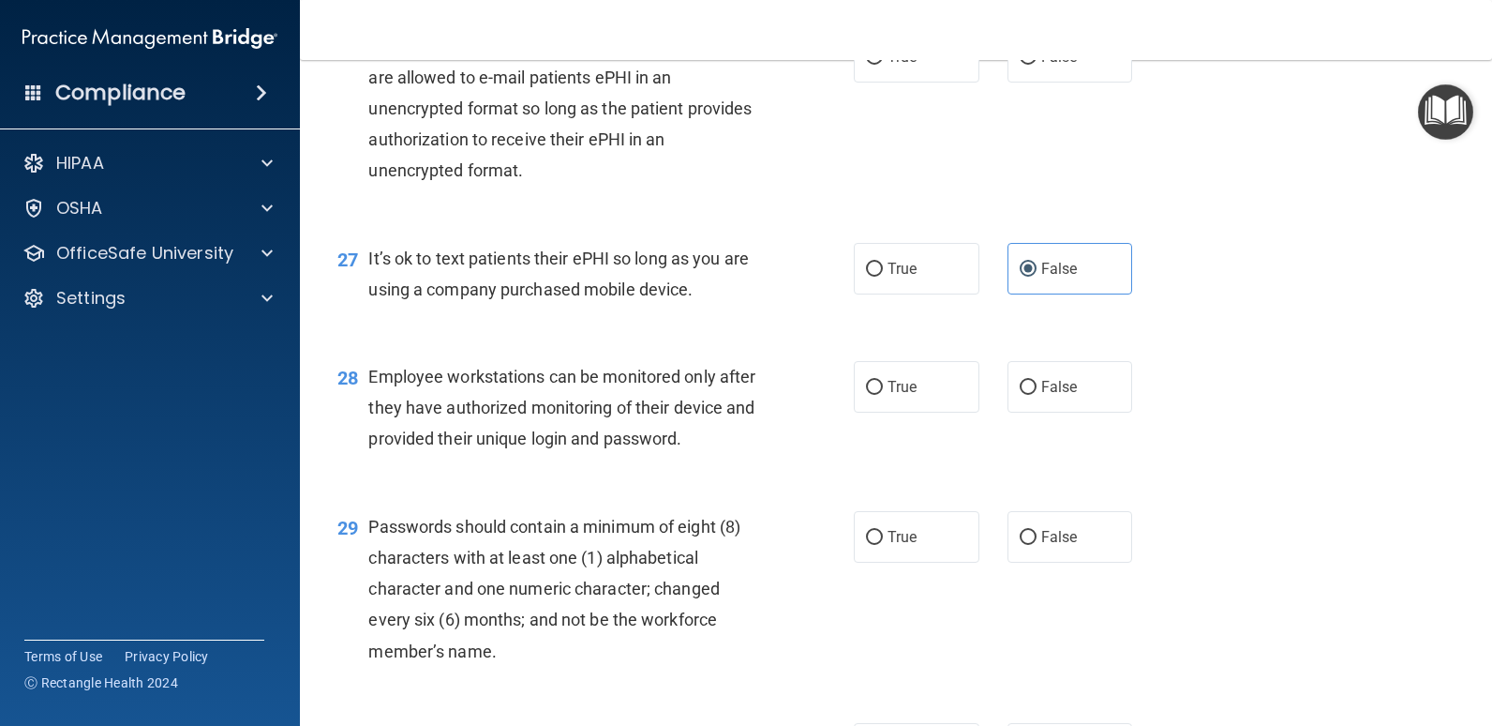
scroll to position [4500, 0]
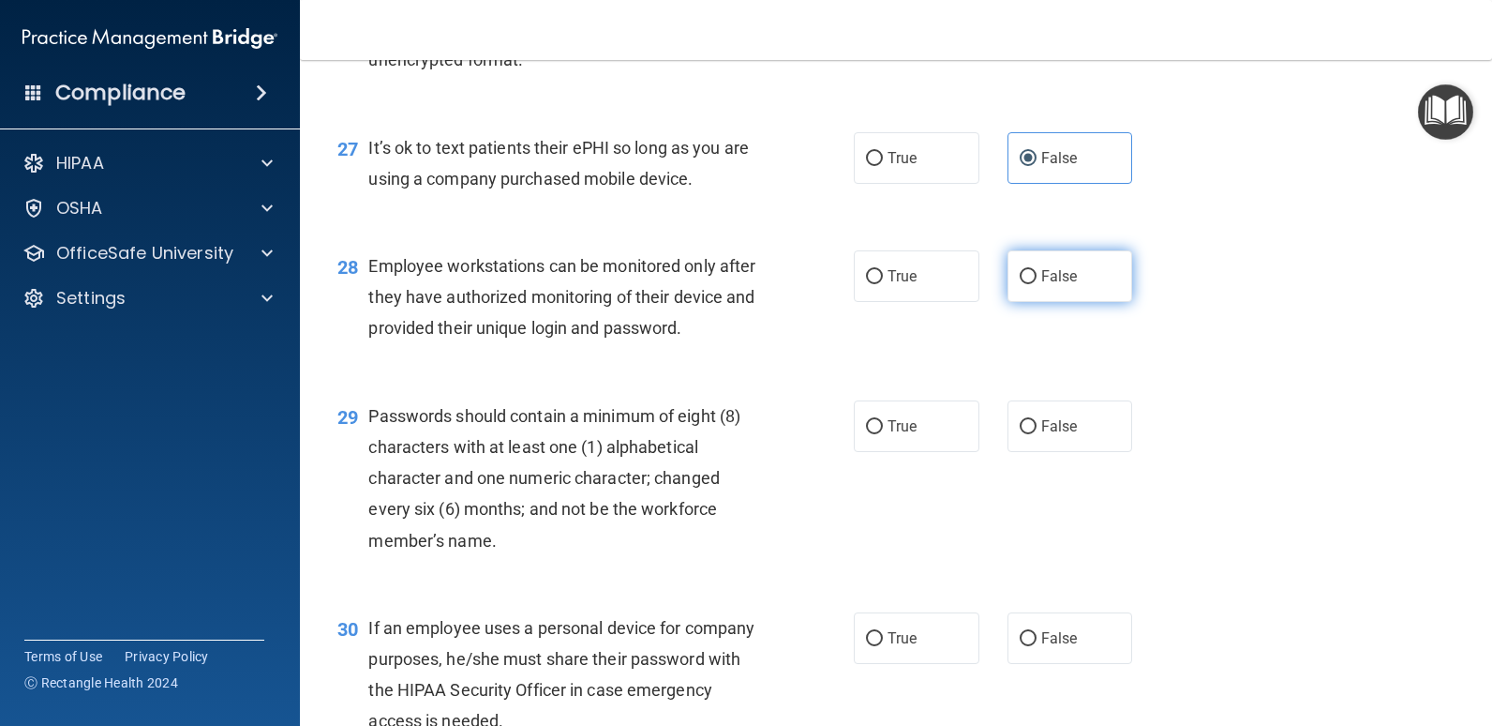
click at [1054, 282] on span "False" at bounding box center [1060, 276] width 37 height 18
click at [1037, 282] on input "False" at bounding box center [1028, 277] width 17 height 14
radio input "true"
click at [895, 427] on span "True" at bounding box center [902, 426] width 29 height 18
click at [883, 427] on input "True" at bounding box center [874, 427] width 17 height 14
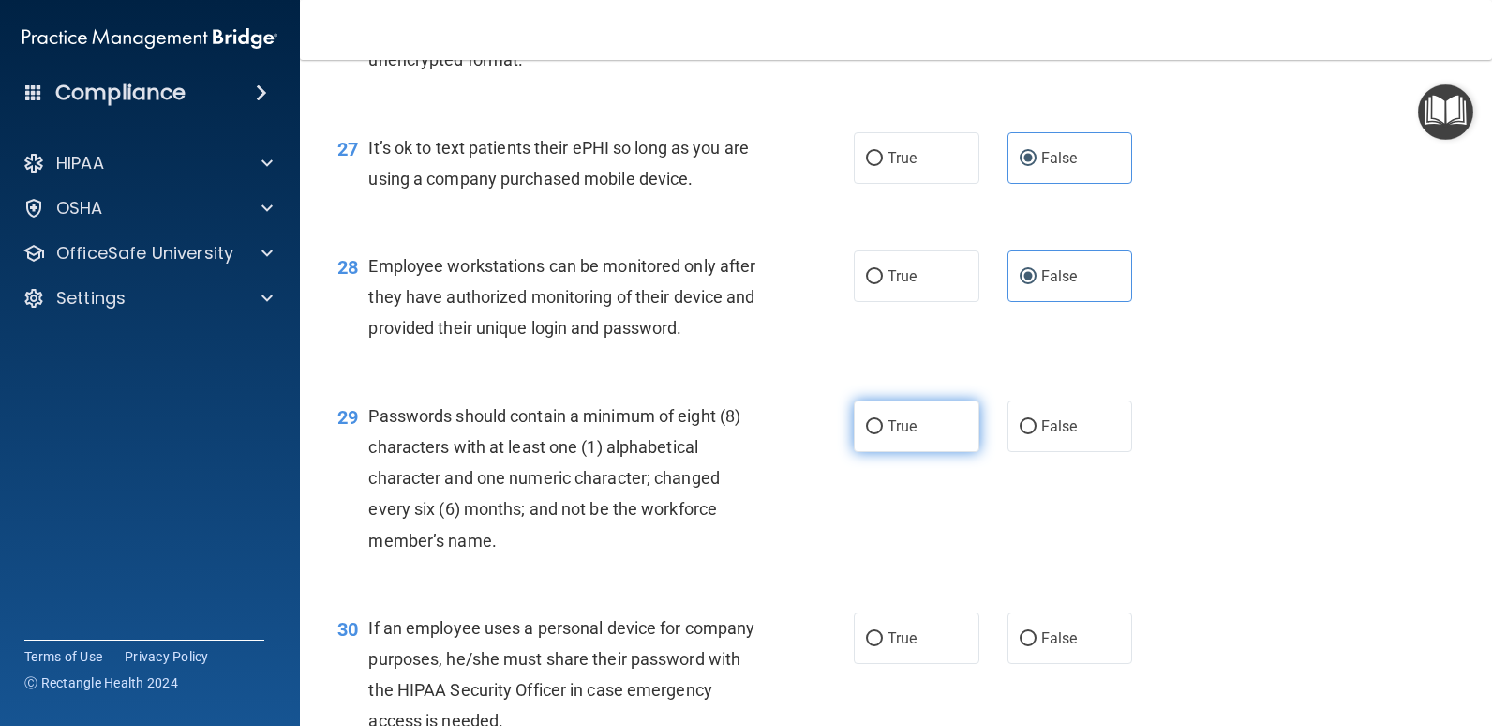
radio input "true"
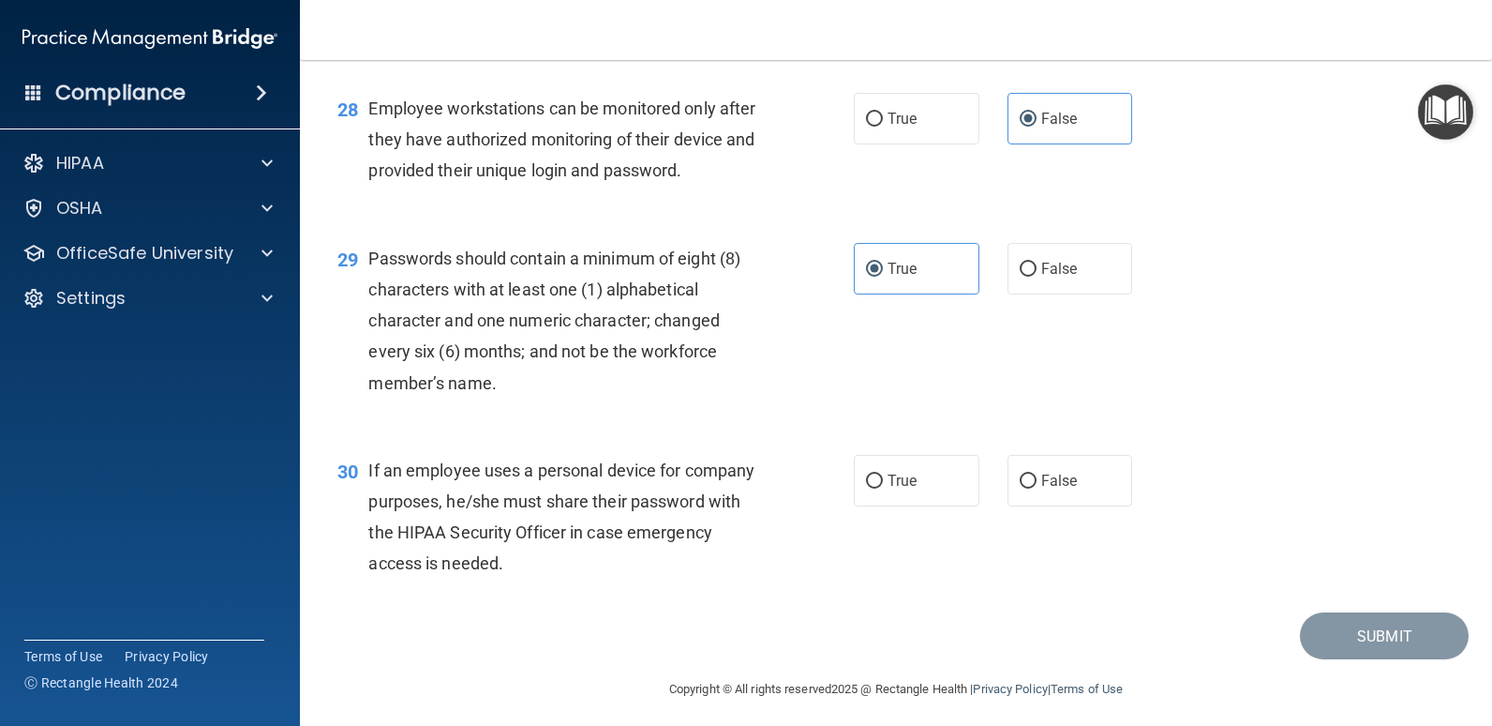
scroll to position [4666, 0]
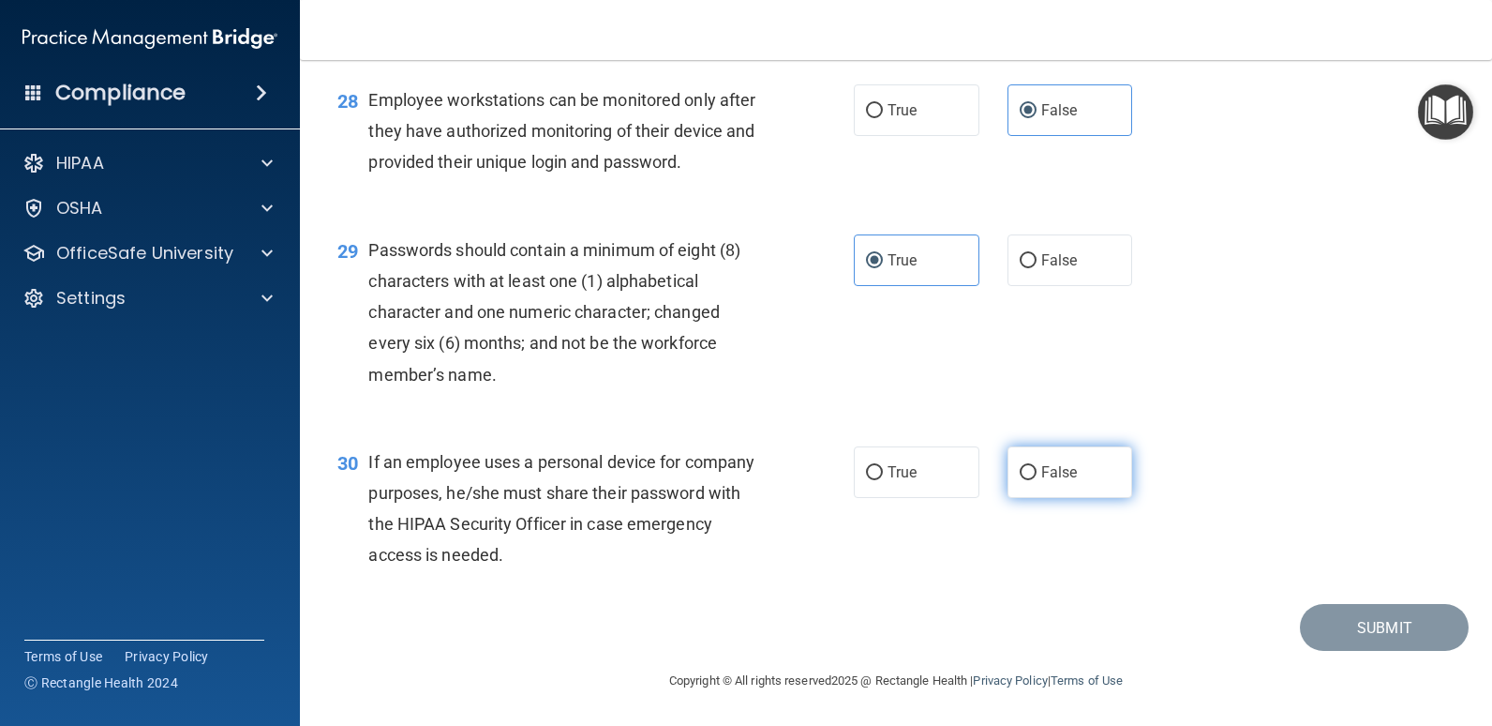
click at [1060, 485] on label "False" at bounding box center [1071, 472] width 126 height 52
click at [1037, 480] on input "False" at bounding box center [1028, 473] width 17 height 14
radio input "true"
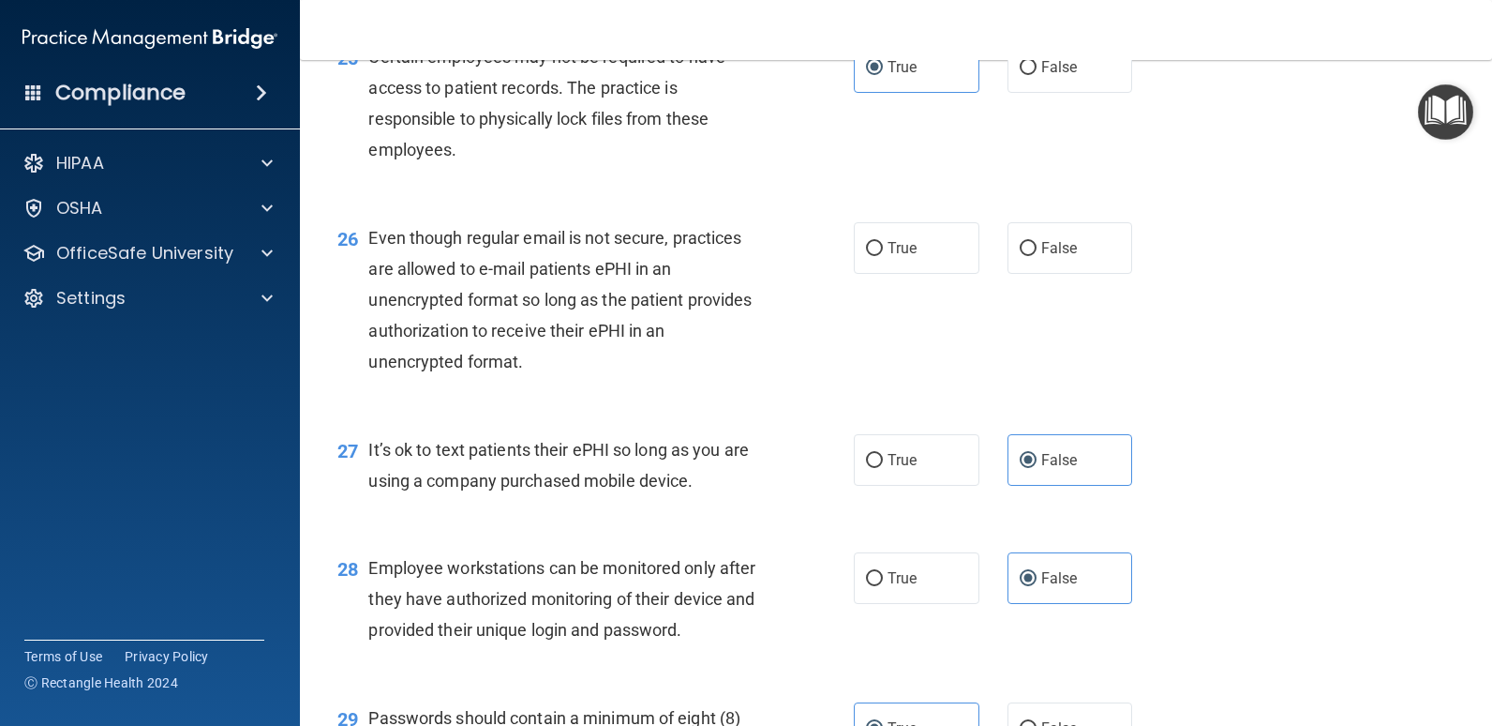
scroll to position [4197, 0]
click at [887, 236] on label "True" at bounding box center [917, 249] width 126 height 52
click at [883, 243] on input "True" at bounding box center [874, 250] width 17 height 14
radio input "true"
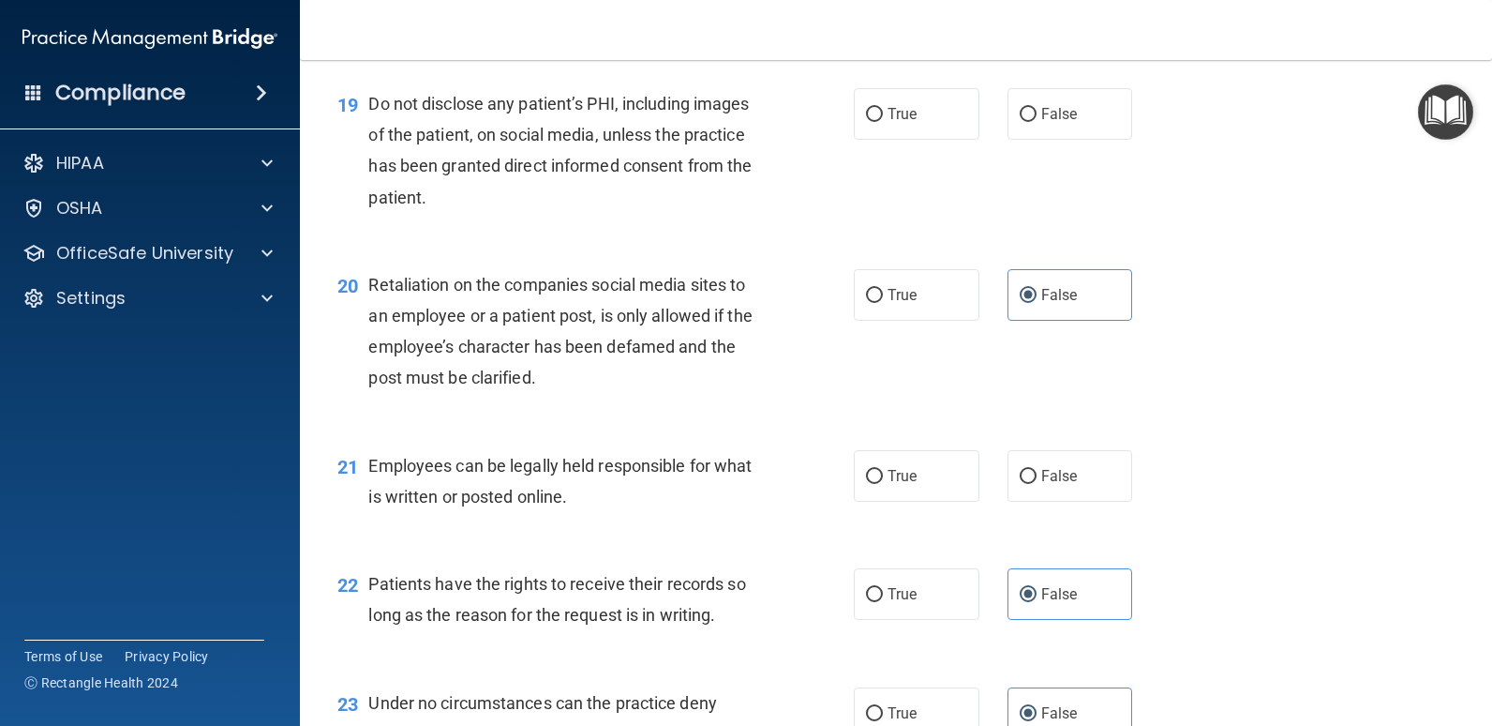
scroll to position [3260, 0]
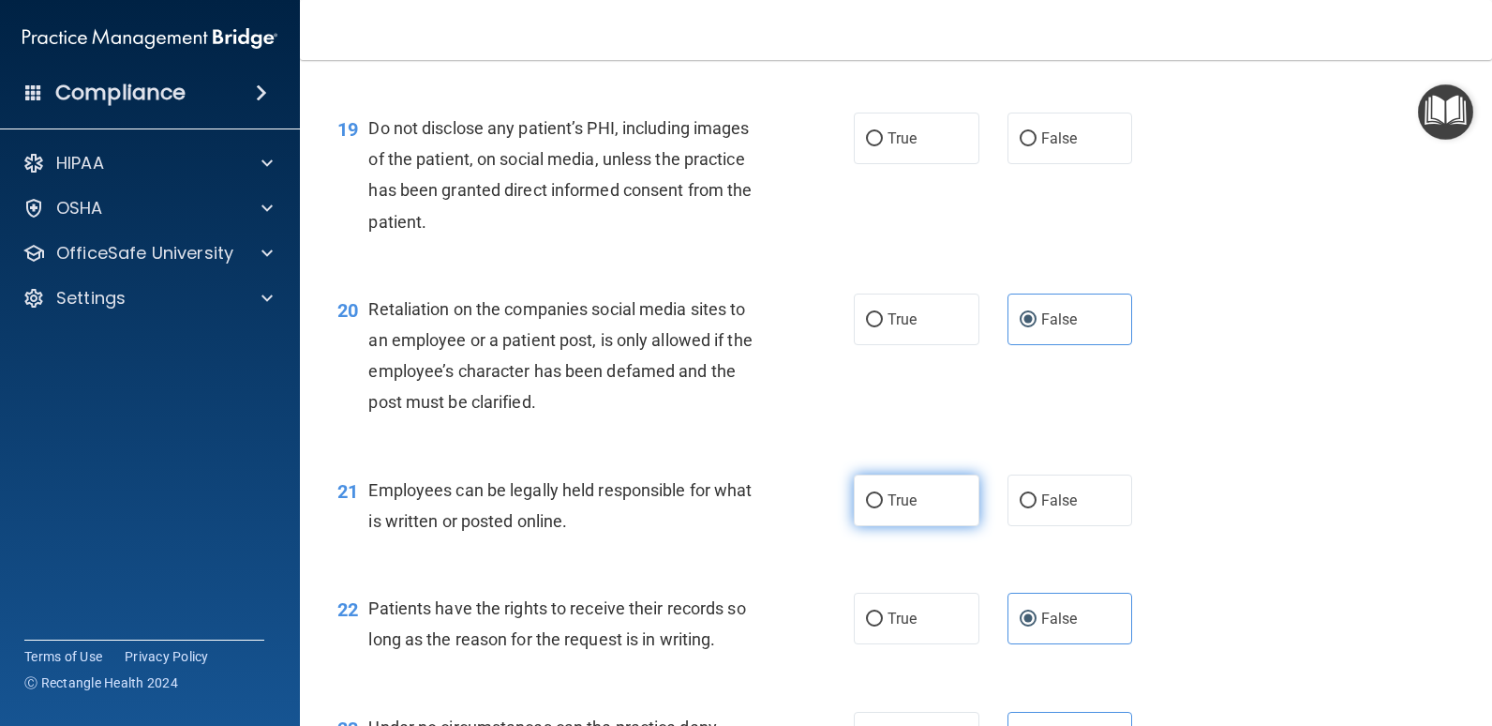
click at [923, 485] on label "True" at bounding box center [917, 500] width 126 height 52
click at [883, 494] on input "True" at bounding box center [874, 501] width 17 height 14
radio input "true"
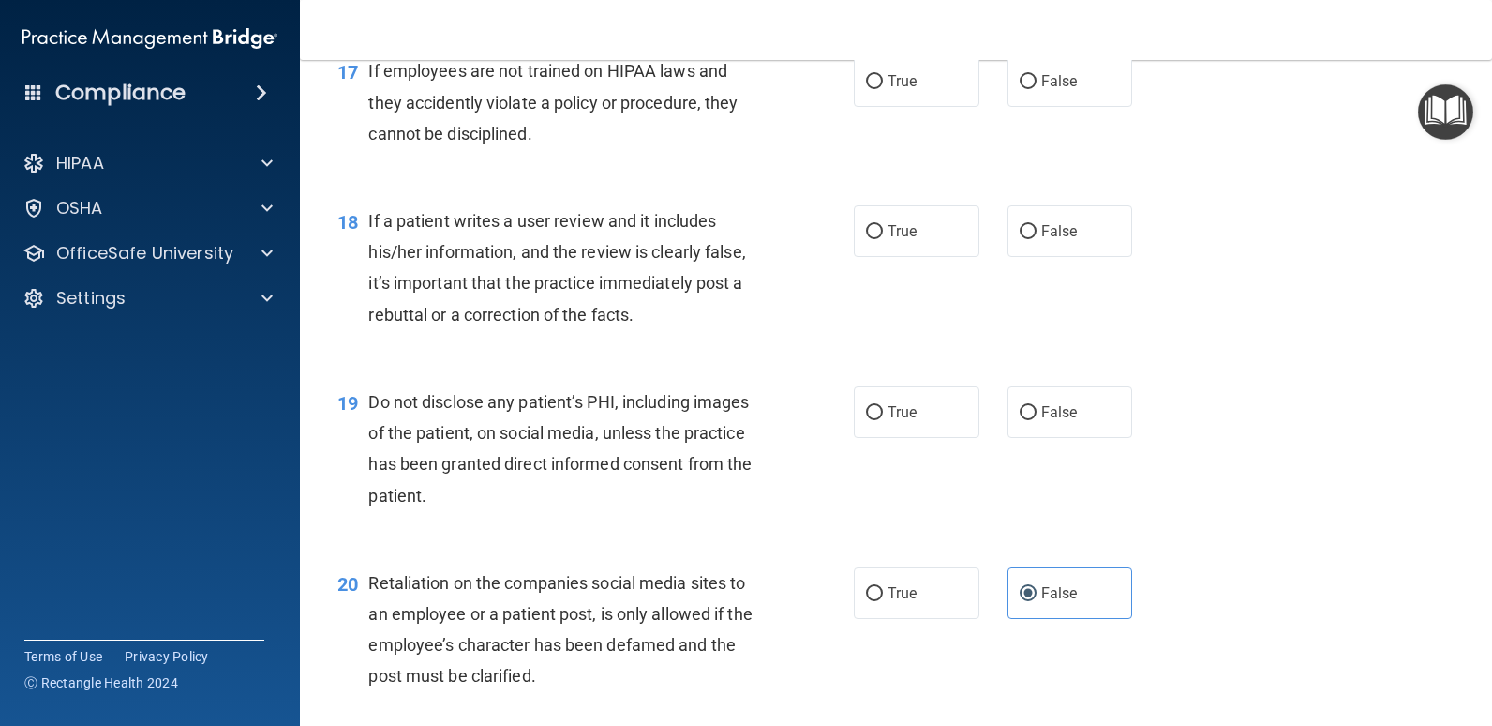
scroll to position [2978, 0]
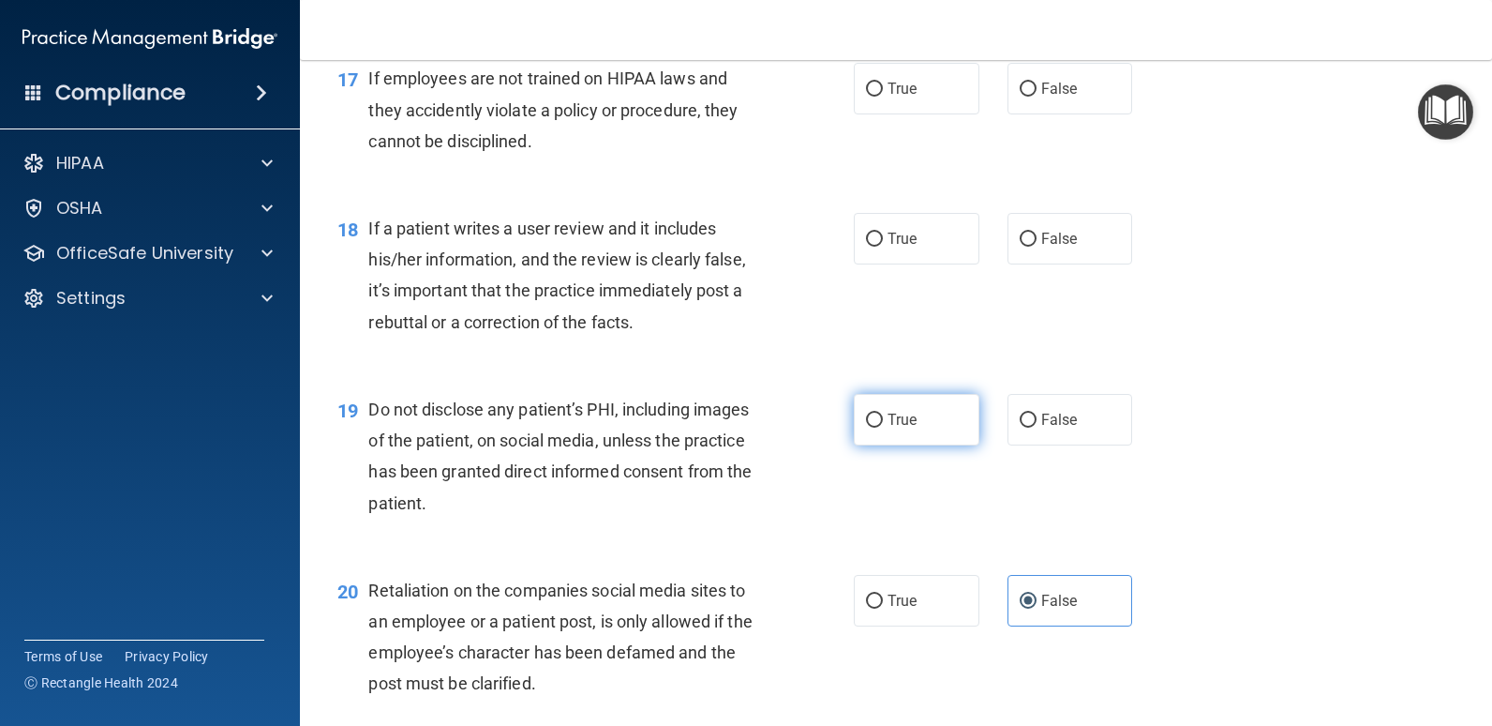
click at [909, 422] on span "True" at bounding box center [902, 420] width 29 height 18
click at [883, 422] on input "True" at bounding box center [874, 420] width 17 height 14
radio input "true"
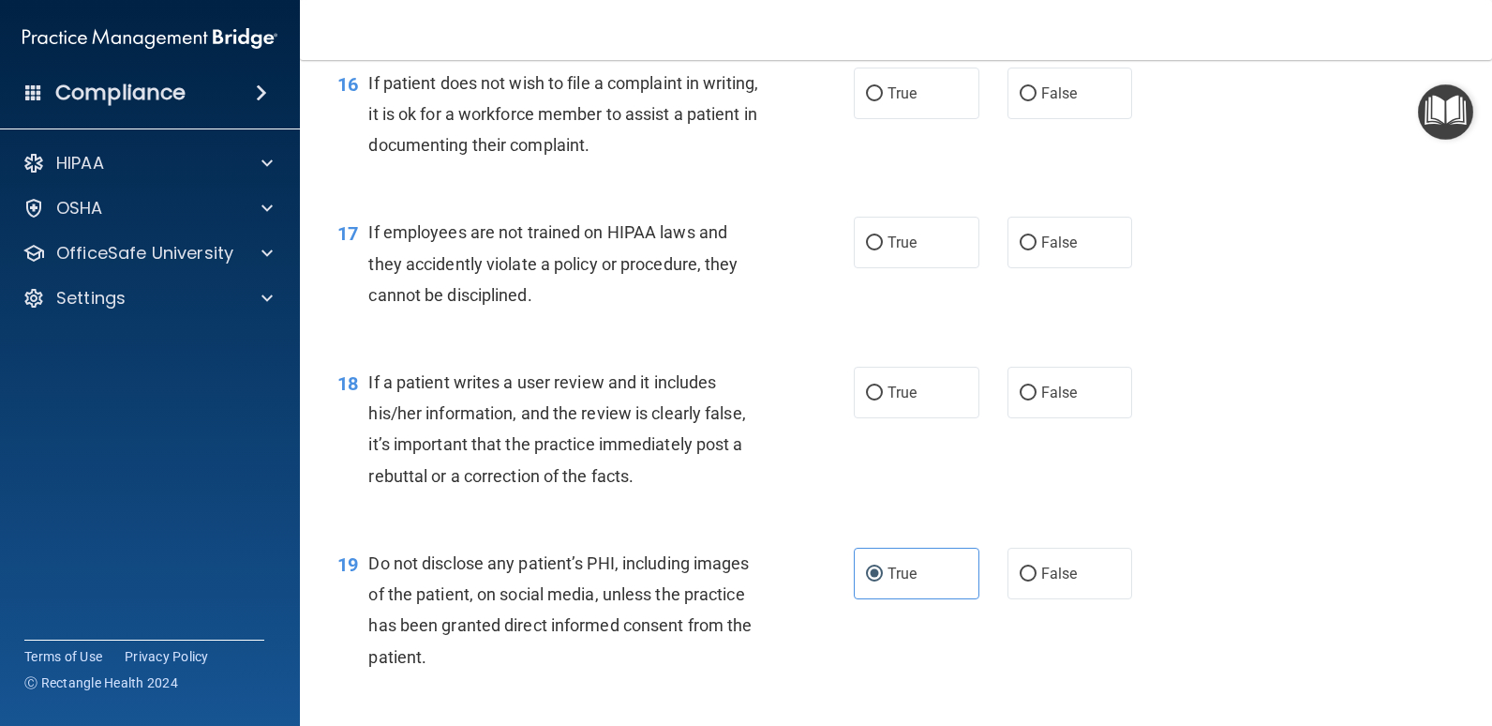
scroll to position [2791, 0]
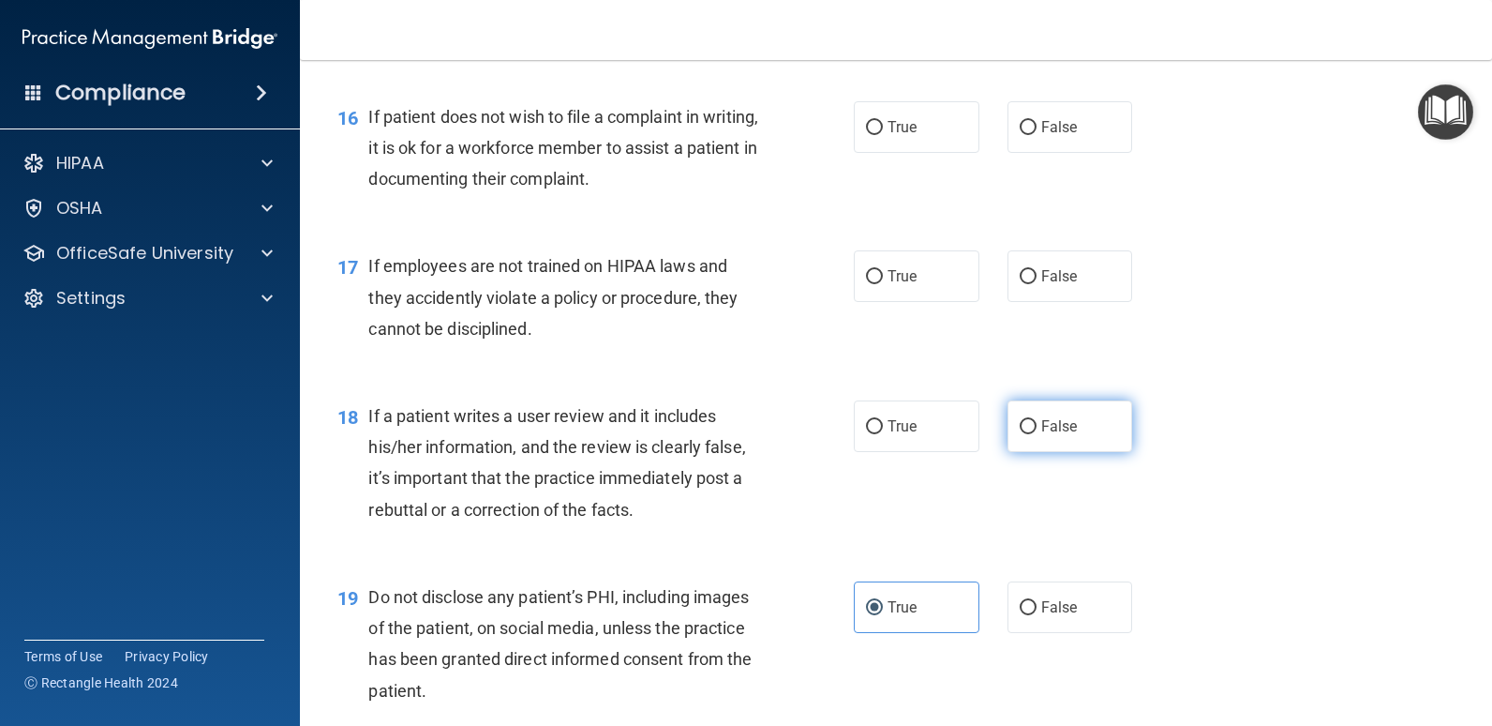
click at [1058, 422] on span "False" at bounding box center [1060, 426] width 37 height 18
click at [1037, 422] on input "False" at bounding box center [1028, 427] width 17 height 14
radio input "true"
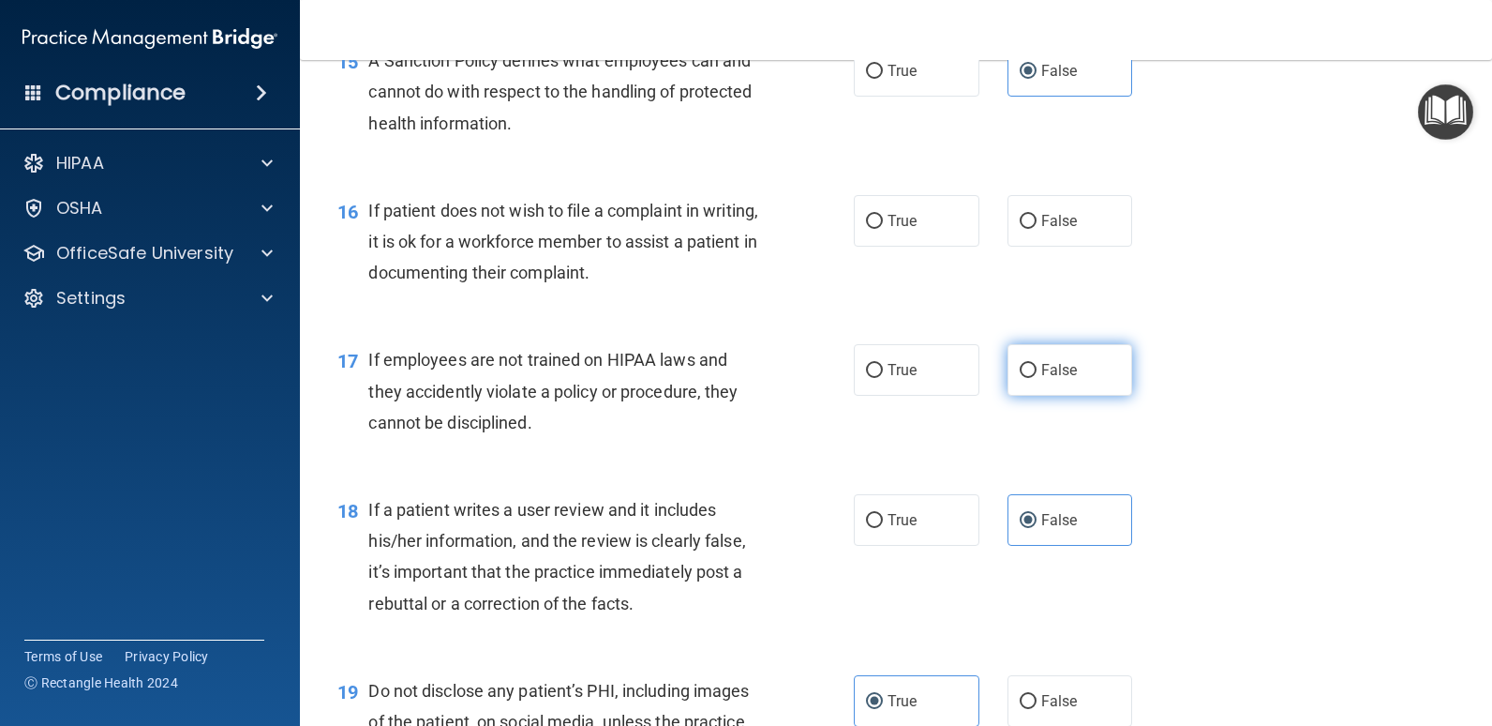
click at [1057, 368] on span "False" at bounding box center [1060, 370] width 37 height 18
click at [1037, 368] on input "False" at bounding box center [1028, 371] width 17 height 14
radio input "true"
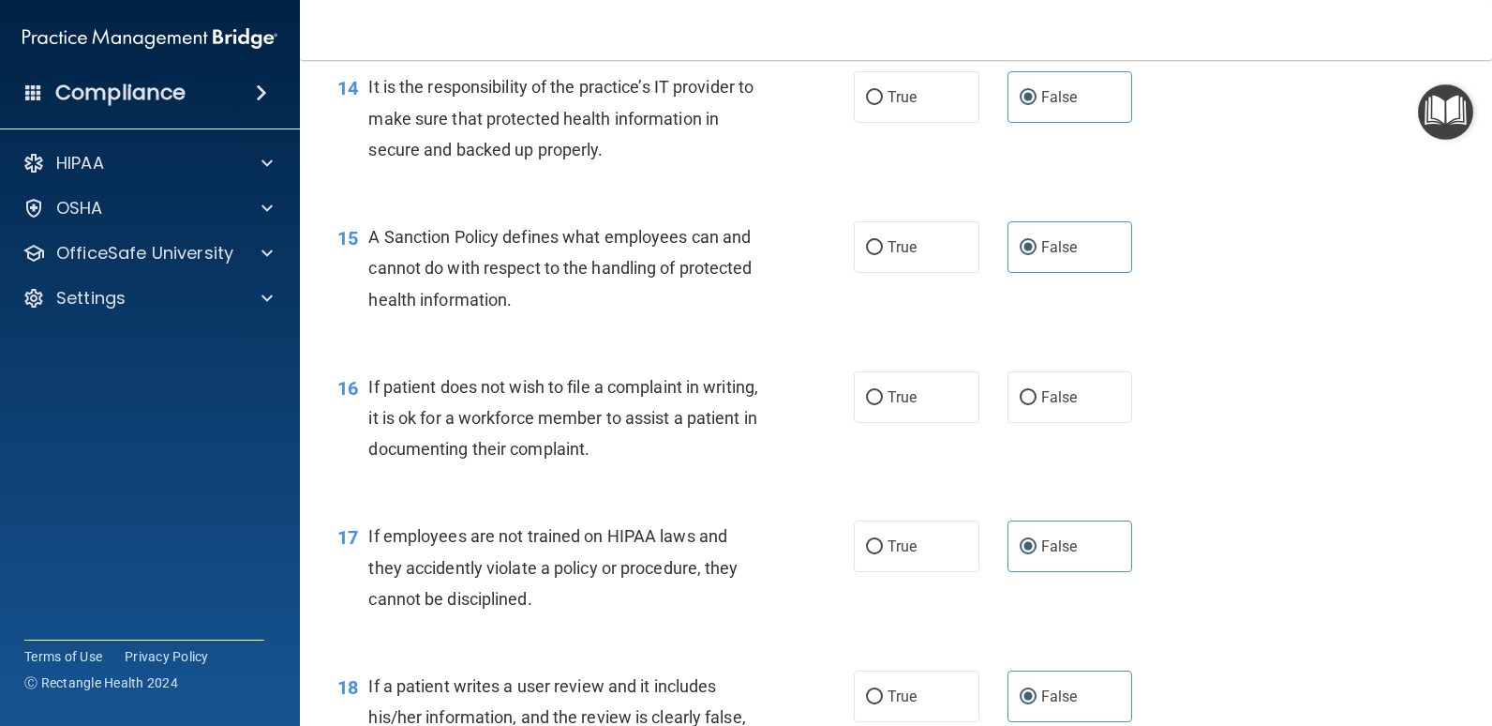
scroll to position [2510, 0]
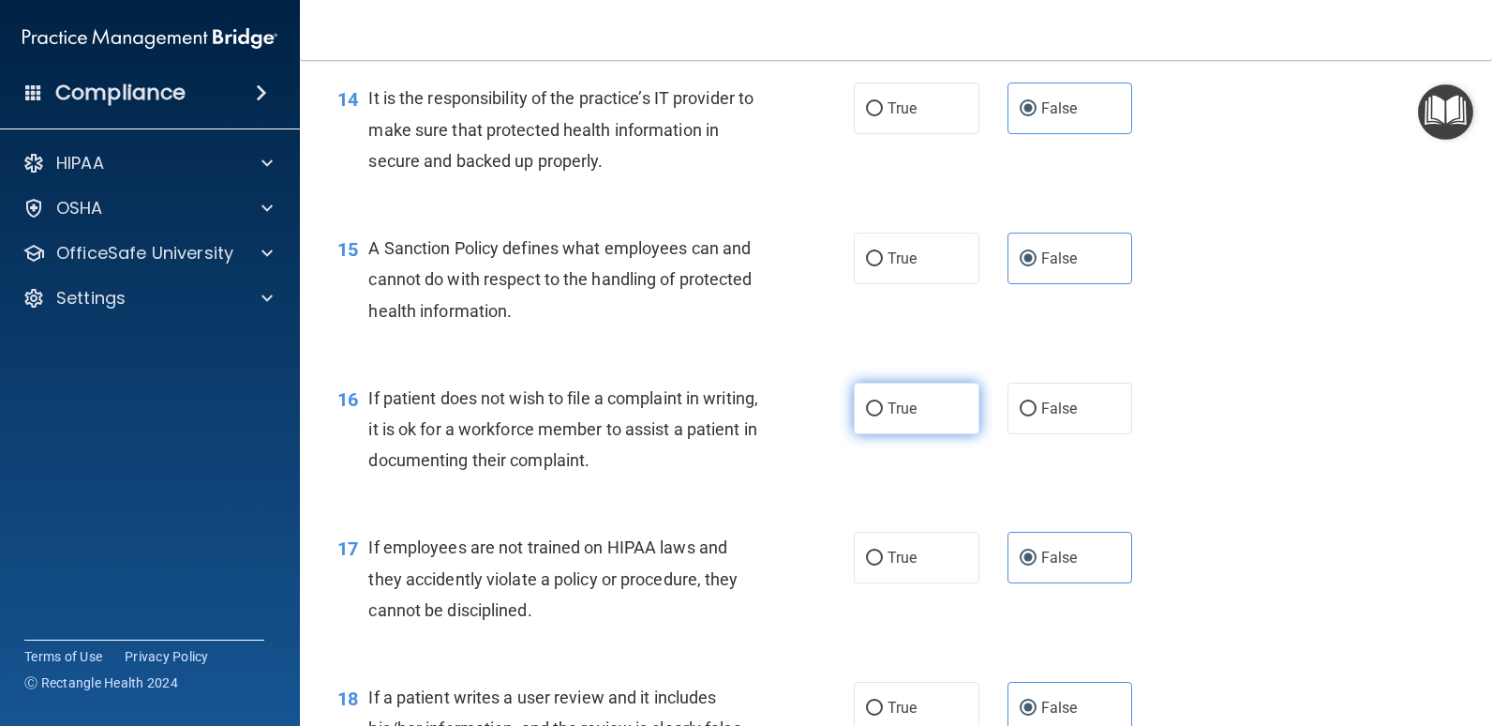
click at [911, 412] on label "True" at bounding box center [917, 408] width 126 height 52
click at [883, 412] on input "True" at bounding box center [874, 409] width 17 height 14
radio input "true"
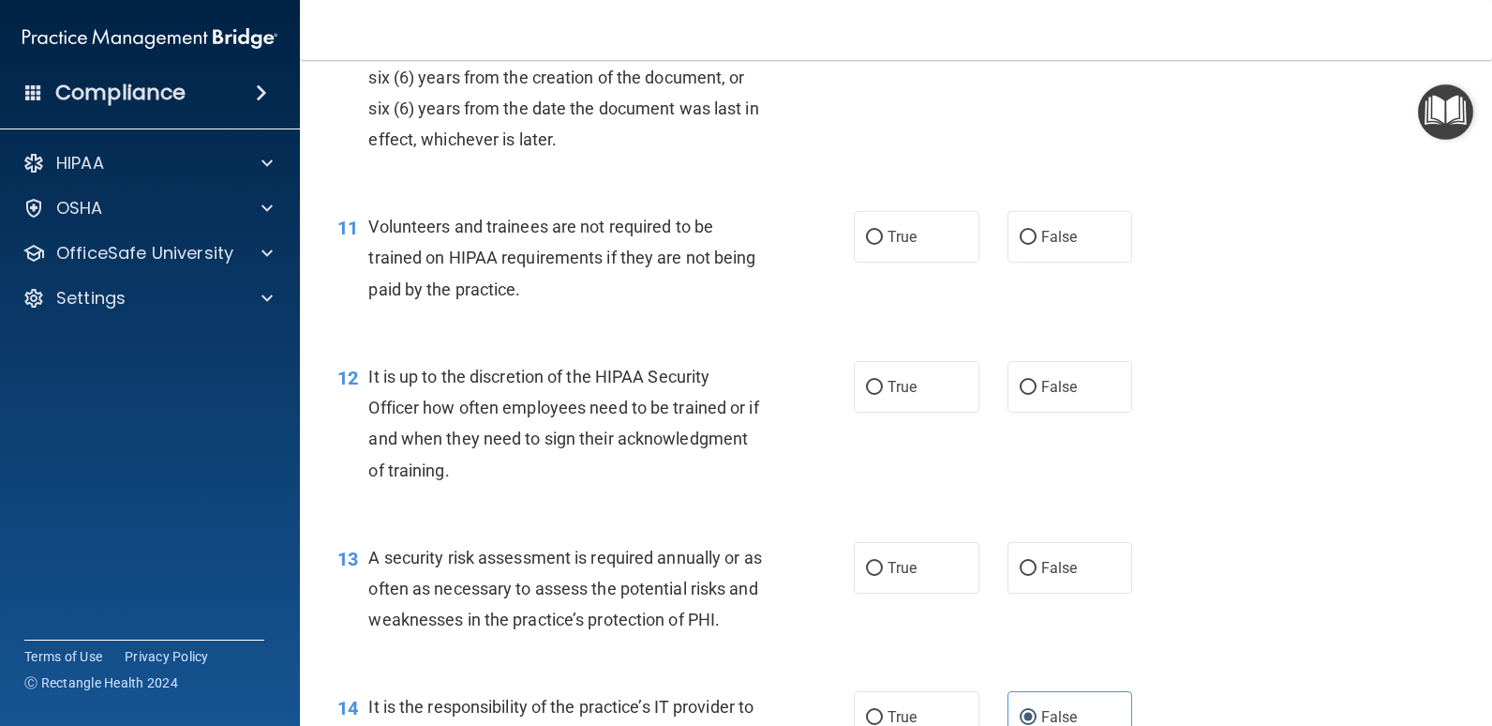
scroll to position [1947, 0]
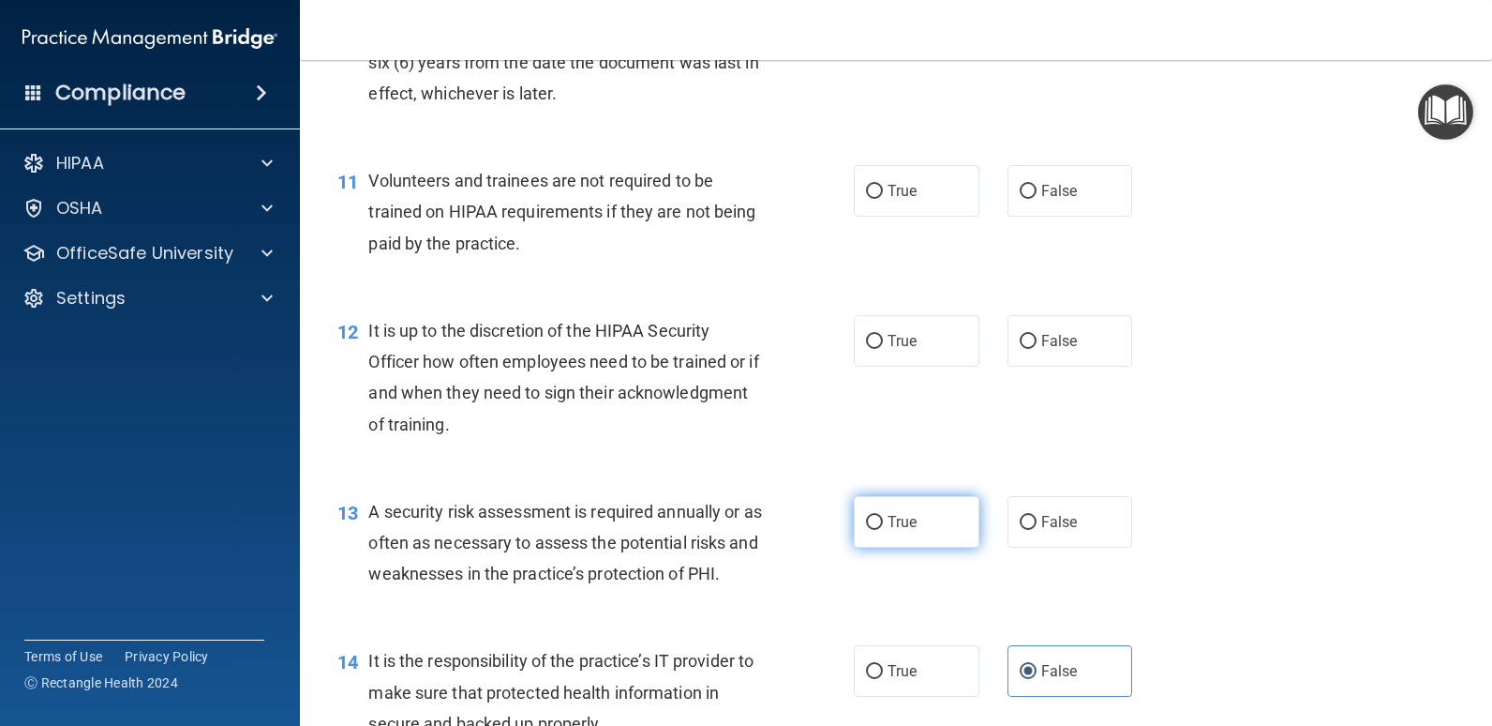
click at [894, 514] on span "True" at bounding box center [902, 522] width 29 height 18
click at [883, 516] on input "True" at bounding box center [874, 523] width 17 height 14
radio input "true"
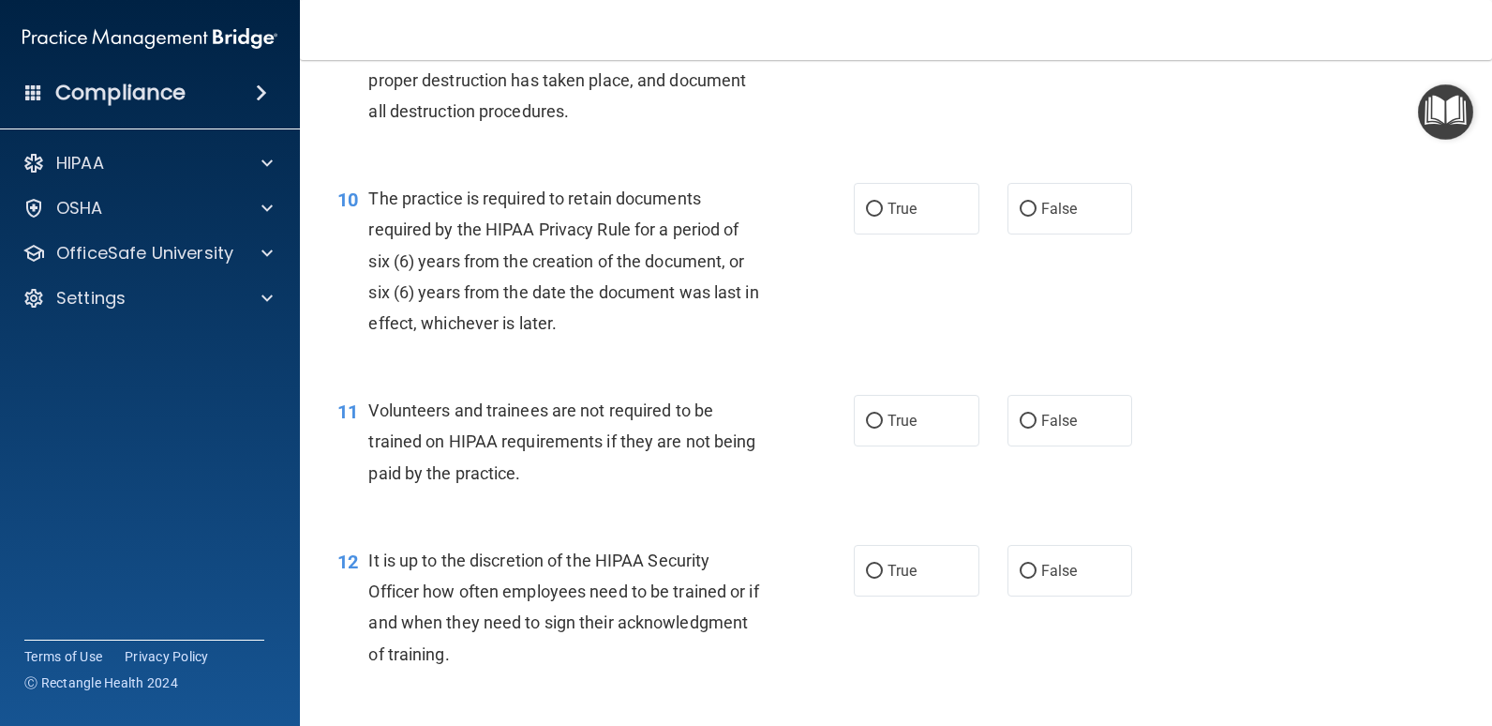
scroll to position [1760, 0]
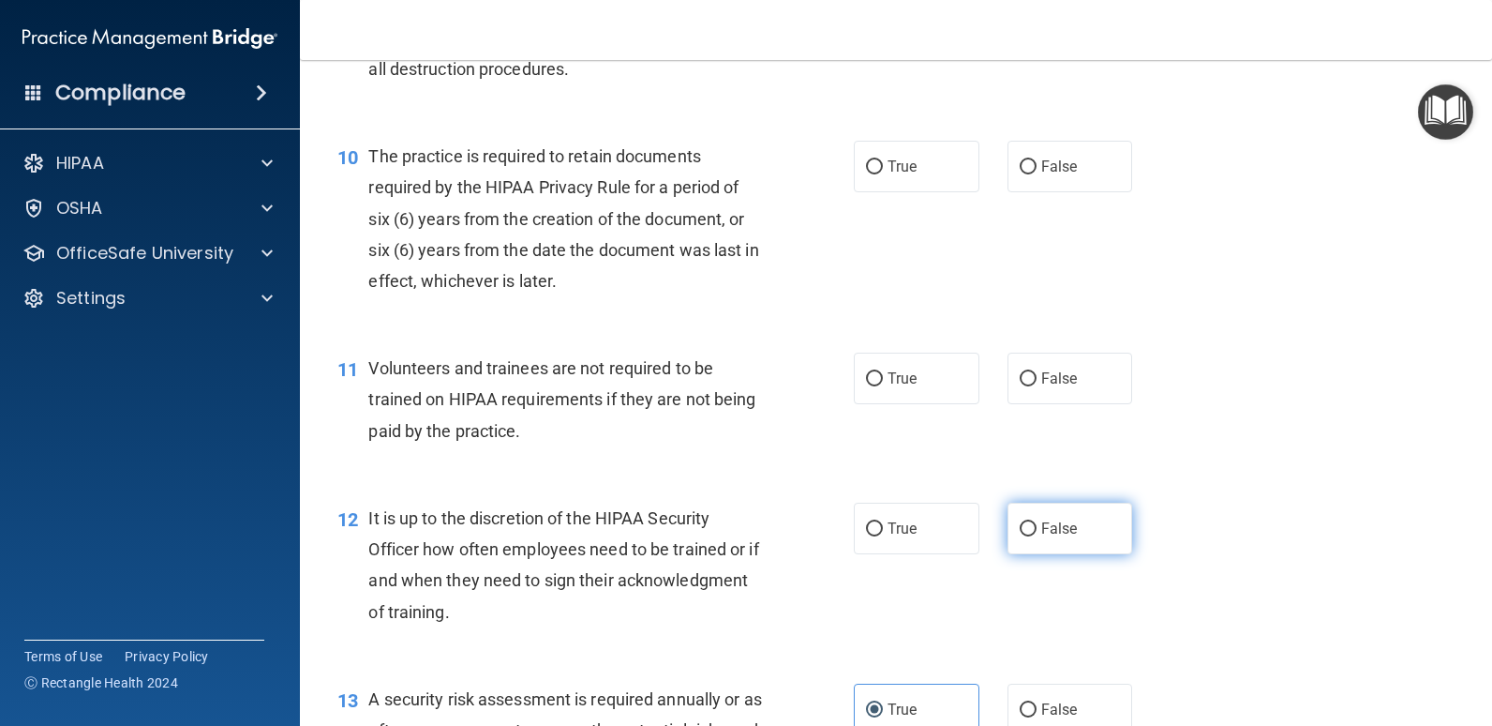
click at [1051, 520] on span "False" at bounding box center [1060, 528] width 37 height 18
click at [1037, 522] on input "False" at bounding box center [1028, 529] width 17 height 14
radio input "true"
click at [1061, 393] on label "False" at bounding box center [1071, 378] width 126 height 52
click at [1037, 386] on input "False" at bounding box center [1028, 379] width 17 height 14
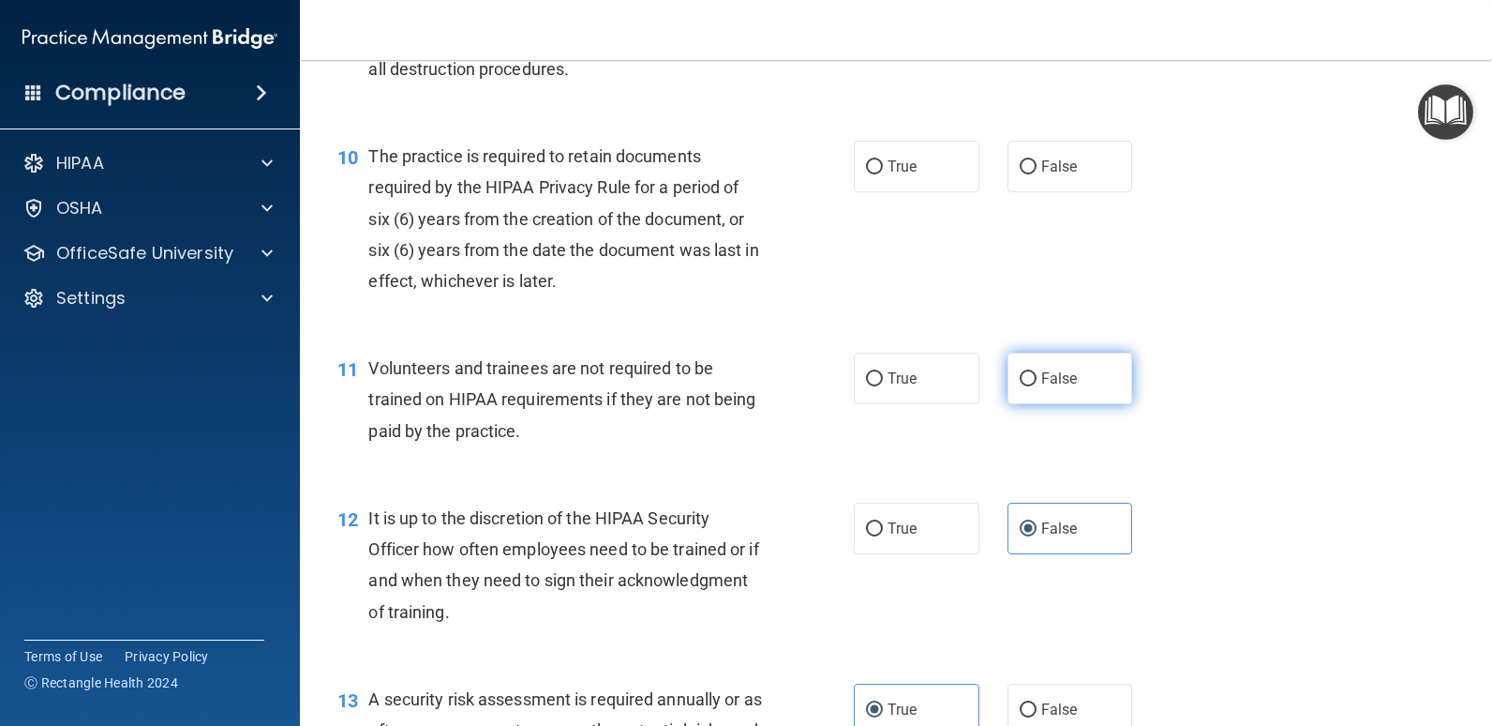
radio input "true"
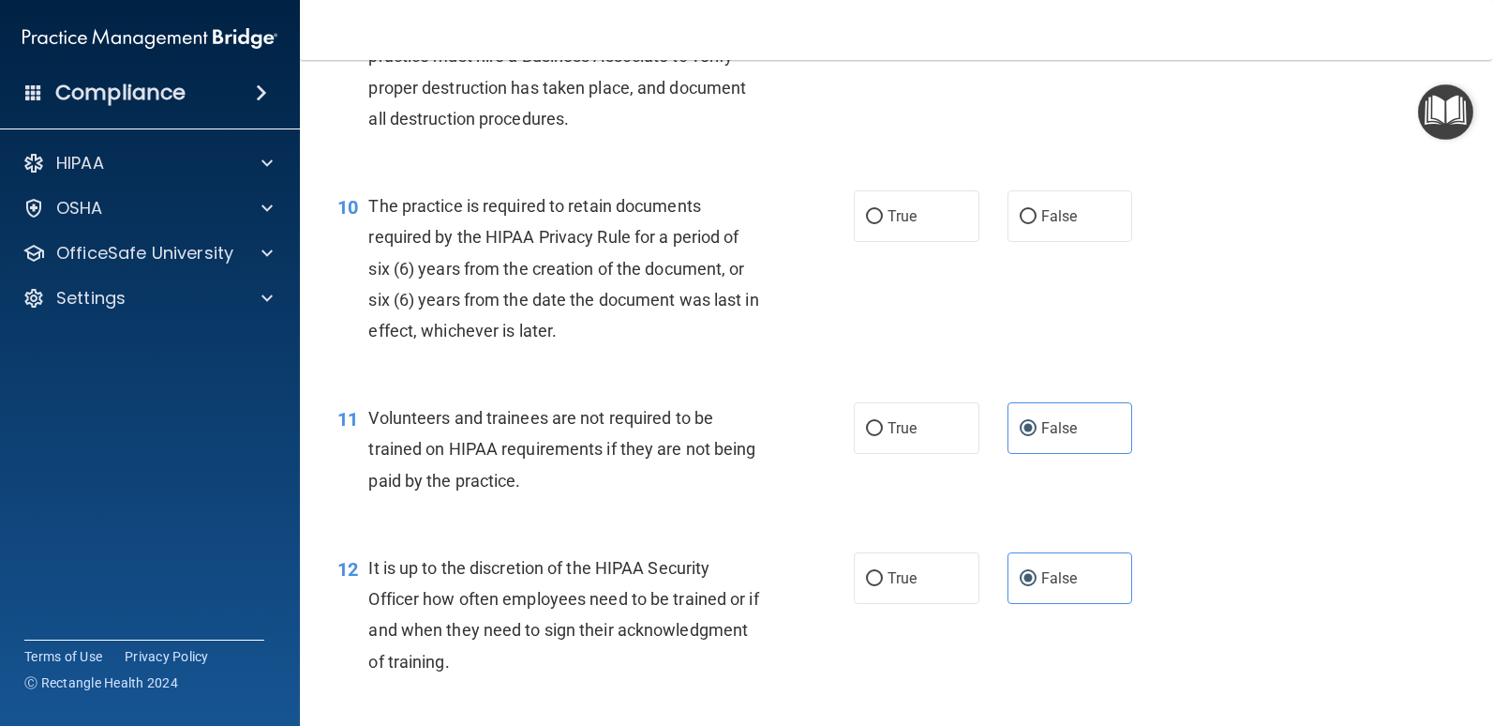
scroll to position [1666, 0]
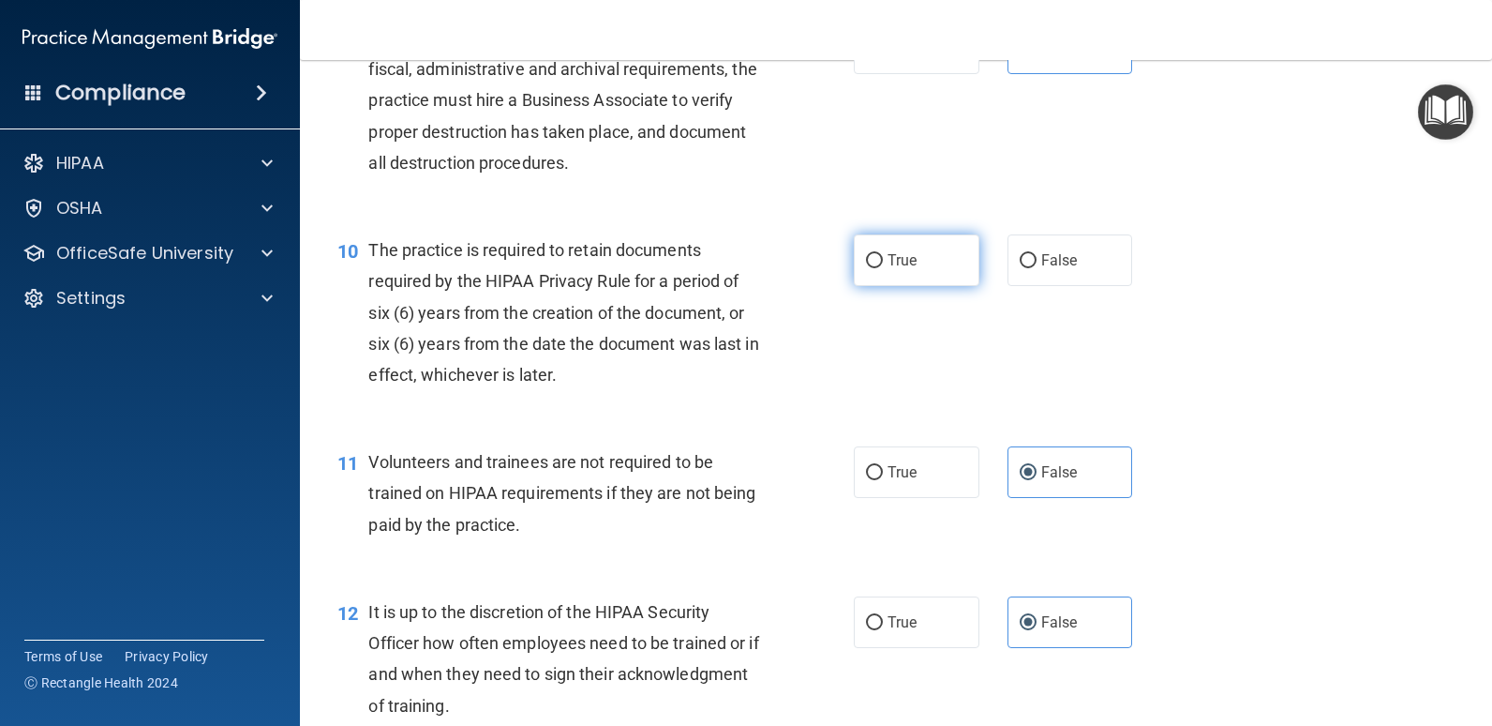
click at [907, 268] on span "True" at bounding box center [902, 260] width 29 height 18
click at [883, 268] on input "True" at bounding box center [874, 261] width 17 height 14
radio input "true"
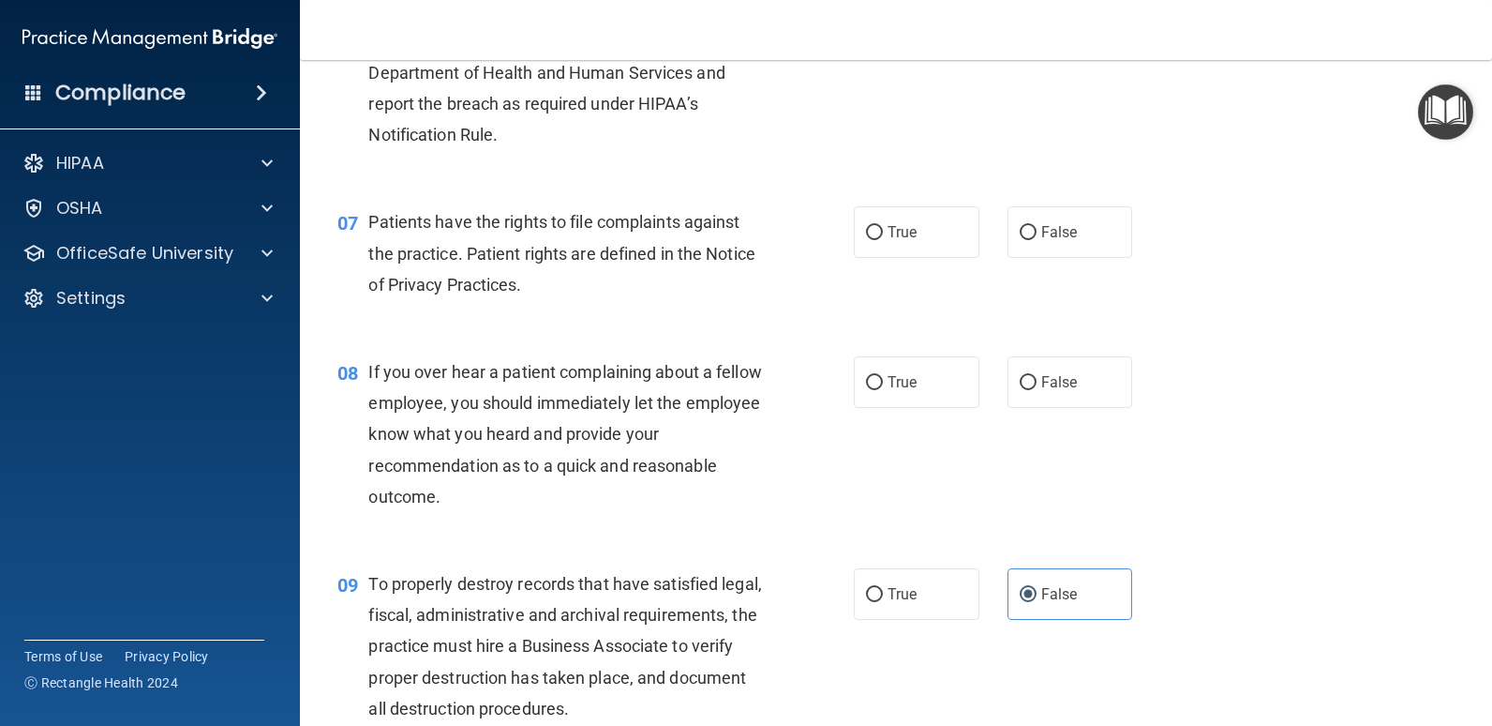
scroll to position [1103, 0]
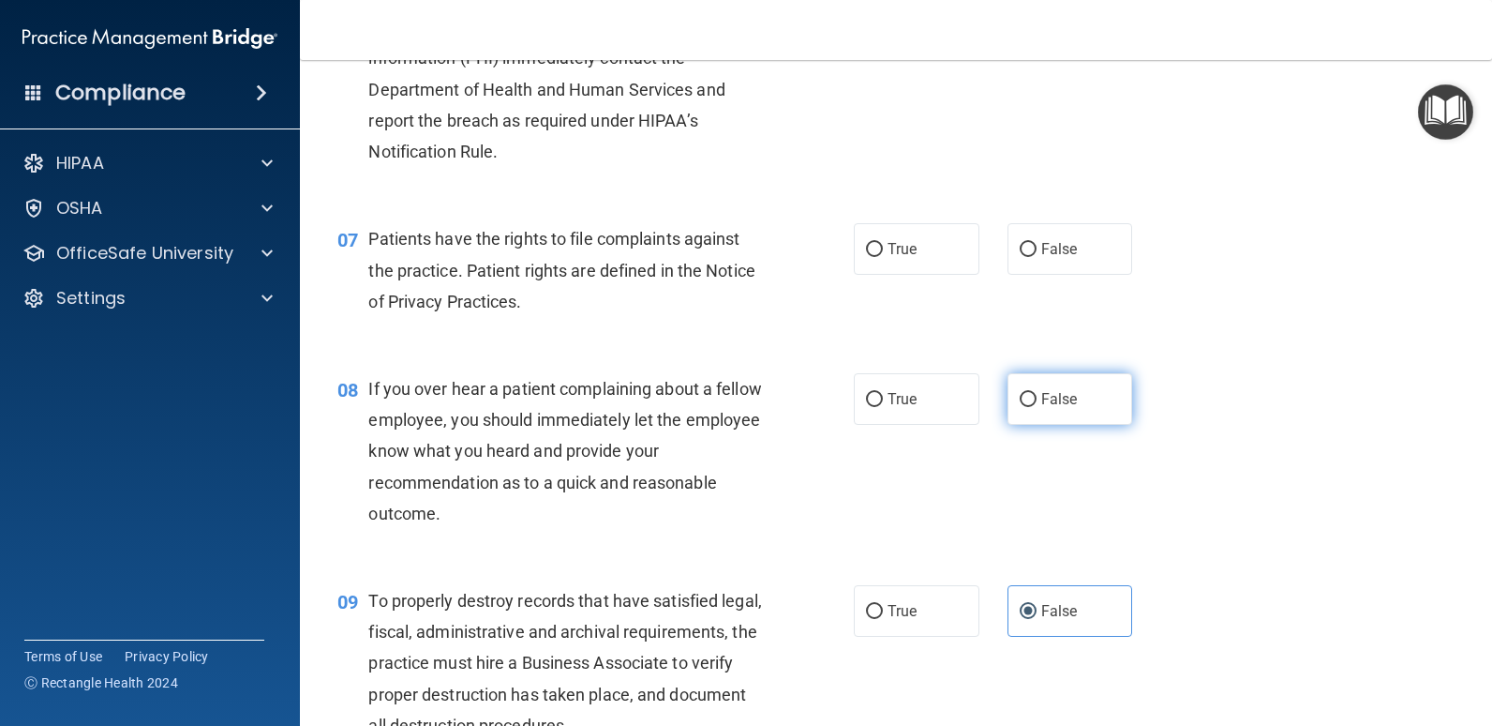
click at [1024, 395] on input "False" at bounding box center [1028, 400] width 17 height 14
radio input "true"
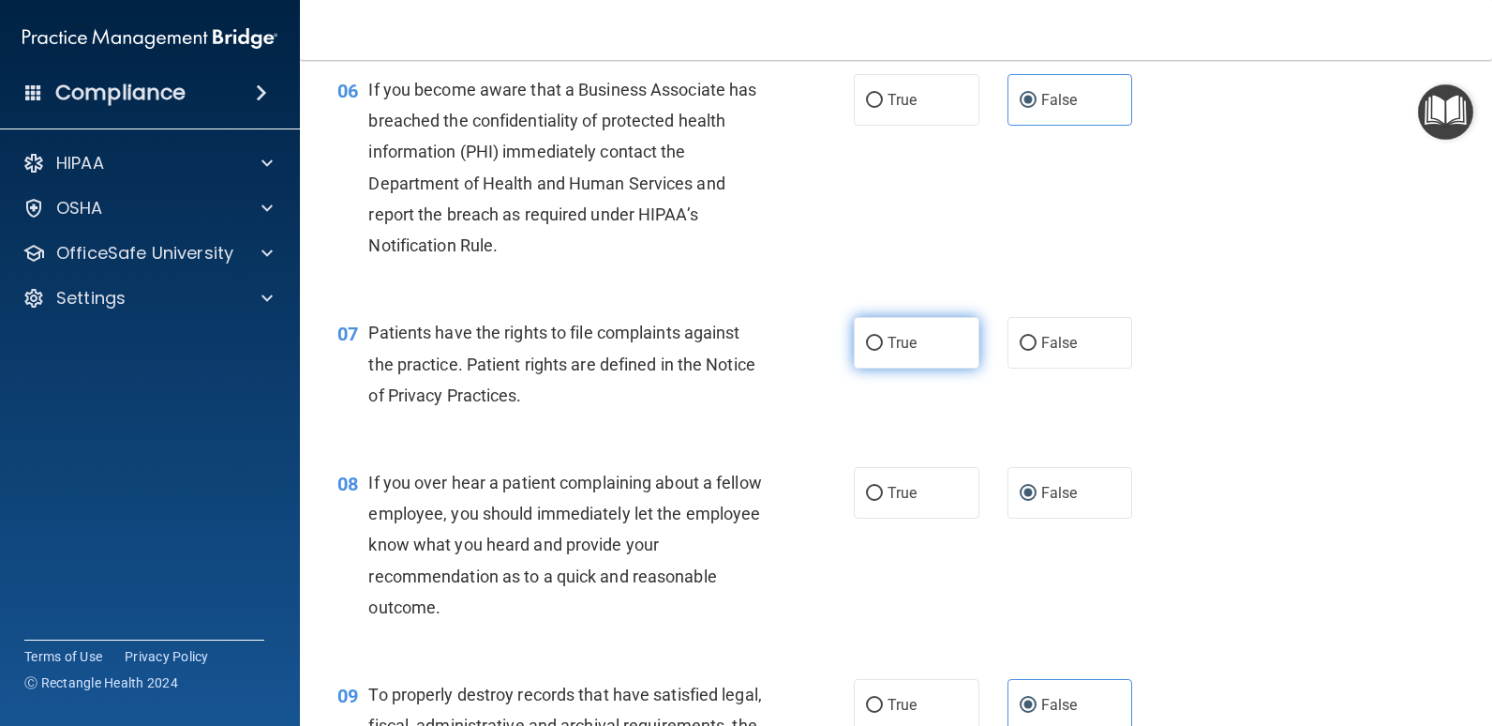
click at [879, 342] on label "True" at bounding box center [917, 343] width 126 height 52
click at [879, 342] on input "True" at bounding box center [874, 344] width 17 height 14
radio input "true"
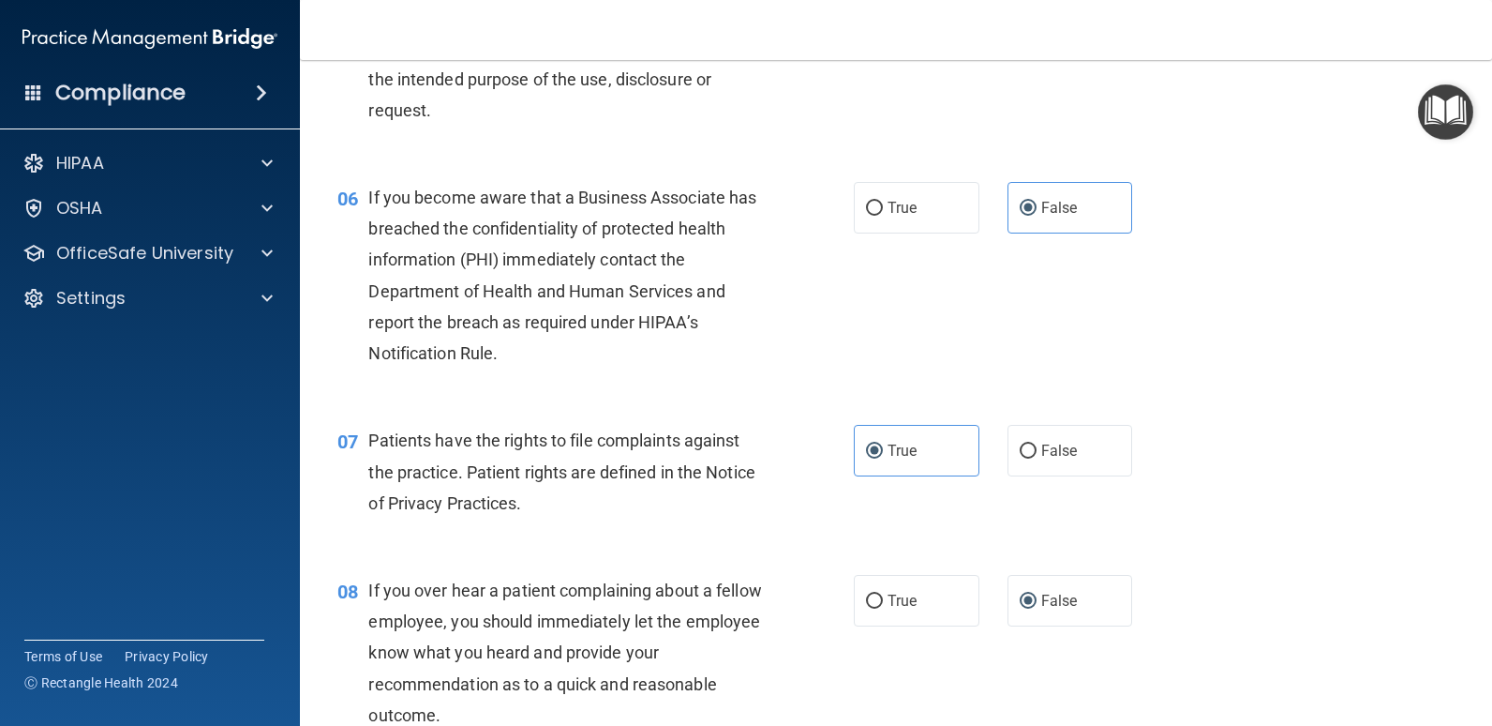
scroll to position [635, 0]
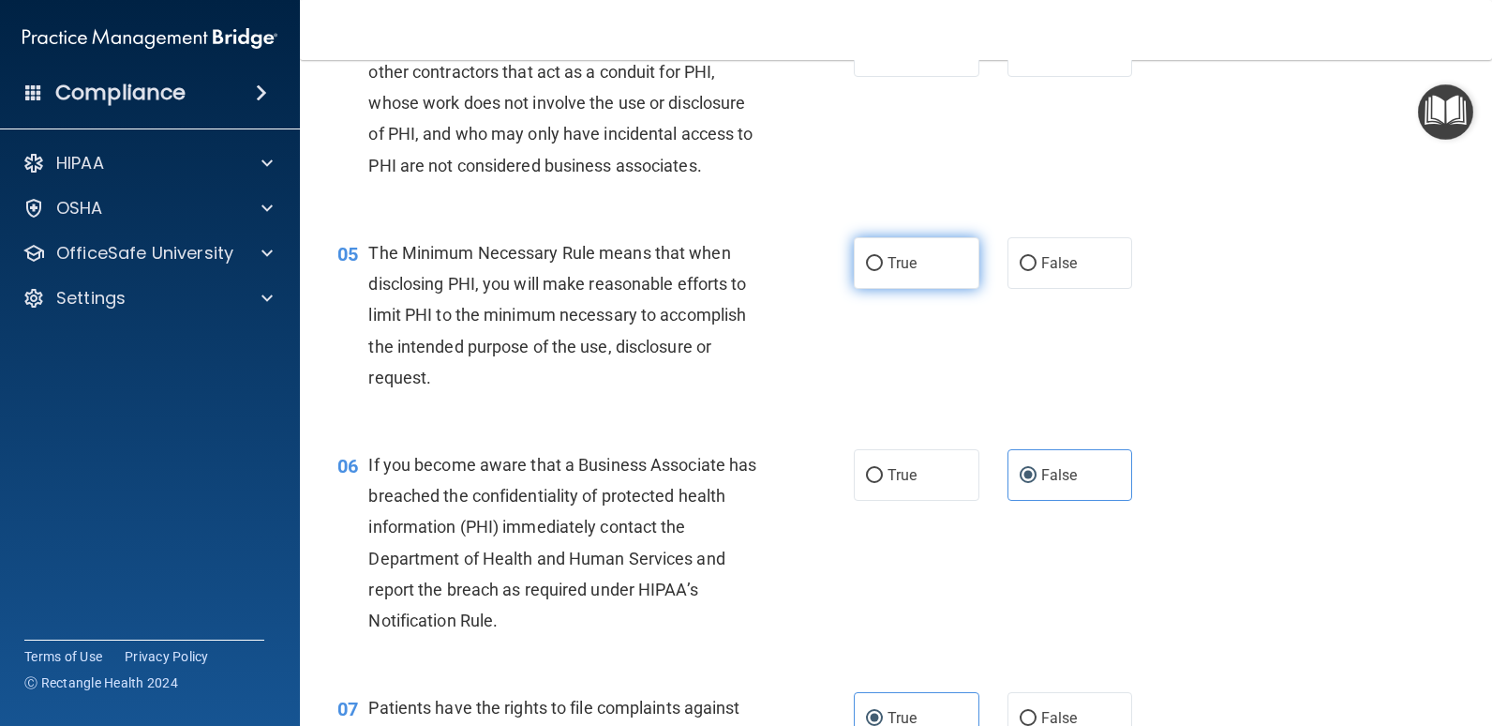
click at [870, 267] on input "True" at bounding box center [874, 264] width 17 height 14
radio input "true"
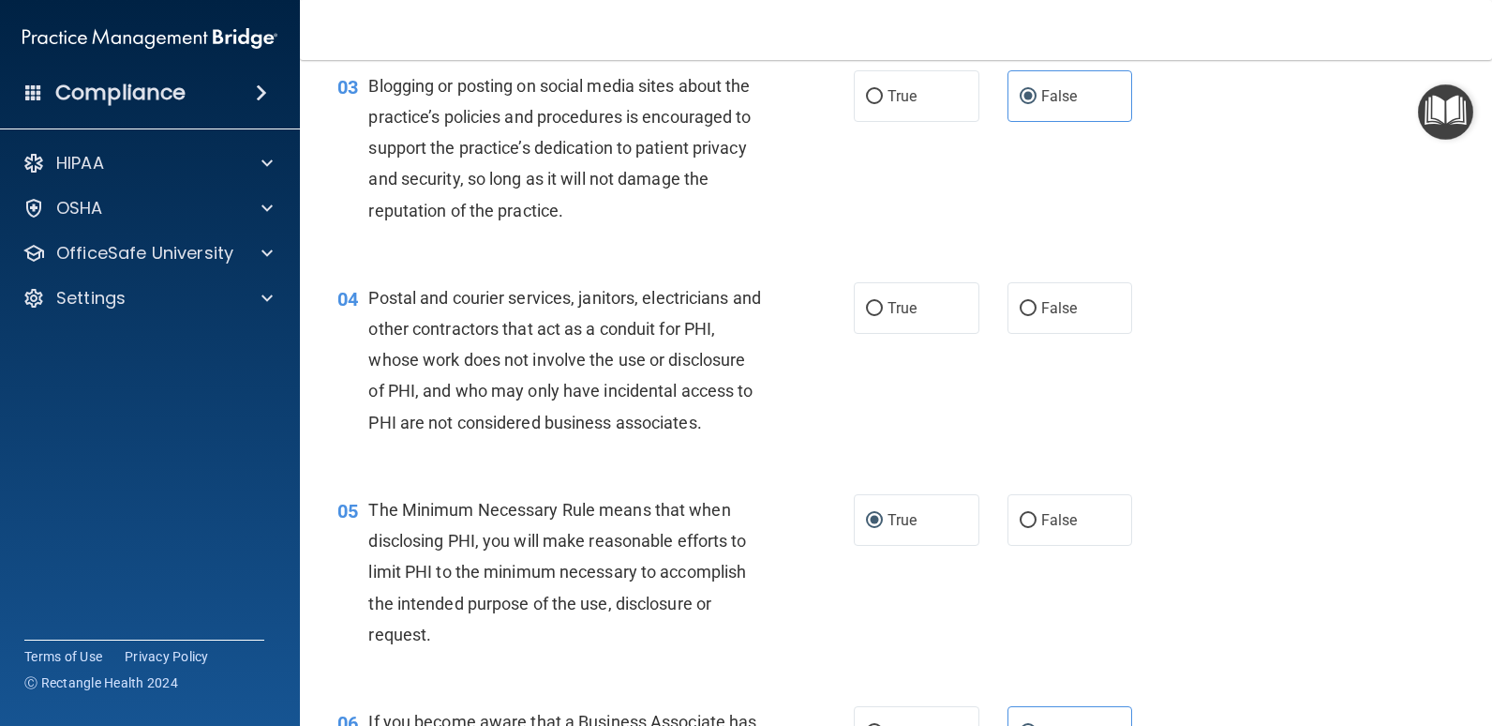
scroll to position [260, 0]
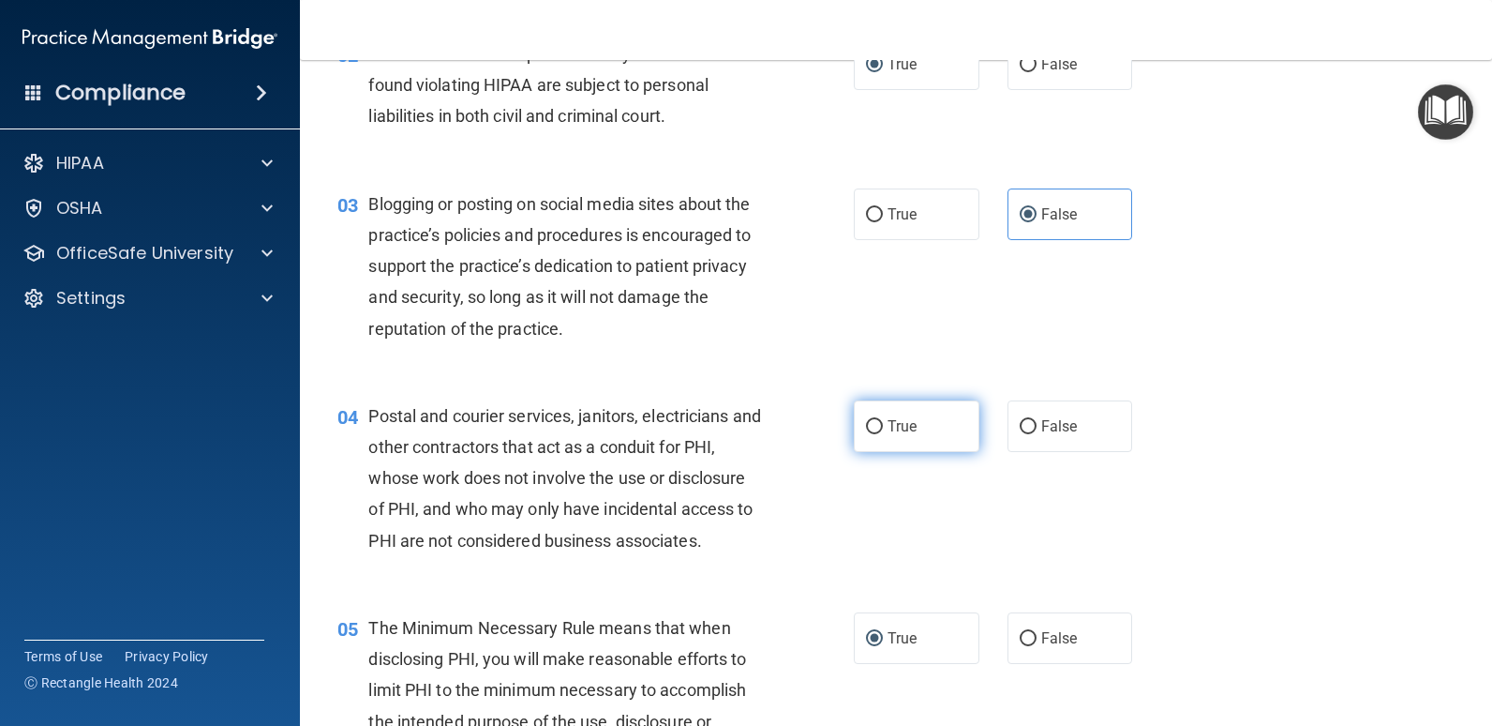
click at [929, 423] on label "True" at bounding box center [917, 426] width 126 height 52
click at [883, 423] on input "True" at bounding box center [874, 427] width 17 height 14
radio input "true"
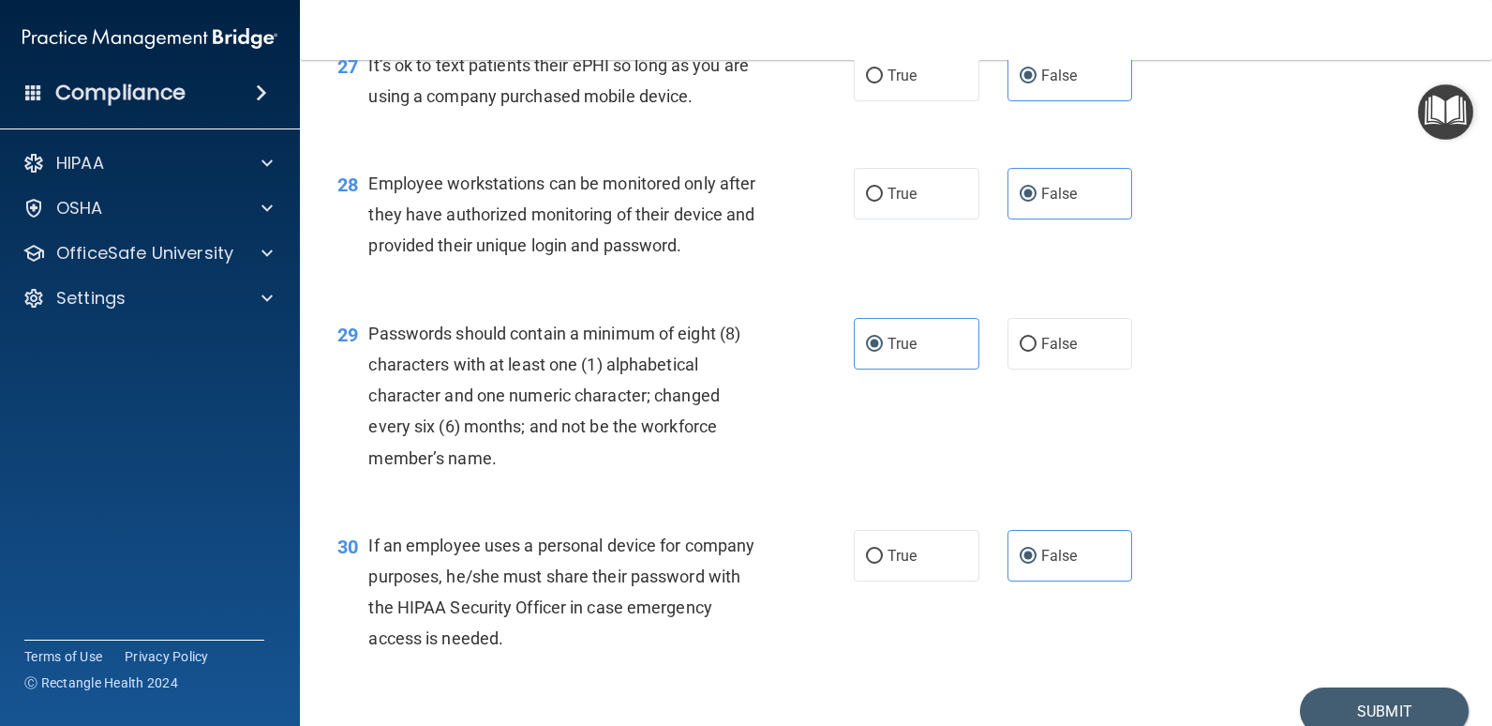
scroll to position [4666, 0]
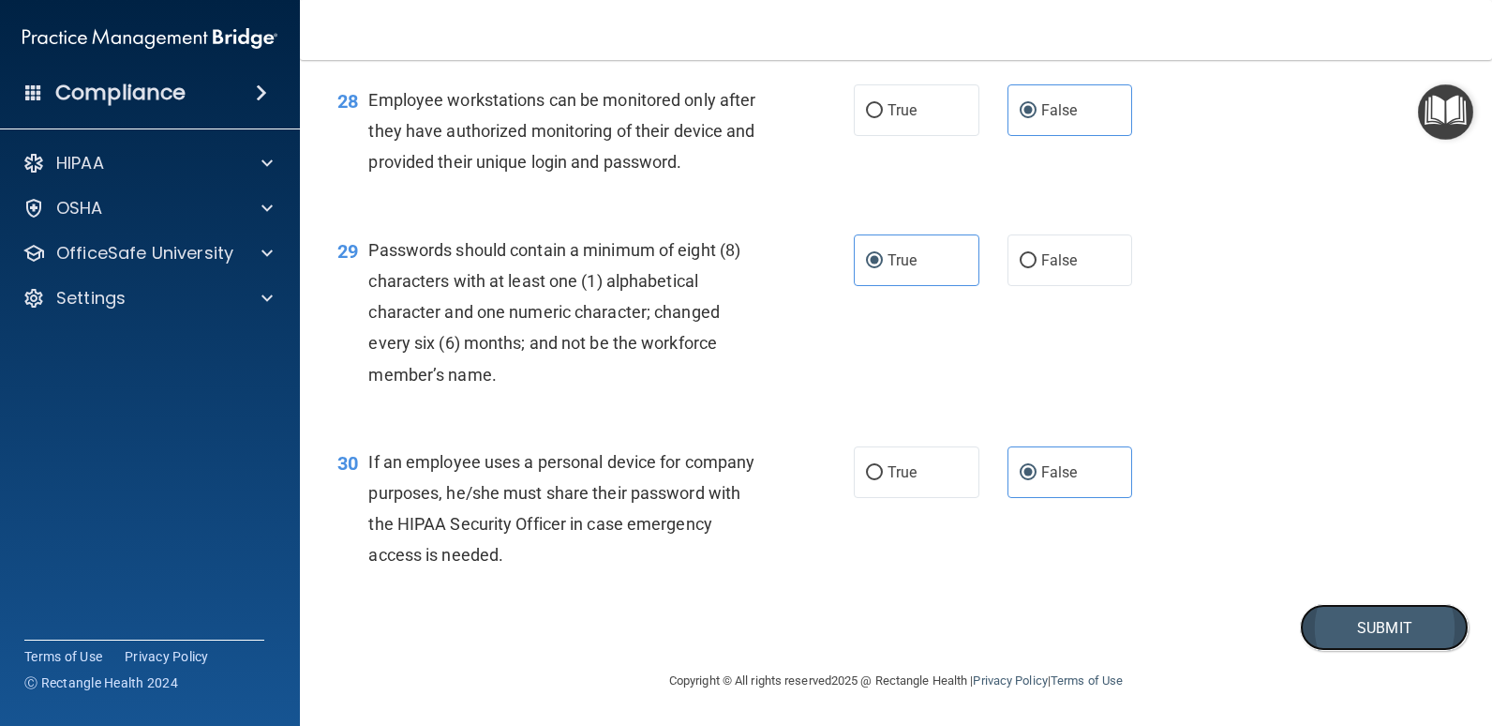
click at [1337, 616] on button "Submit" at bounding box center [1384, 628] width 169 height 48
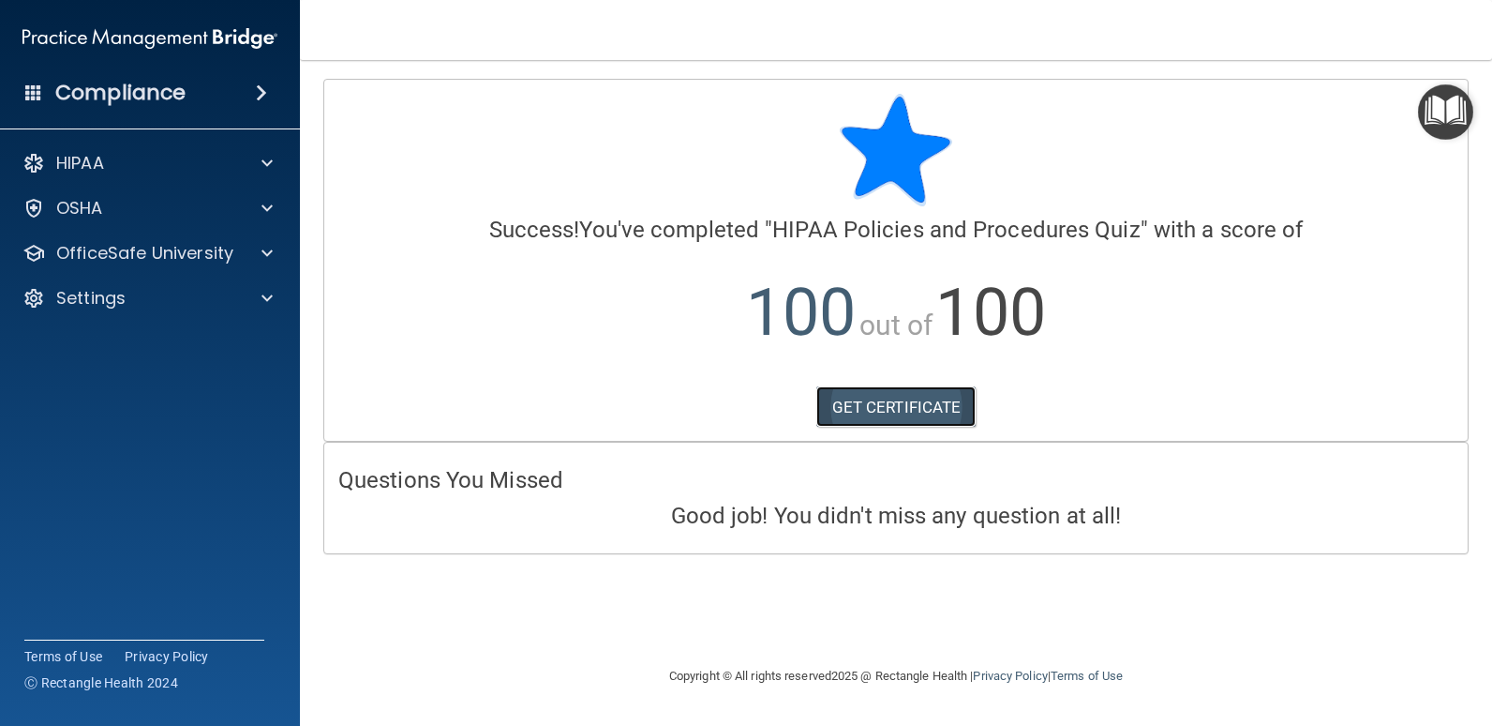
click at [883, 403] on link "GET CERTIFICATE" at bounding box center [897, 406] width 160 height 41
click at [272, 255] on span at bounding box center [267, 253] width 11 height 22
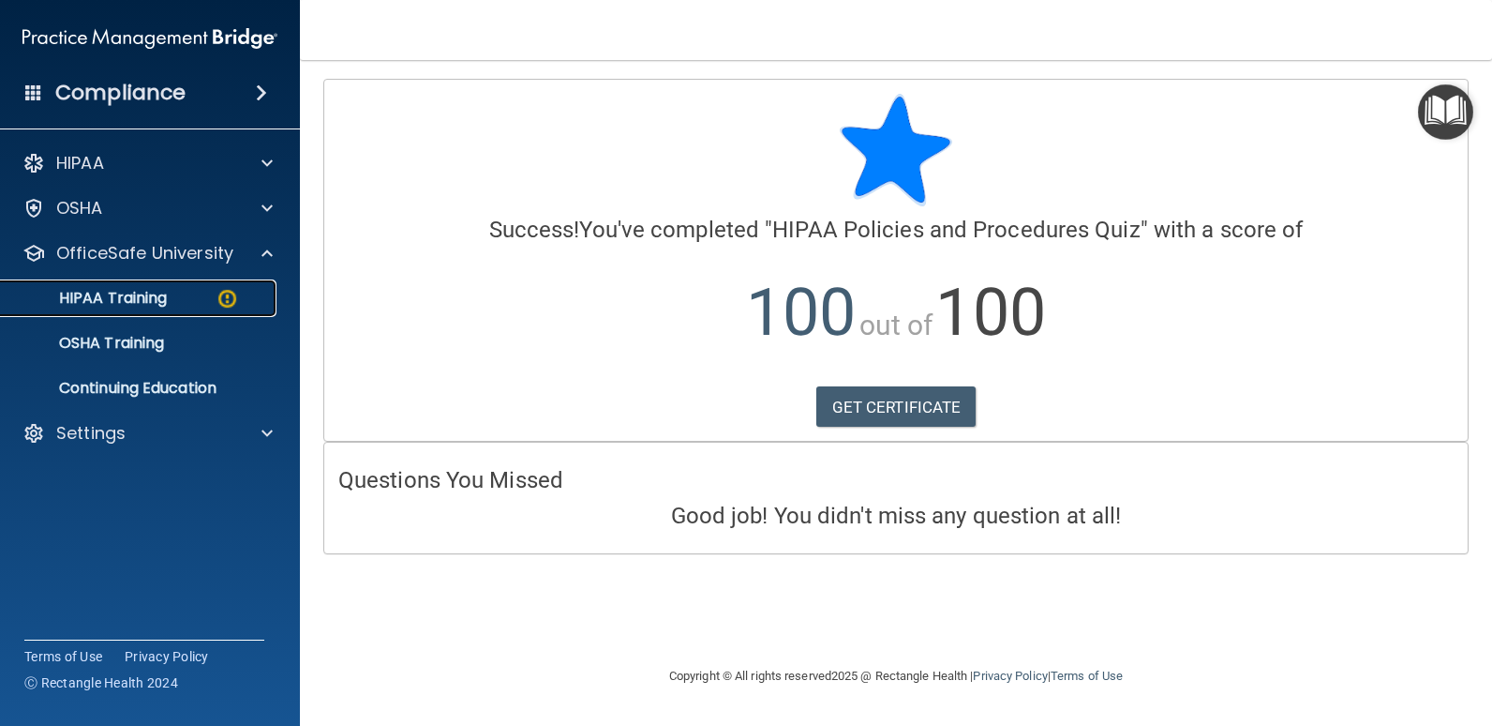
click at [196, 298] on div "HIPAA Training" at bounding box center [140, 298] width 256 height 19
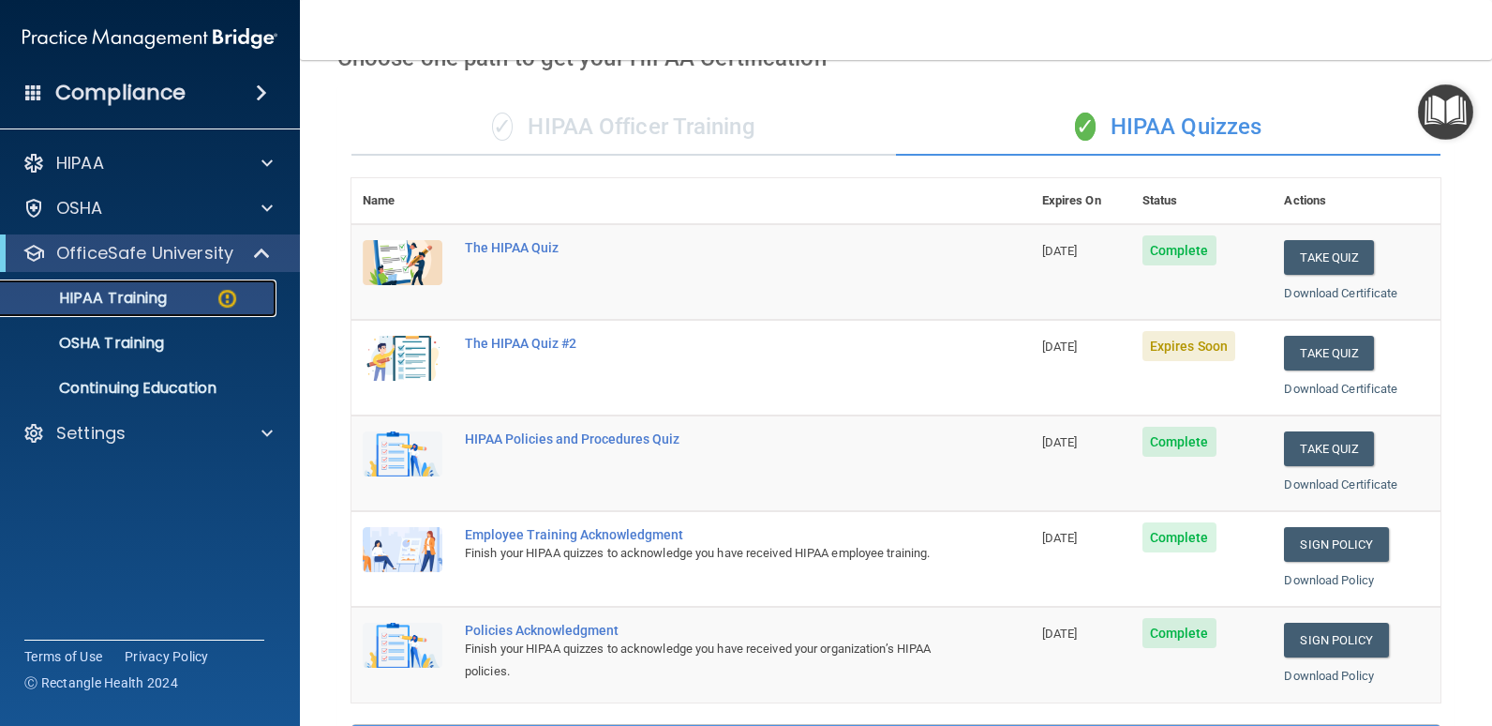
scroll to position [94, 0]
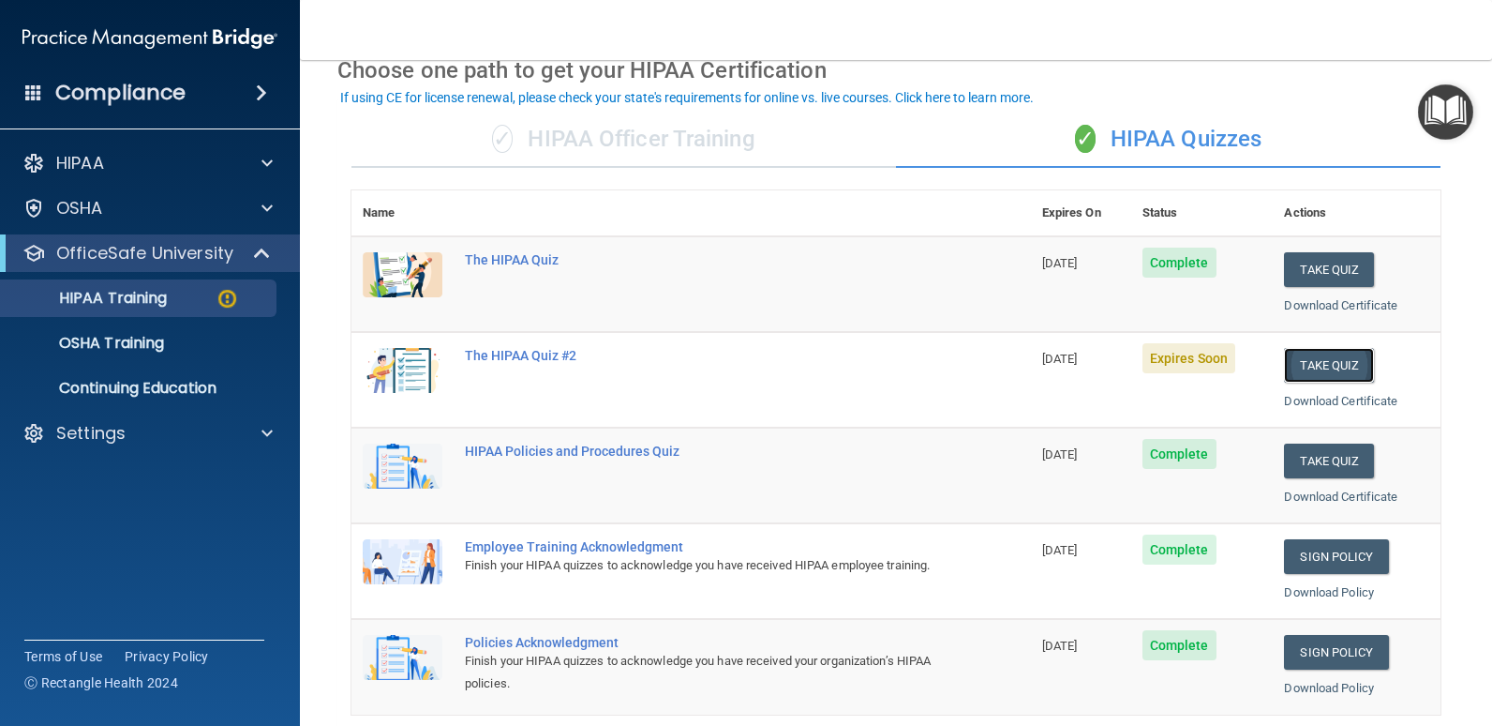
click at [1336, 357] on button "Take Quiz" at bounding box center [1329, 365] width 90 height 35
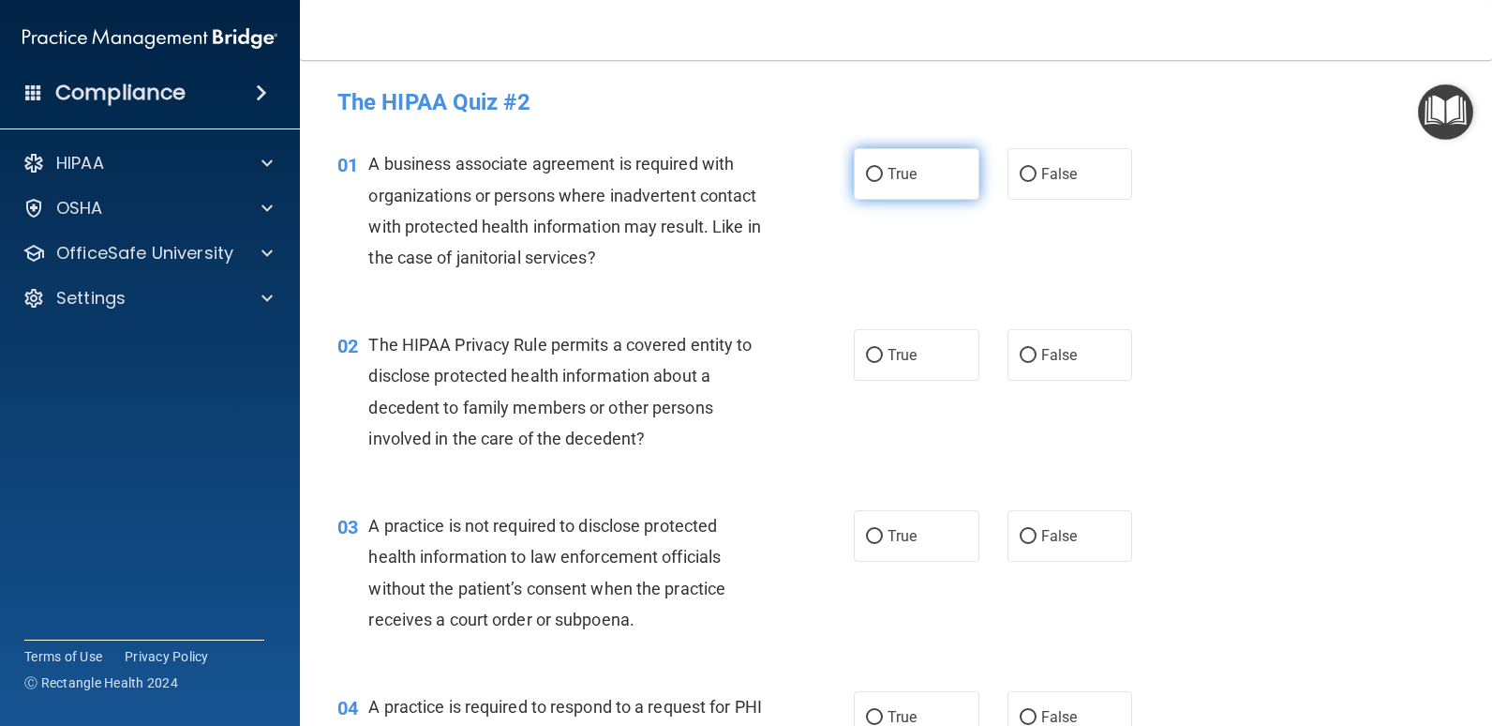
click at [907, 187] on label "True" at bounding box center [917, 174] width 126 height 52
click at [883, 182] on input "True" at bounding box center [874, 175] width 17 height 14
radio input "true"
click at [1052, 339] on label "False" at bounding box center [1071, 355] width 126 height 52
click at [1037, 349] on input "False" at bounding box center [1028, 356] width 17 height 14
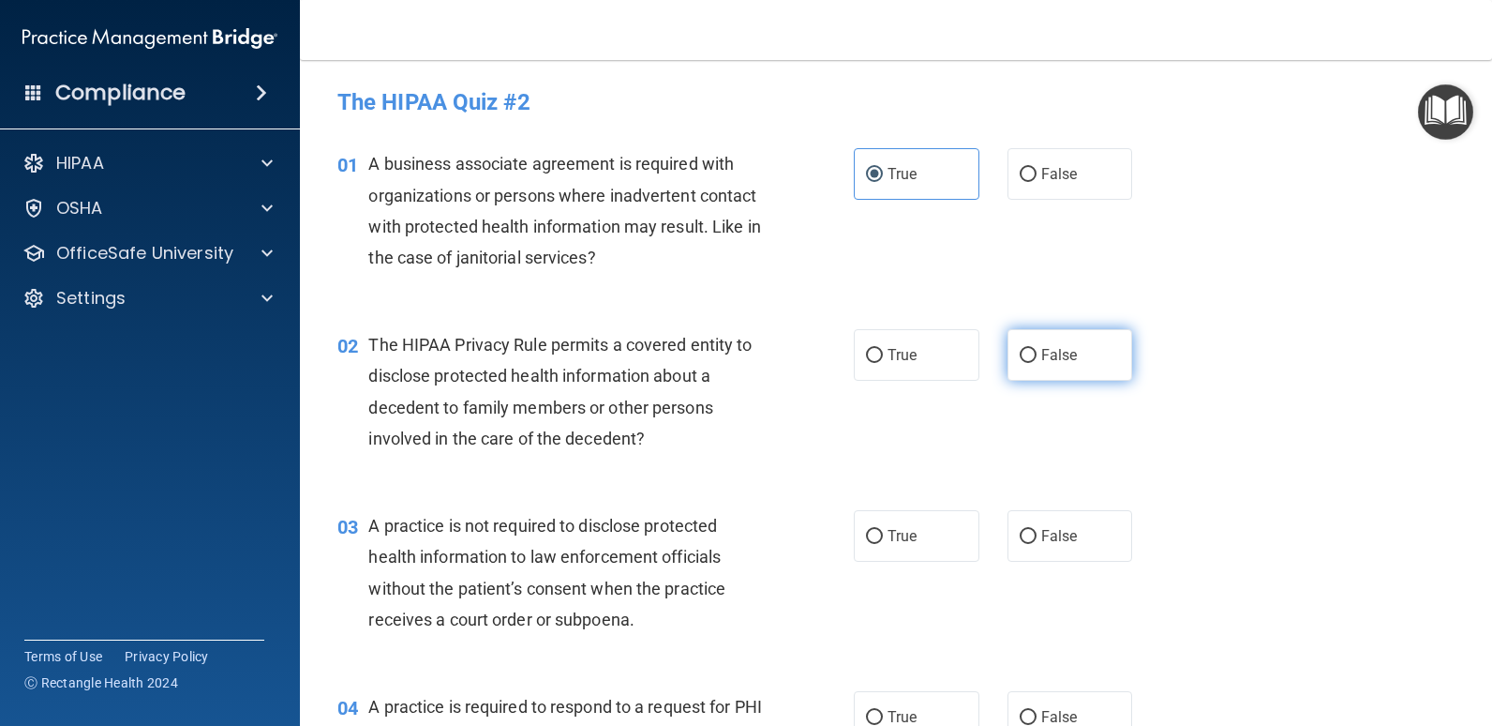
radio input "true"
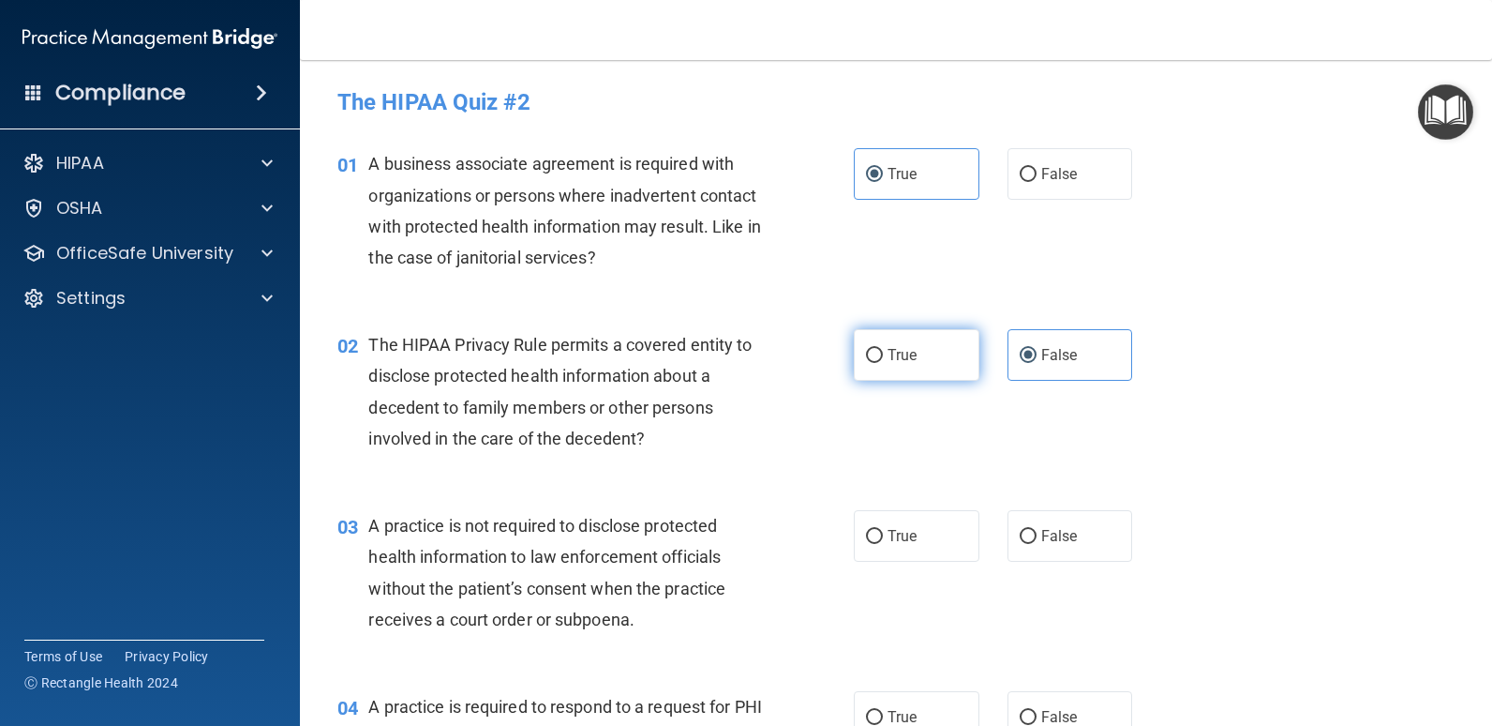
click at [958, 365] on label "True" at bounding box center [917, 355] width 126 height 52
click at [883, 363] on input "True" at bounding box center [874, 356] width 17 height 14
radio input "true"
radio input "false"
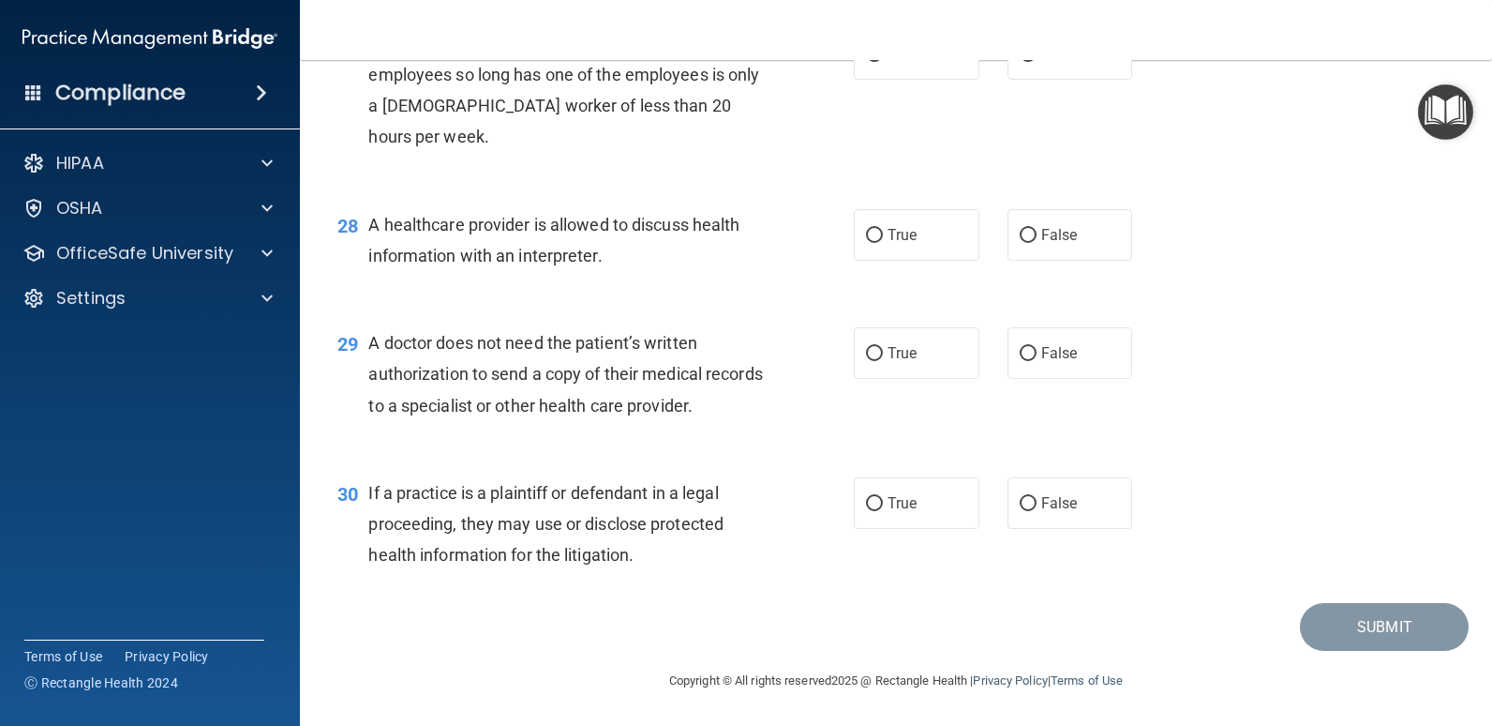
scroll to position [4324, 0]
drag, startPoint x: 1035, startPoint y: 502, endPoint x: 1044, endPoint y: 437, distance: 66.3
click at [1042, 501] on span "False" at bounding box center [1060, 503] width 37 height 18
click at [1035, 501] on input "False" at bounding box center [1028, 504] width 17 height 14
radio input "true"
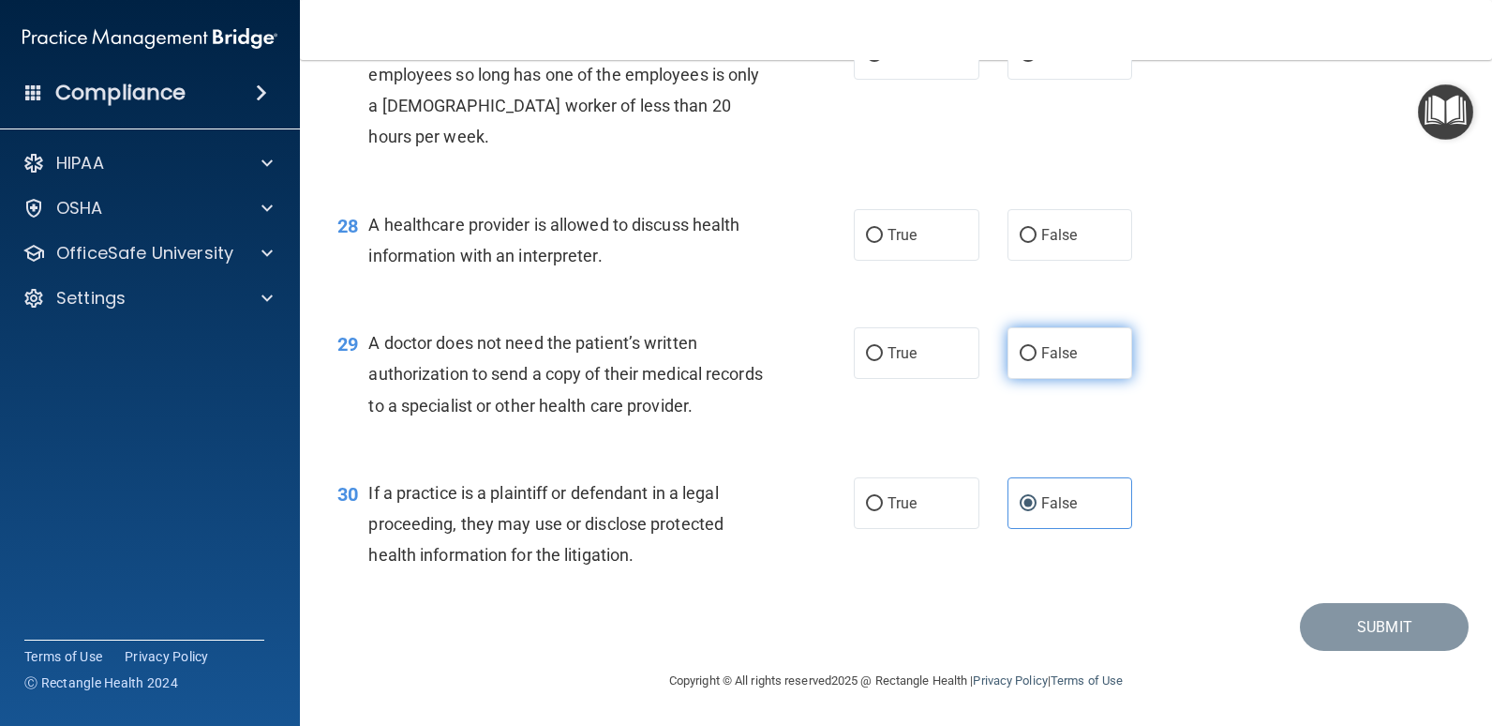
click at [1049, 369] on label "False" at bounding box center [1071, 353] width 126 height 52
click at [1037, 361] on input "False" at bounding box center [1028, 354] width 17 height 14
radio input "true"
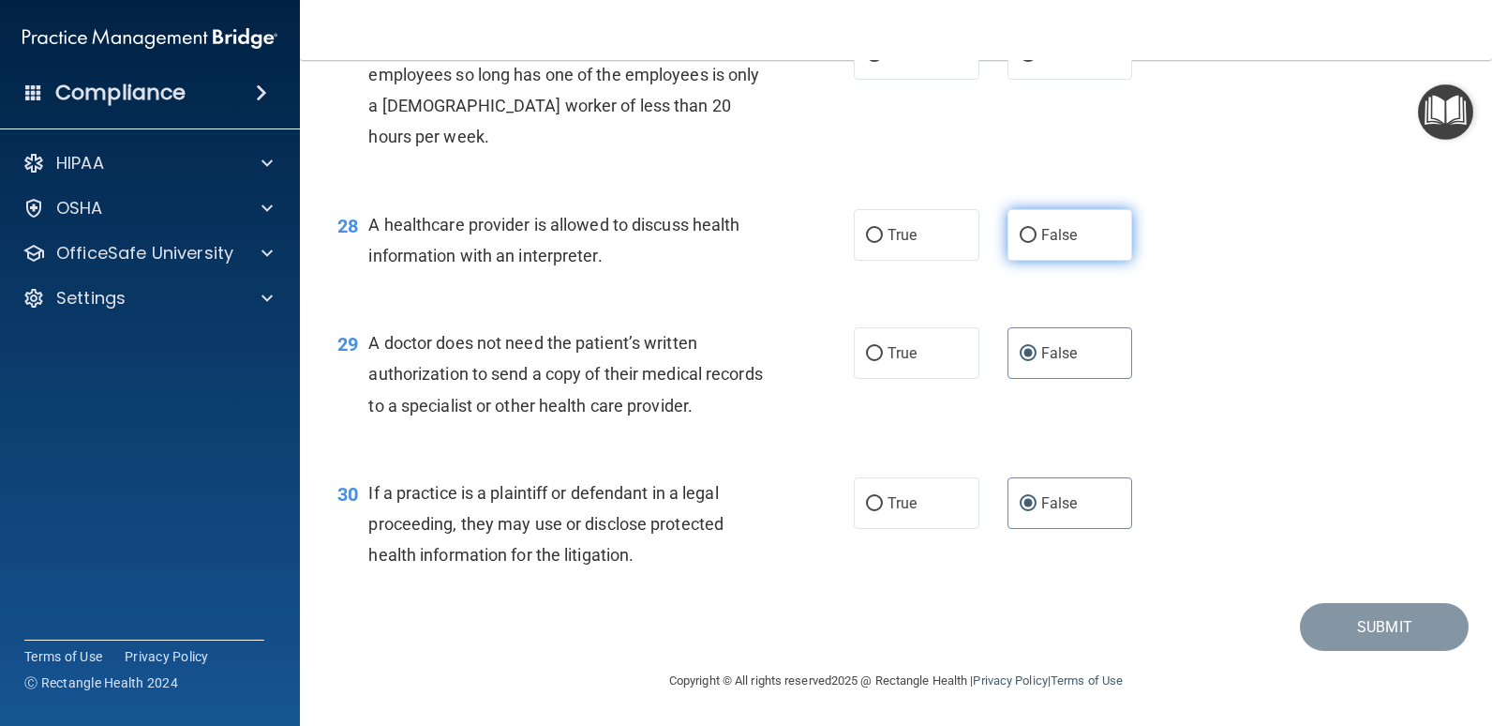
click at [1042, 235] on span "False" at bounding box center [1060, 235] width 37 height 18
click at [1037, 235] on input "False" at bounding box center [1028, 236] width 17 height 14
radio input "true"
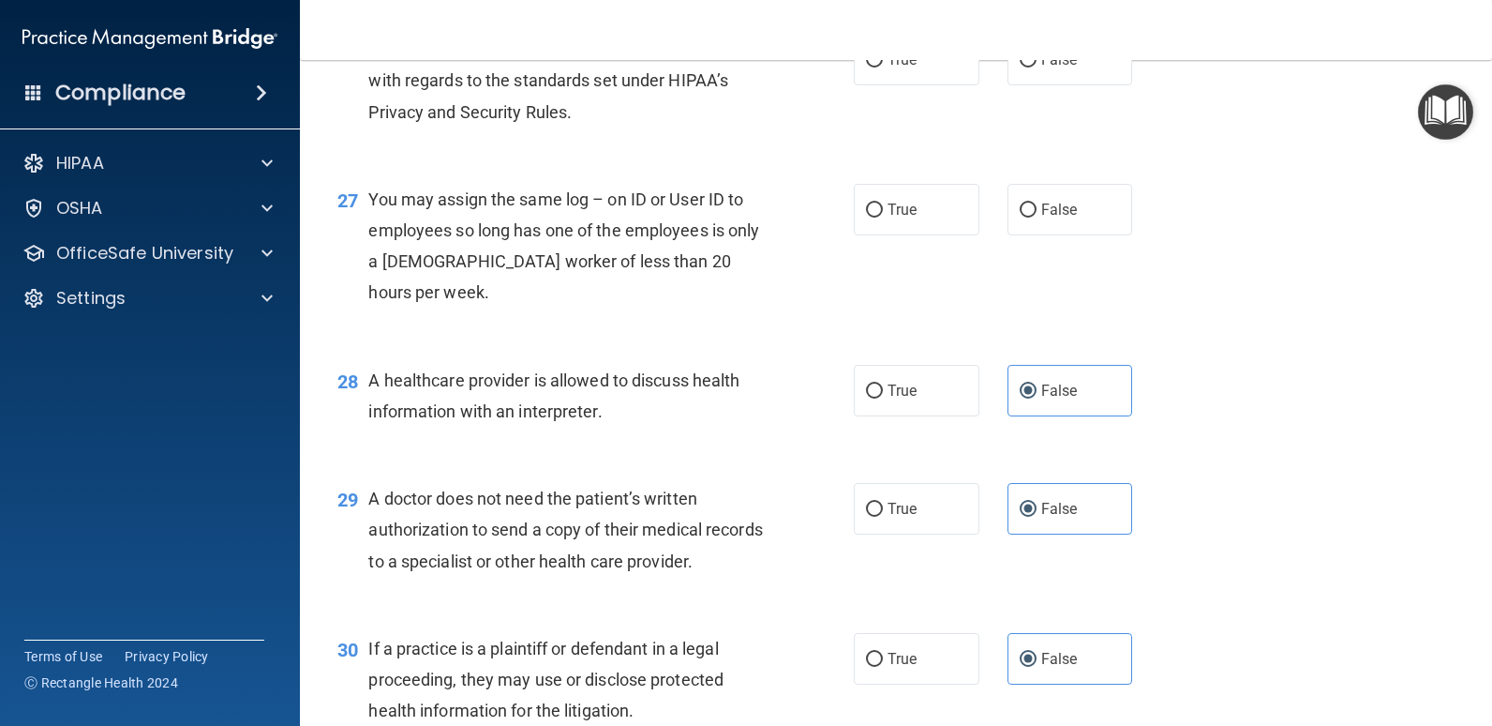
scroll to position [4042, 0]
drag, startPoint x: 1075, startPoint y: 338, endPoint x: 1044, endPoint y: 212, distance: 130.3
click at [1069, 236] on label "False" at bounding box center [1071, 211] width 126 height 52
click at [1037, 218] on input "False" at bounding box center [1028, 211] width 17 height 14
radio input "true"
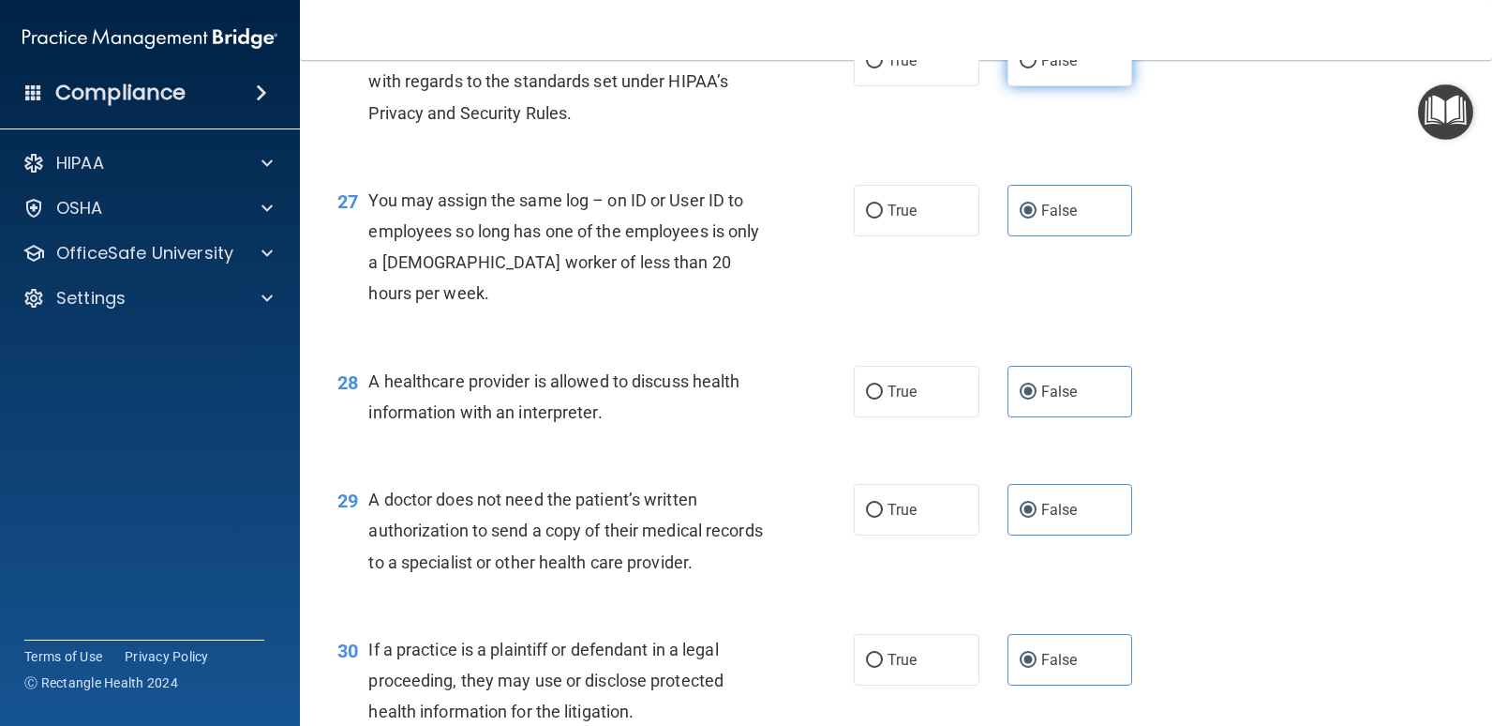
click at [1047, 69] on span "False" at bounding box center [1060, 61] width 37 height 18
click at [1037, 68] on input "False" at bounding box center [1028, 61] width 17 height 14
radio input "true"
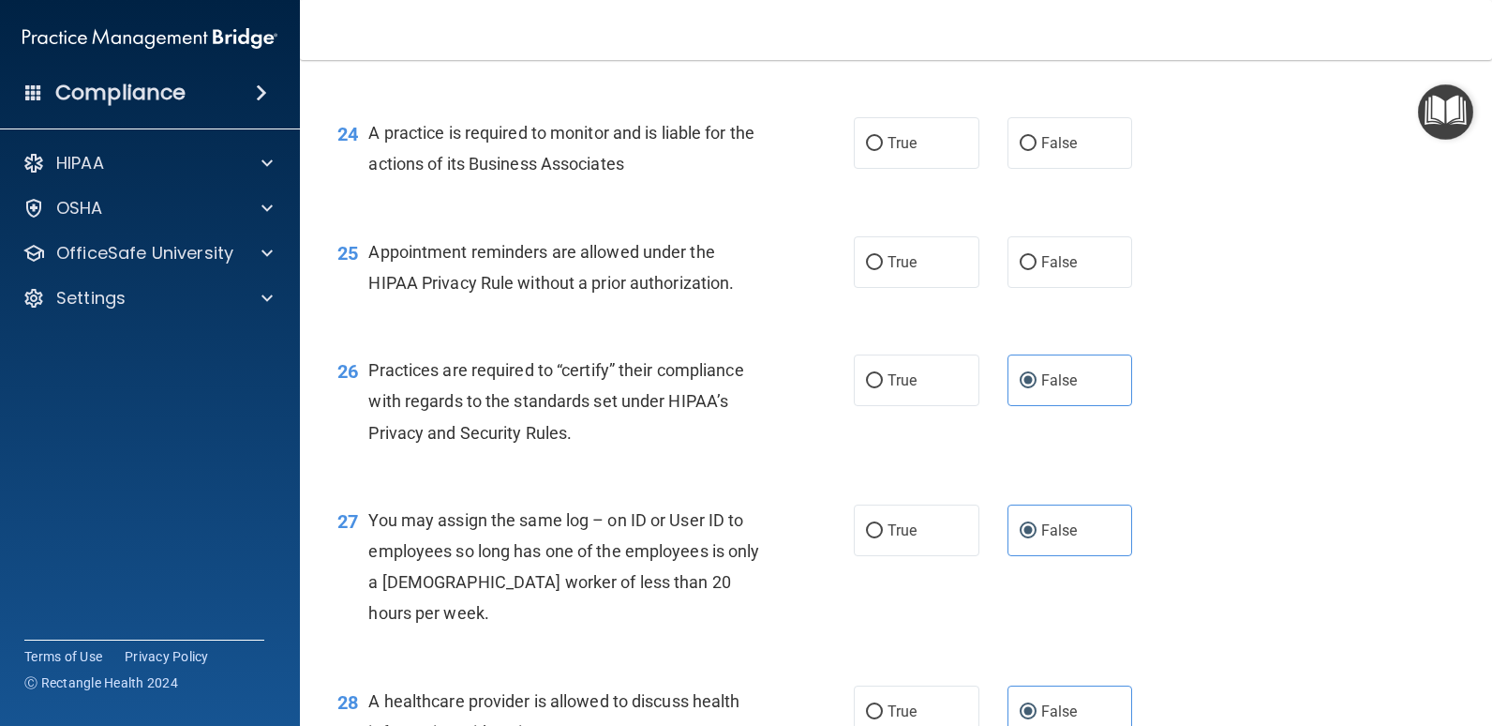
scroll to position [3667, 0]
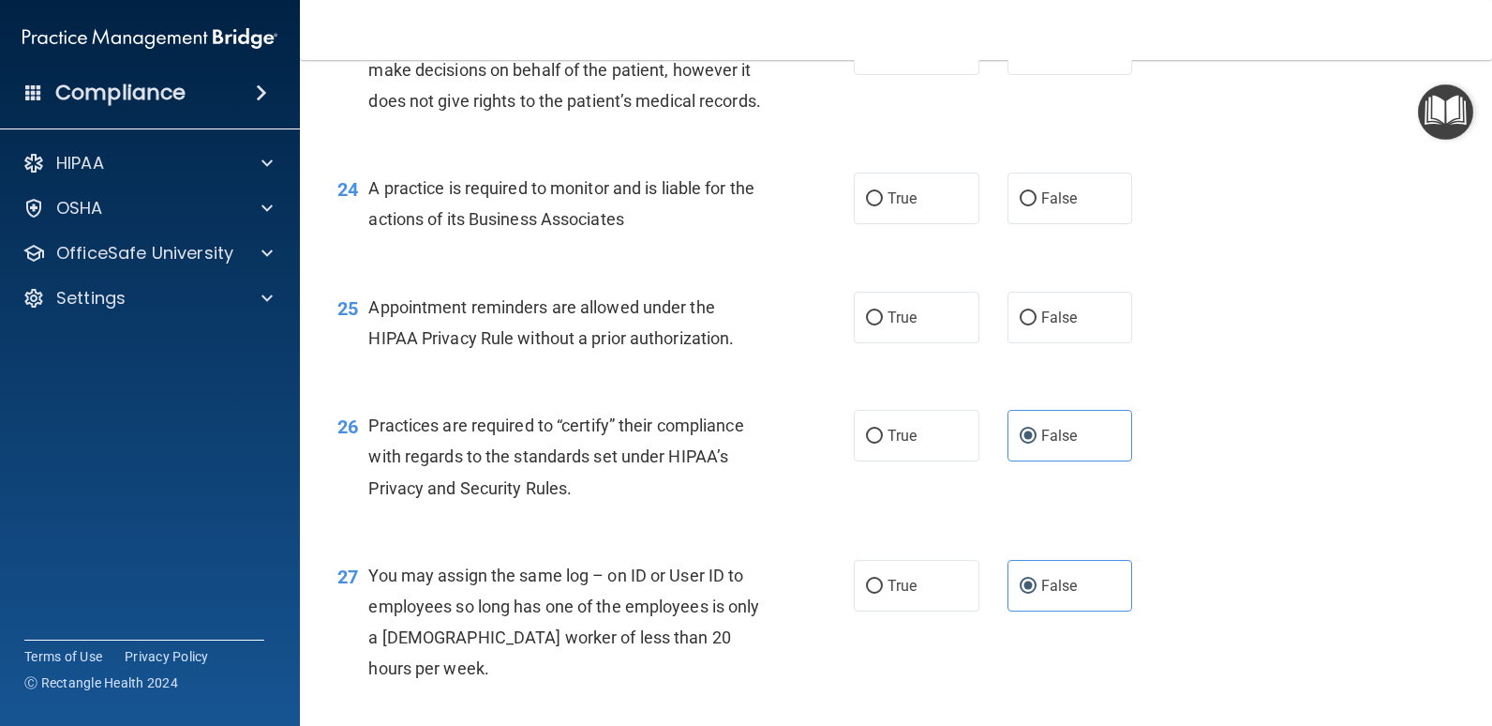
drag, startPoint x: 1080, startPoint y: 449, endPoint x: 1064, endPoint y: 403, distance: 48.6
click at [1073, 343] on label "False" at bounding box center [1071, 318] width 126 height 52
click at [1037, 325] on input "False" at bounding box center [1028, 318] width 17 height 14
radio input "true"
drag, startPoint x: 1055, startPoint y: 322, endPoint x: 1036, endPoint y: 205, distance: 117.8
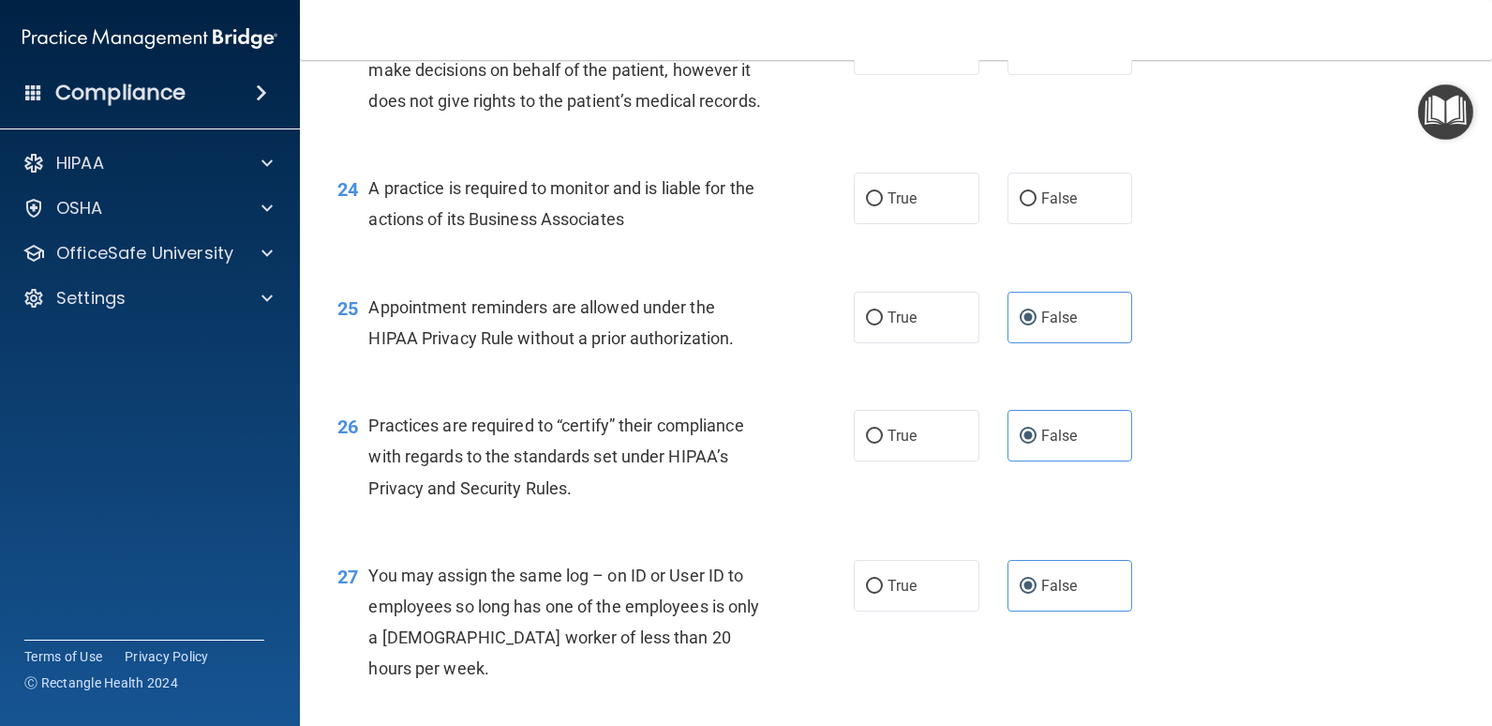
click at [1055, 207] on span "False" at bounding box center [1060, 198] width 37 height 18
click at [1037, 206] on input "False" at bounding box center [1028, 199] width 17 height 14
radio input "true"
click at [1034, 75] on label "False" at bounding box center [1071, 49] width 126 height 52
click at [1034, 57] on input "False" at bounding box center [1028, 50] width 17 height 14
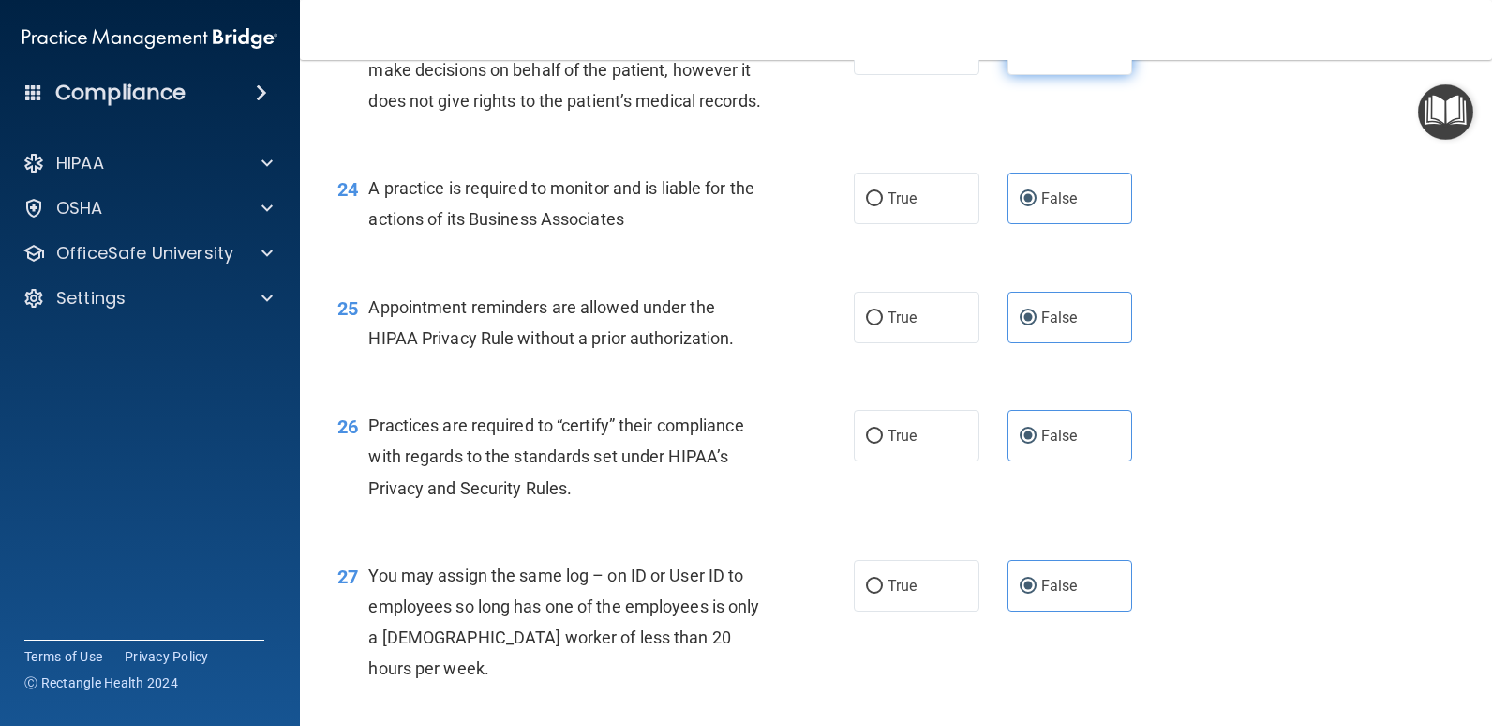
radio input "true"
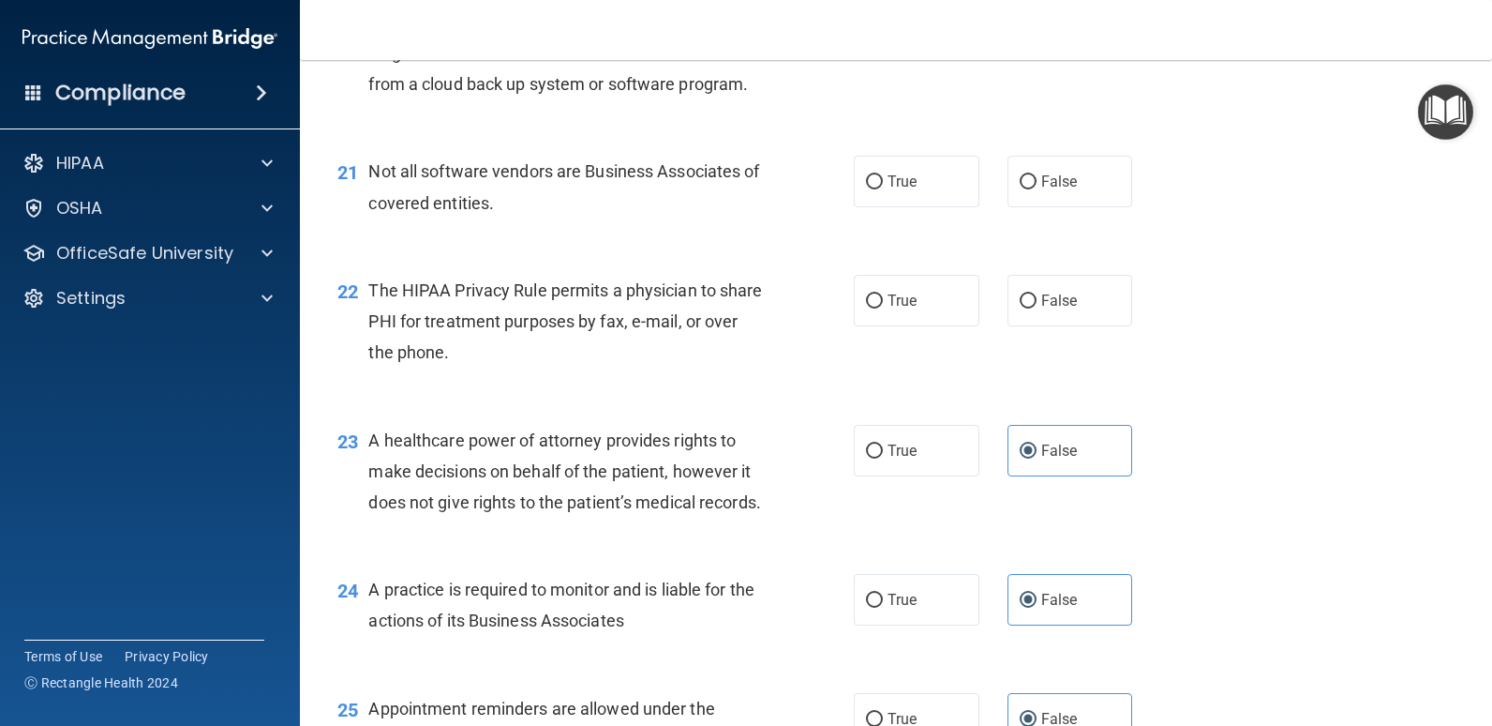
scroll to position [3199, 0]
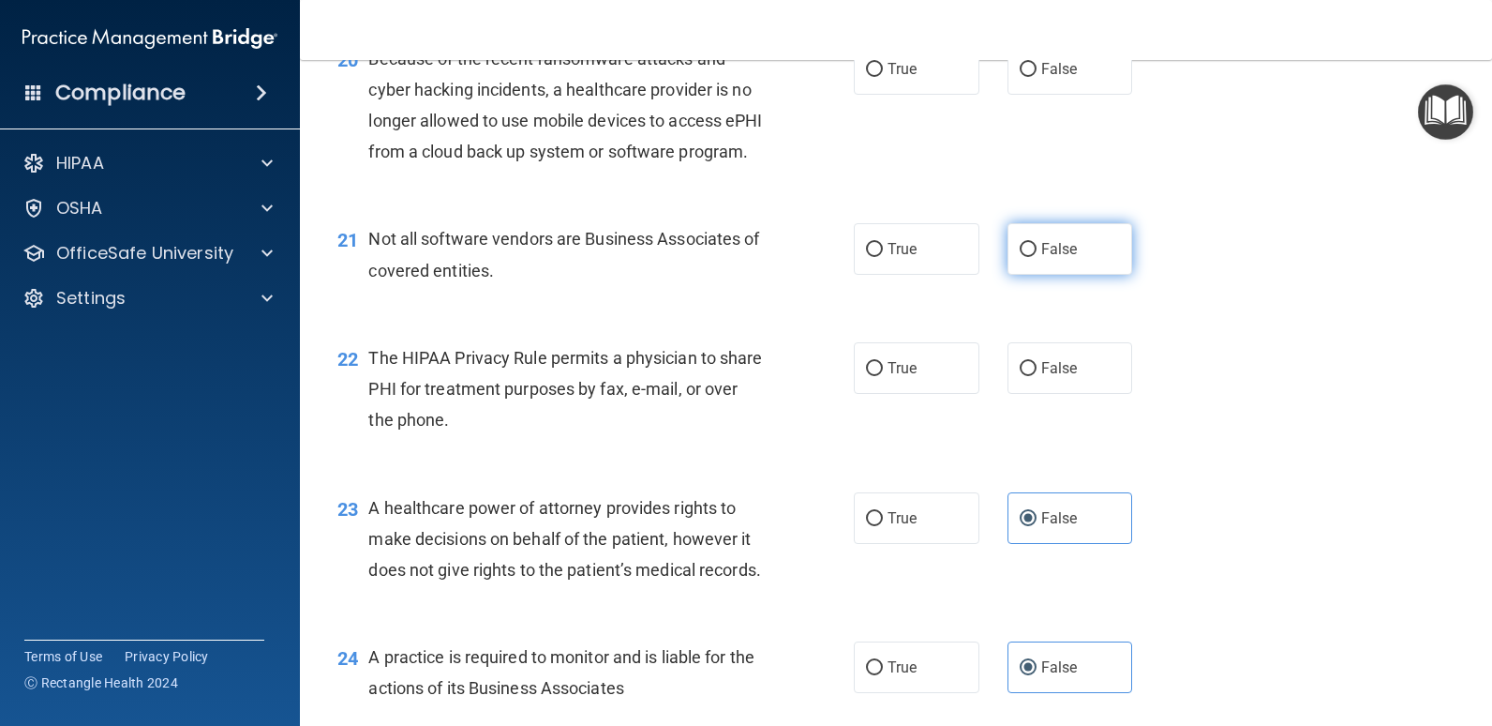
drag, startPoint x: 1072, startPoint y: 454, endPoint x: 1049, endPoint y: 343, distance: 112.9
click at [1070, 394] on label "False" at bounding box center [1071, 368] width 126 height 52
click at [1037, 376] on input "False" at bounding box center [1028, 369] width 17 height 14
radio input "true"
drag, startPoint x: 1050, startPoint y: 336, endPoint x: 1039, endPoint y: 187, distance: 148.5
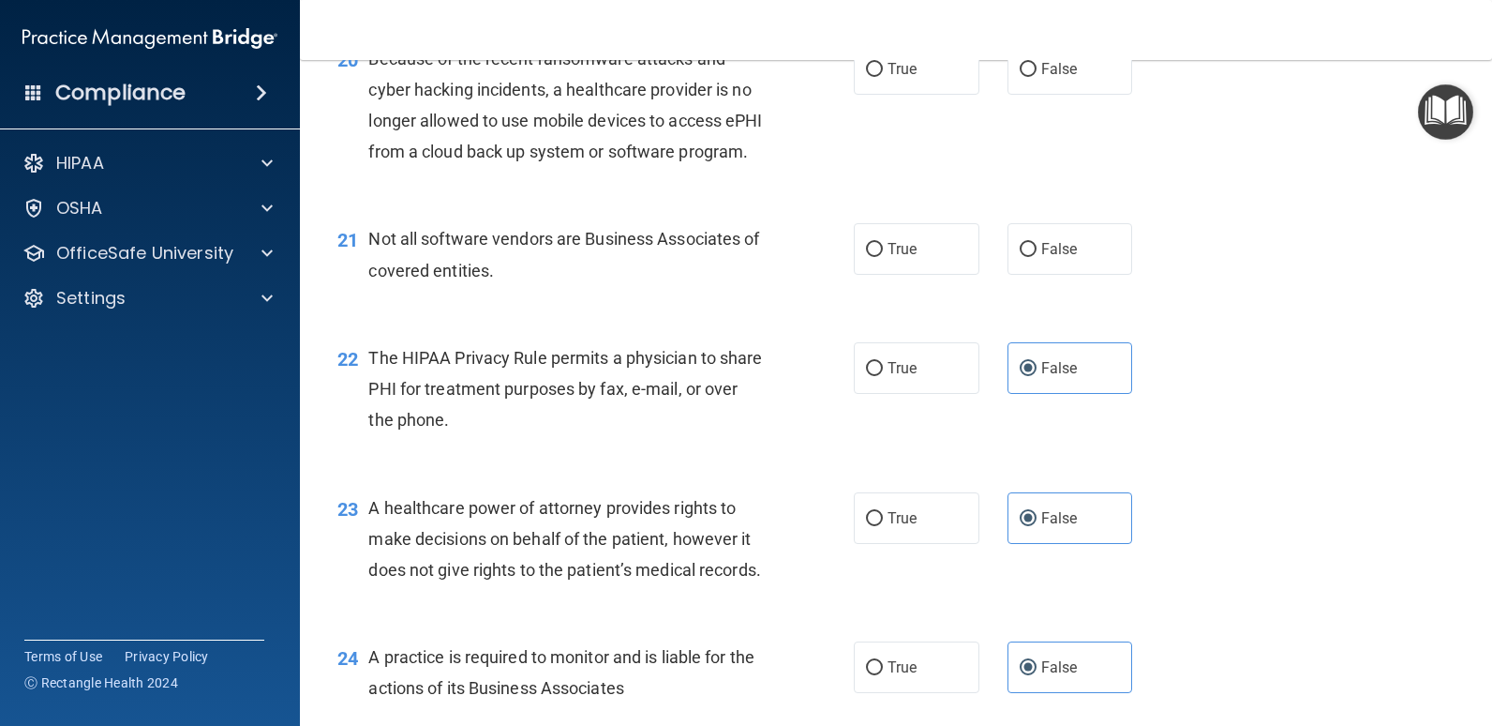
click at [1046, 275] on label "False" at bounding box center [1071, 249] width 126 height 52
click at [1037, 257] on input "False" at bounding box center [1028, 250] width 17 height 14
radio input "true"
click at [1042, 78] on span "False" at bounding box center [1060, 69] width 37 height 18
click at [1037, 77] on input "False" at bounding box center [1028, 70] width 17 height 14
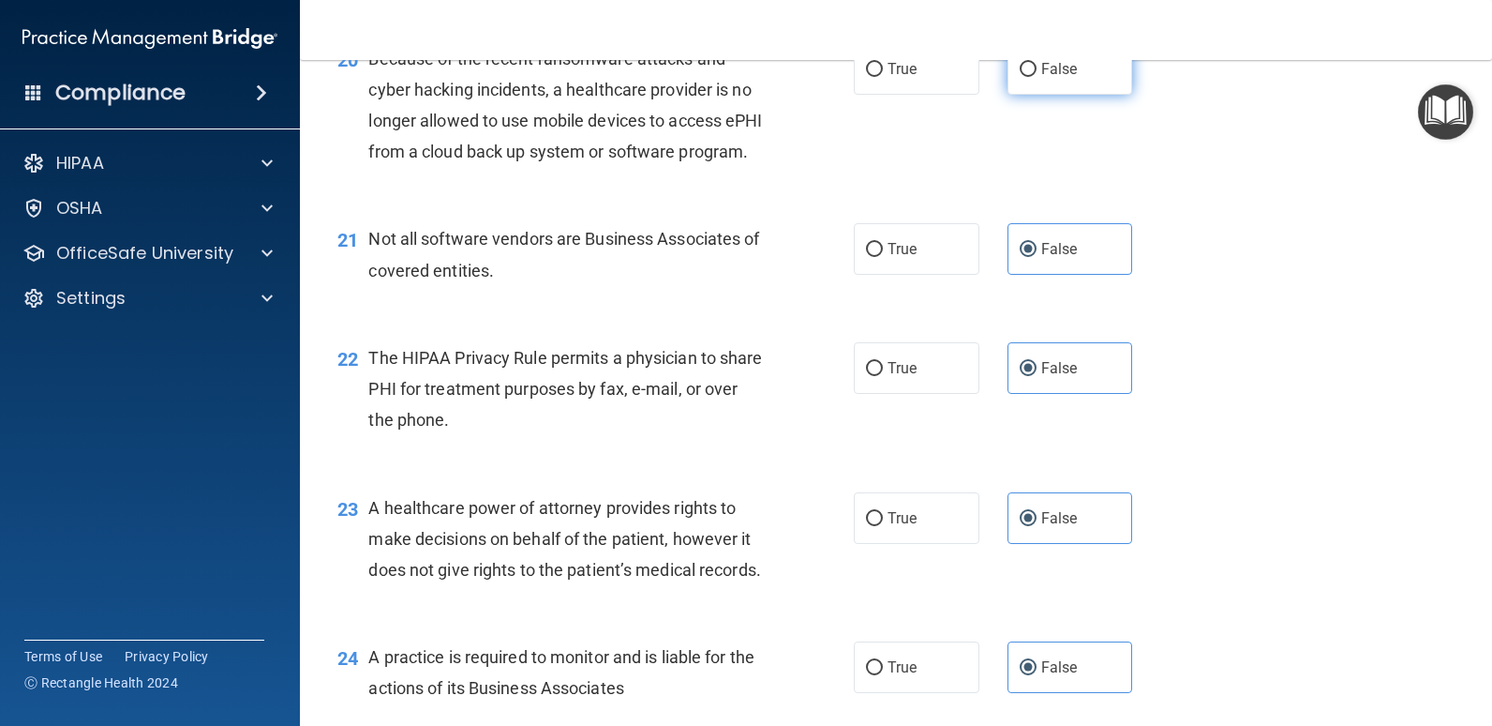
radio input "true"
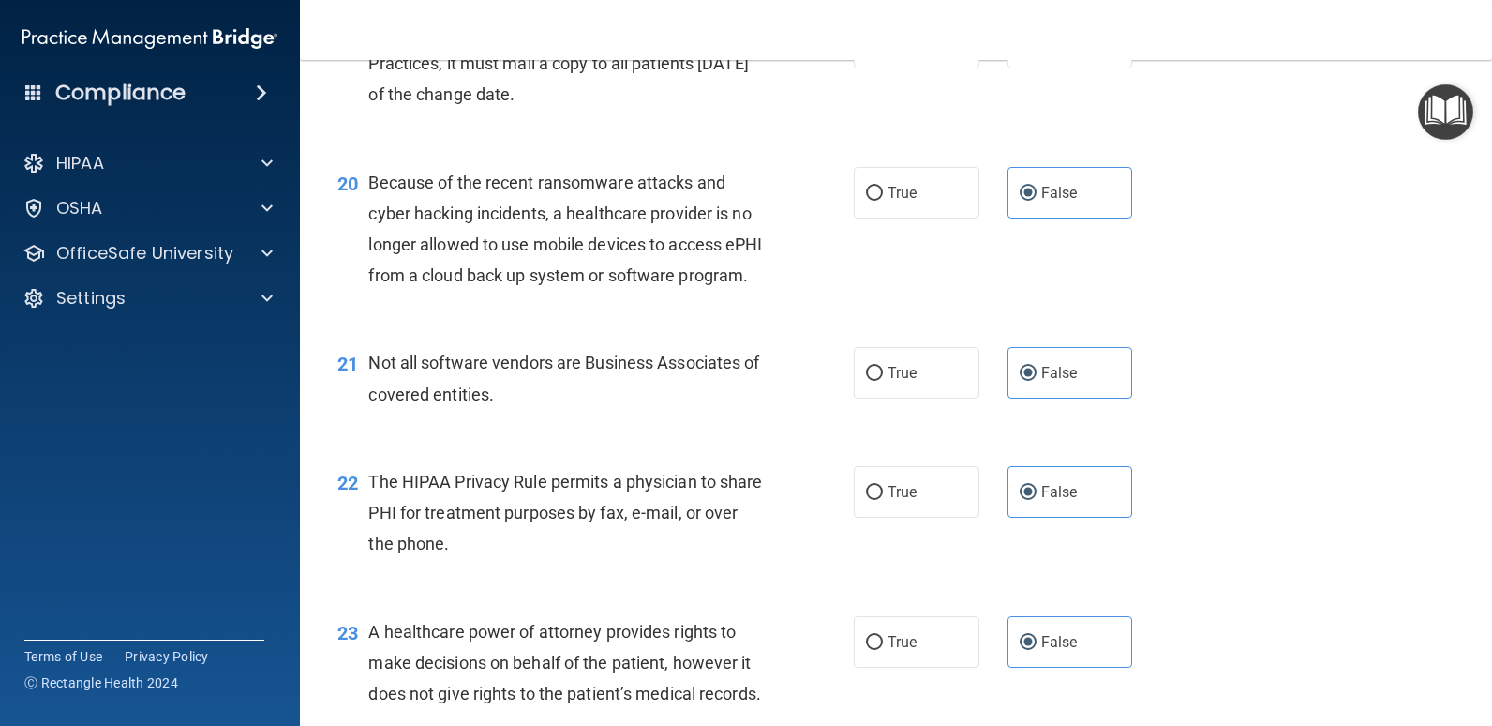
scroll to position [2824, 0]
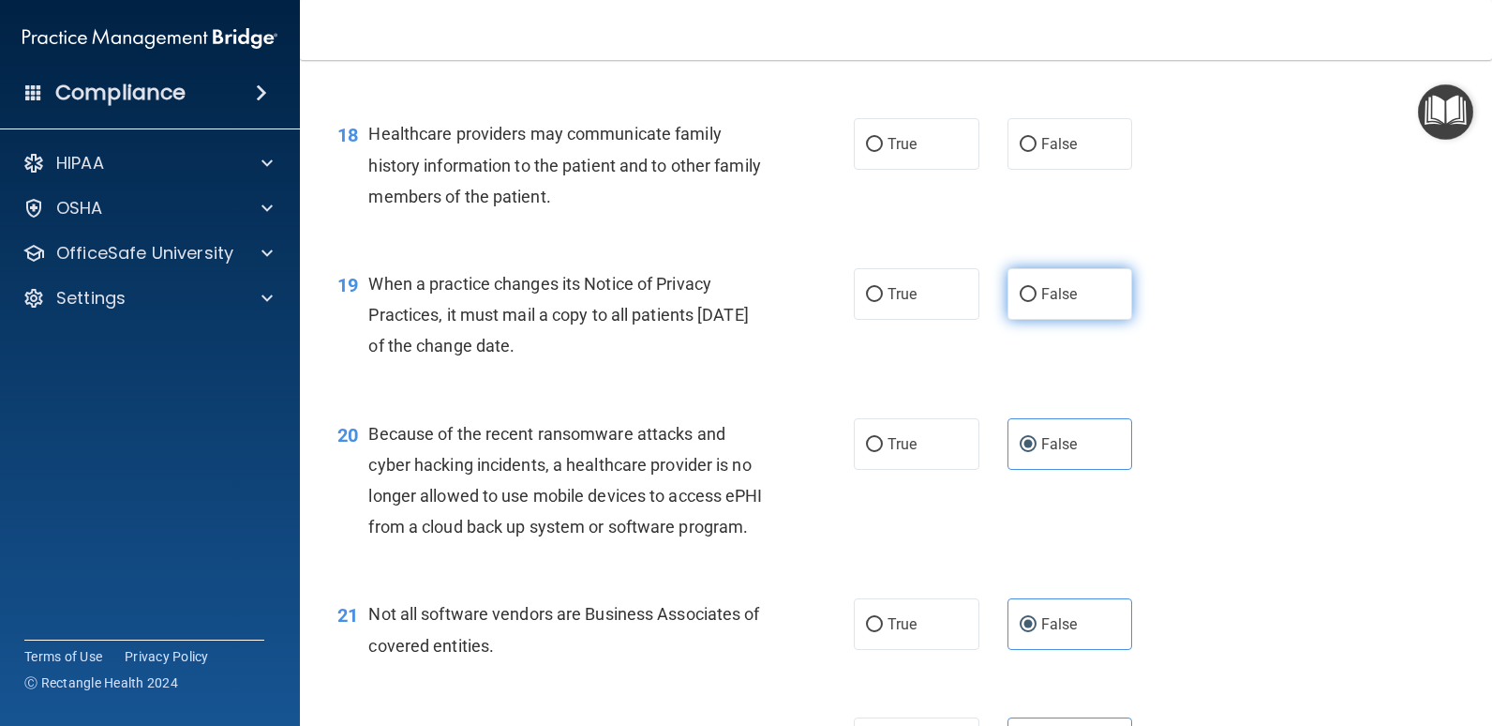
drag, startPoint x: 1056, startPoint y: 350, endPoint x: 1045, endPoint y: 332, distance: 20.6
click at [1045, 320] on label "False" at bounding box center [1071, 294] width 126 height 52
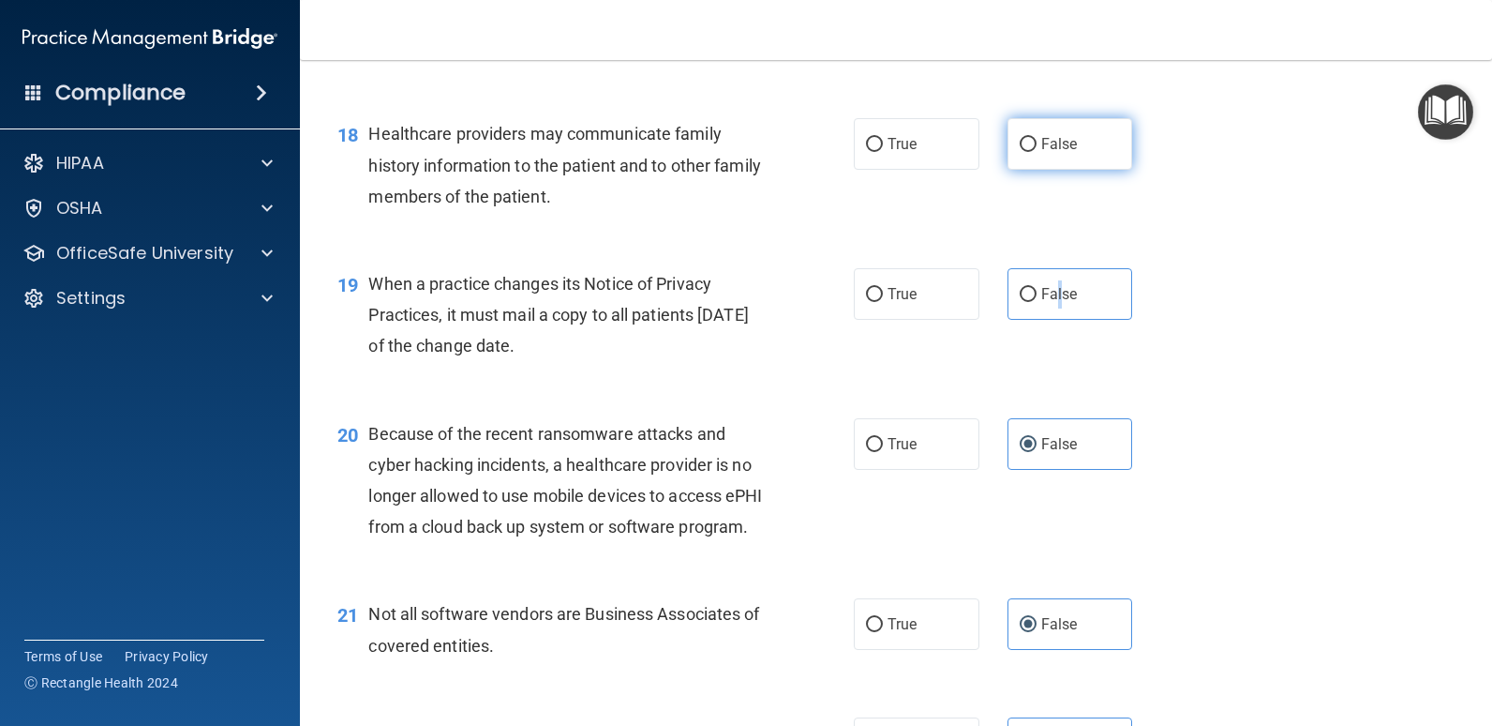
drag, startPoint x: 1045, startPoint y: 332, endPoint x: 1021, endPoint y: 198, distance: 136.3
click at [1020, 152] on input "False" at bounding box center [1028, 145] width 17 height 14
radio input "true"
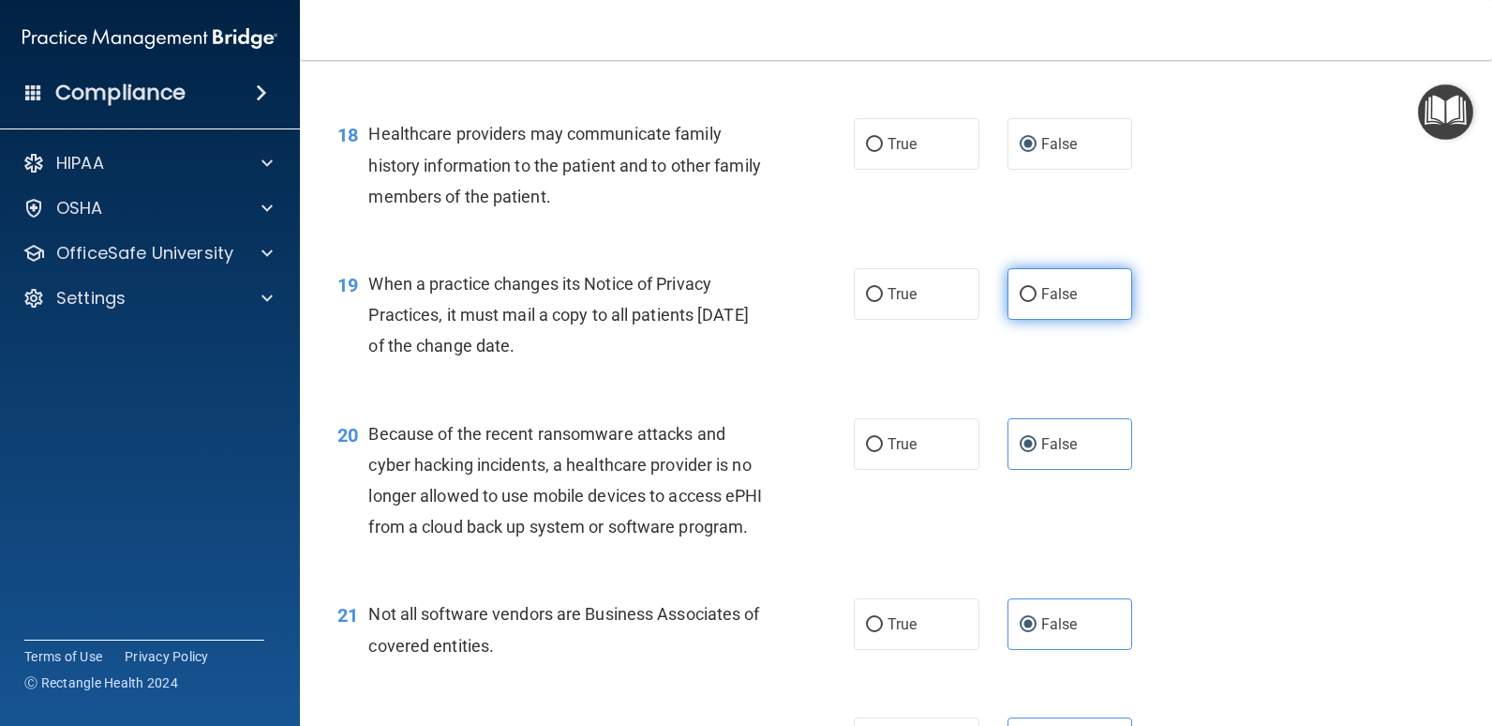
click at [1084, 320] on label "False" at bounding box center [1071, 294] width 126 height 52
click at [1037, 302] on input "False" at bounding box center [1028, 295] width 17 height 14
radio input "true"
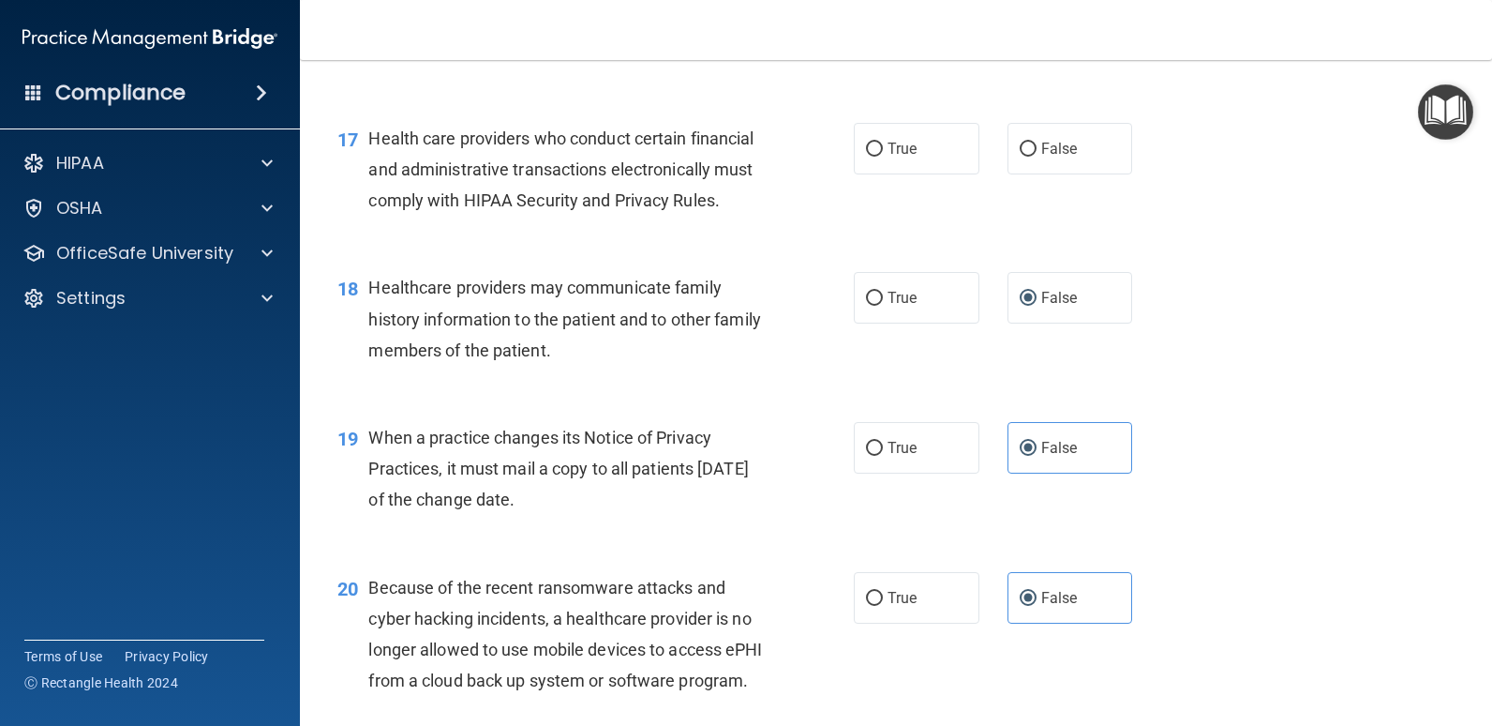
scroll to position [2449, 0]
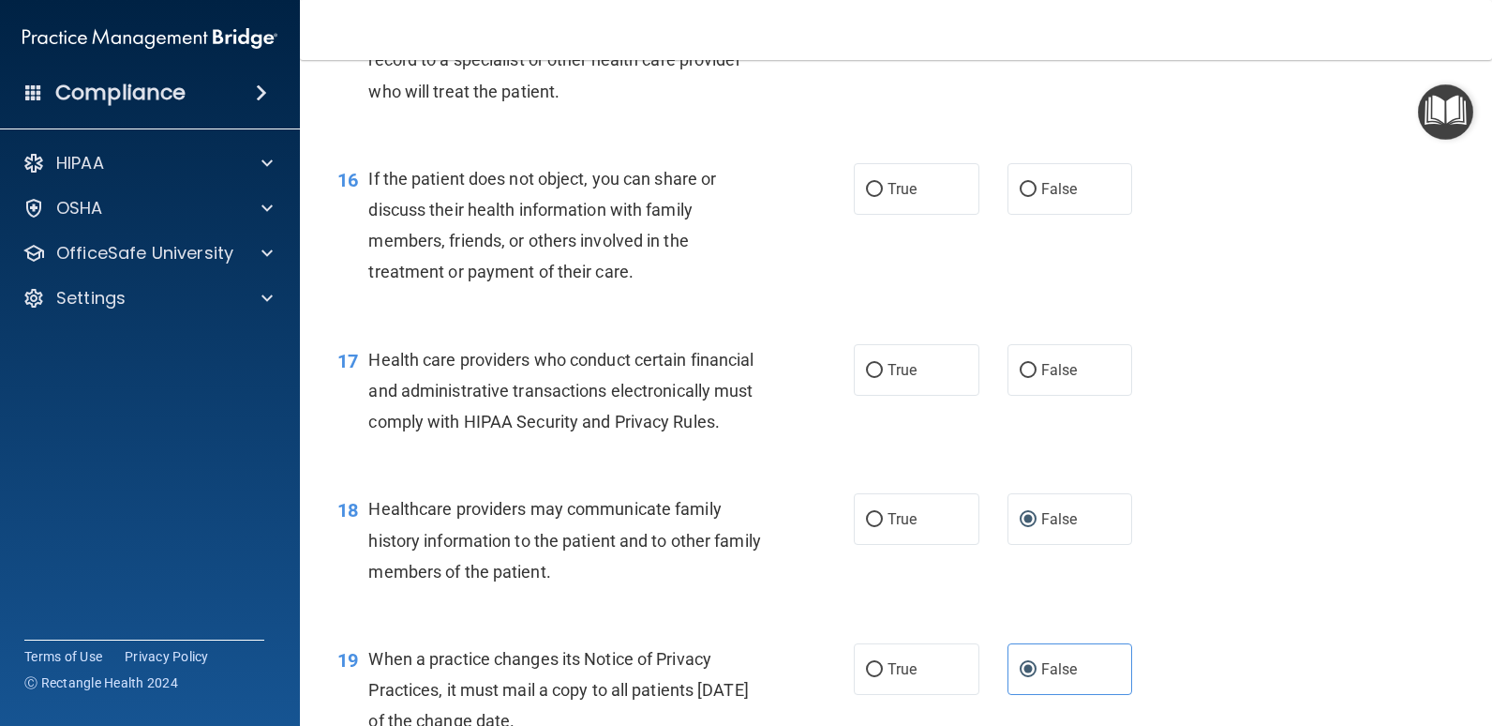
drag, startPoint x: 1080, startPoint y: 393, endPoint x: 1075, endPoint y: 370, distance: 23.0
click at [1076, 378] on label "False" at bounding box center [1071, 370] width 126 height 52
click at [1037, 378] on input "False" at bounding box center [1028, 371] width 17 height 14
radio input "true"
click at [1064, 215] on label "False" at bounding box center [1071, 189] width 126 height 52
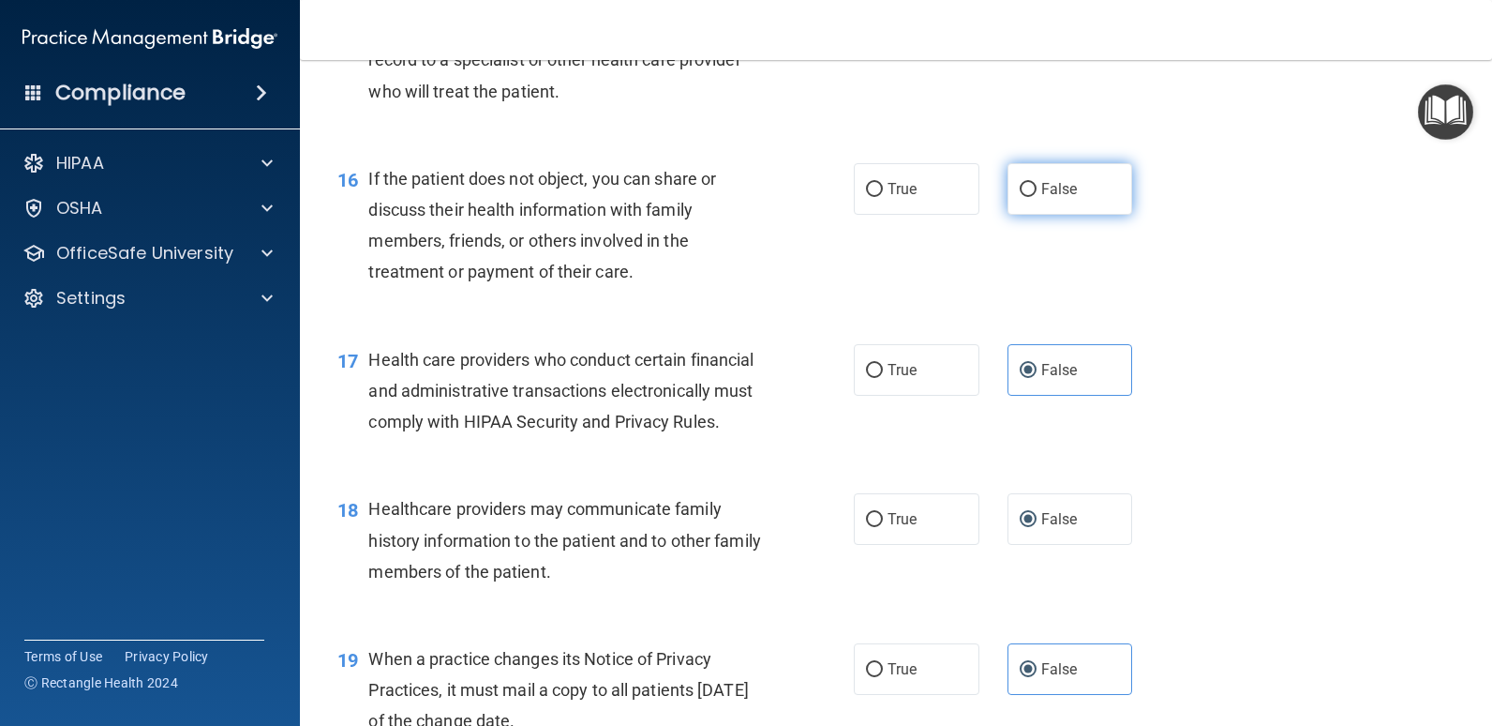
click at [1037, 197] on input "False" at bounding box center [1028, 190] width 17 height 14
radio input "true"
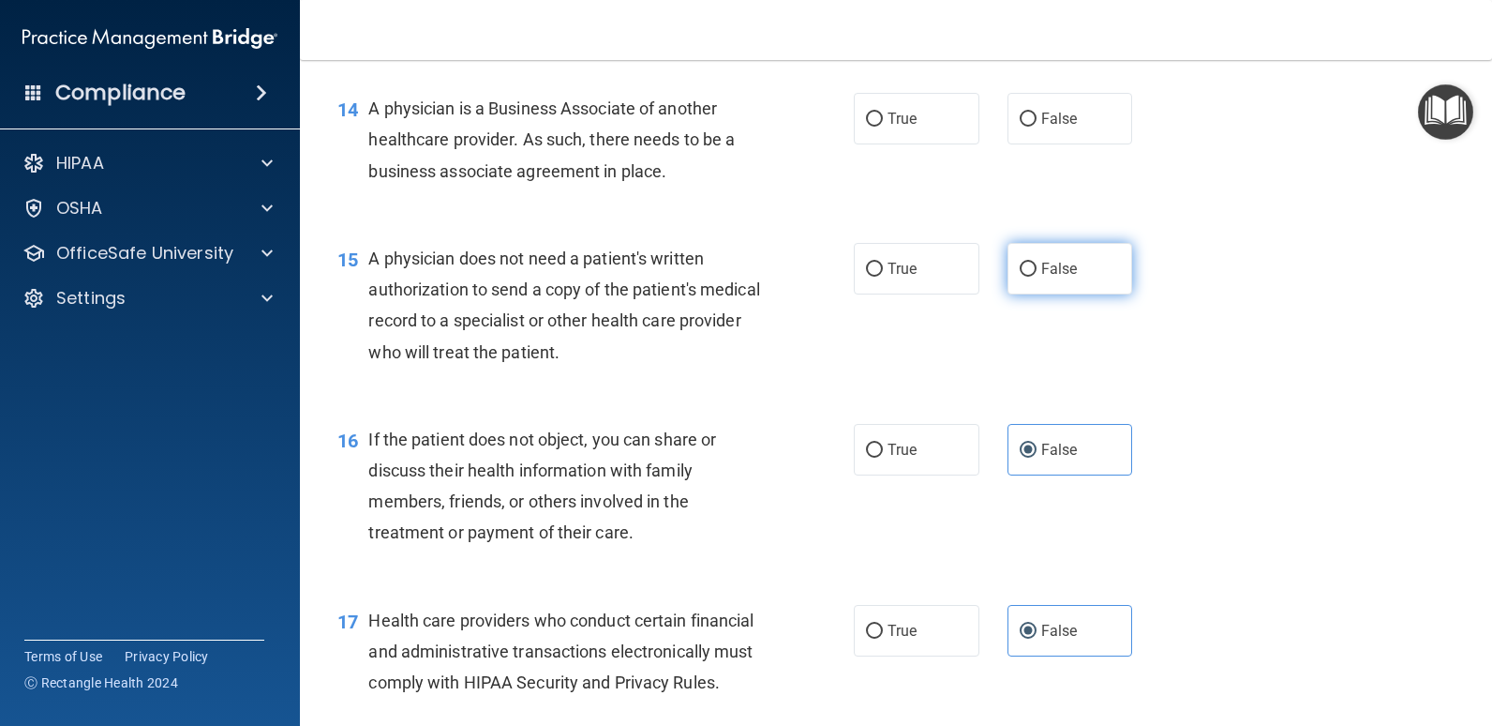
scroll to position [2167, 0]
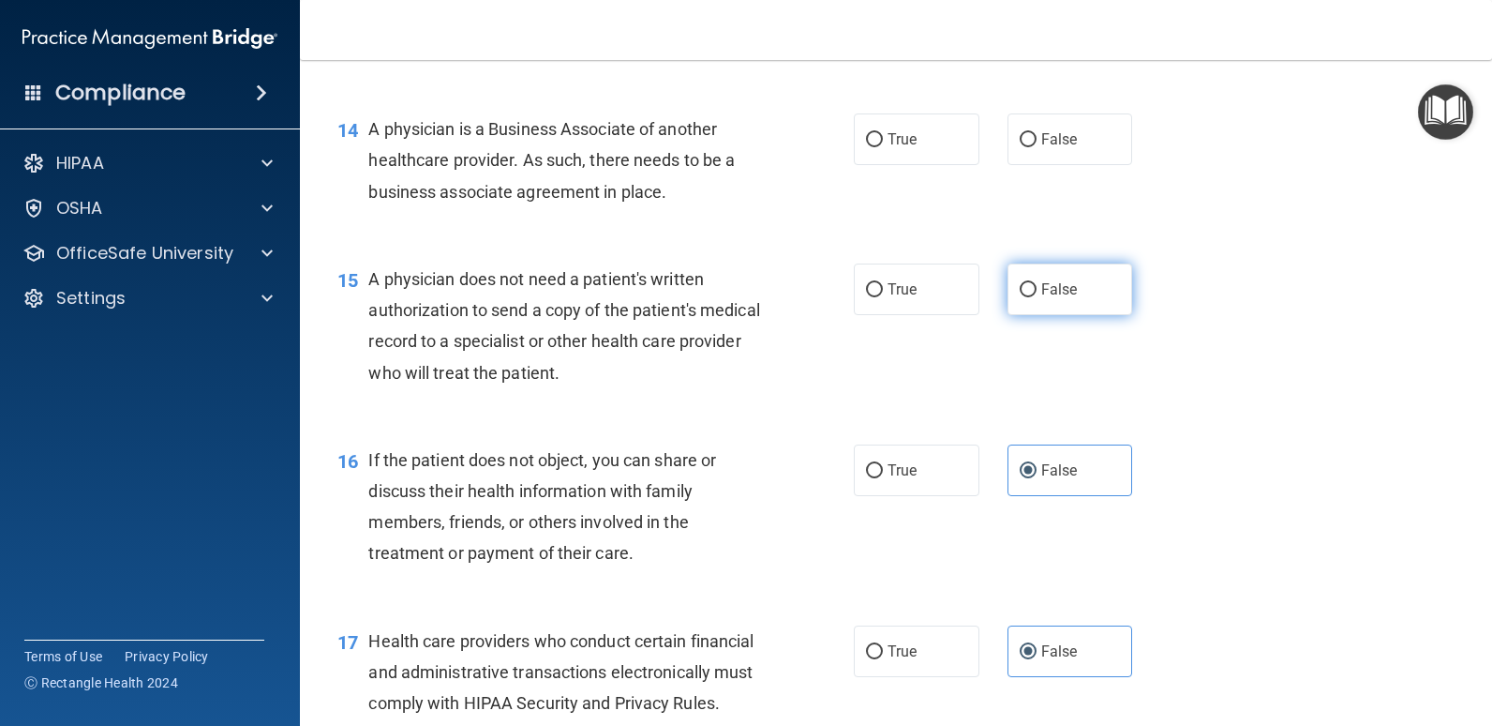
drag, startPoint x: 1058, startPoint y: 326, endPoint x: 1051, endPoint y: 302, distance: 25.5
click at [1052, 309] on label "False" at bounding box center [1071, 289] width 126 height 52
drag, startPoint x: 1051, startPoint y: 302, endPoint x: 1029, endPoint y: 180, distance: 123.8
click at [1029, 165] on label "False" at bounding box center [1071, 139] width 126 height 52
click at [1029, 147] on input "False" at bounding box center [1028, 140] width 17 height 14
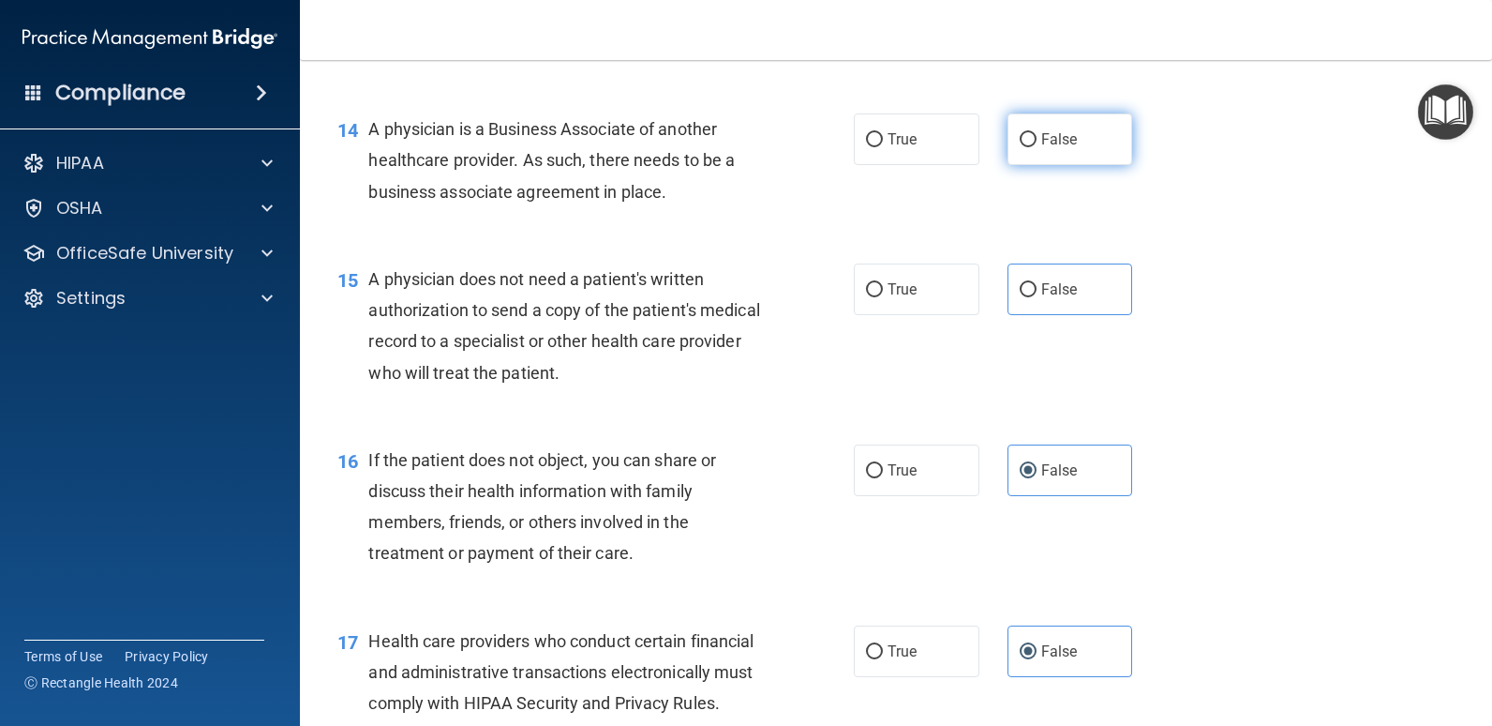
radio input "true"
click at [1058, 298] on span "False" at bounding box center [1060, 289] width 37 height 18
click at [1037, 297] on input "False" at bounding box center [1028, 290] width 17 height 14
radio input "true"
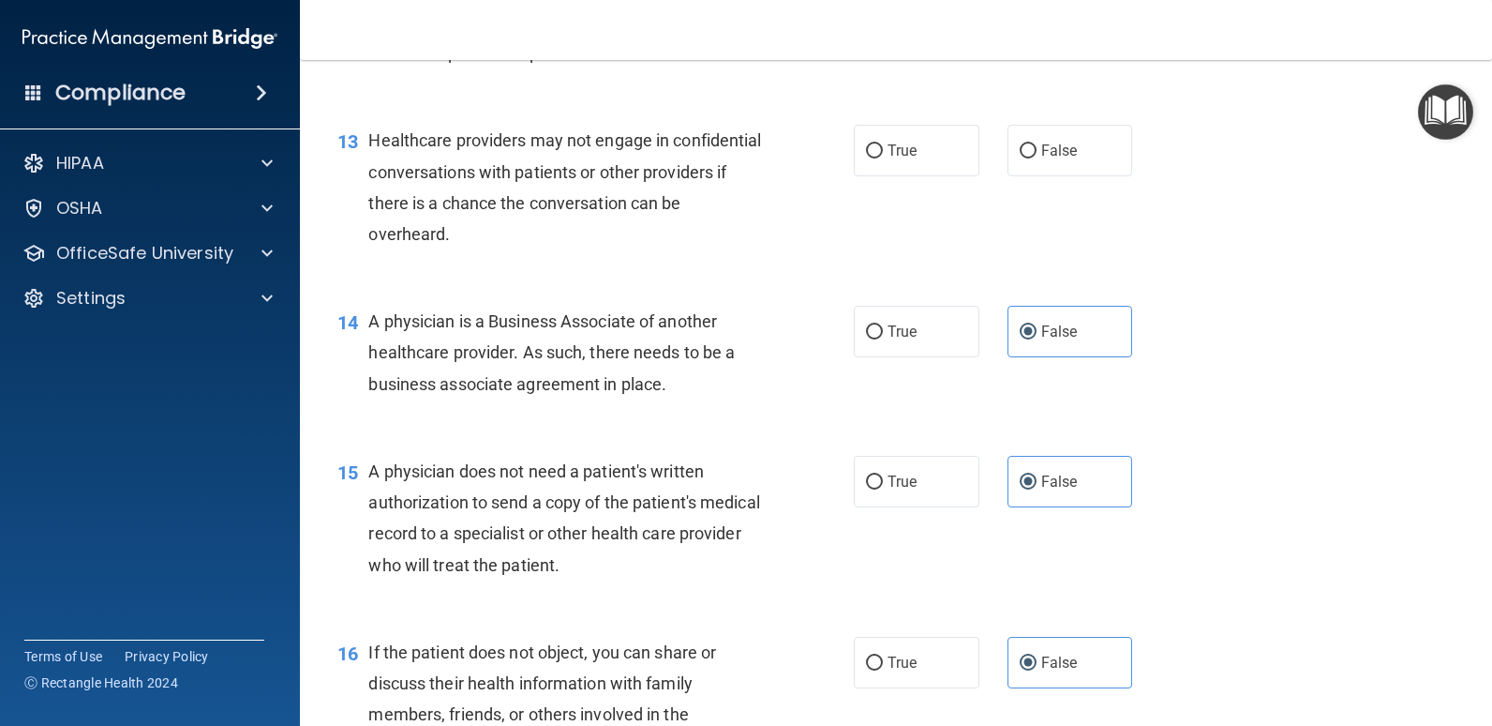
scroll to position [1699, 0]
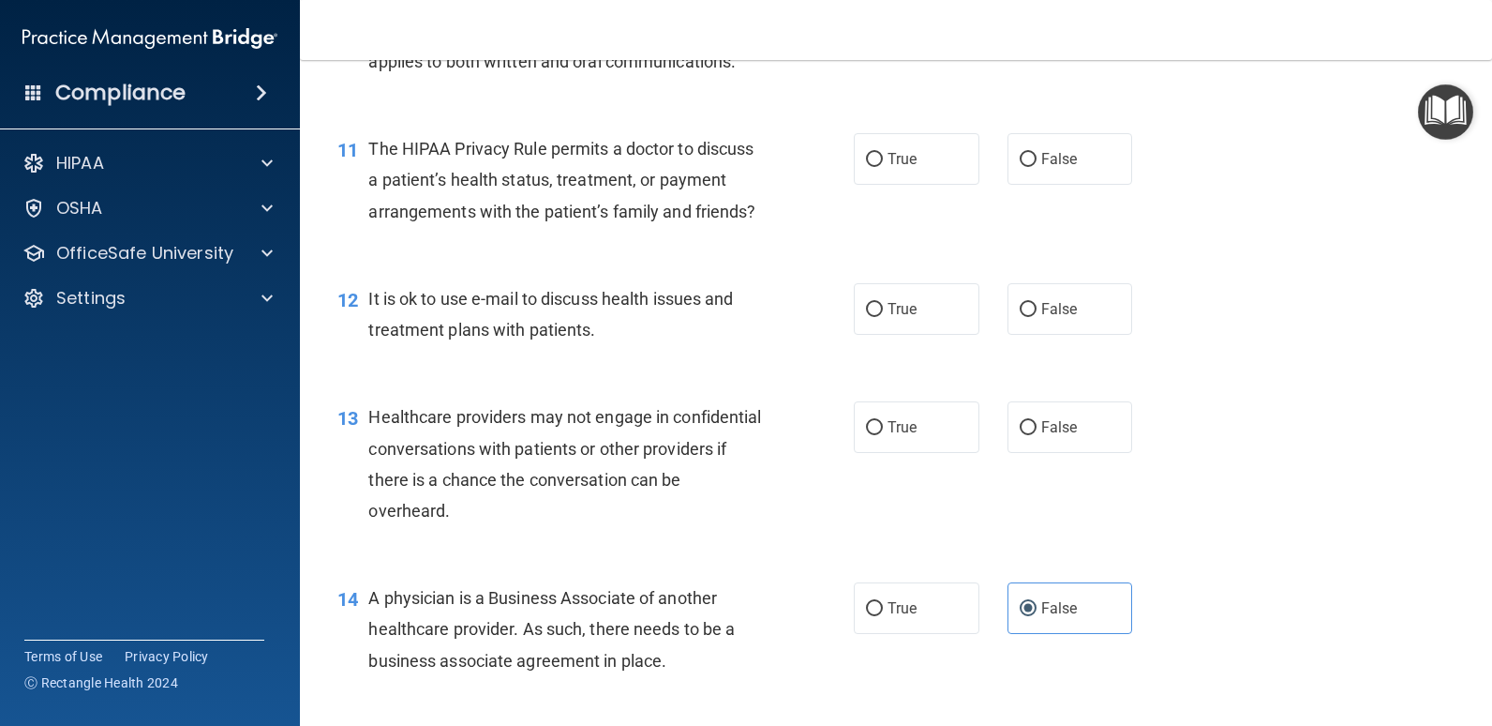
drag, startPoint x: 1076, startPoint y: 440, endPoint x: 1069, endPoint y: 417, distance: 23.7
click at [1075, 440] on label "False" at bounding box center [1071, 427] width 126 height 52
click at [1037, 435] on input "False" at bounding box center [1028, 428] width 17 height 14
radio input "true"
drag, startPoint x: 1068, startPoint y: 341, endPoint x: 1059, endPoint y: 216, distance: 125.9
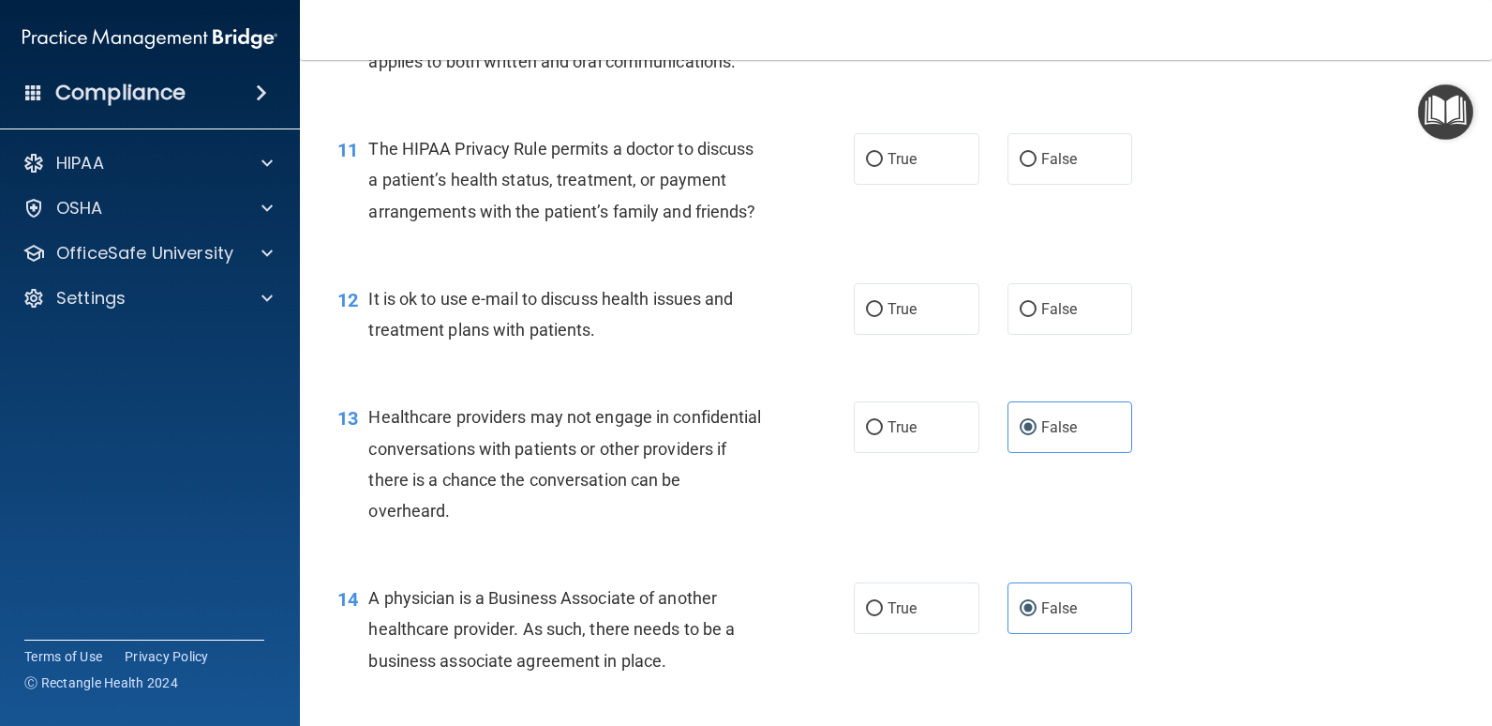
click at [1068, 318] on span "False" at bounding box center [1060, 309] width 37 height 18
click at [1037, 317] on input "False" at bounding box center [1028, 310] width 17 height 14
radio input "true"
click at [1057, 158] on span "False" at bounding box center [1060, 159] width 37 height 18
click at [1037, 158] on input "False" at bounding box center [1028, 160] width 17 height 14
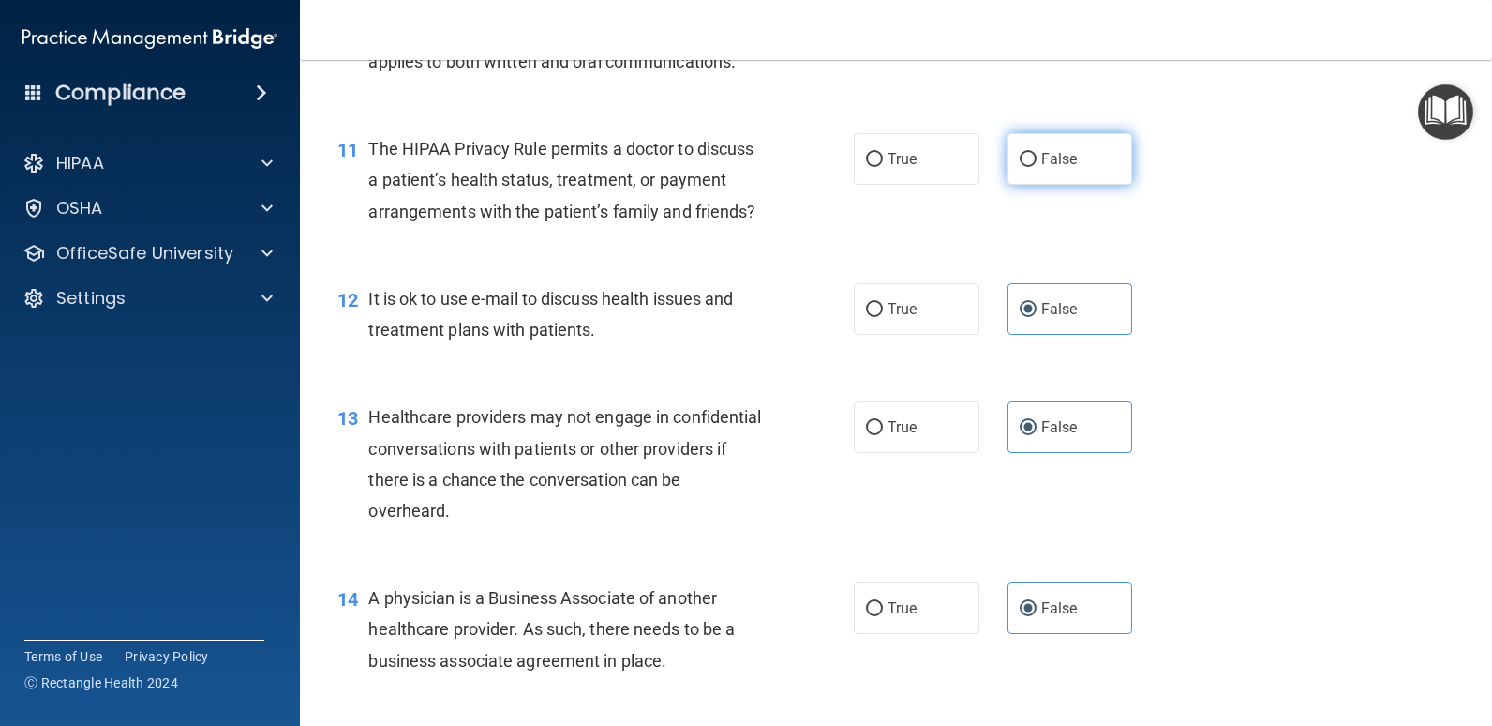
radio input "true"
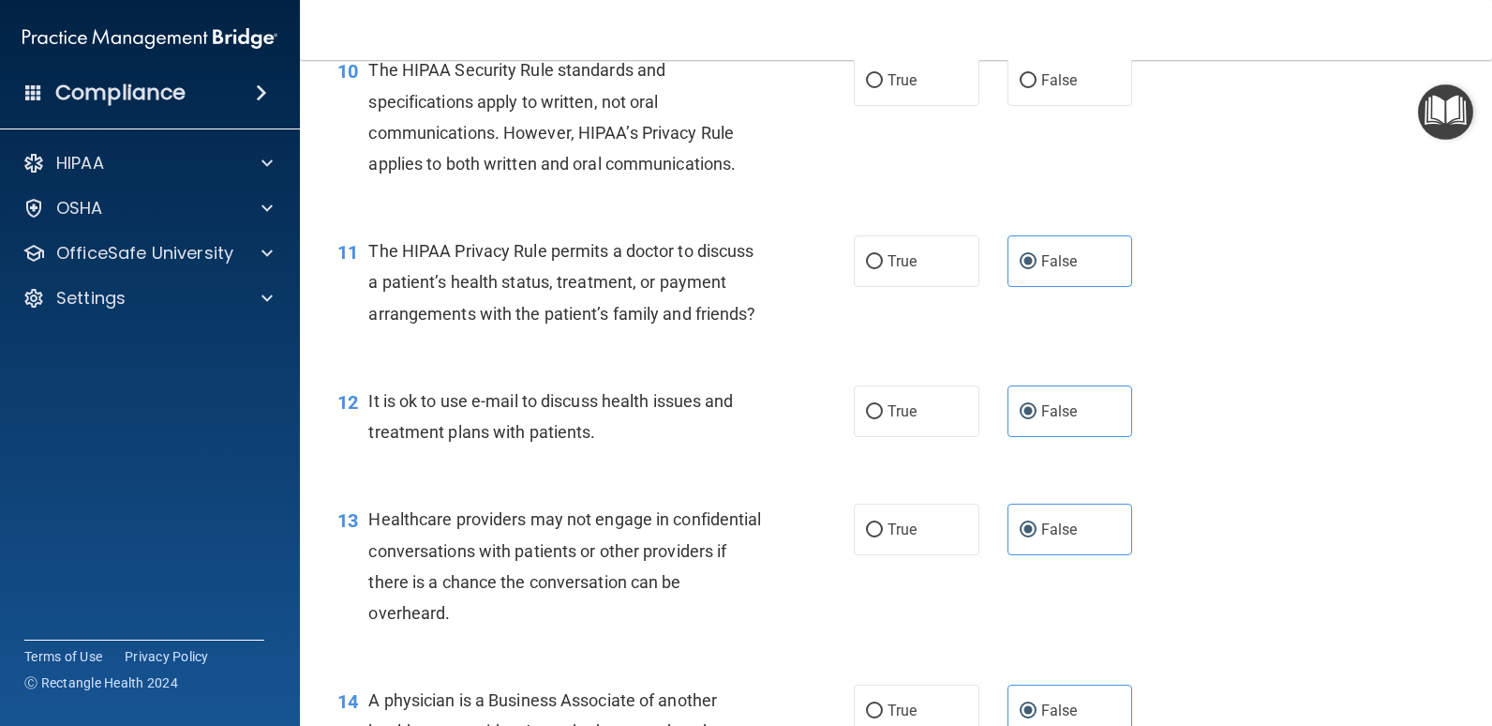
scroll to position [1417, 0]
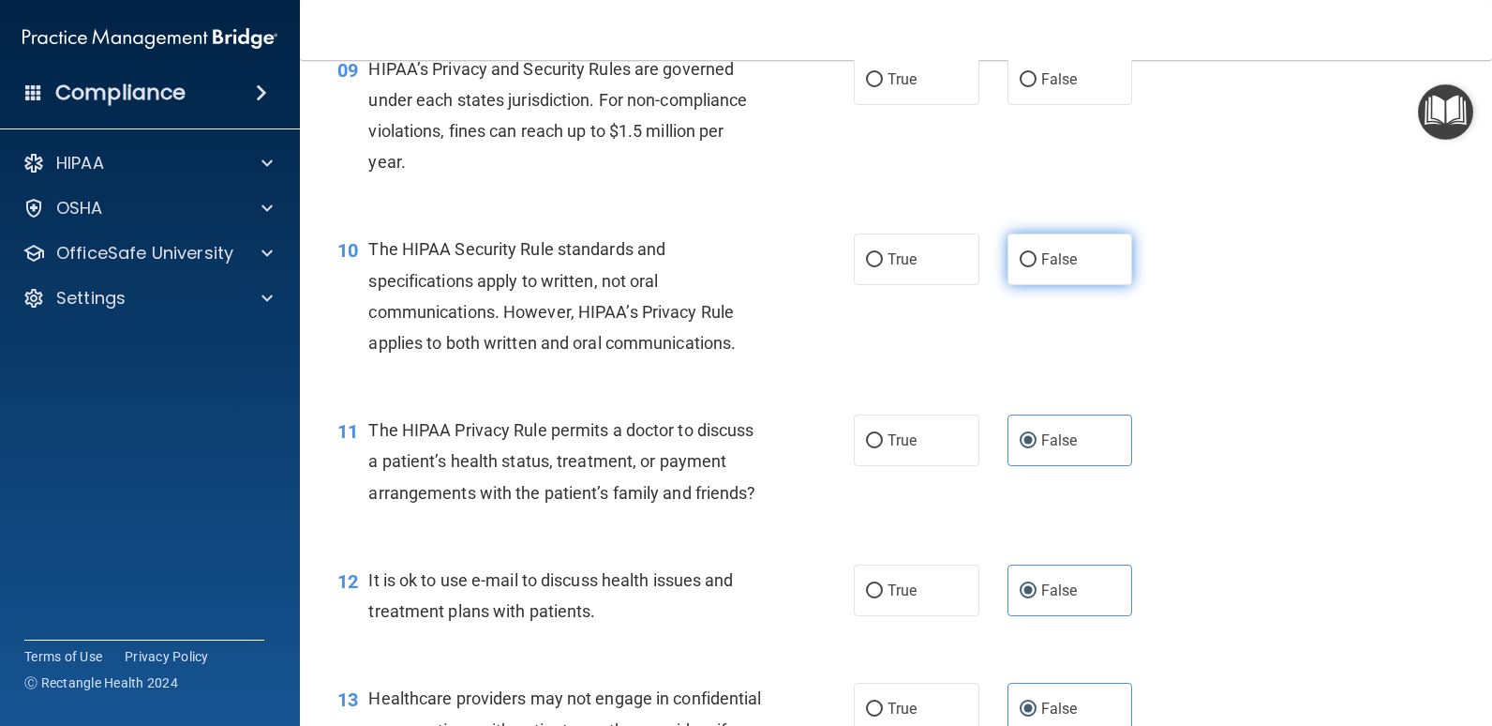
click at [1047, 254] on span "False" at bounding box center [1060, 259] width 37 height 18
click at [1037, 254] on input "False" at bounding box center [1028, 260] width 17 height 14
radio input "true"
click at [1051, 94] on label "False" at bounding box center [1071, 79] width 126 height 52
click at [1037, 87] on input "False" at bounding box center [1028, 80] width 17 height 14
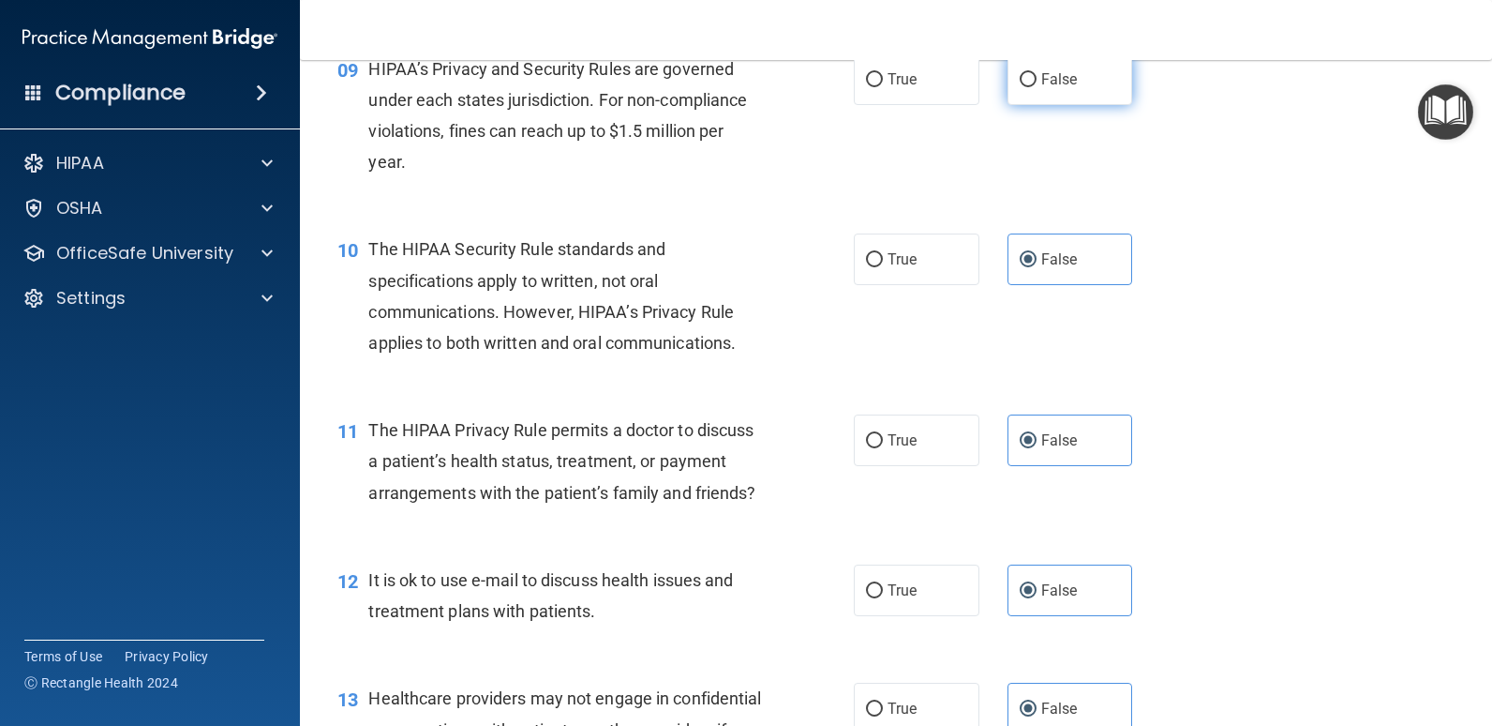
radio input "true"
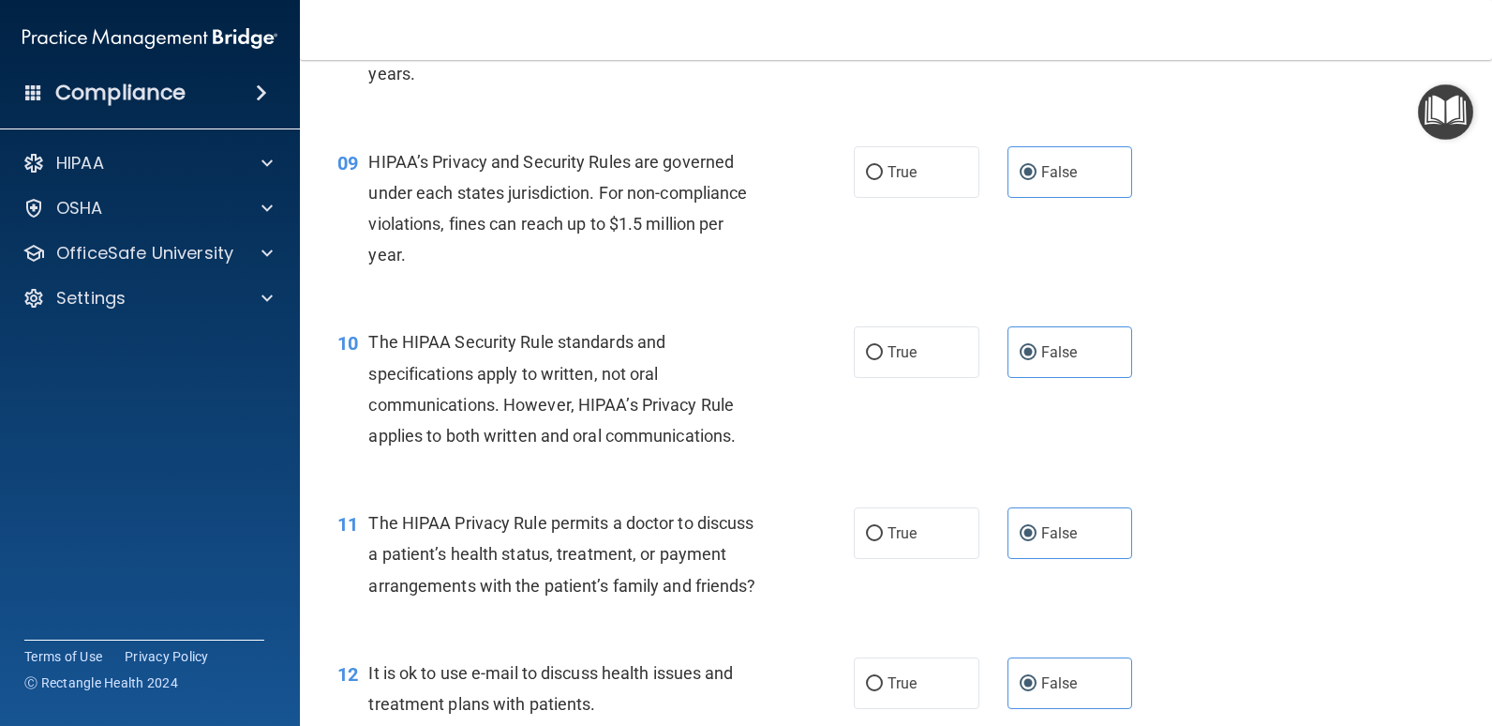
scroll to position [1042, 0]
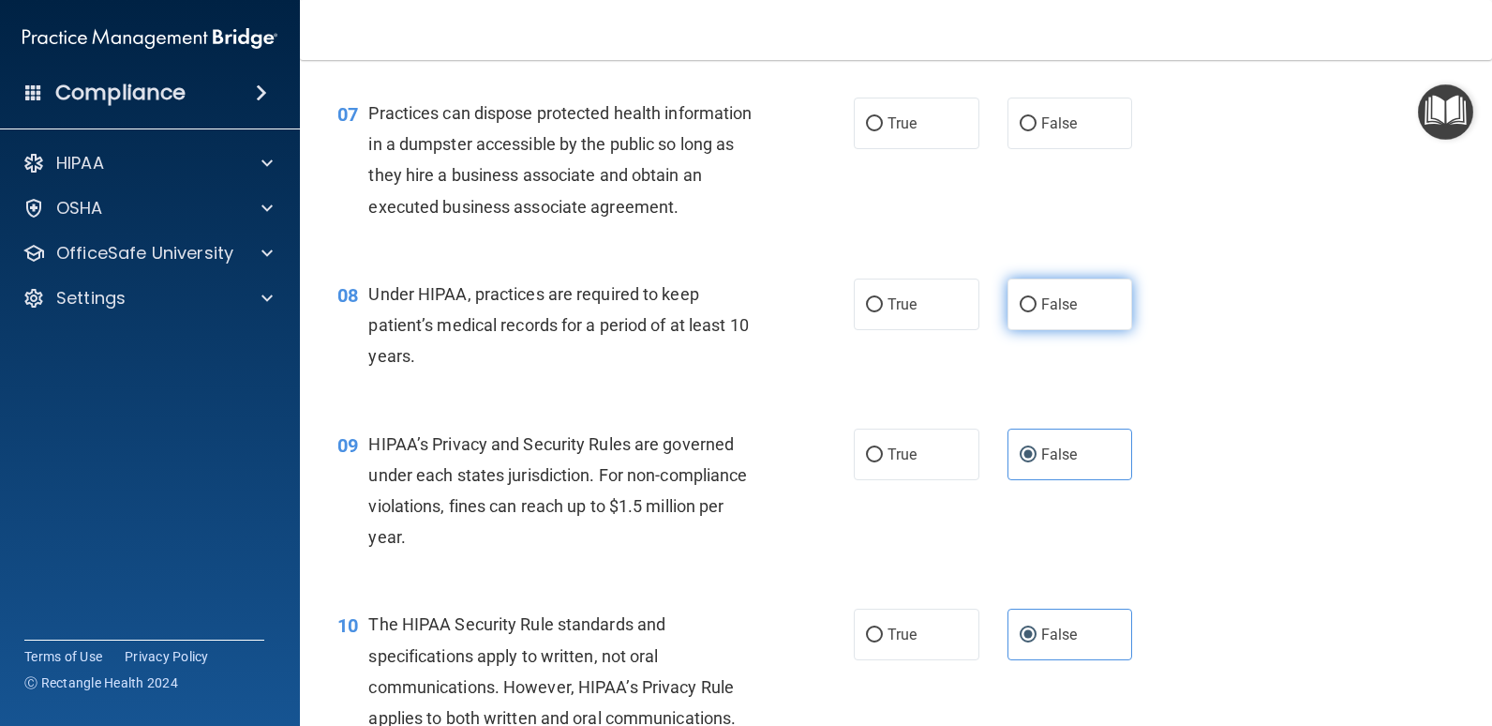
drag, startPoint x: 1053, startPoint y: 300, endPoint x: 1037, endPoint y: 278, distance: 26.8
click at [1043, 286] on label "False" at bounding box center [1071, 304] width 126 height 52
drag, startPoint x: 1037, startPoint y: 278, endPoint x: 1030, endPoint y: 124, distance: 154.8
click at [1030, 124] on label "False" at bounding box center [1071, 123] width 126 height 52
click at [1030, 124] on input "False" at bounding box center [1028, 124] width 17 height 14
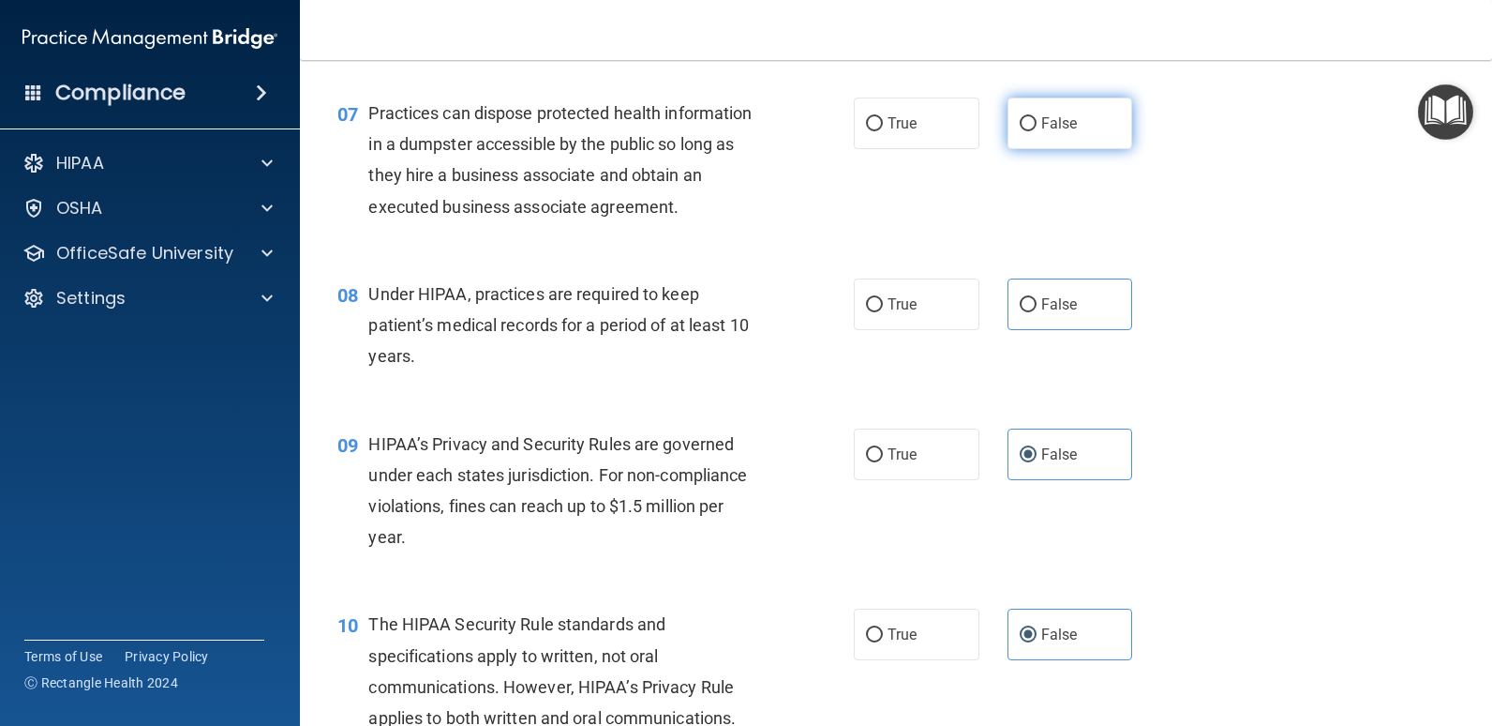
radio input "true"
click at [1058, 306] on span "False" at bounding box center [1060, 304] width 37 height 18
click at [1037, 306] on input "False" at bounding box center [1028, 305] width 17 height 14
radio input "true"
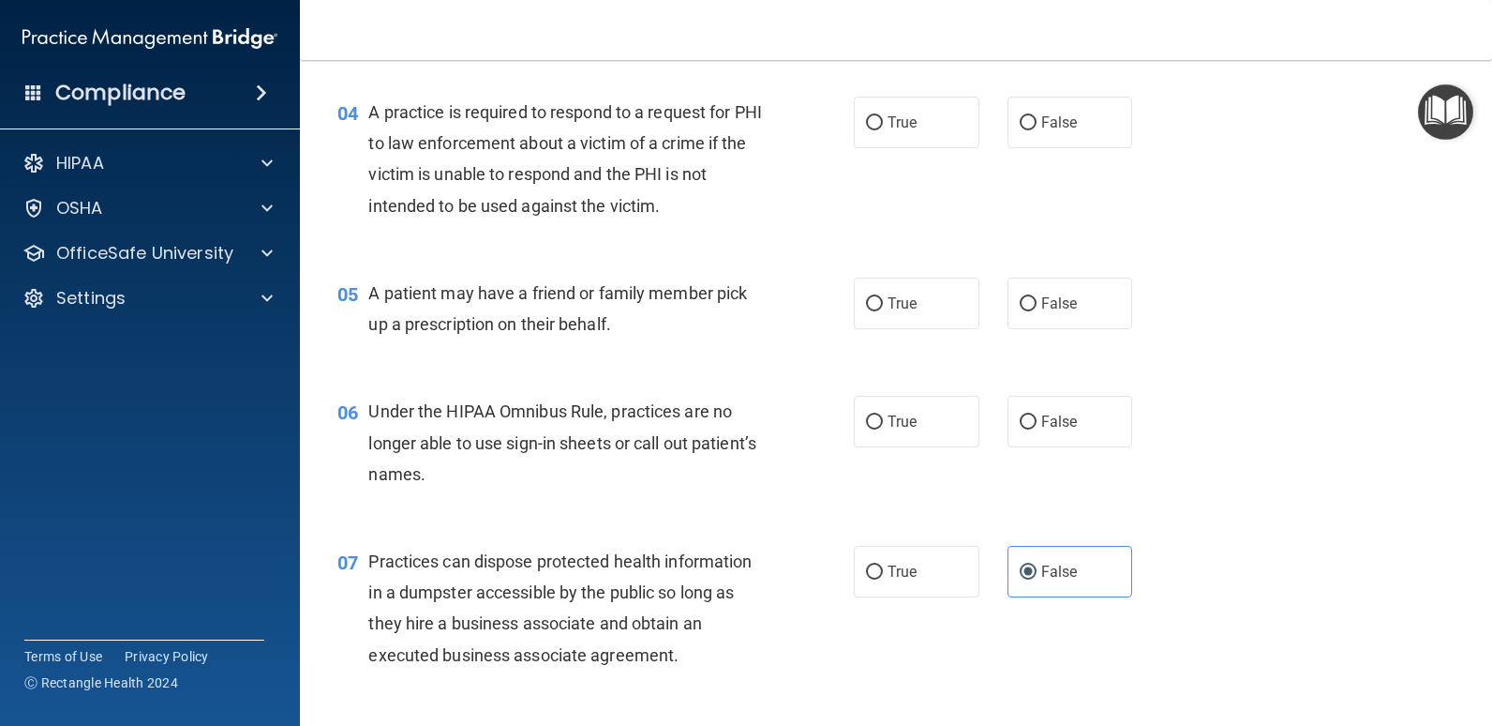
scroll to position [574, 0]
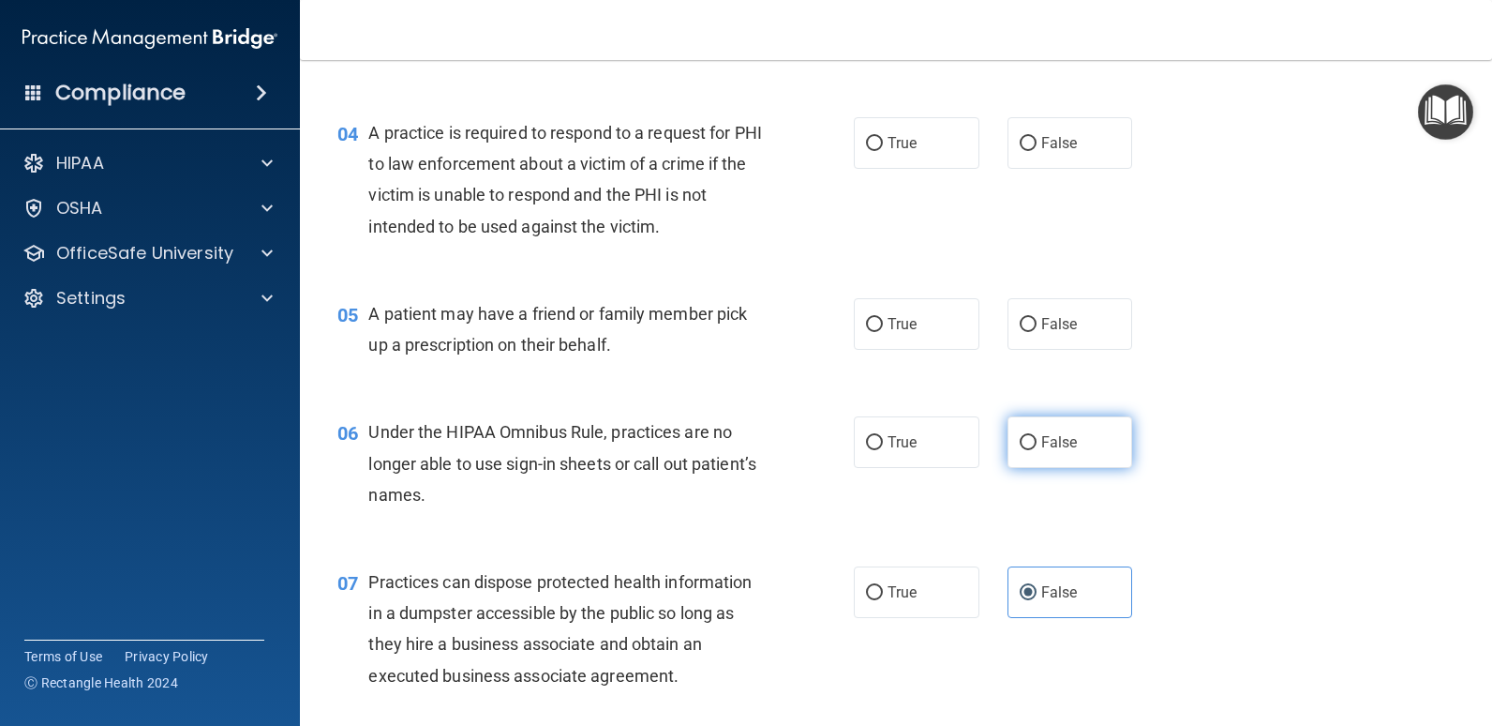
click at [1070, 441] on label "False" at bounding box center [1071, 442] width 126 height 52
click at [1037, 441] on input "False" at bounding box center [1028, 443] width 17 height 14
radio input "true"
click at [1071, 331] on label "False" at bounding box center [1071, 324] width 126 height 52
click at [1037, 331] on input "False" at bounding box center [1028, 325] width 17 height 14
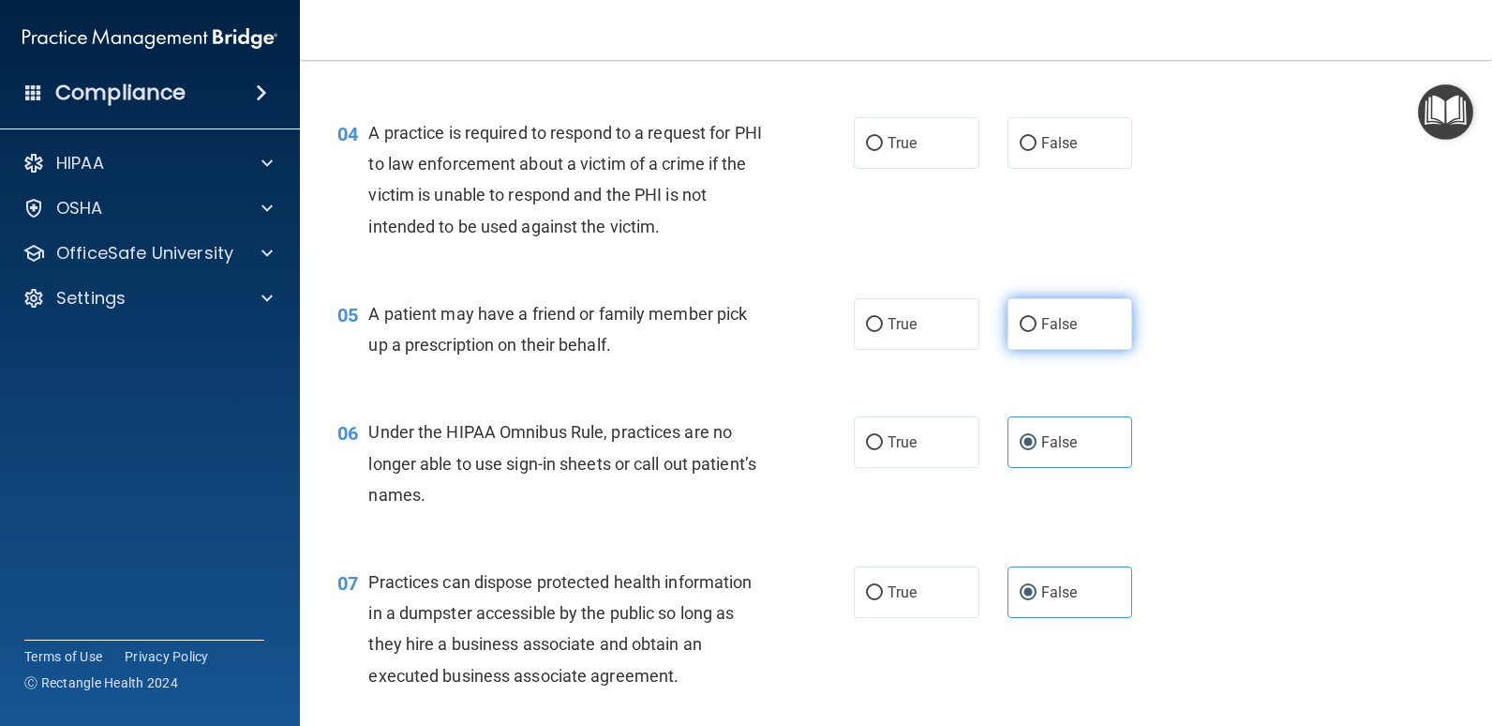
radio input "true"
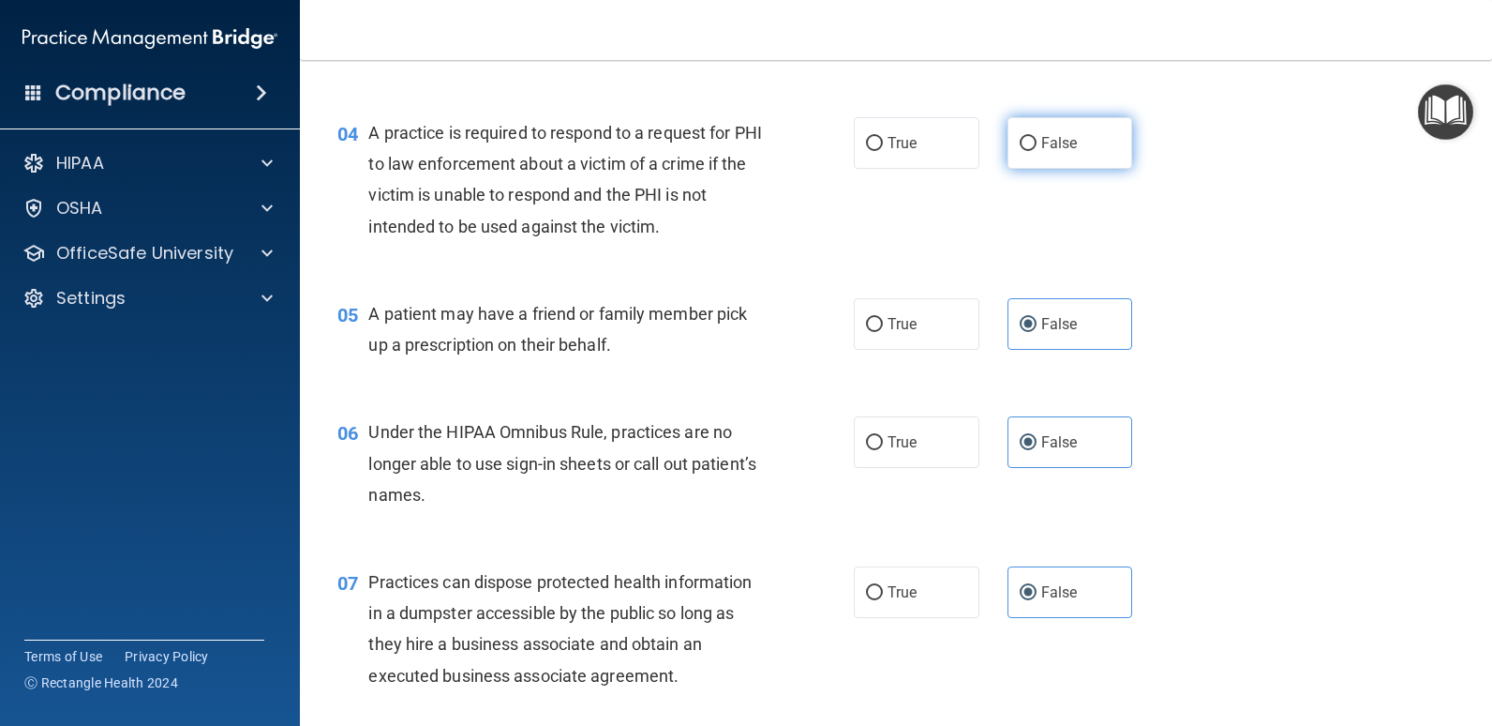
click at [1063, 158] on label "False" at bounding box center [1071, 143] width 126 height 52
click at [1037, 151] on input "False" at bounding box center [1028, 144] width 17 height 14
radio input "true"
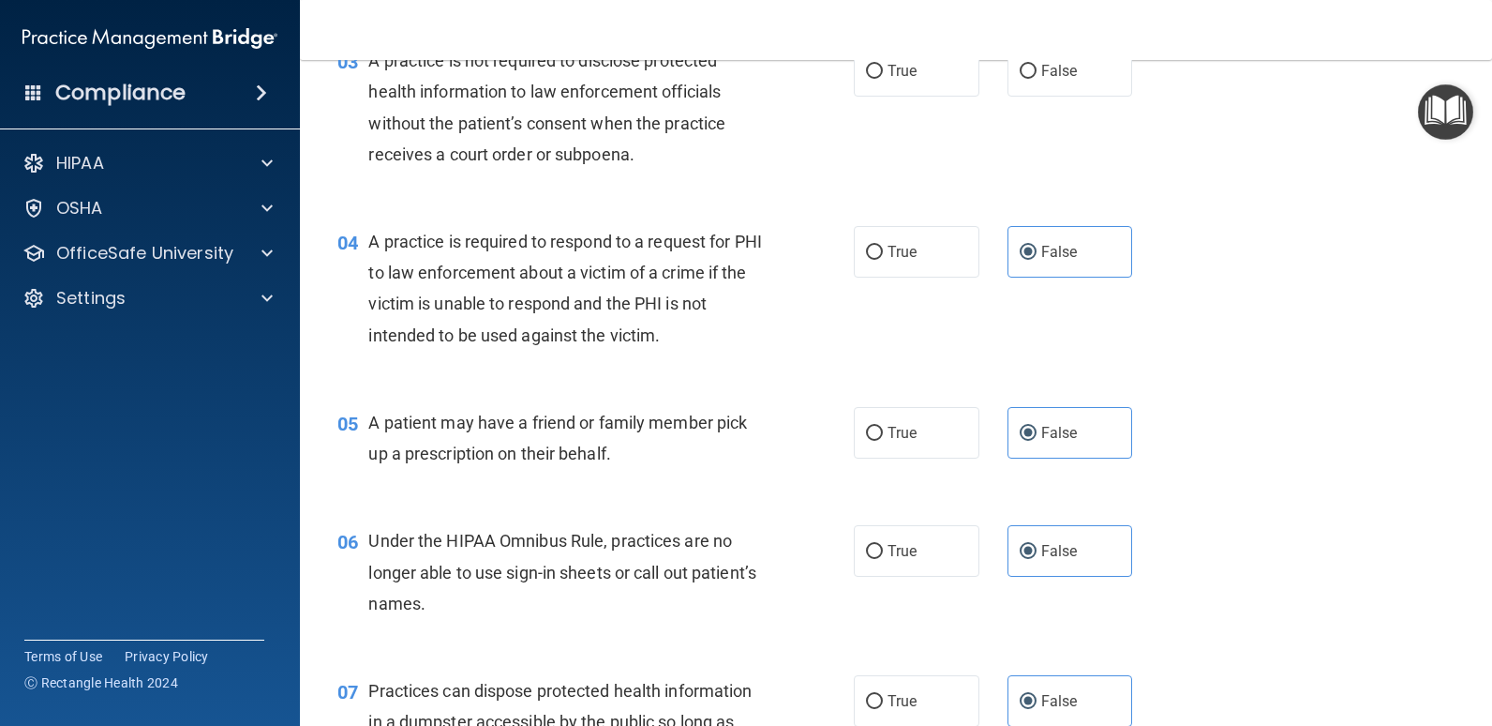
scroll to position [199, 0]
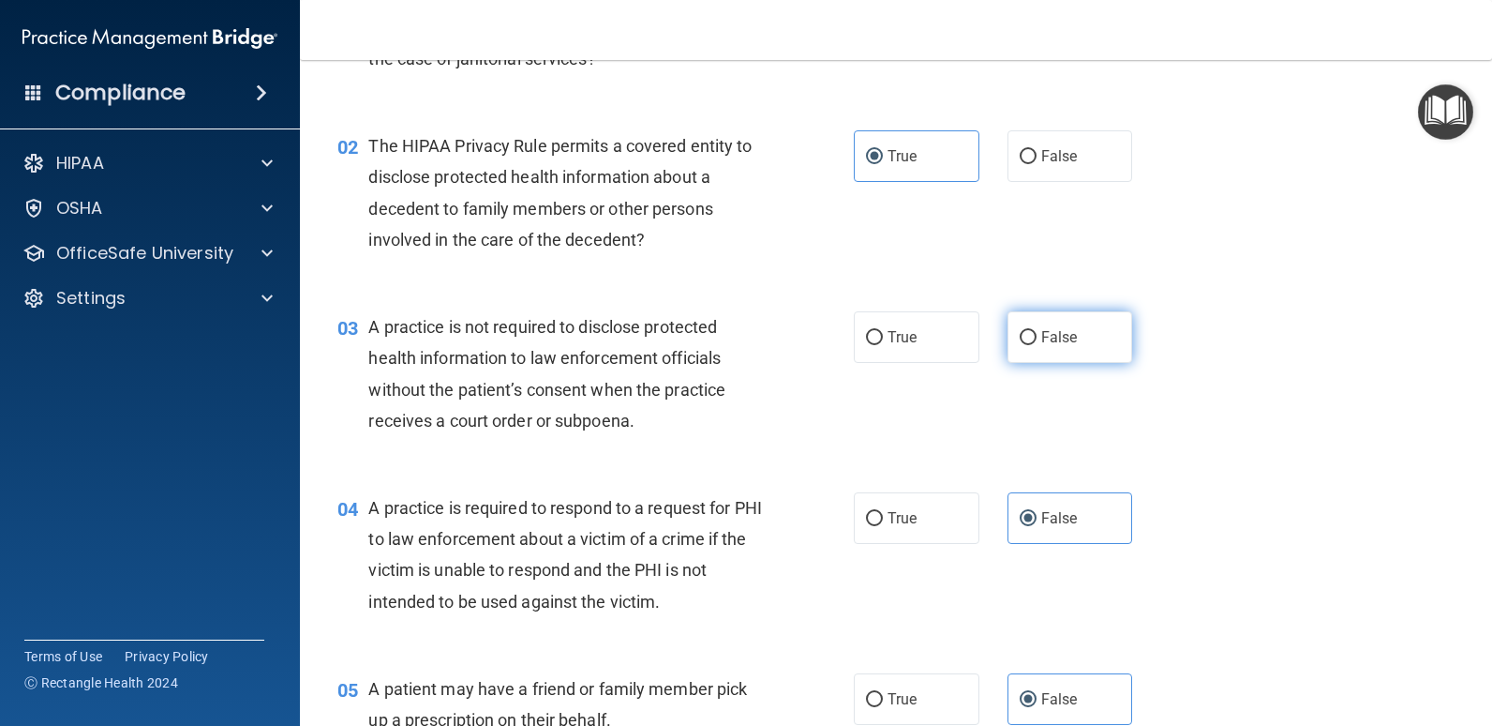
click at [1066, 340] on span "False" at bounding box center [1060, 337] width 37 height 18
click at [1037, 340] on input "False" at bounding box center [1028, 338] width 17 height 14
radio input "true"
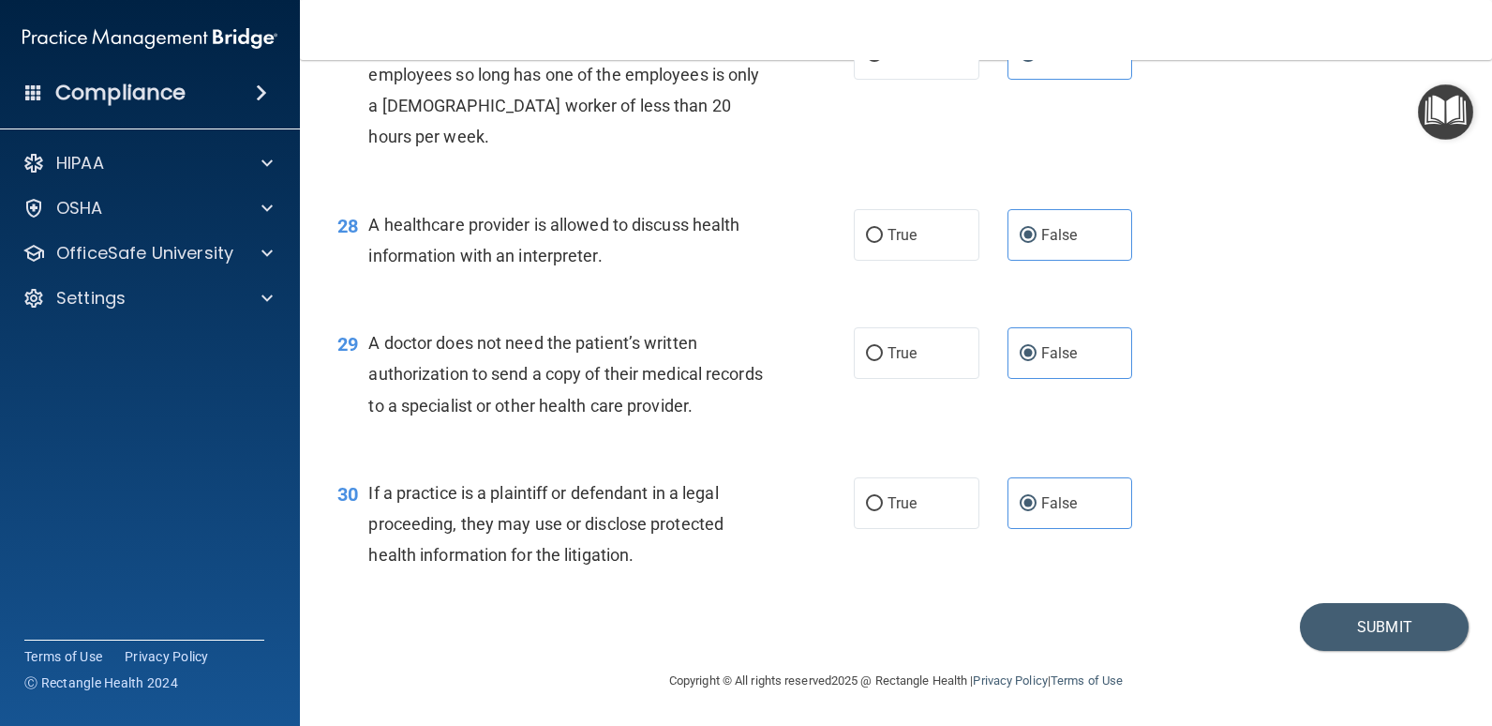
scroll to position [4316, 0]
click at [1378, 651] on button "Submit" at bounding box center [1384, 627] width 169 height 48
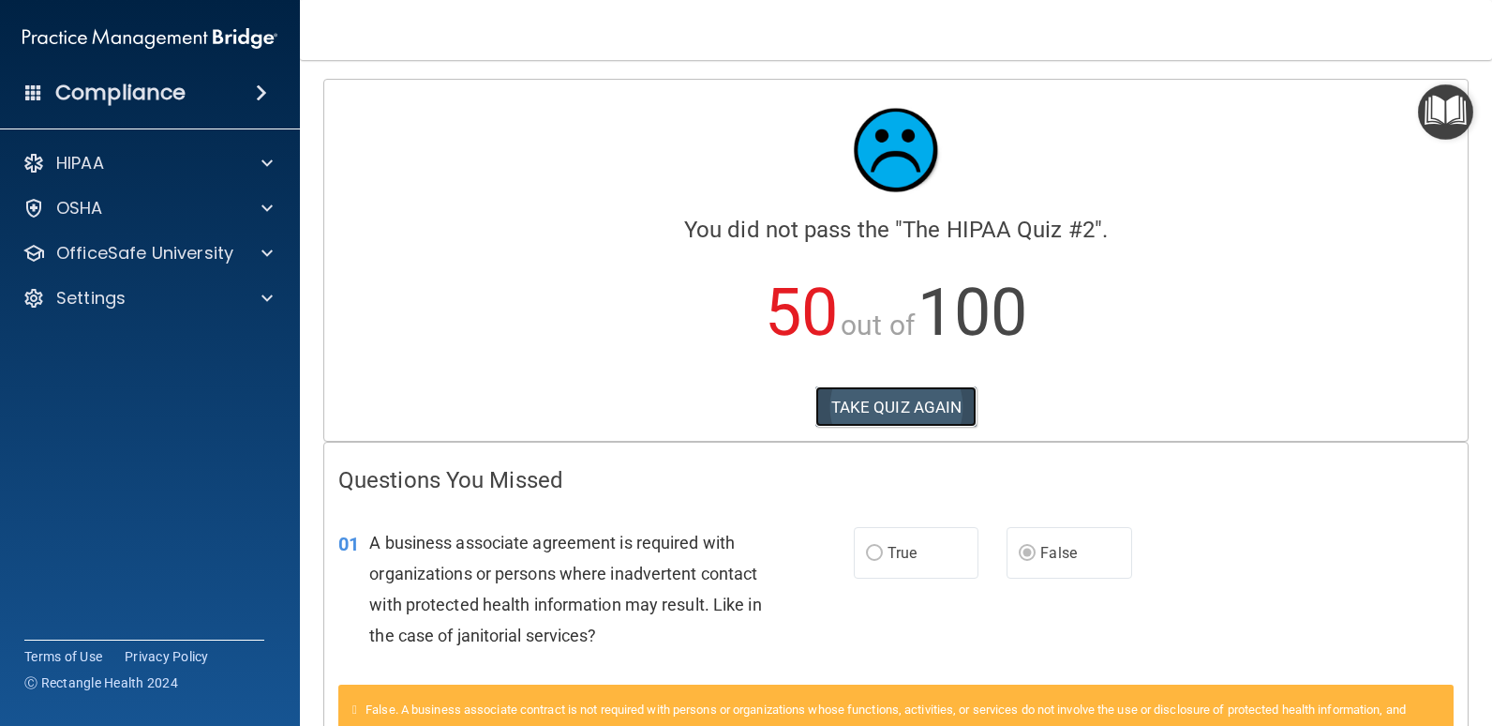
click at [925, 414] on button "TAKE QUIZ AGAIN" at bounding box center [897, 406] width 162 height 41
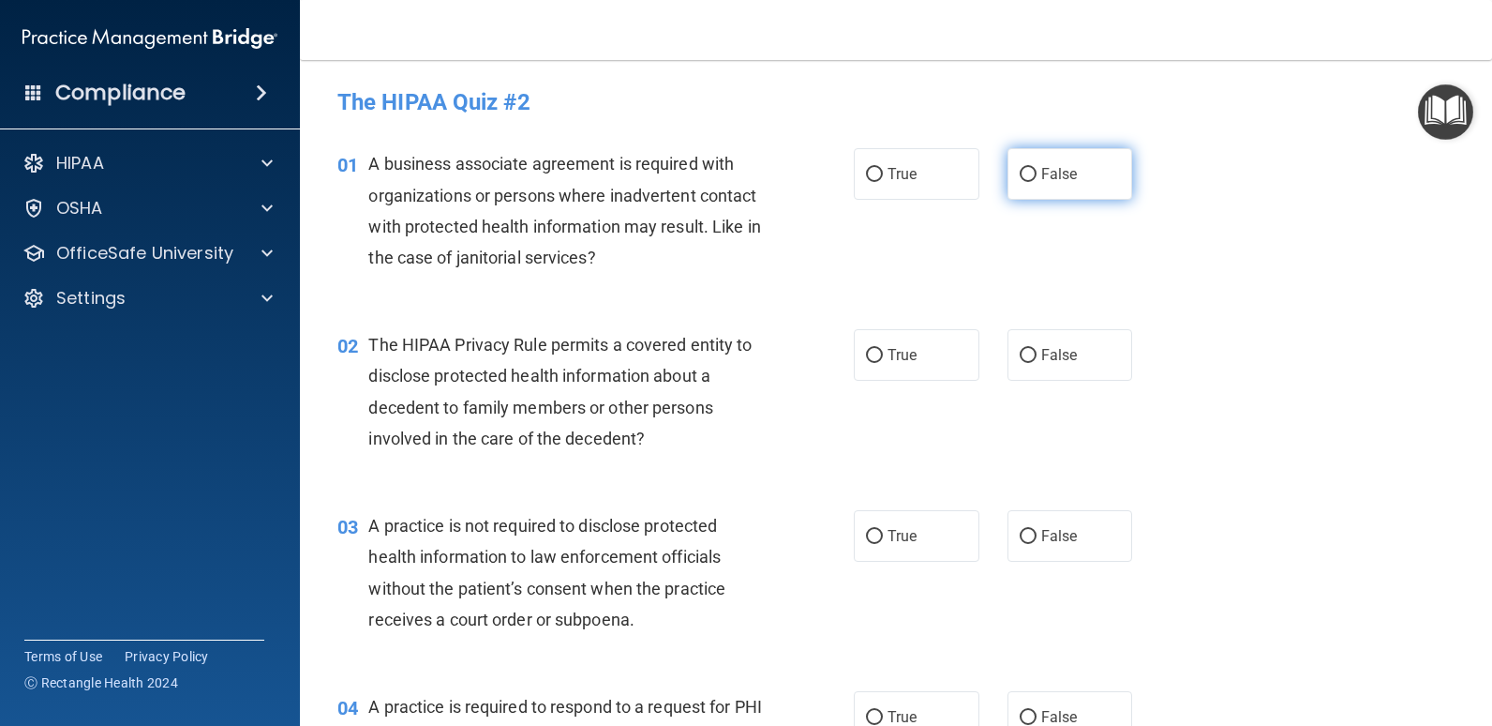
click at [1065, 172] on span "False" at bounding box center [1060, 174] width 37 height 18
click at [1037, 172] on input "False" at bounding box center [1028, 175] width 17 height 14
radio input "true"
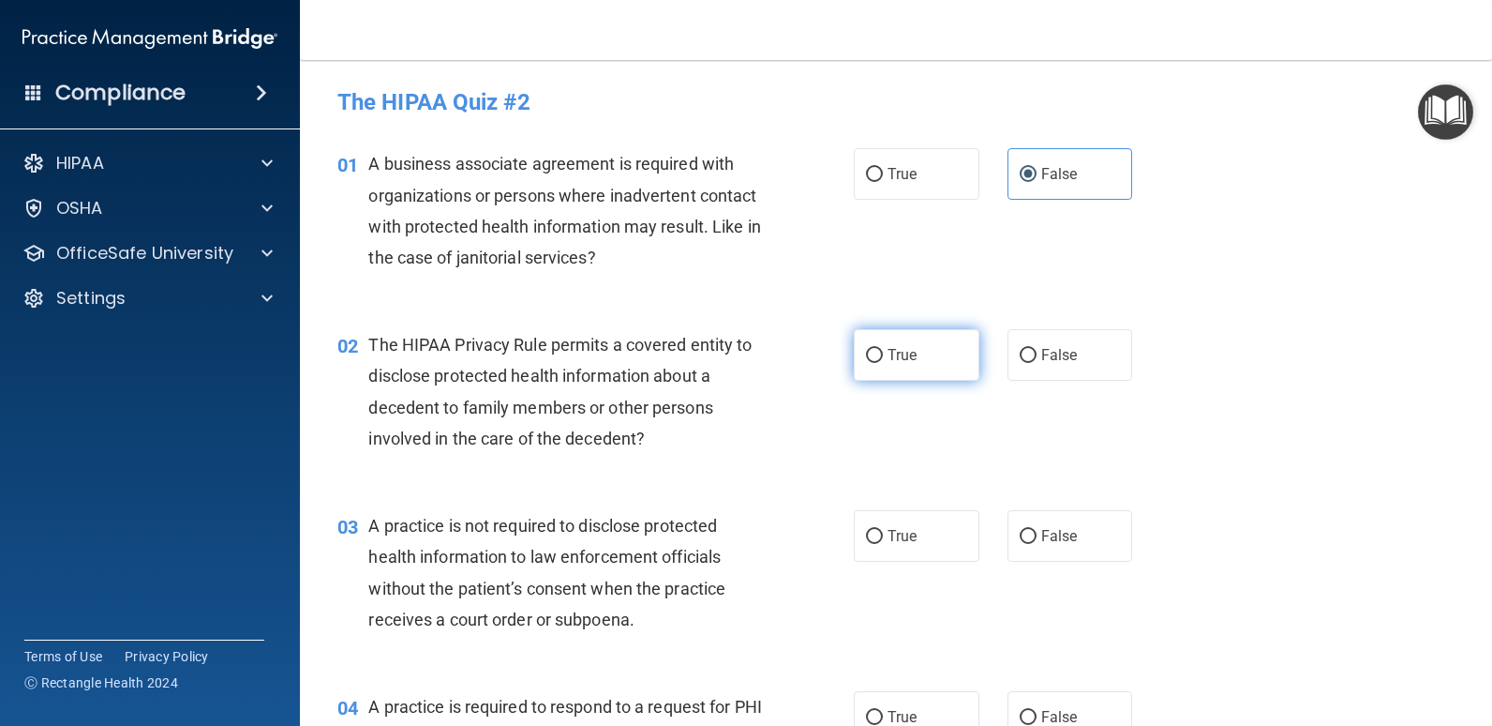
click at [919, 366] on label "True" at bounding box center [917, 355] width 126 height 52
click at [883, 363] on input "True" at bounding box center [874, 356] width 17 height 14
radio input "true"
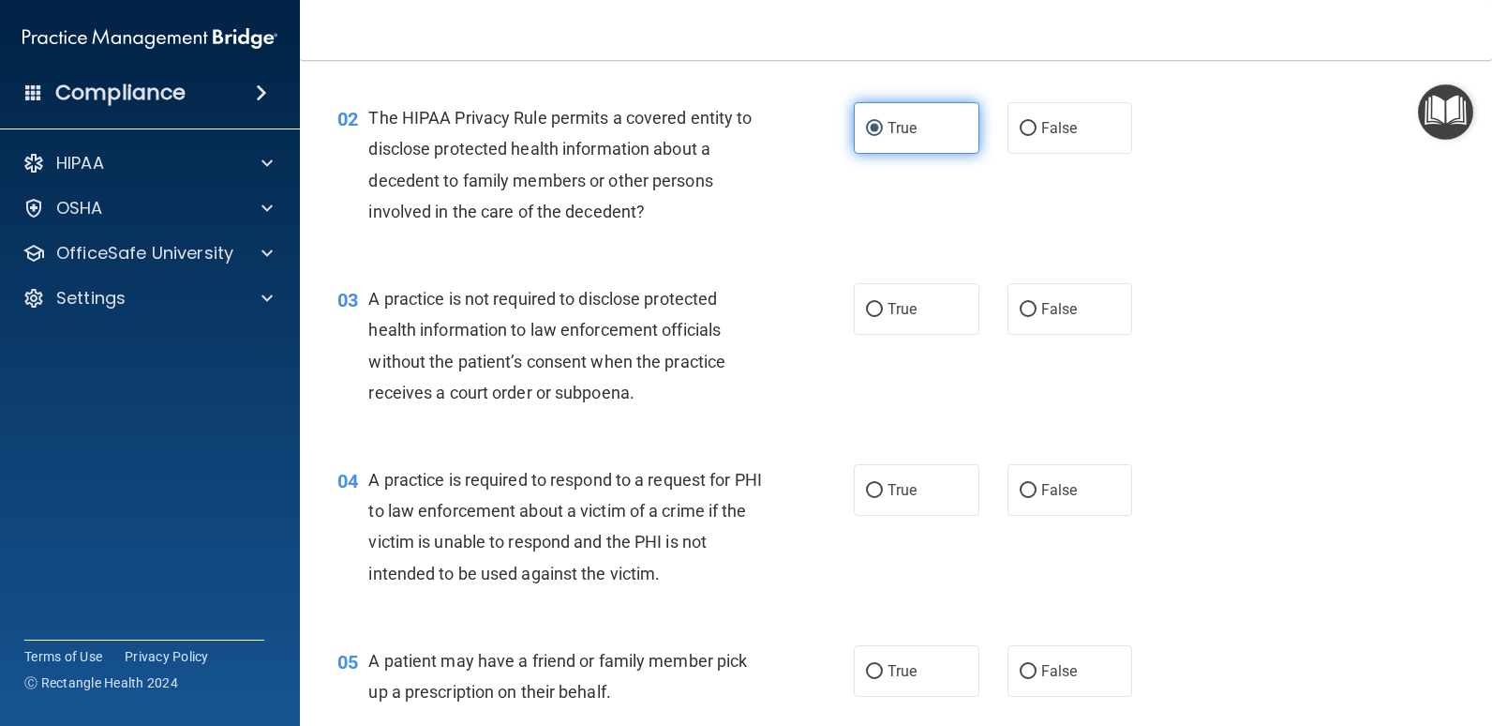
scroll to position [281, 0]
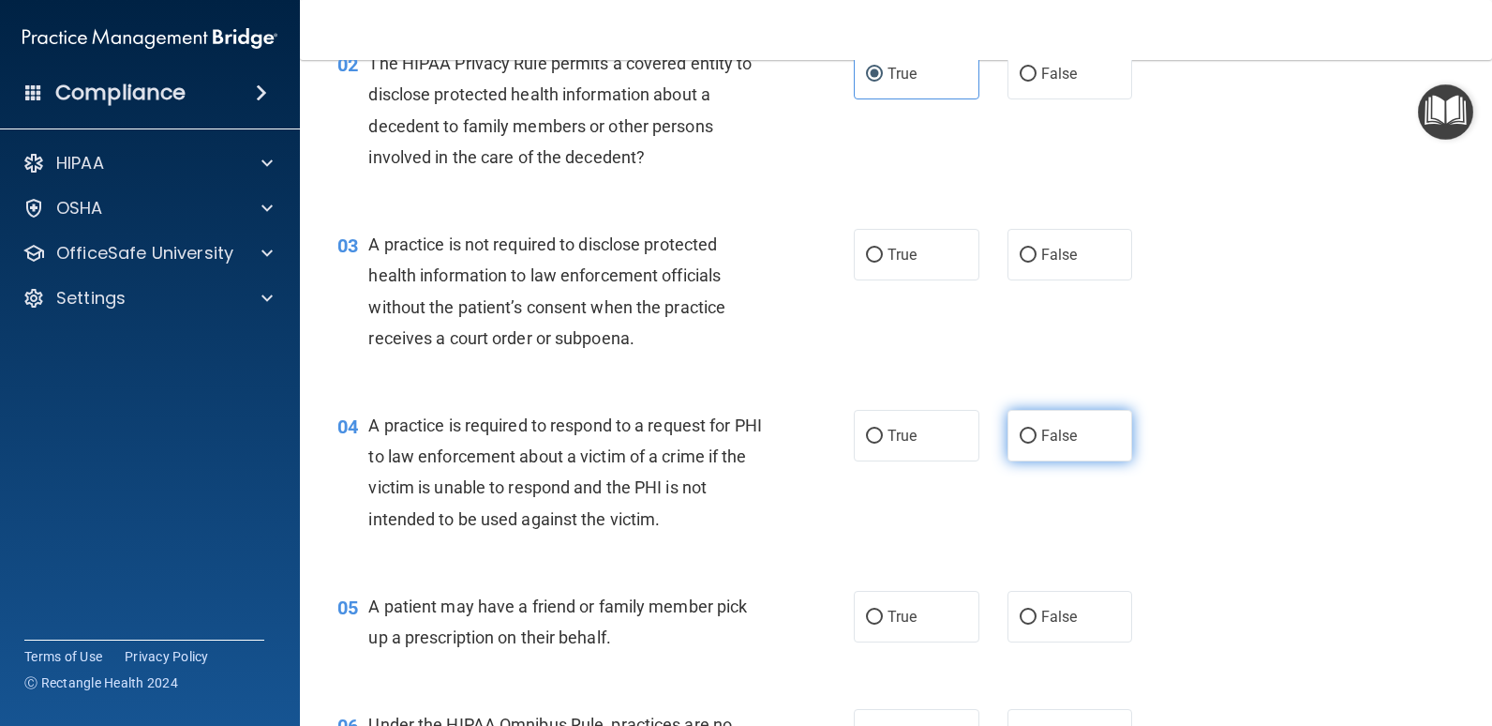
click at [1048, 433] on span "False" at bounding box center [1060, 436] width 37 height 18
click at [1037, 433] on input "False" at bounding box center [1028, 436] width 17 height 14
radio input "true"
click at [1042, 427] on span "False" at bounding box center [1060, 436] width 37 height 18
click at [1037, 429] on input "False" at bounding box center [1028, 436] width 17 height 14
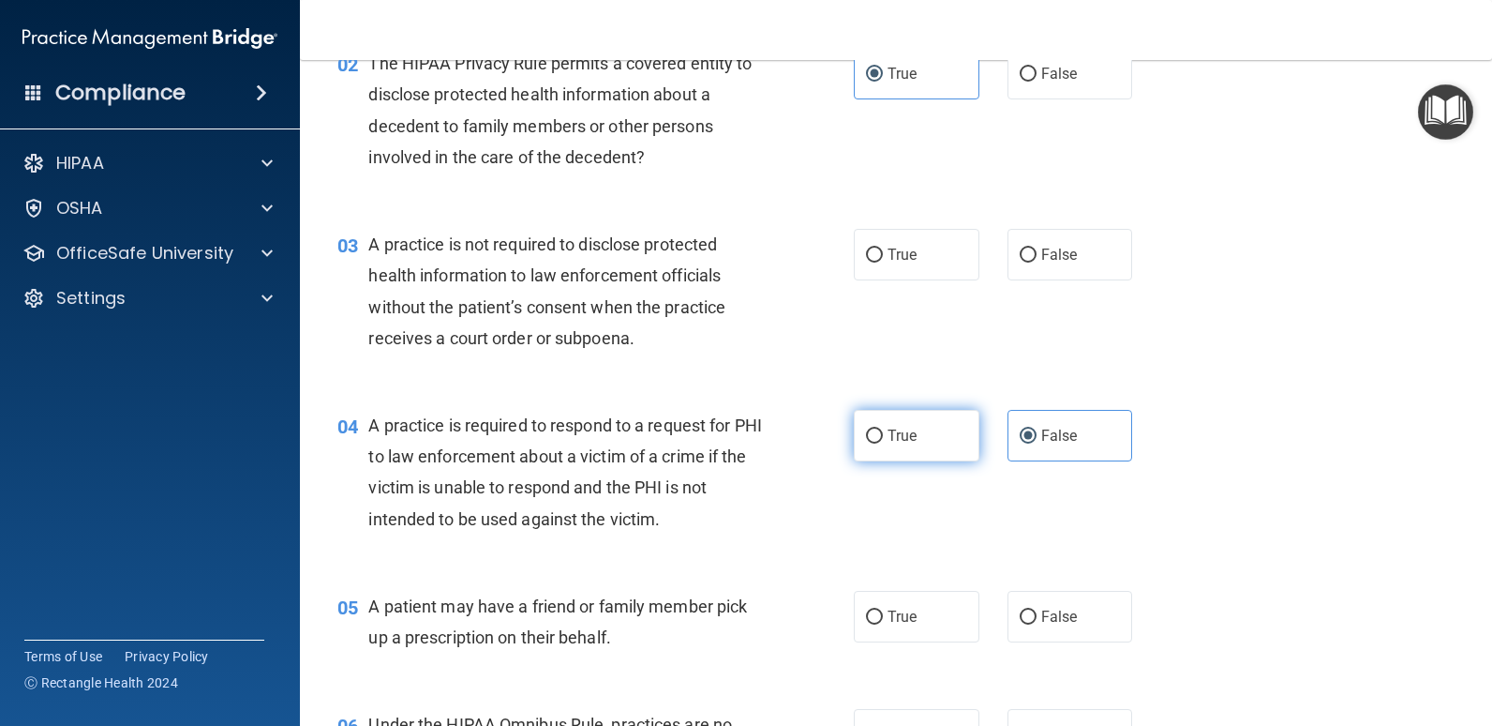
click at [906, 423] on label "True" at bounding box center [917, 436] width 126 height 52
click at [883, 429] on input "True" at bounding box center [874, 436] width 17 height 14
radio input "true"
radio input "false"
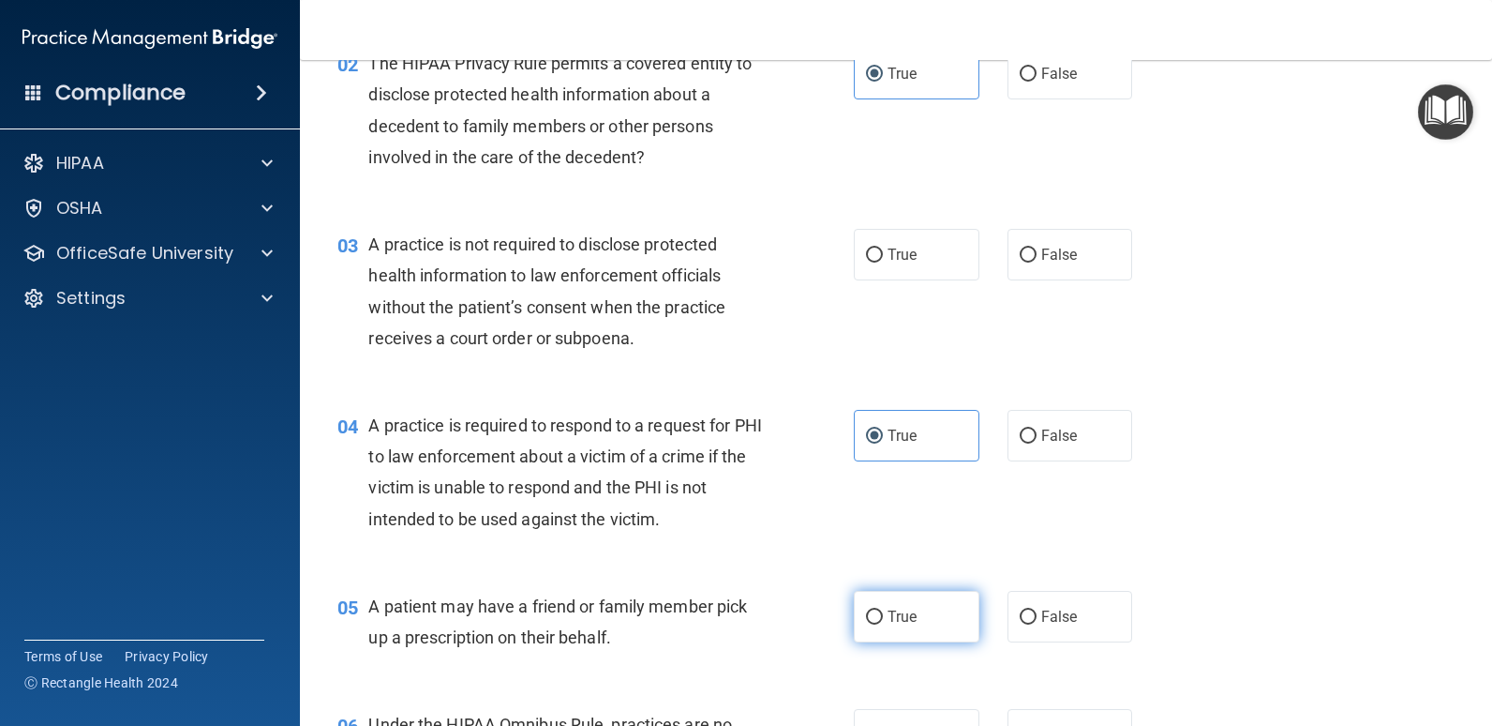
click at [907, 591] on label "True" at bounding box center [917, 617] width 126 height 52
click at [883, 610] on input "True" at bounding box center [874, 617] width 17 height 14
radio input "true"
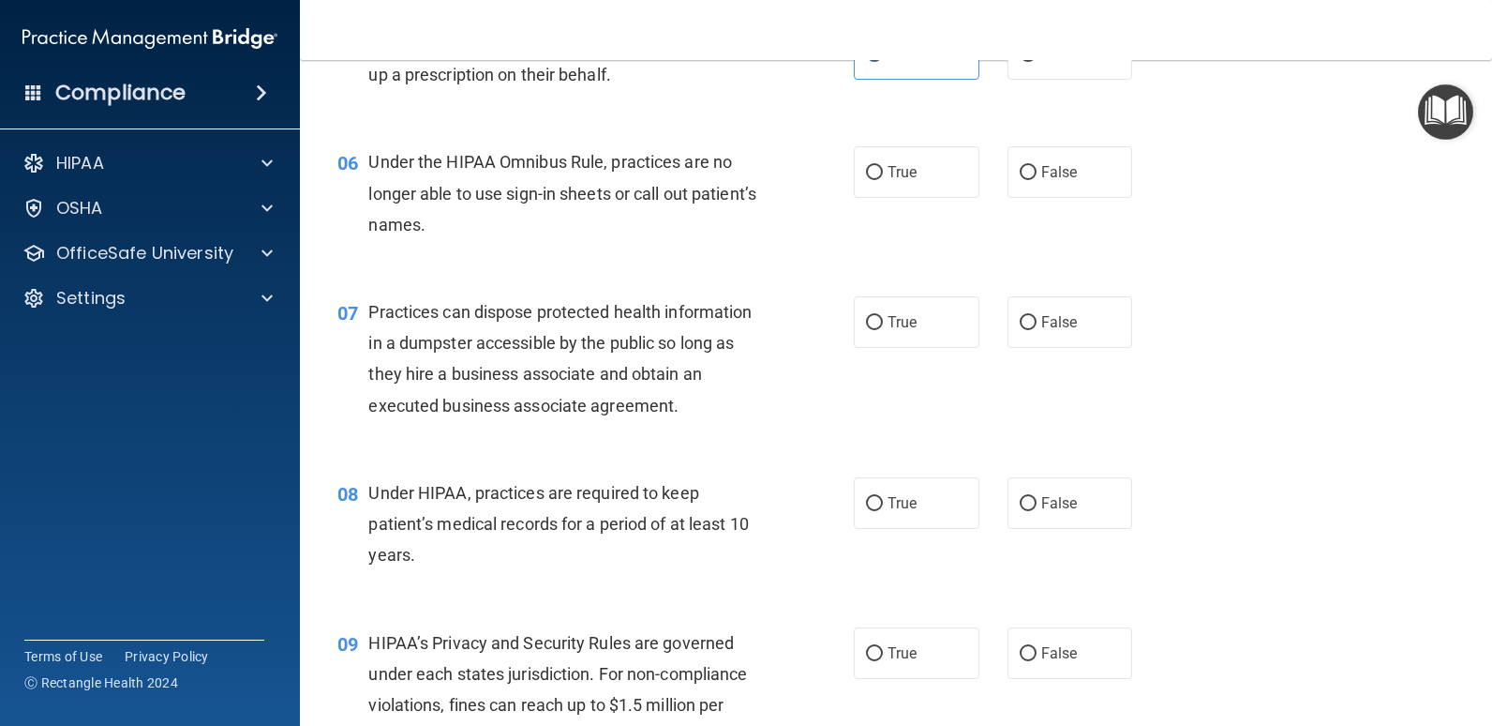
scroll to position [1031, 0]
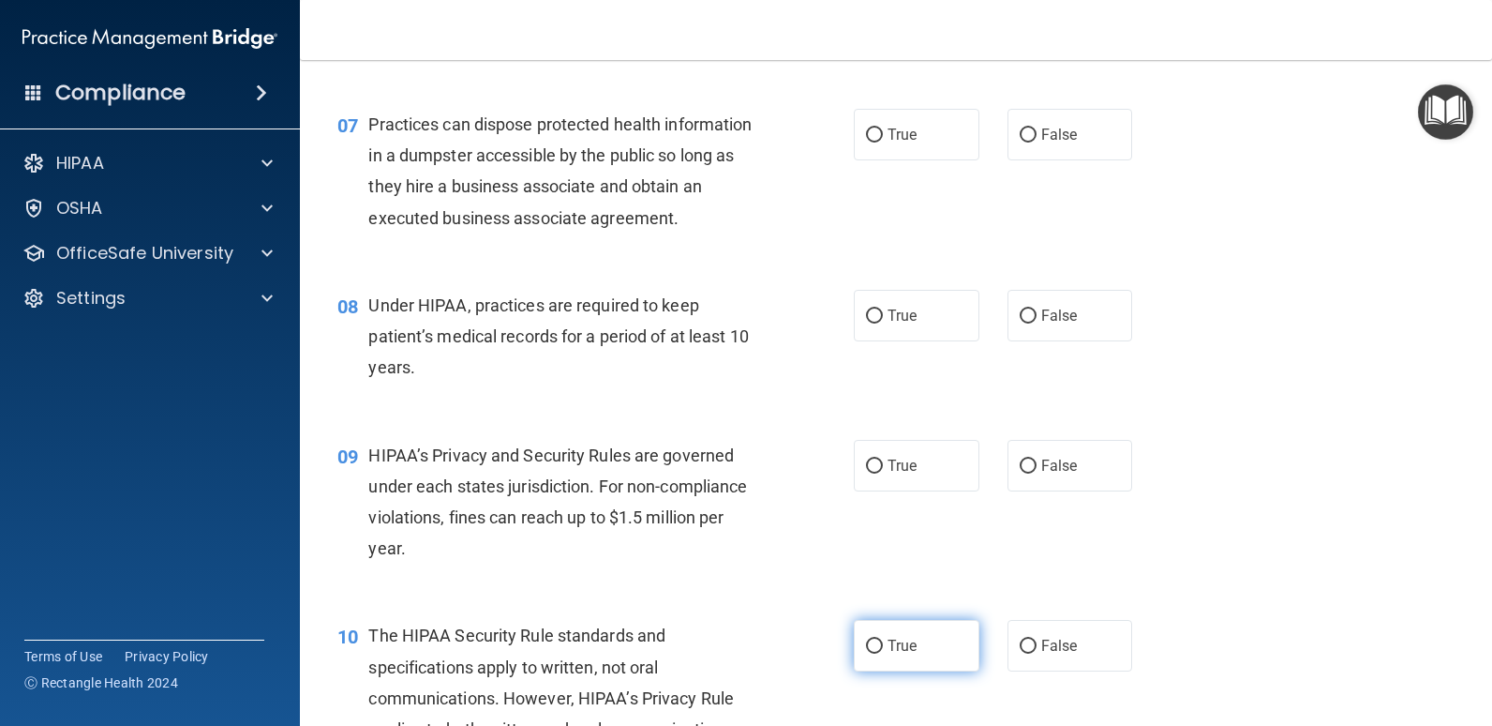
click at [922, 634] on label "True" at bounding box center [917, 646] width 126 height 52
click at [883, 639] on input "True" at bounding box center [874, 646] width 17 height 14
radio input "true"
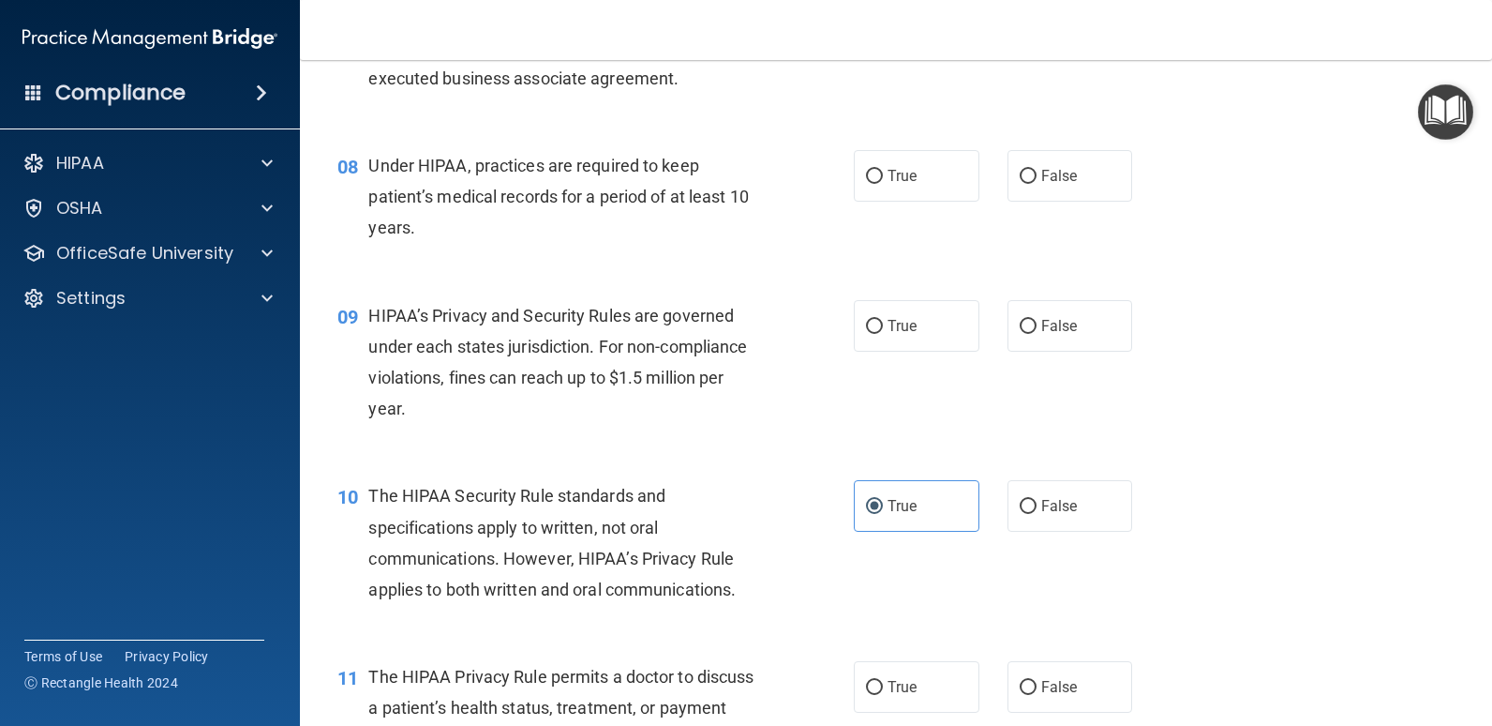
scroll to position [1594, 0]
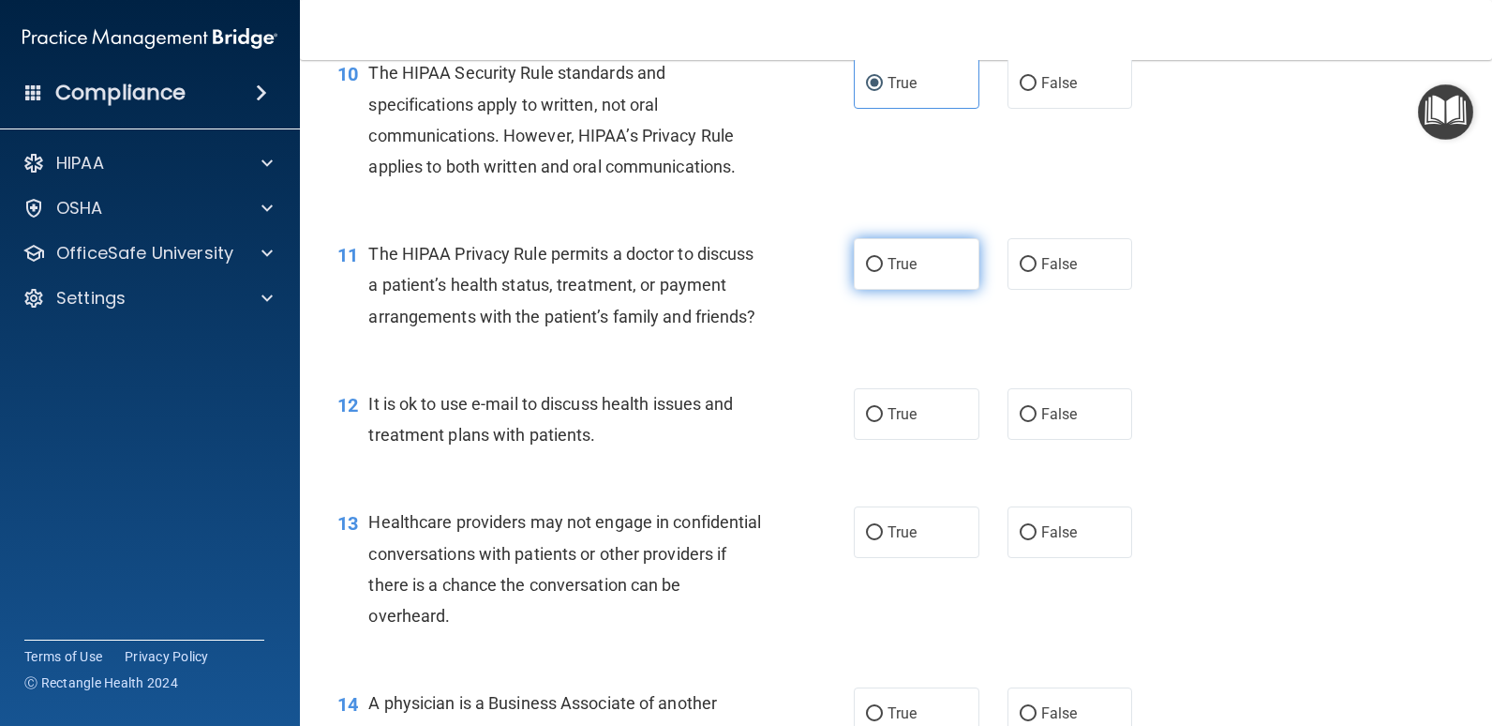
click at [912, 278] on label "True" at bounding box center [917, 264] width 126 height 52
click at [883, 272] on input "True" at bounding box center [874, 265] width 17 height 14
radio input "true"
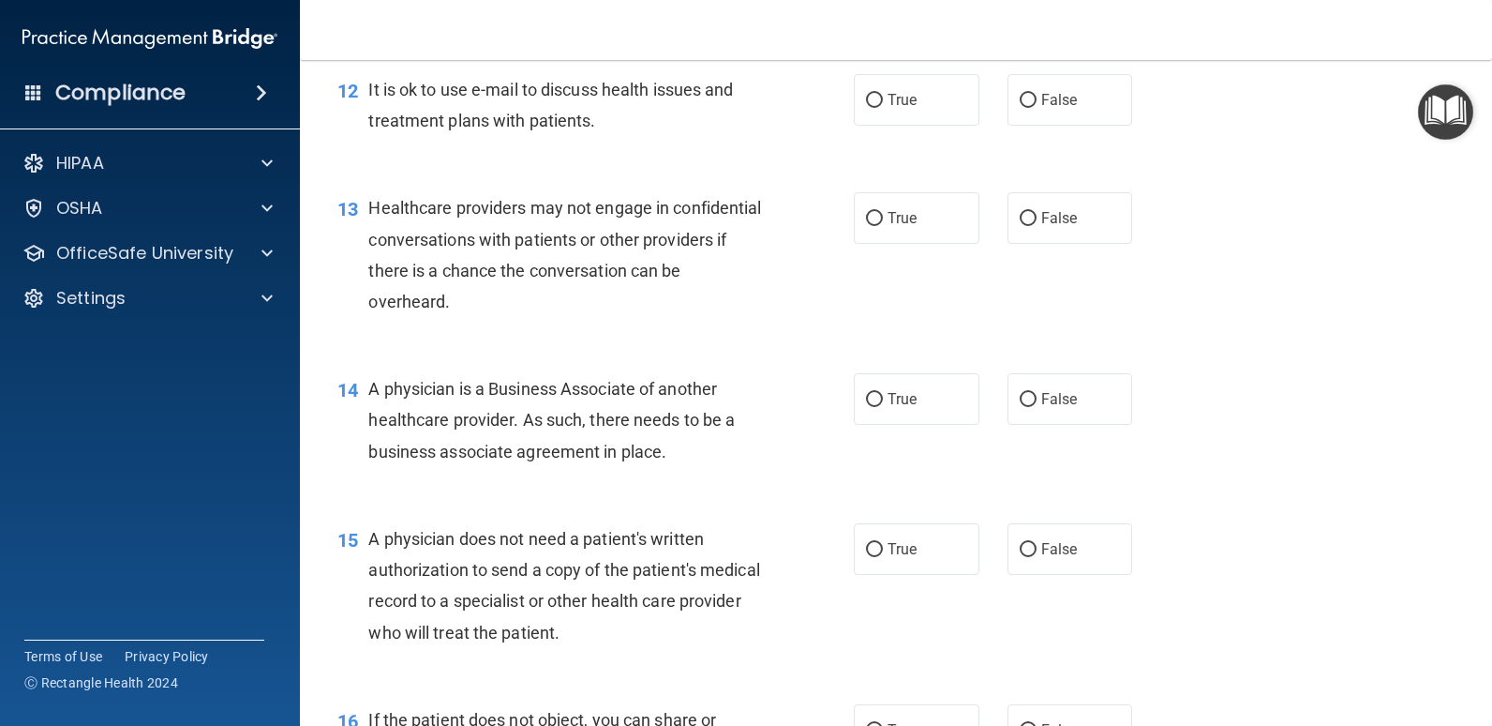
scroll to position [1875, 0]
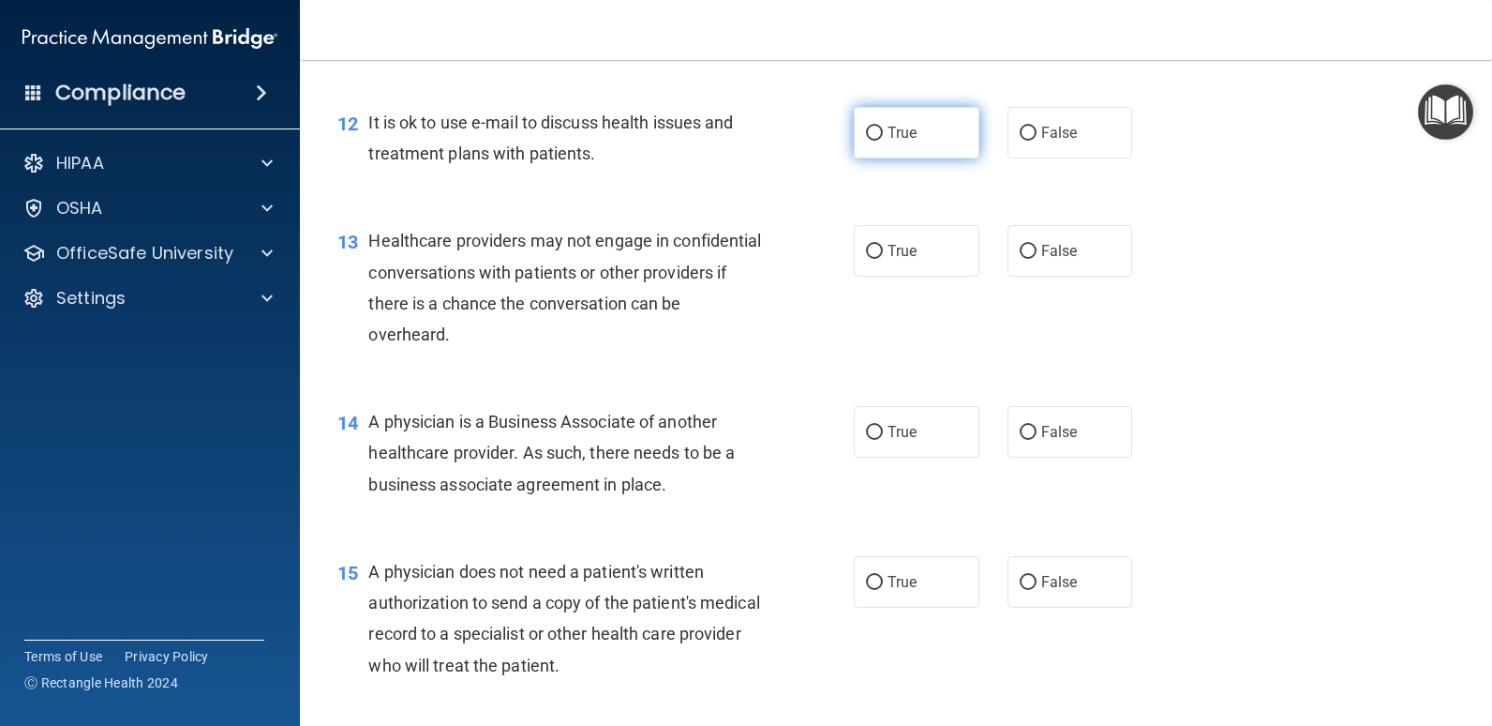
click at [901, 142] on span "True" at bounding box center [902, 133] width 29 height 18
click at [883, 141] on input "True" at bounding box center [874, 134] width 17 height 14
radio input "true"
drag, startPoint x: 897, startPoint y: 611, endPoint x: 888, endPoint y: 596, distance: 17.7
click at [895, 591] on span "True" at bounding box center [902, 582] width 29 height 18
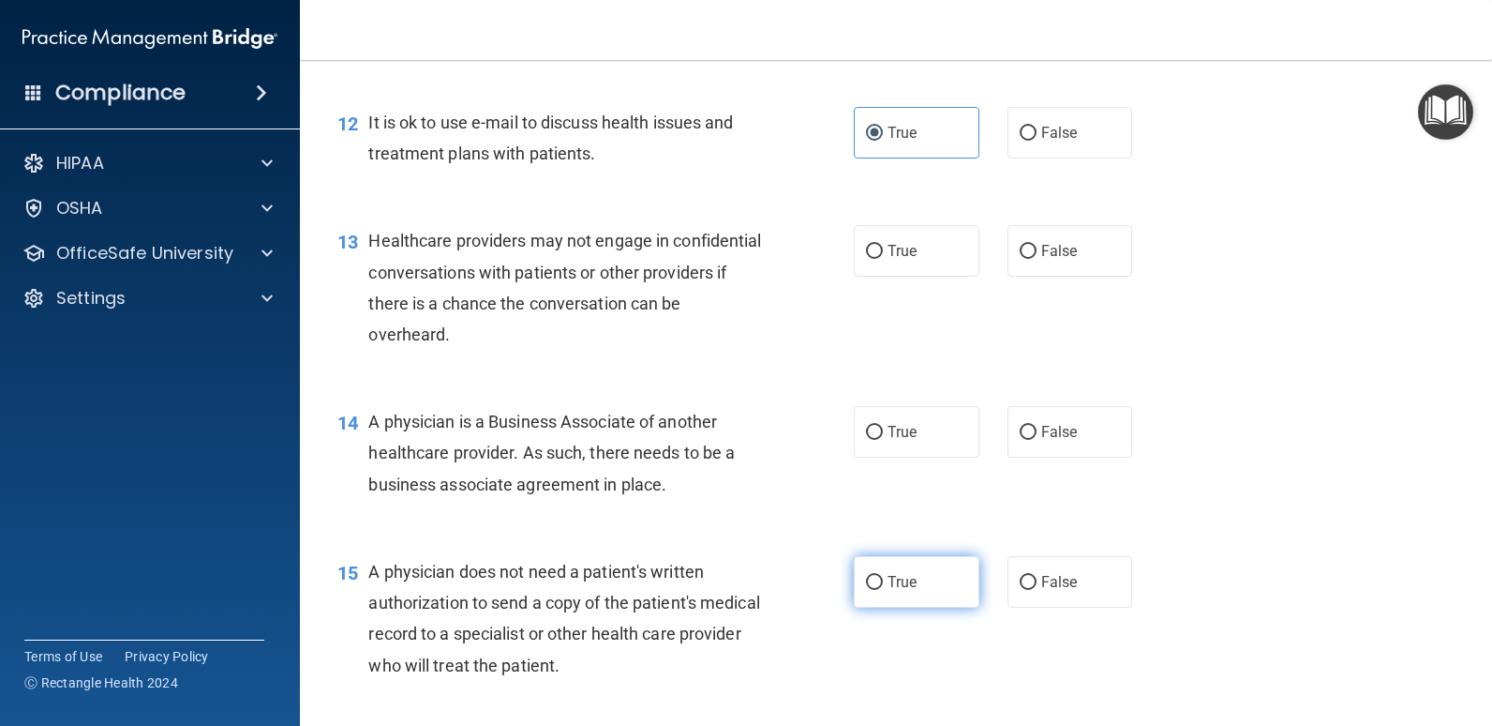
click at [883, 590] on input "True" at bounding box center [874, 583] width 17 height 14
radio input "true"
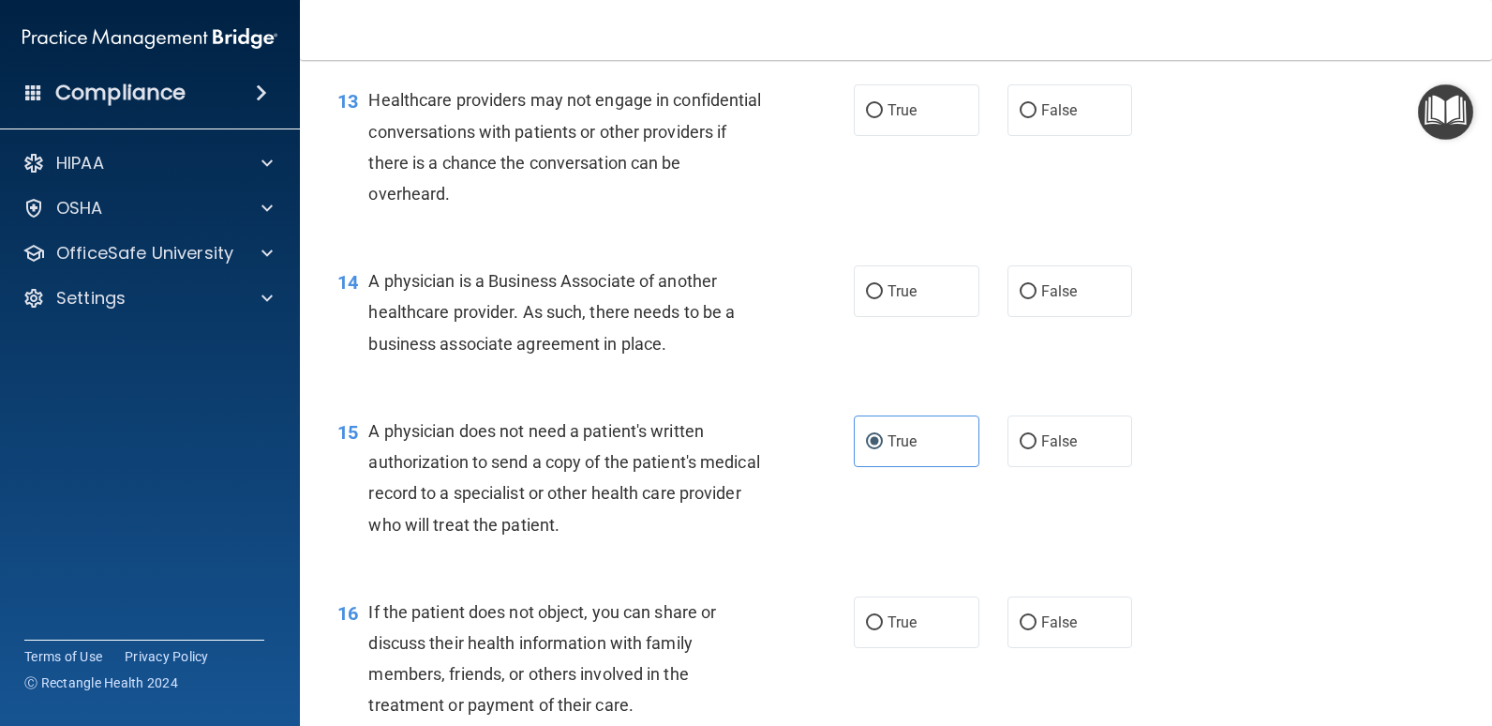
scroll to position [2250, 0]
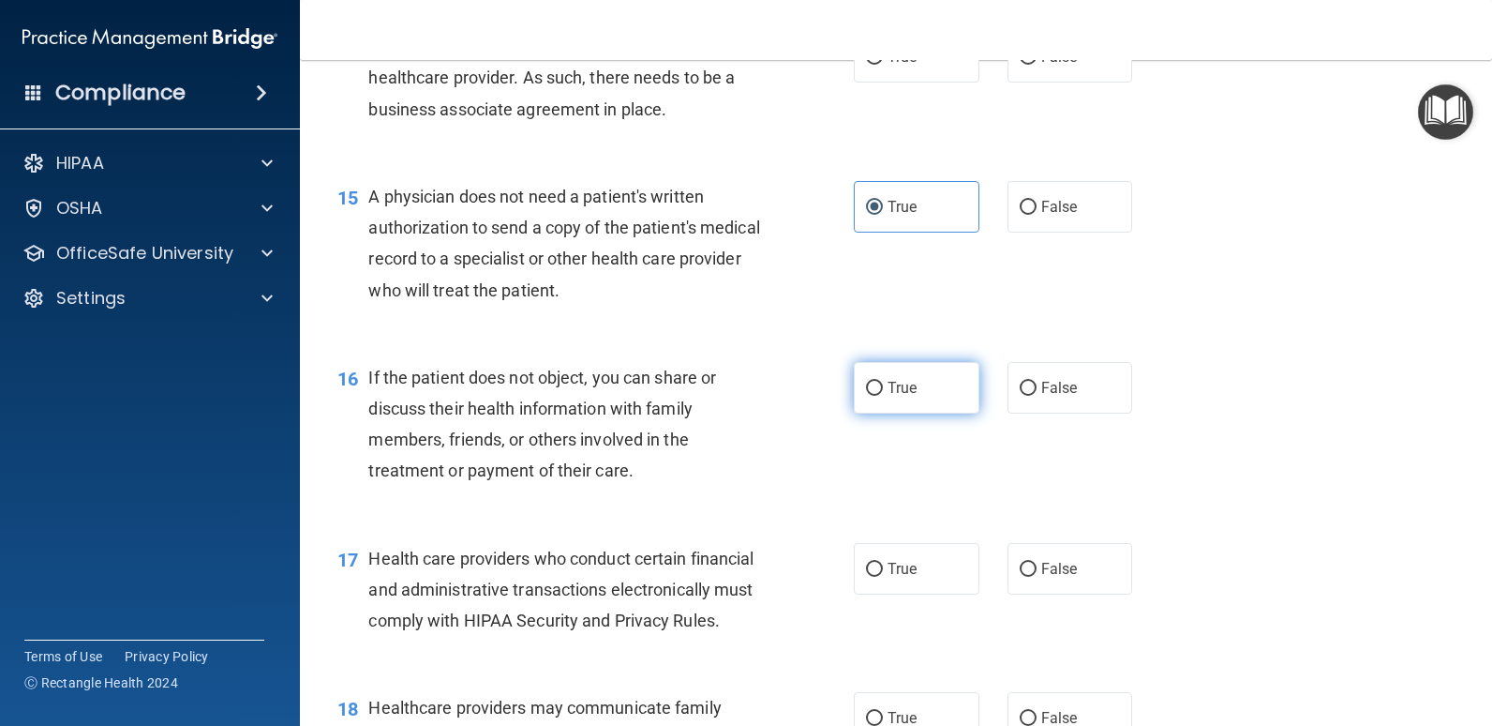
click at [908, 413] on label "True" at bounding box center [917, 388] width 126 height 52
click at [883, 396] on input "True" at bounding box center [874, 389] width 17 height 14
radio input "true"
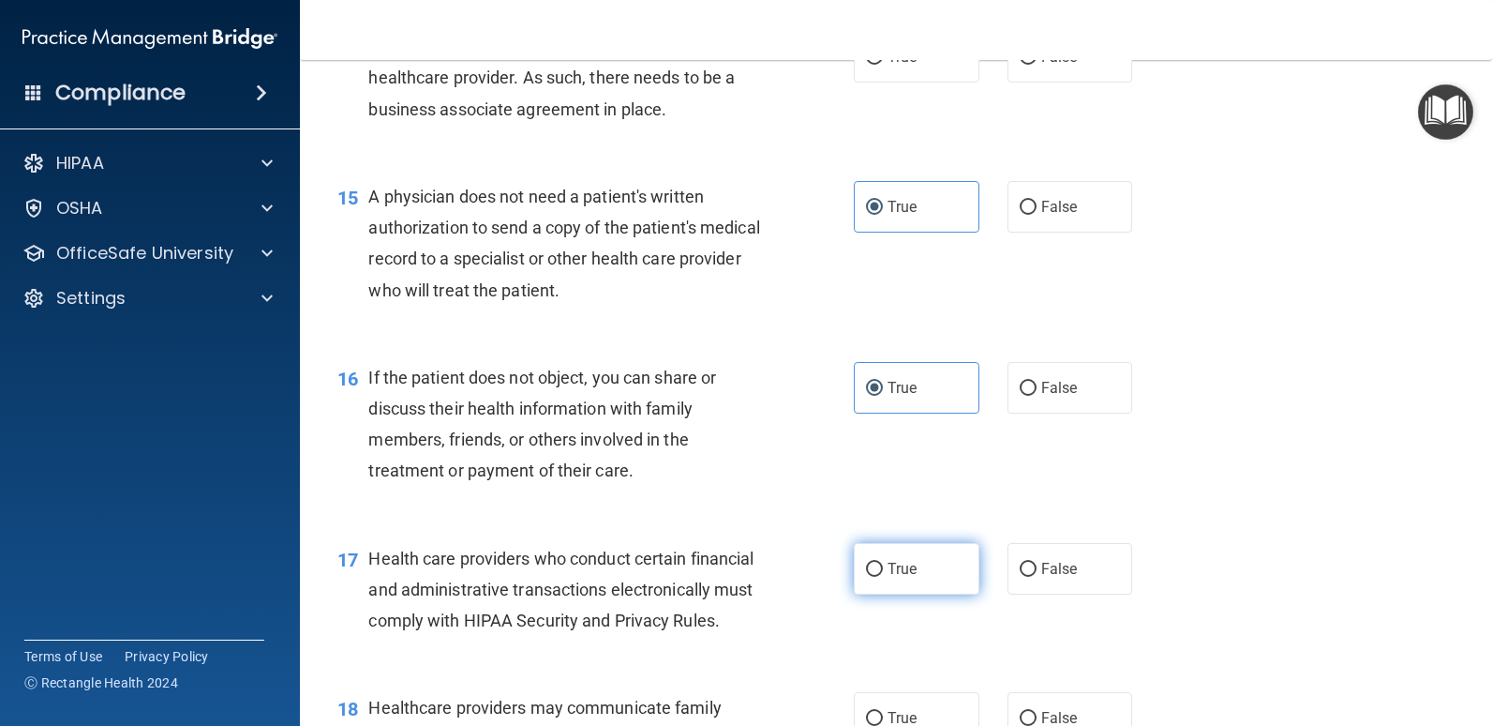
click at [901, 577] on span "True" at bounding box center [902, 569] width 29 height 18
click at [883, 577] on input "True" at bounding box center [874, 569] width 17 height 14
radio input "true"
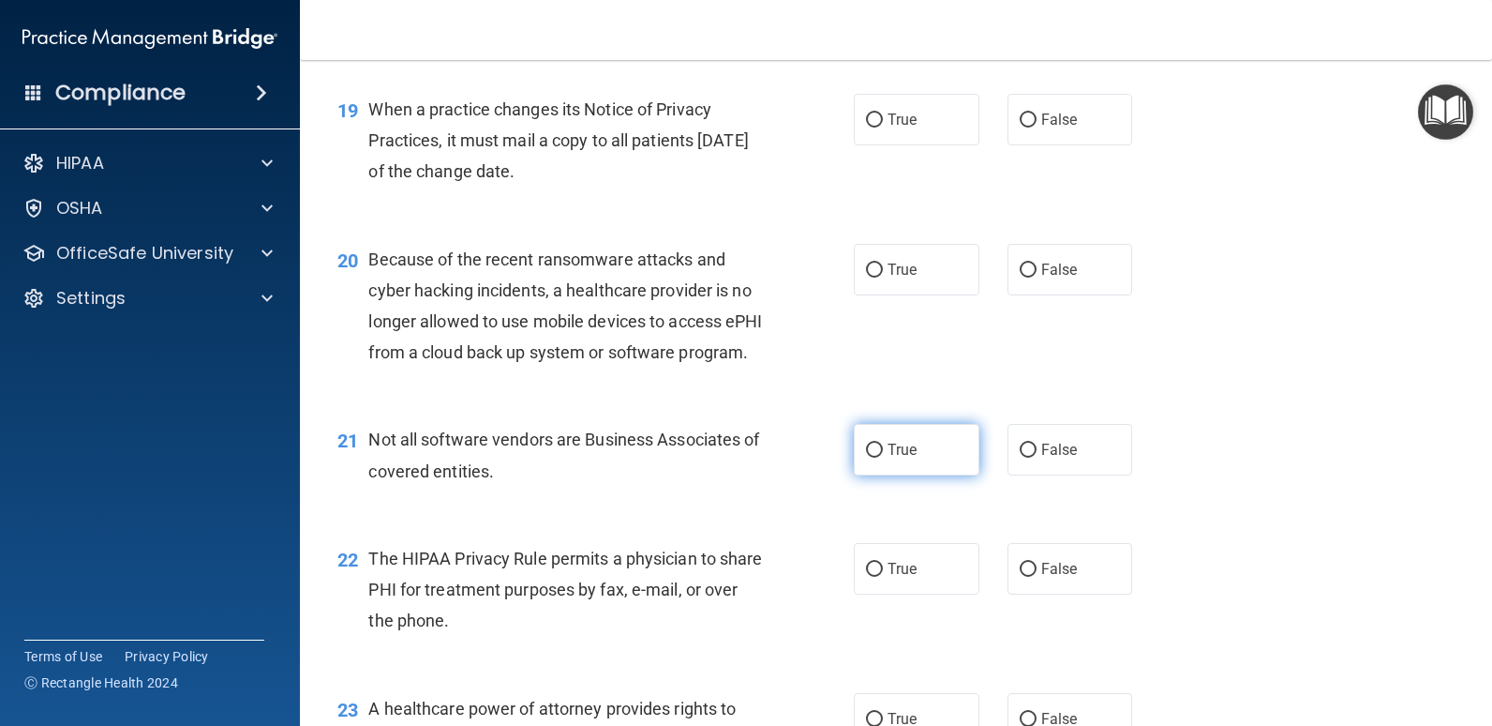
scroll to position [3000, 0]
click at [942, 473] on label "True" at bounding box center [917, 448] width 126 height 52
click at [883, 456] on input "True" at bounding box center [874, 449] width 17 height 14
radio input "true"
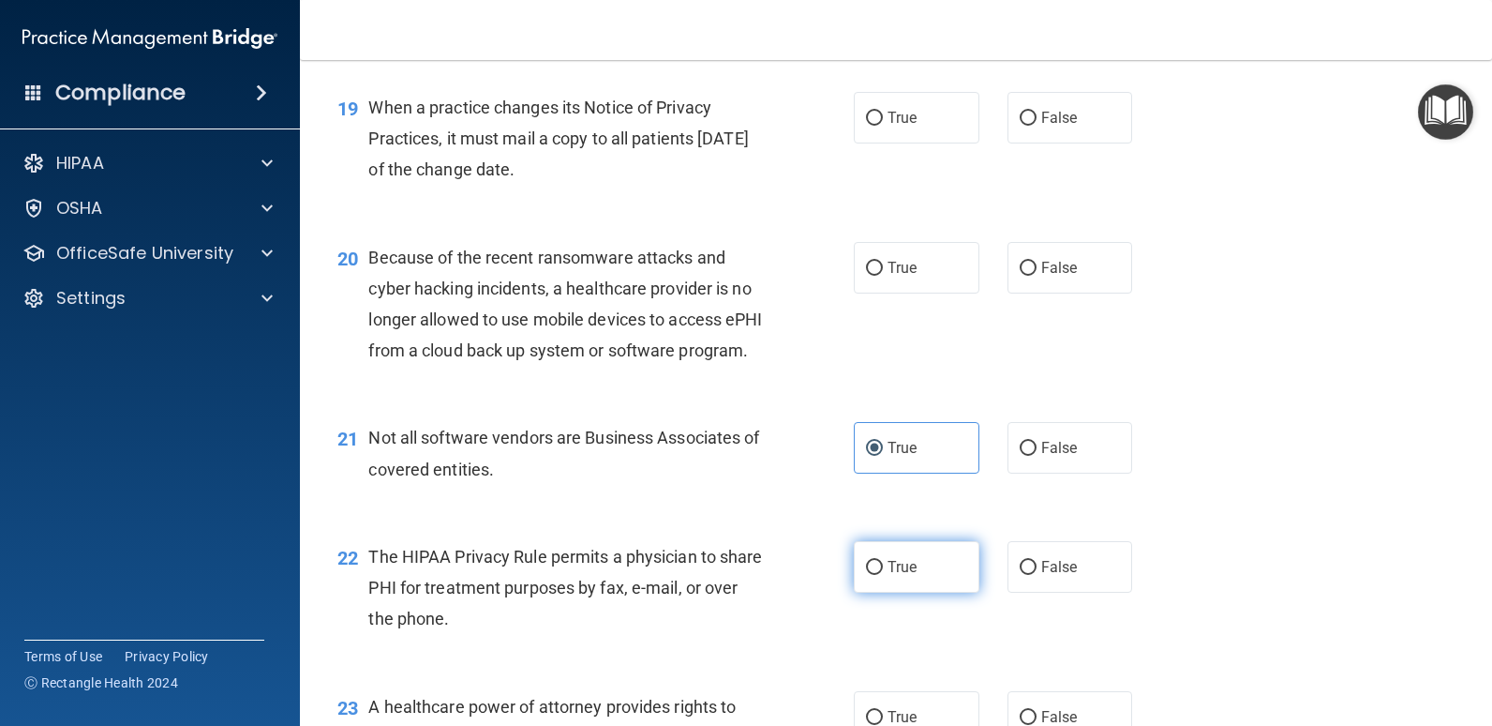
click at [907, 576] on span "True" at bounding box center [902, 567] width 29 height 18
click at [883, 575] on input "True" at bounding box center [874, 568] width 17 height 14
radio input "true"
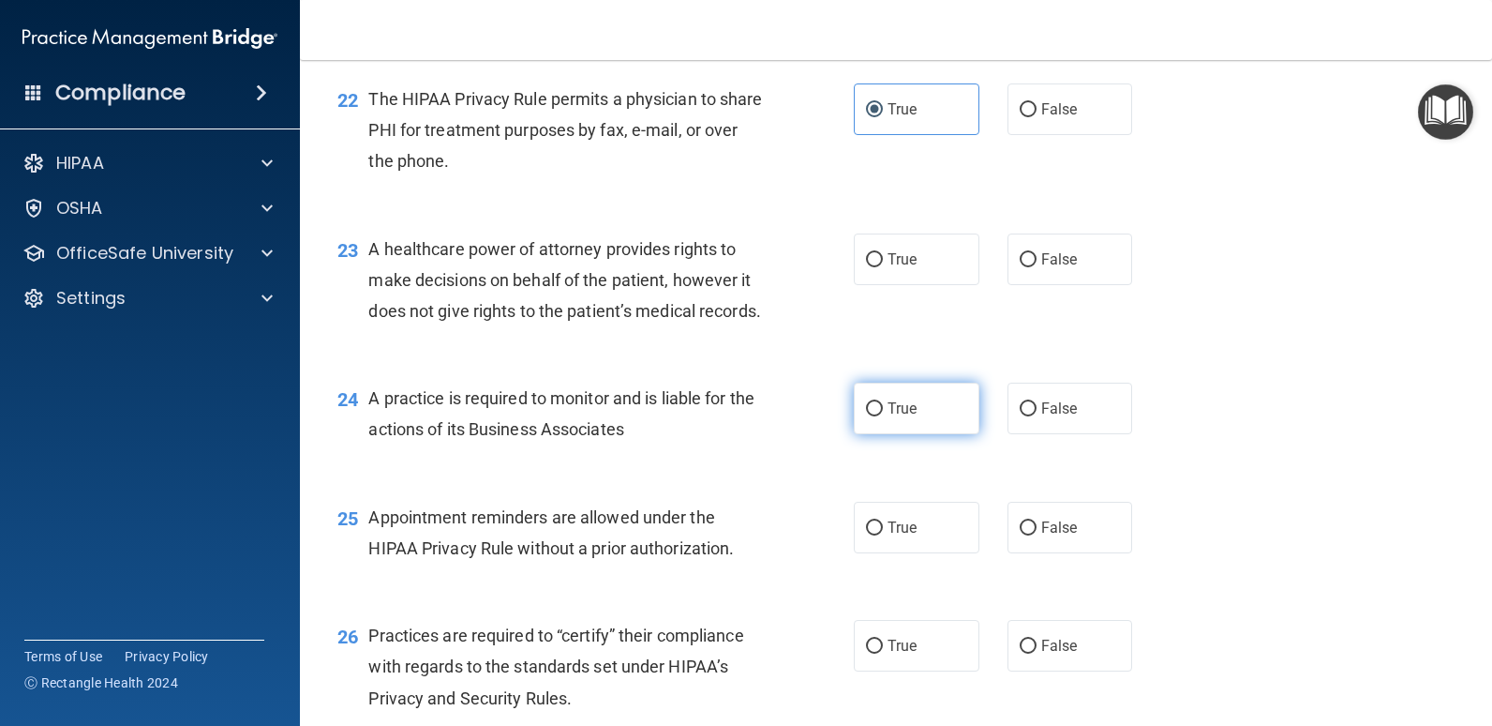
scroll to position [3469, 0]
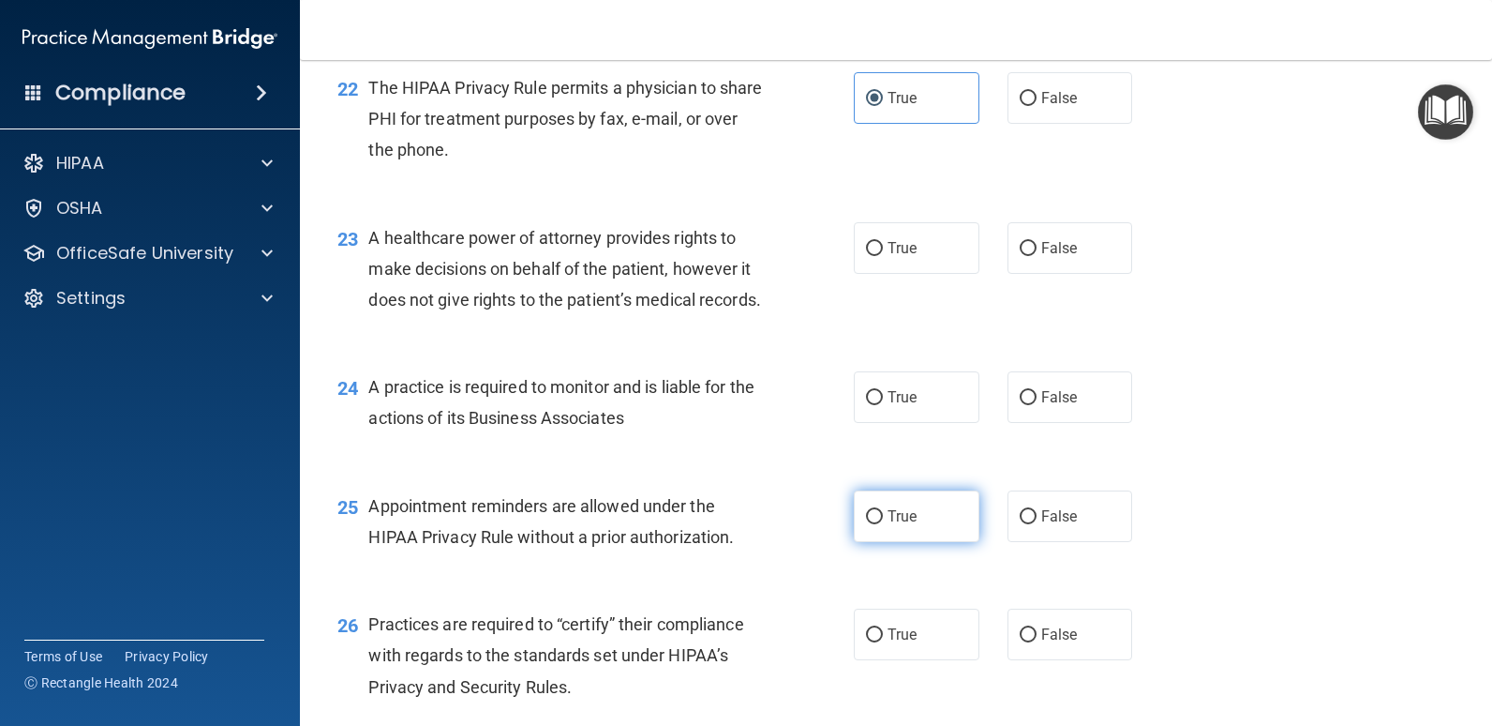
click at [916, 542] on label "True" at bounding box center [917, 516] width 126 height 52
click at [883, 524] on input "True" at bounding box center [874, 517] width 17 height 14
radio input "true"
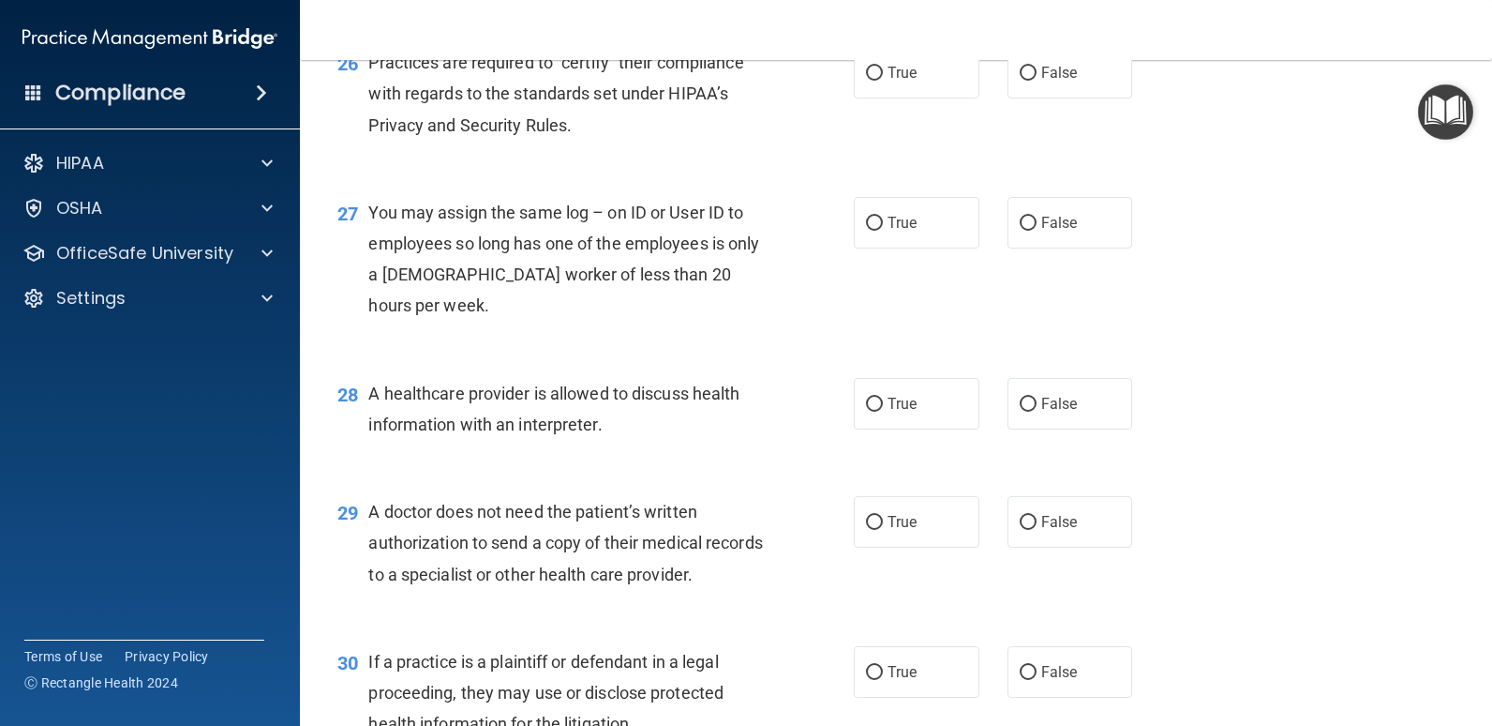
scroll to position [4031, 0]
click at [913, 428] on label "True" at bounding box center [917, 403] width 126 height 52
click at [883, 411] on input "True" at bounding box center [874, 404] width 17 height 14
radio input "true"
drag, startPoint x: 911, startPoint y: 647, endPoint x: 786, endPoint y: 622, distance: 128.1
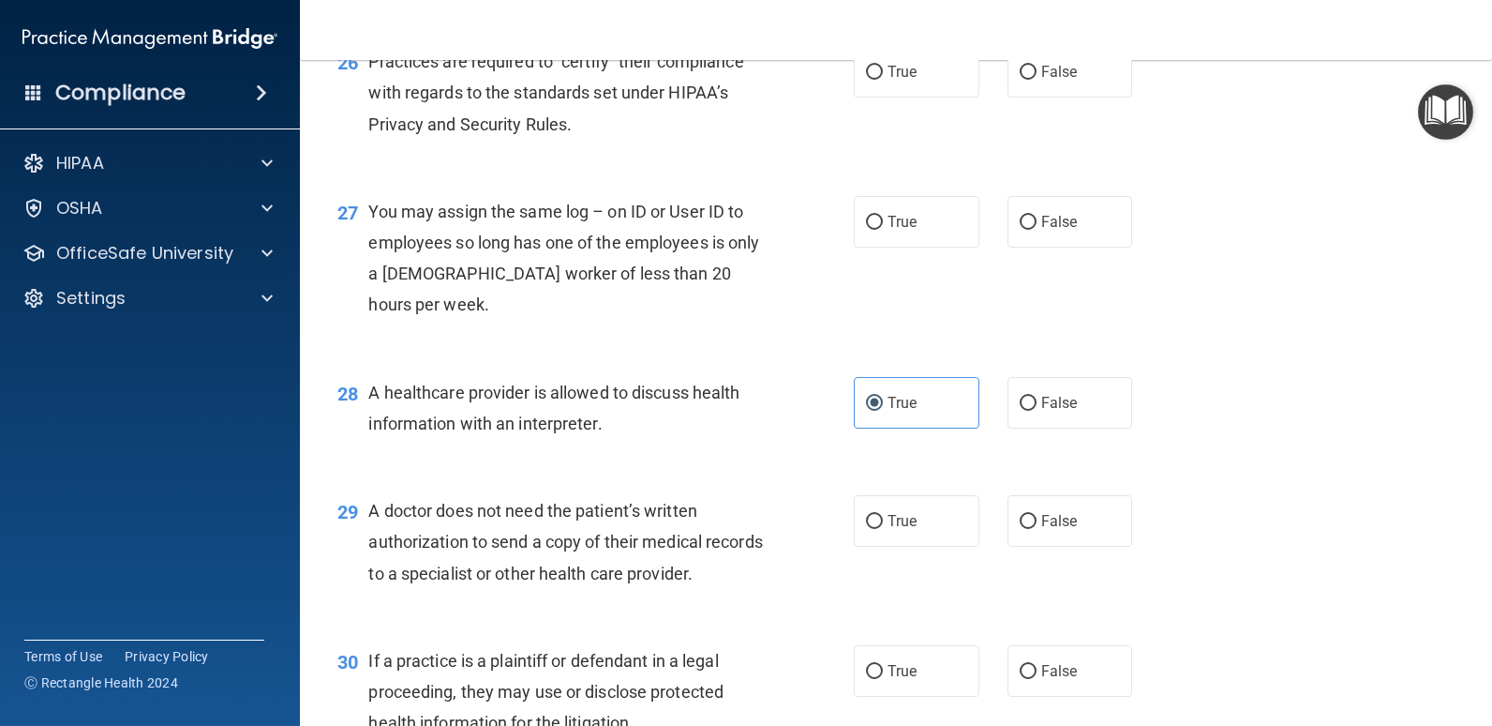
click at [908, 547] on label "True" at bounding box center [917, 521] width 126 height 52
click at [883, 529] on input "True" at bounding box center [874, 522] width 17 height 14
radio input "true"
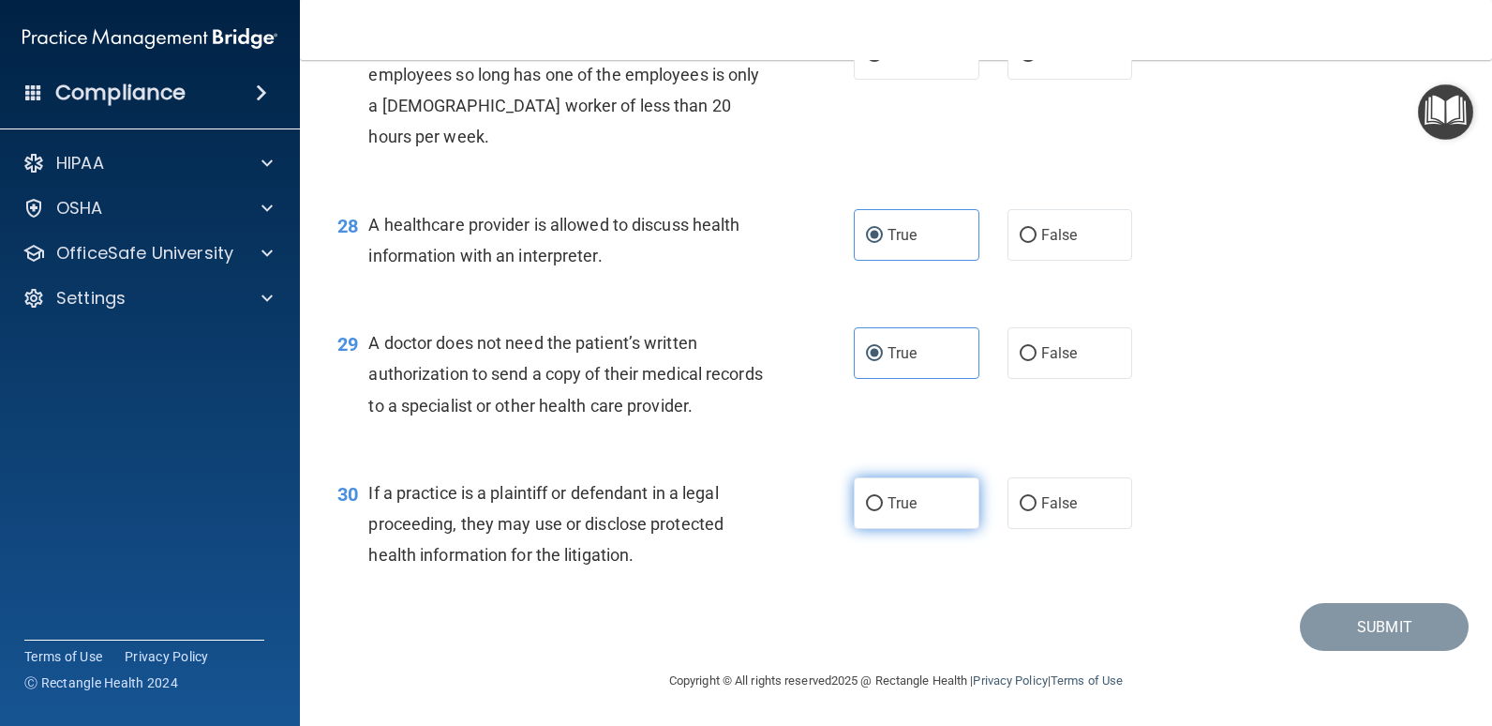
click at [915, 515] on label "True" at bounding box center [917, 503] width 126 height 52
click at [883, 511] on input "True" at bounding box center [874, 504] width 17 height 14
radio input "true"
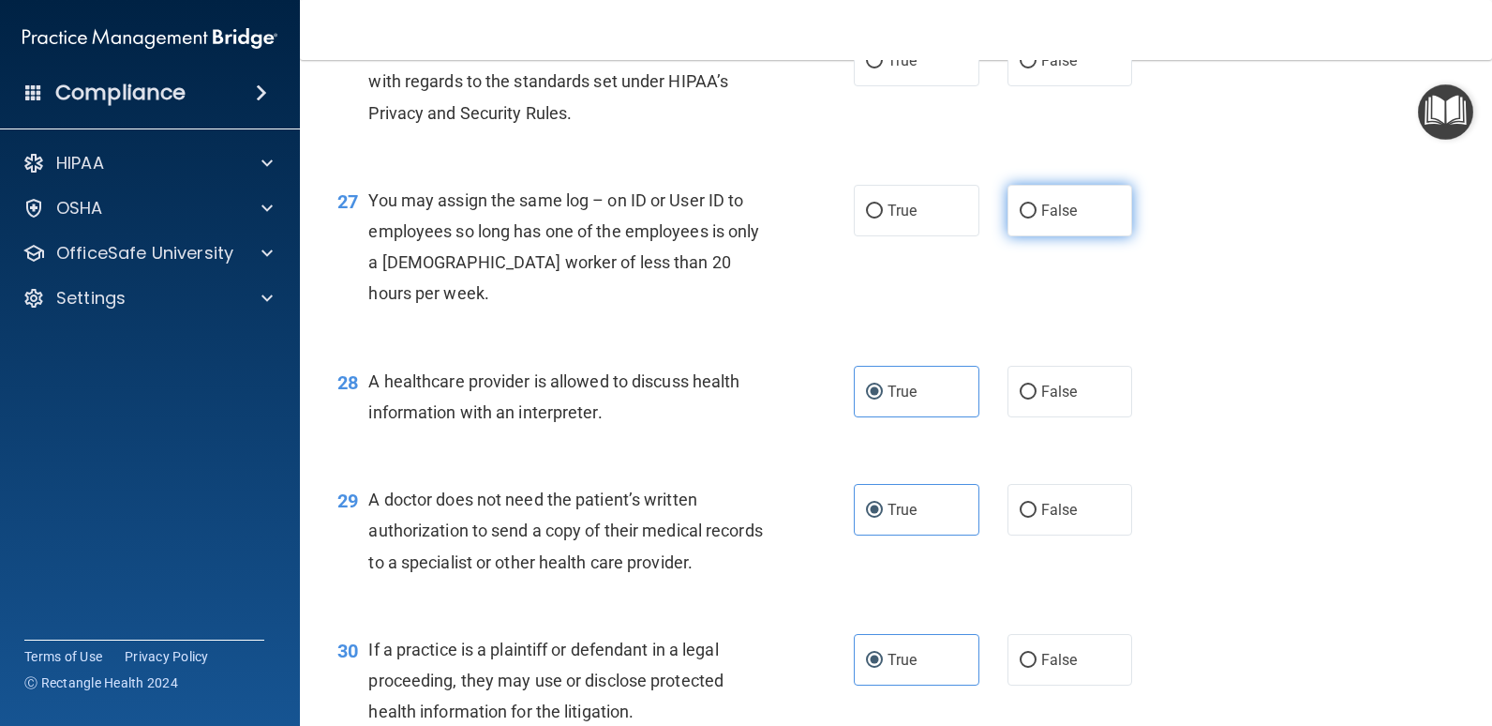
click at [1064, 219] on span "False" at bounding box center [1060, 211] width 37 height 18
click at [1037, 218] on input "False" at bounding box center [1028, 211] width 17 height 14
radio input "true"
click at [1086, 86] on label "False" at bounding box center [1071, 61] width 126 height 52
click at [1037, 68] on input "False" at bounding box center [1028, 61] width 17 height 14
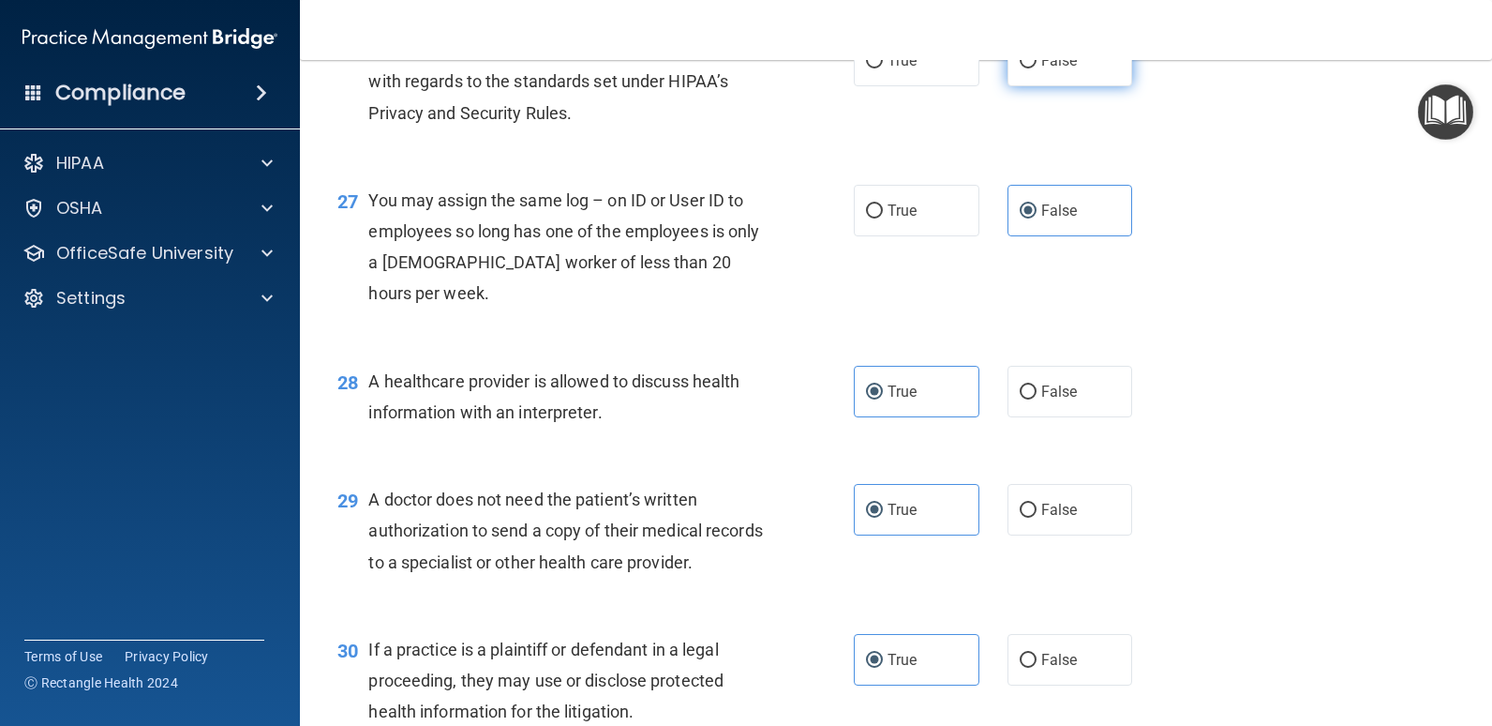
radio input "true"
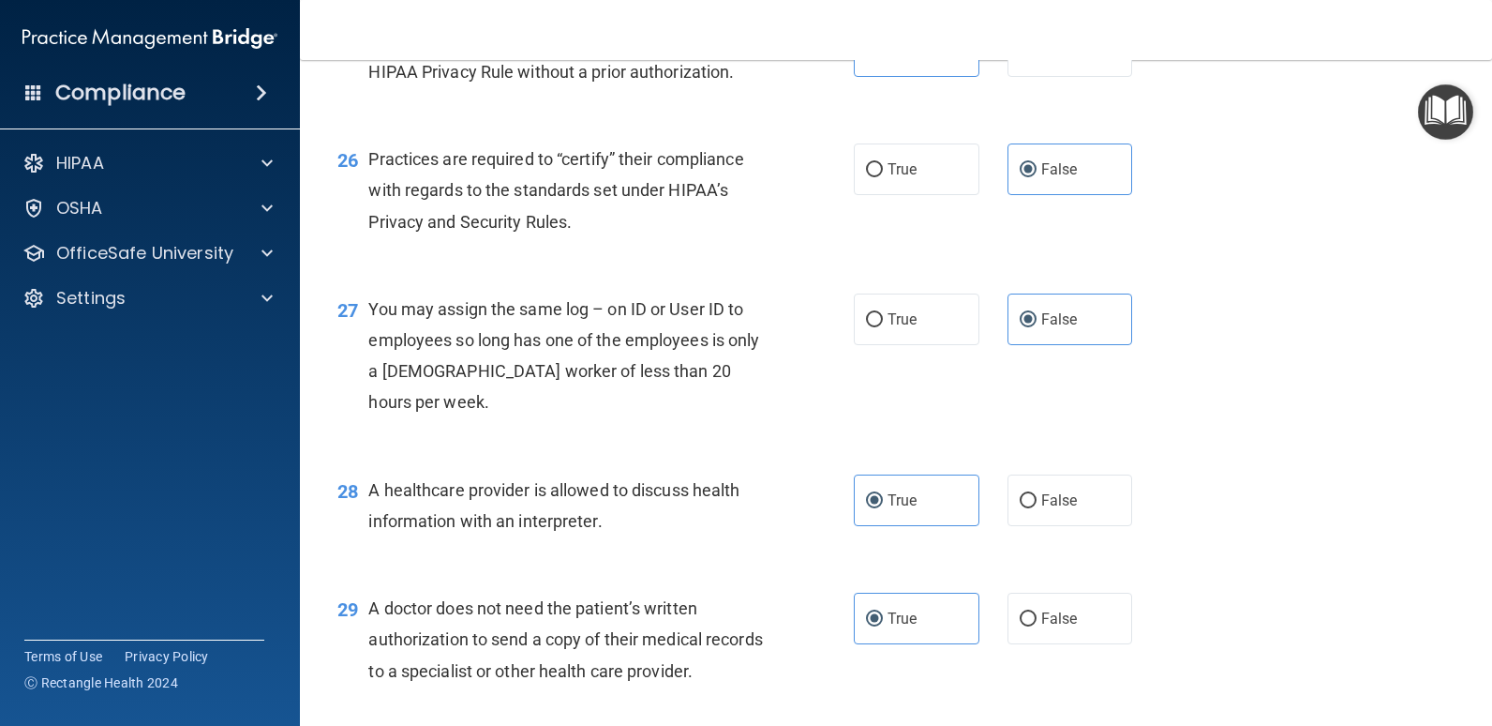
scroll to position [3667, 0]
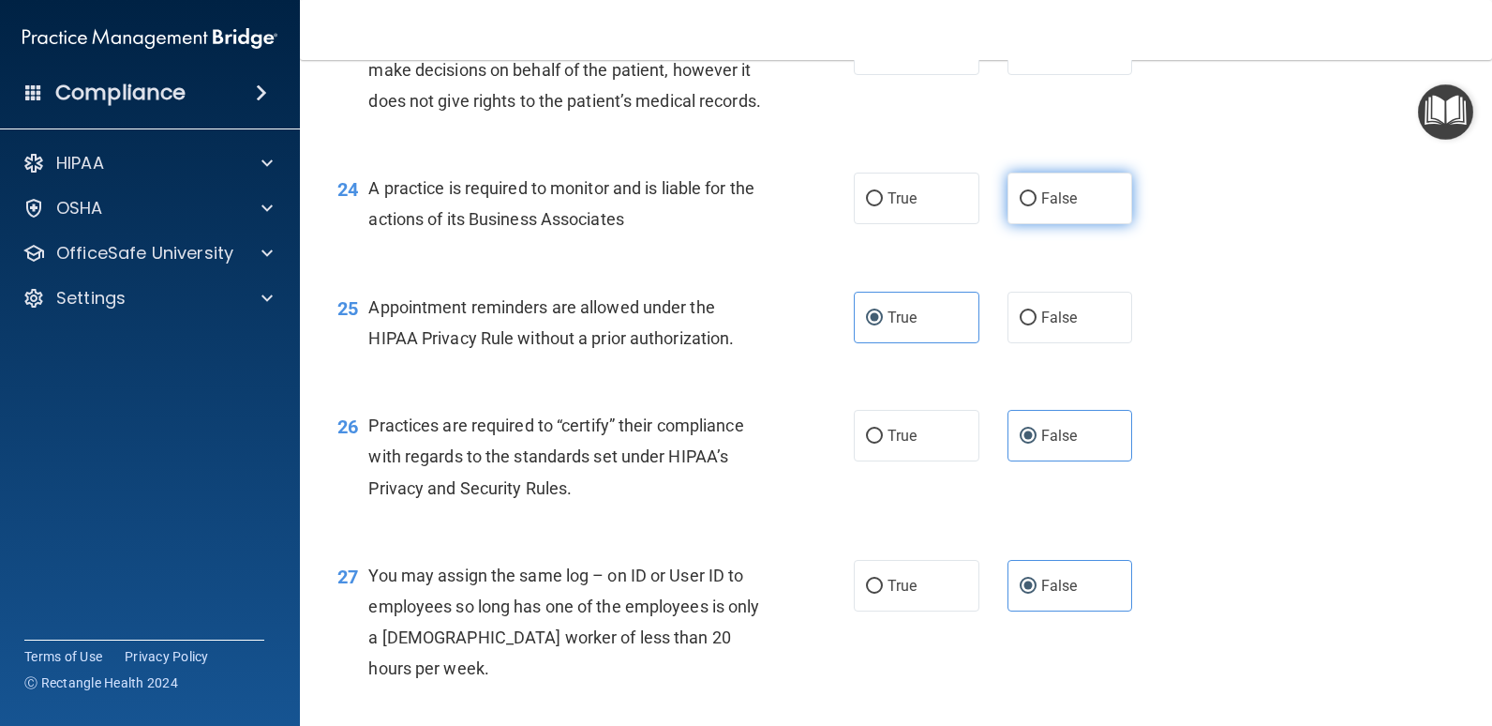
drag, startPoint x: 1074, startPoint y: 334, endPoint x: 1147, endPoint y: 299, distance: 80.9
click at [1074, 224] on label "False" at bounding box center [1071, 198] width 126 height 52
click at [1037, 206] on input "False" at bounding box center [1028, 199] width 17 height 14
radio input "true"
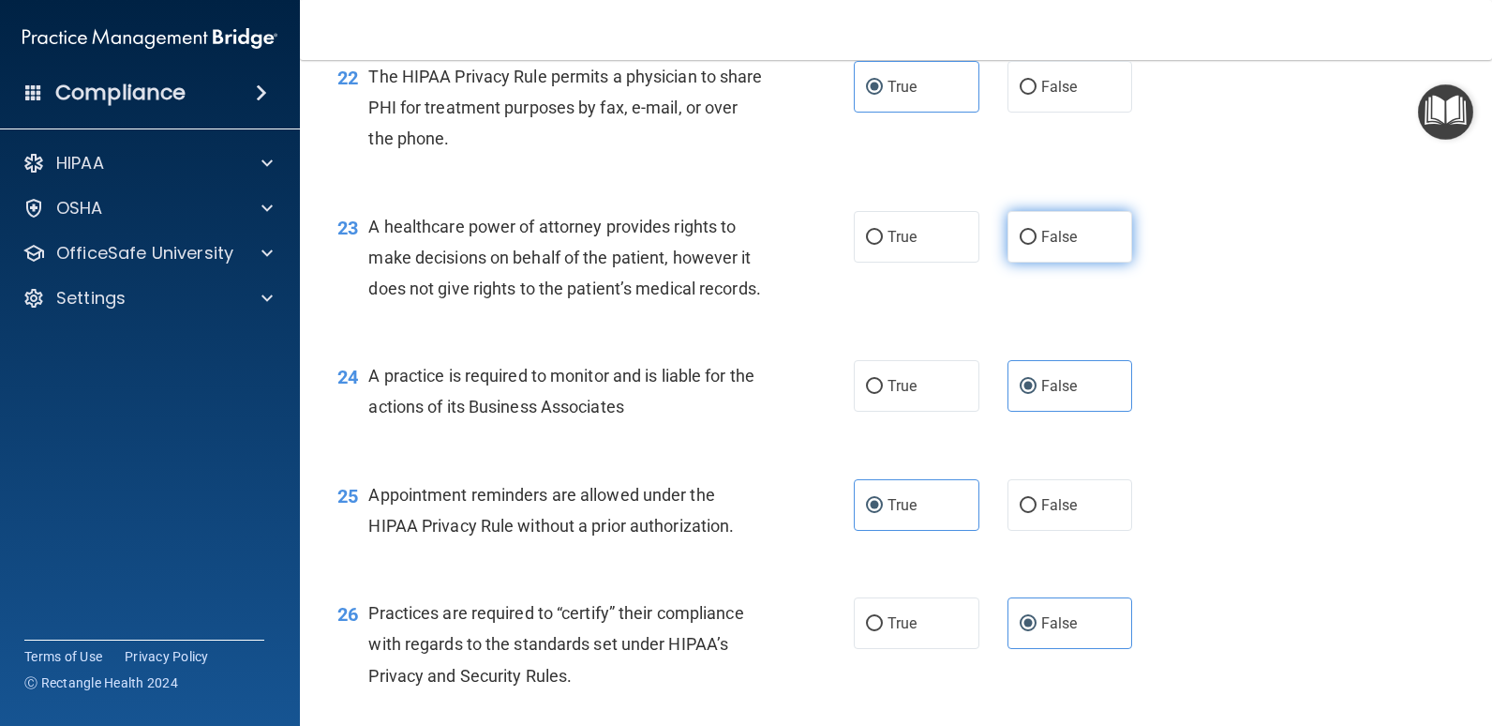
click at [1079, 262] on label "False" at bounding box center [1071, 237] width 126 height 52
click at [1037, 245] on input "False" at bounding box center [1028, 238] width 17 height 14
radio input "true"
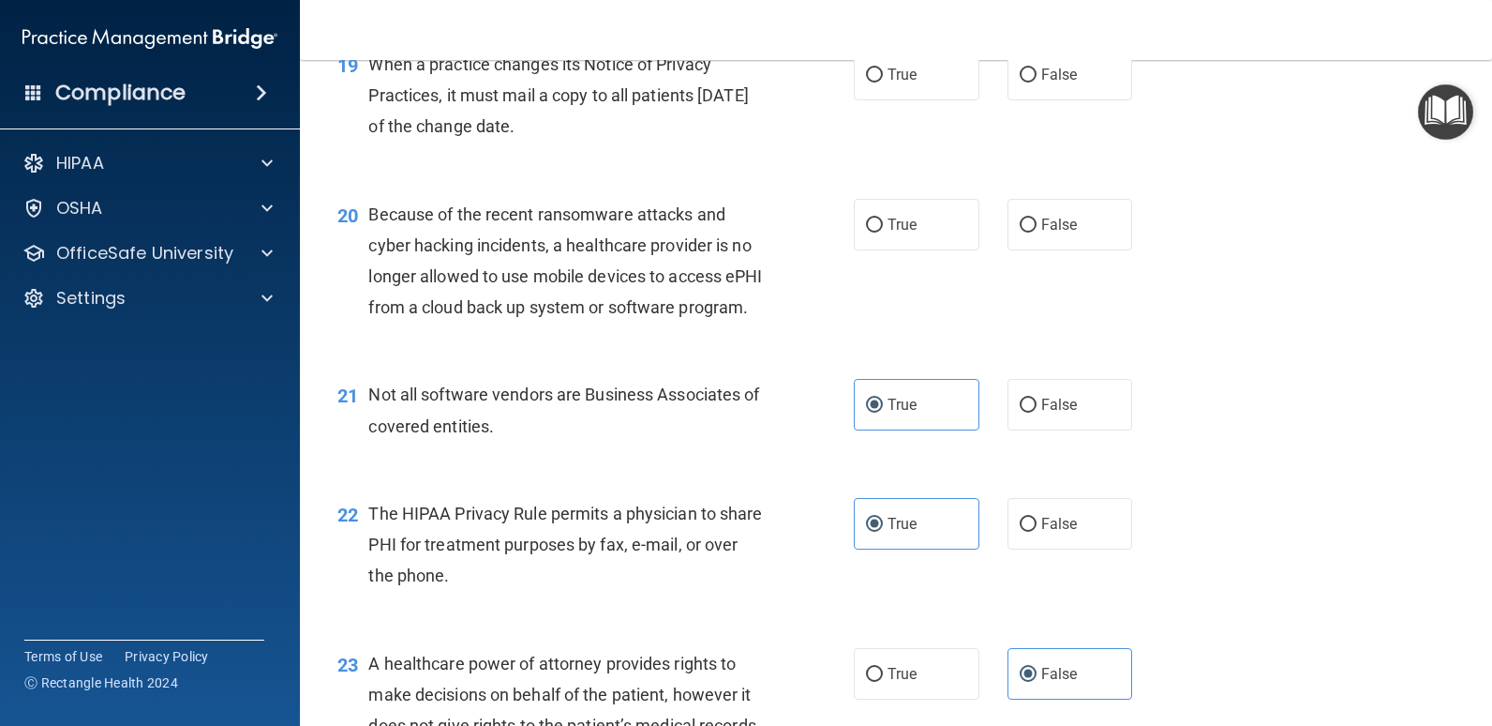
scroll to position [3011, 0]
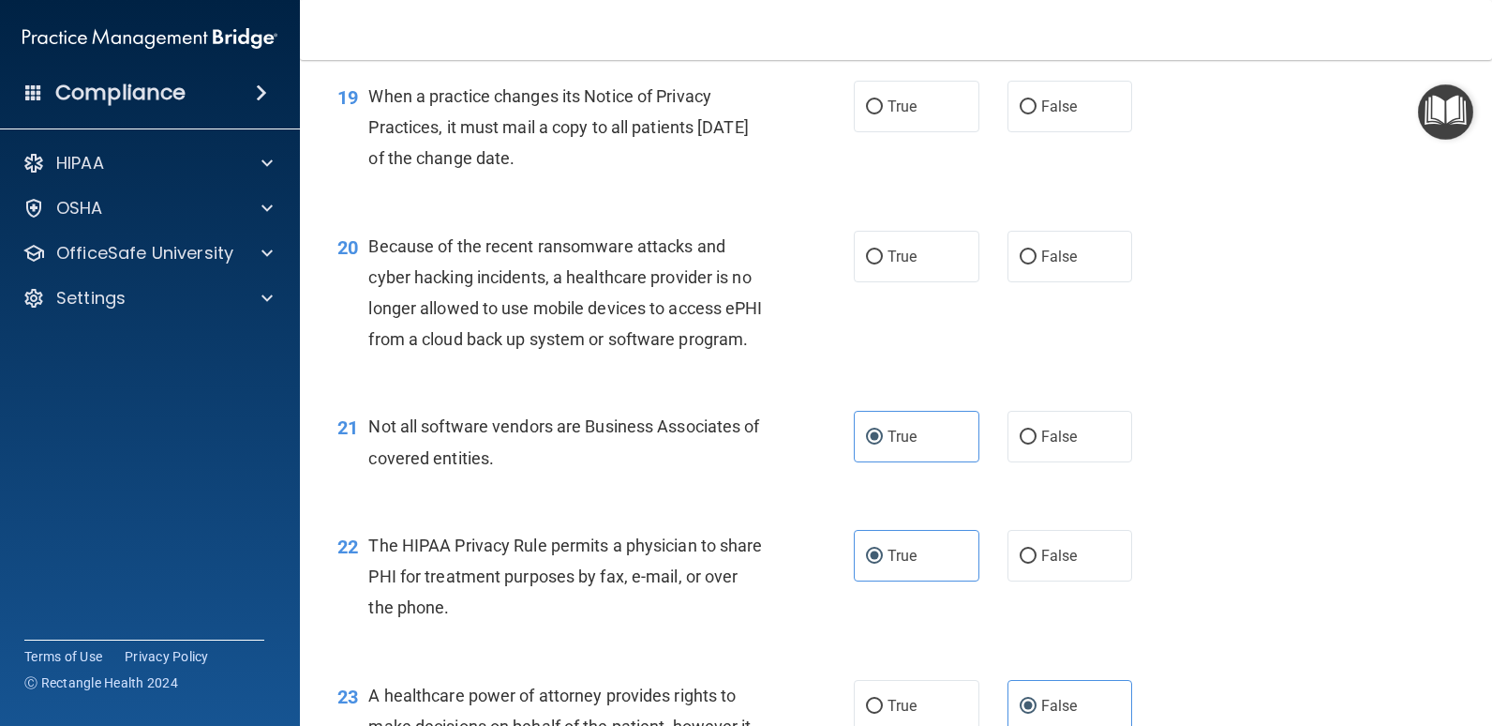
drag, startPoint x: 1049, startPoint y: 310, endPoint x: 1044, endPoint y: 284, distance: 26.7
click at [1045, 282] on label "False" at bounding box center [1071, 257] width 126 height 52
click at [1037, 264] on input "False" at bounding box center [1028, 257] width 17 height 14
radio input "true"
click at [1058, 115] on span "False" at bounding box center [1060, 106] width 37 height 18
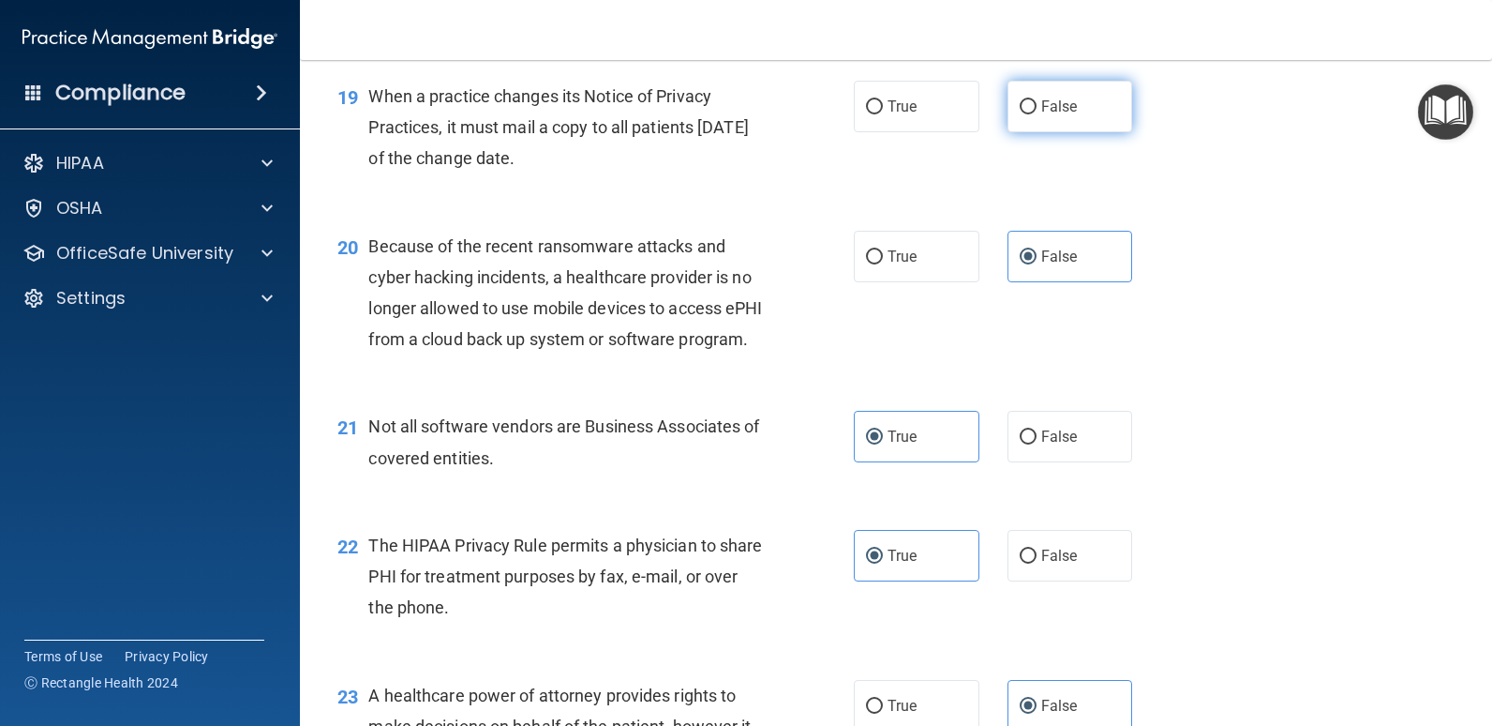
click at [1037, 114] on input "False" at bounding box center [1028, 107] width 17 height 14
radio input "true"
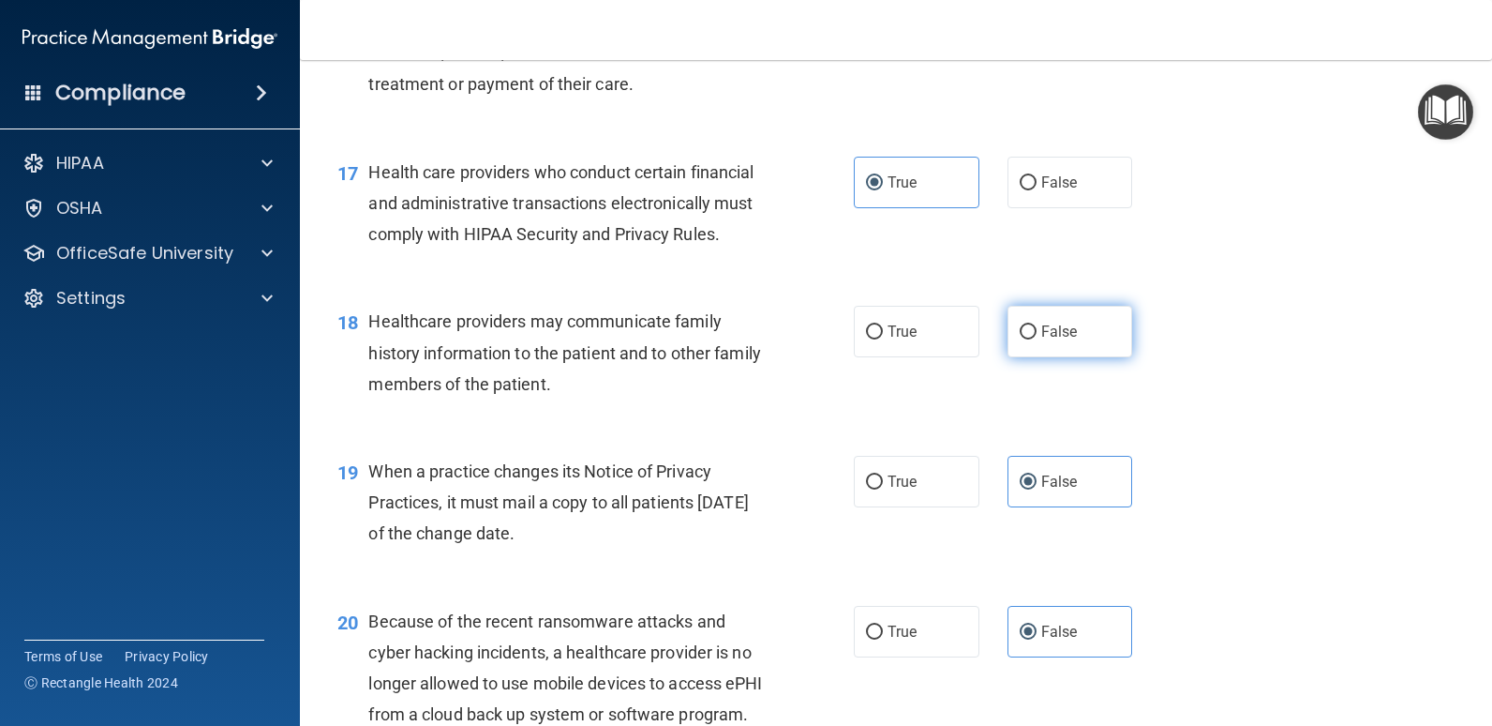
click at [1084, 357] on label "False" at bounding box center [1071, 332] width 126 height 52
click at [1037, 339] on input "False" at bounding box center [1028, 332] width 17 height 14
radio input "true"
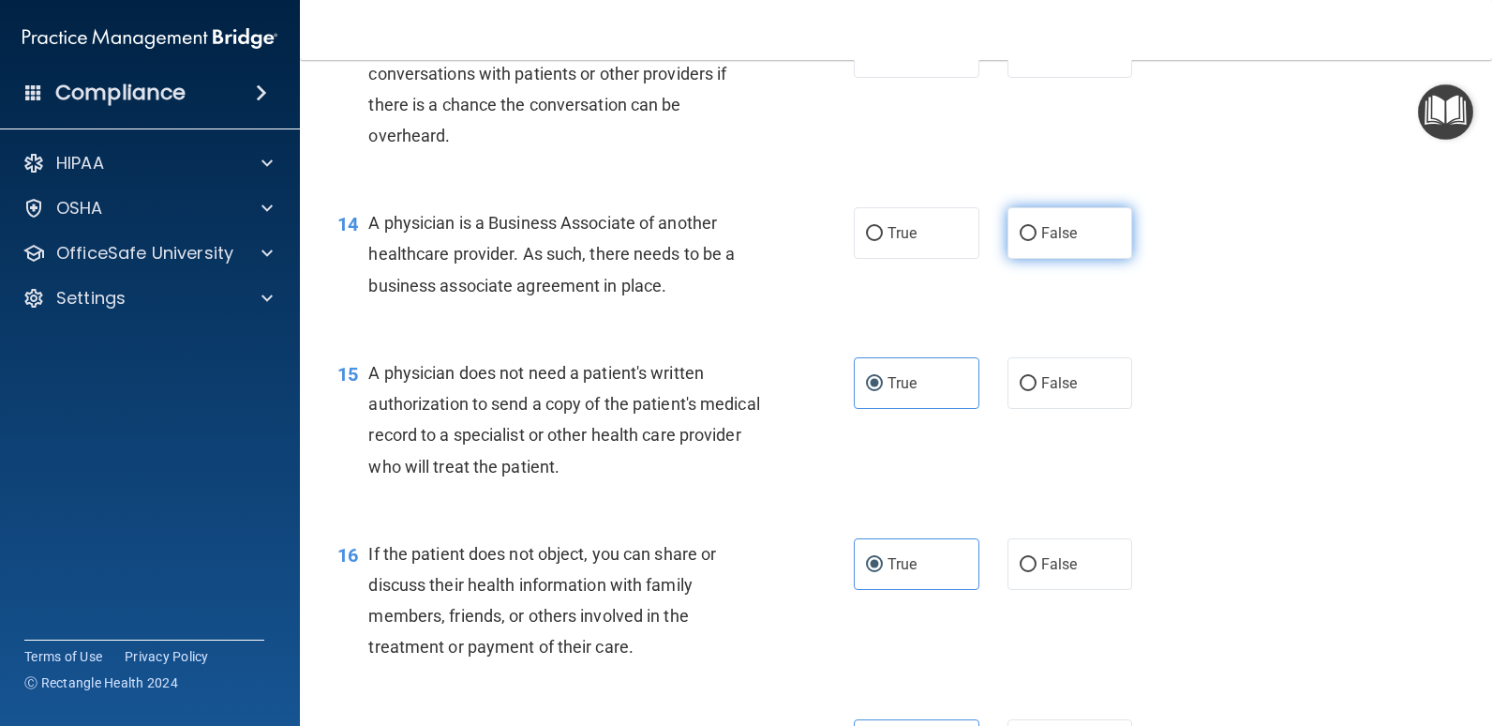
click at [1084, 259] on label "False" at bounding box center [1071, 233] width 126 height 52
click at [1037, 241] on input "False" at bounding box center [1028, 234] width 17 height 14
radio input "true"
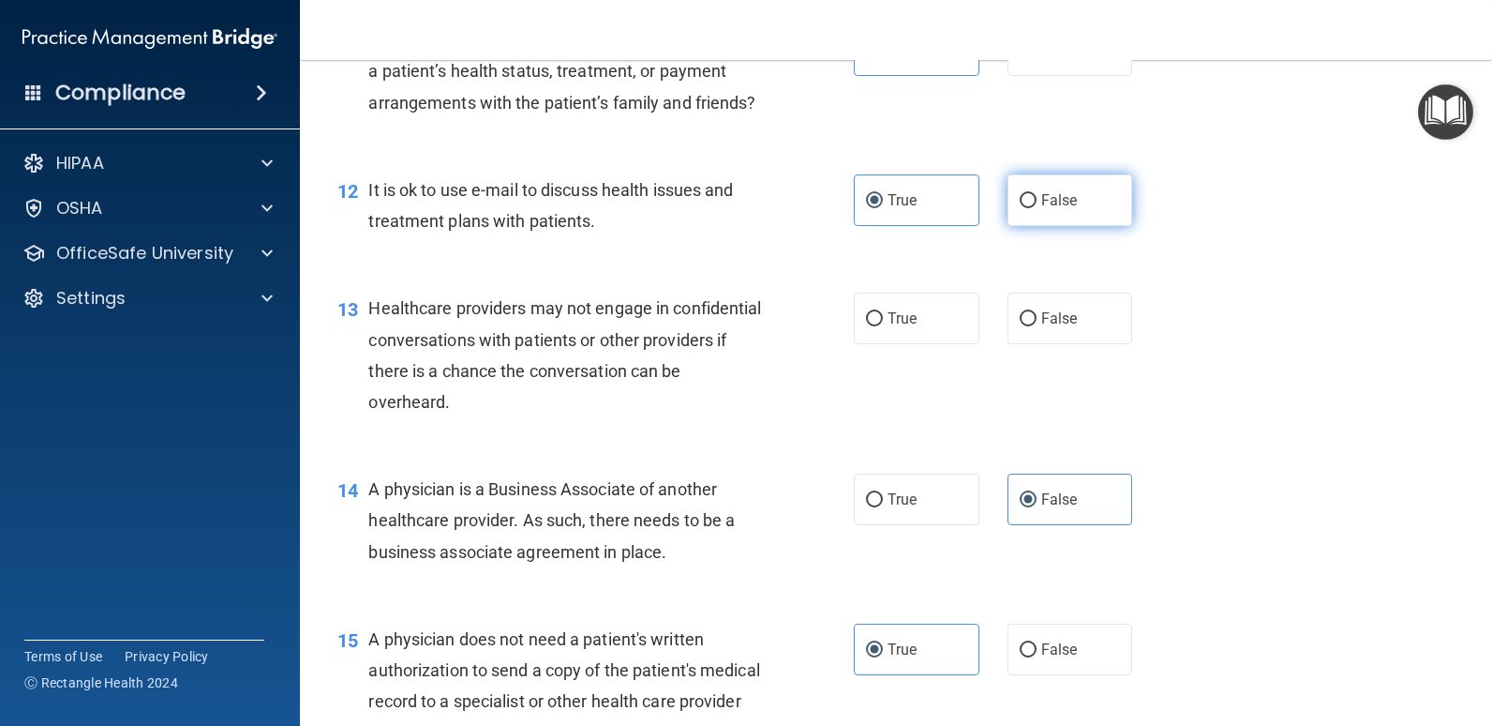
scroll to position [1699, 0]
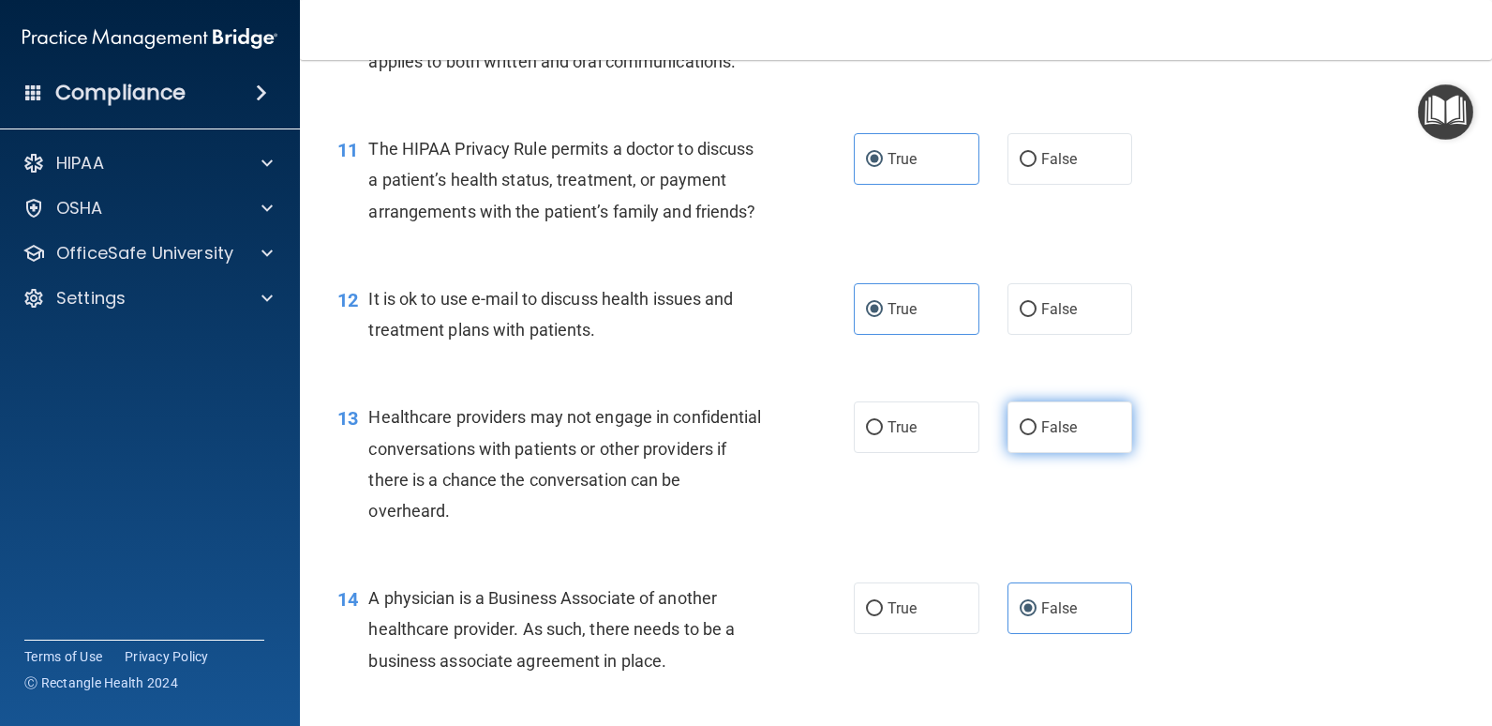
click at [1070, 452] on label "False" at bounding box center [1071, 427] width 126 height 52
click at [1037, 435] on input "False" at bounding box center [1028, 428] width 17 height 14
radio input "true"
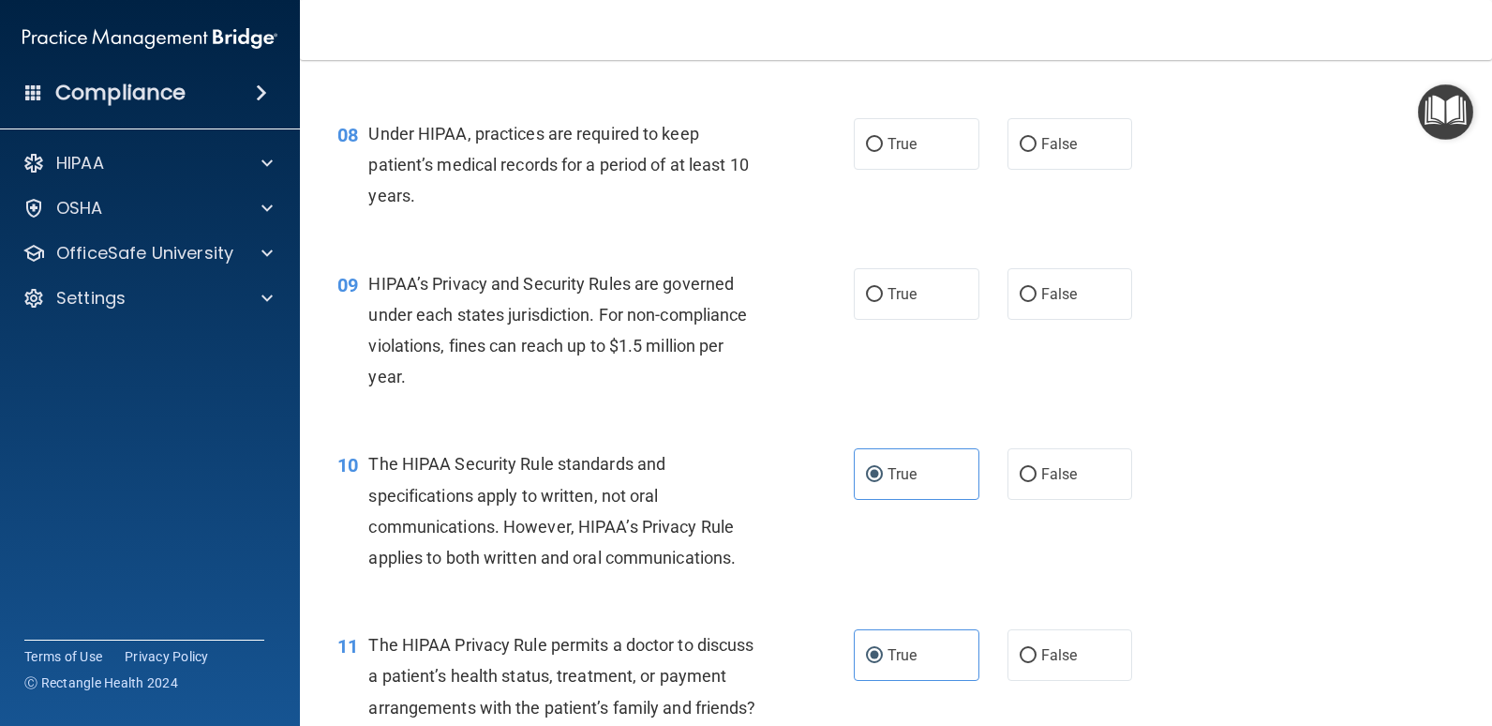
scroll to position [1136, 0]
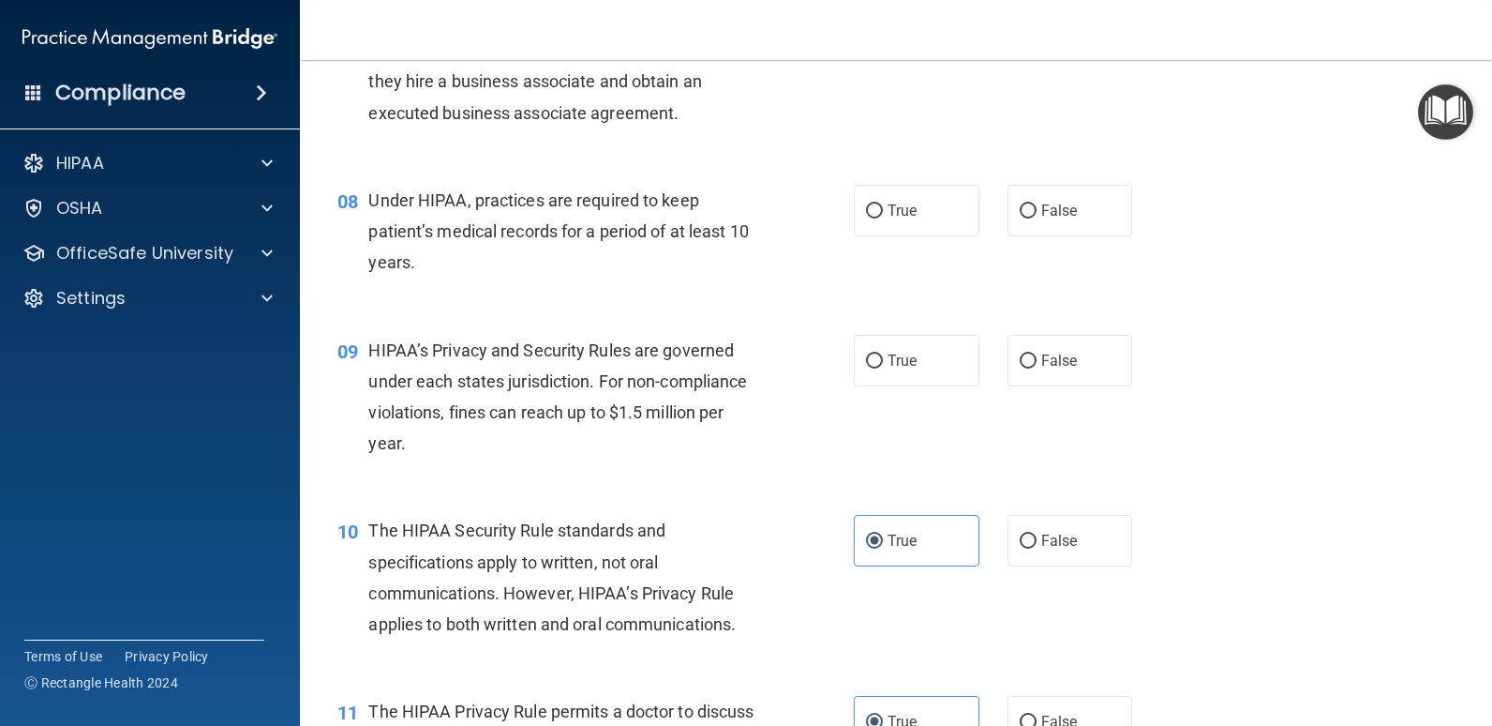
drag, startPoint x: 1072, startPoint y: 354, endPoint x: 1057, endPoint y: 277, distance: 78.1
click at [1071, 354] on label "False" at bounding box center [1071, 361] width 126 height 52
click at [1037, 354] on input "False" at bounding box center [1028, 361] width 17 height 14
radio input "true"
click at [1069, 224] on label "False" at bounding box center [1071, 211] width 126 height 52
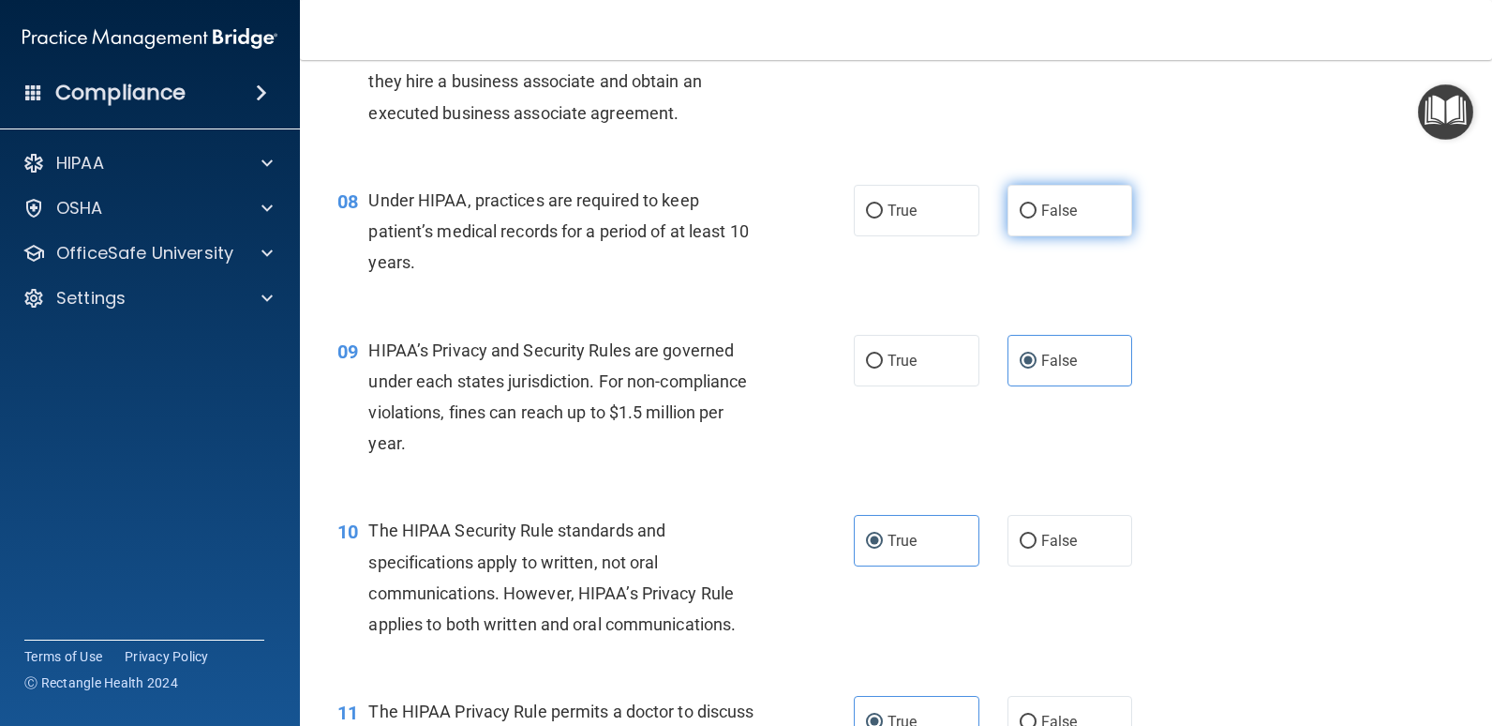
click at [1037, 218] on input "False" at bounding box center [1028, 211] width 17 height 14
radio input "true"
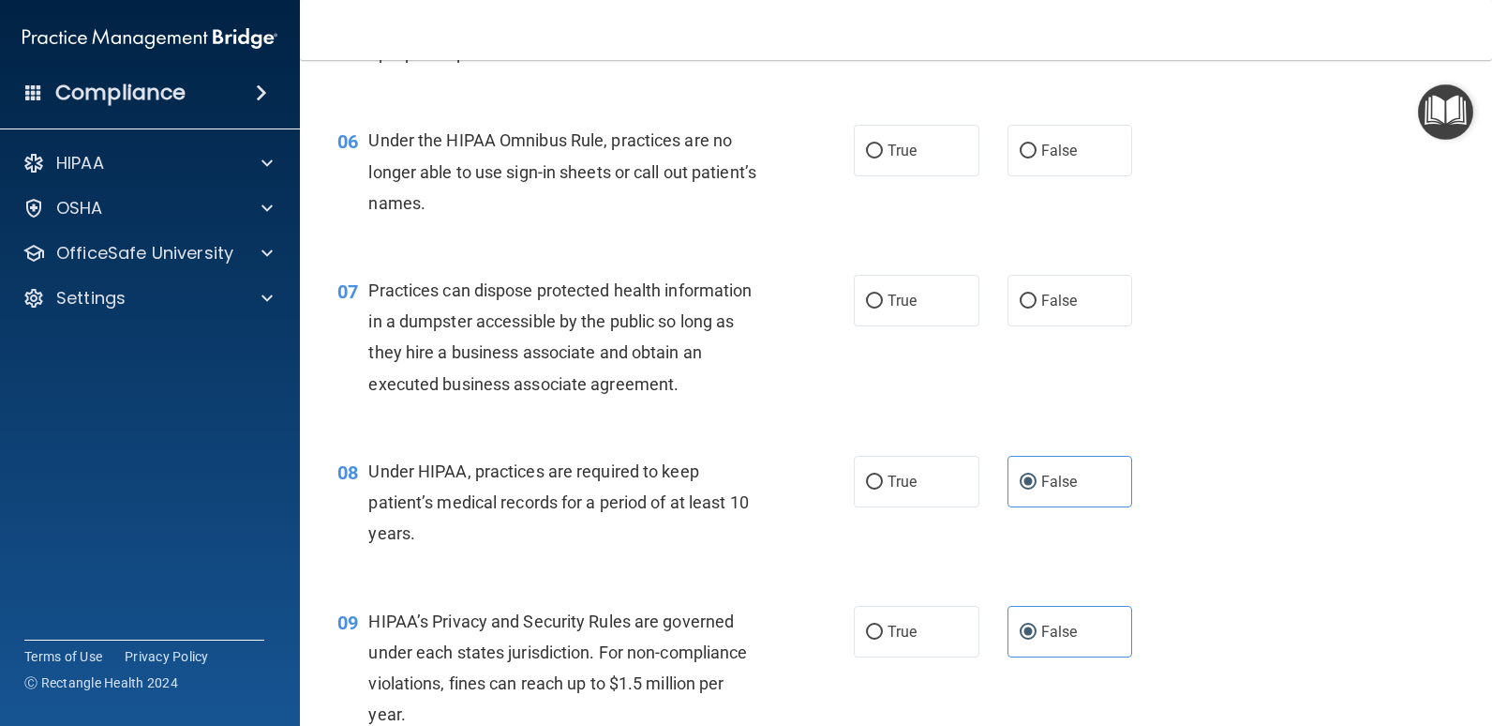
scroll to position [855, 0]
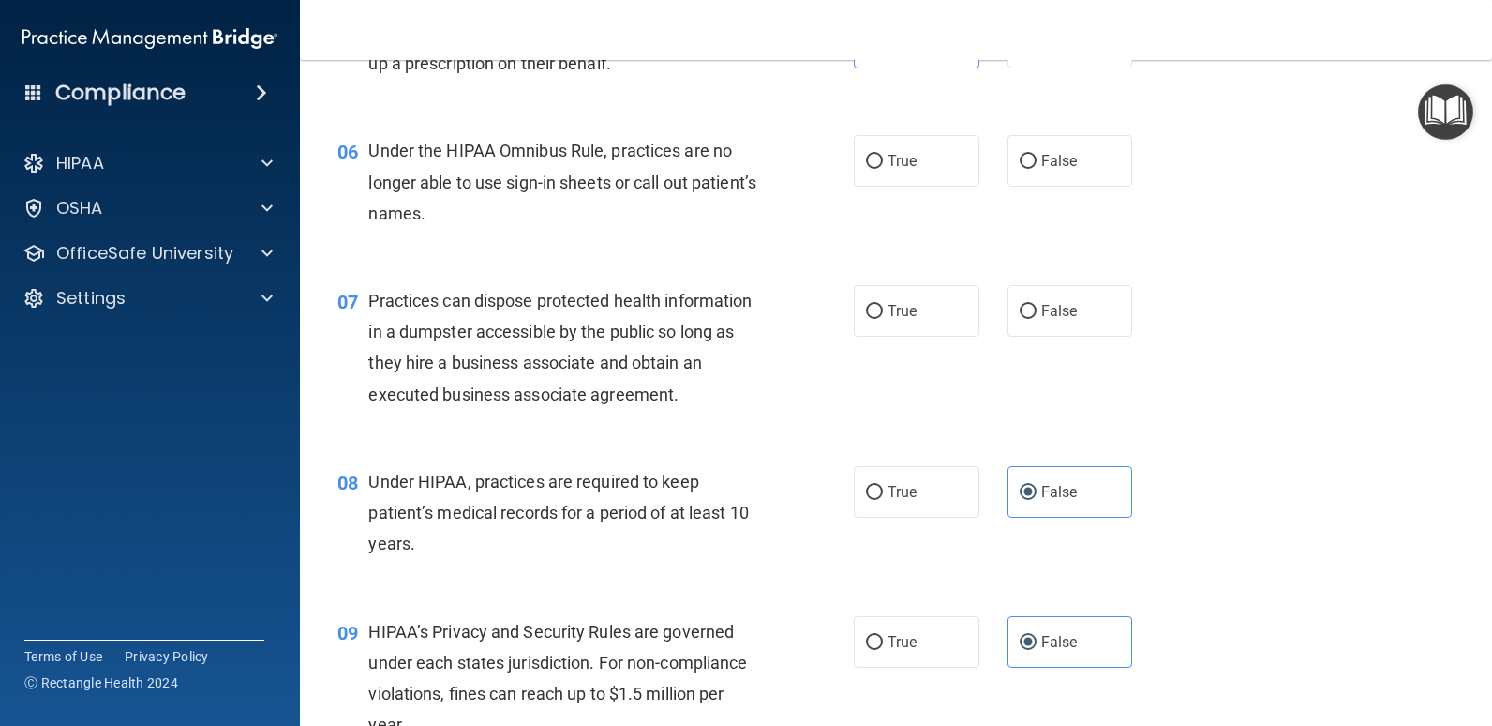
drag, startPoint x: 1070, startPoint y: 302, endPoint x: 1057, endPoint y: 259, distance: 45.1
click at [1069, 301] on label "False" at bounding box center [1071, 311] width 126 height 52
click at [1037, 305] on input "False" at bounding box center [1028, 312] width 17 height 14
radio input "true"
click at [1068, 168] on span "False" at bounding box center [1060, 161] width 37 height 18
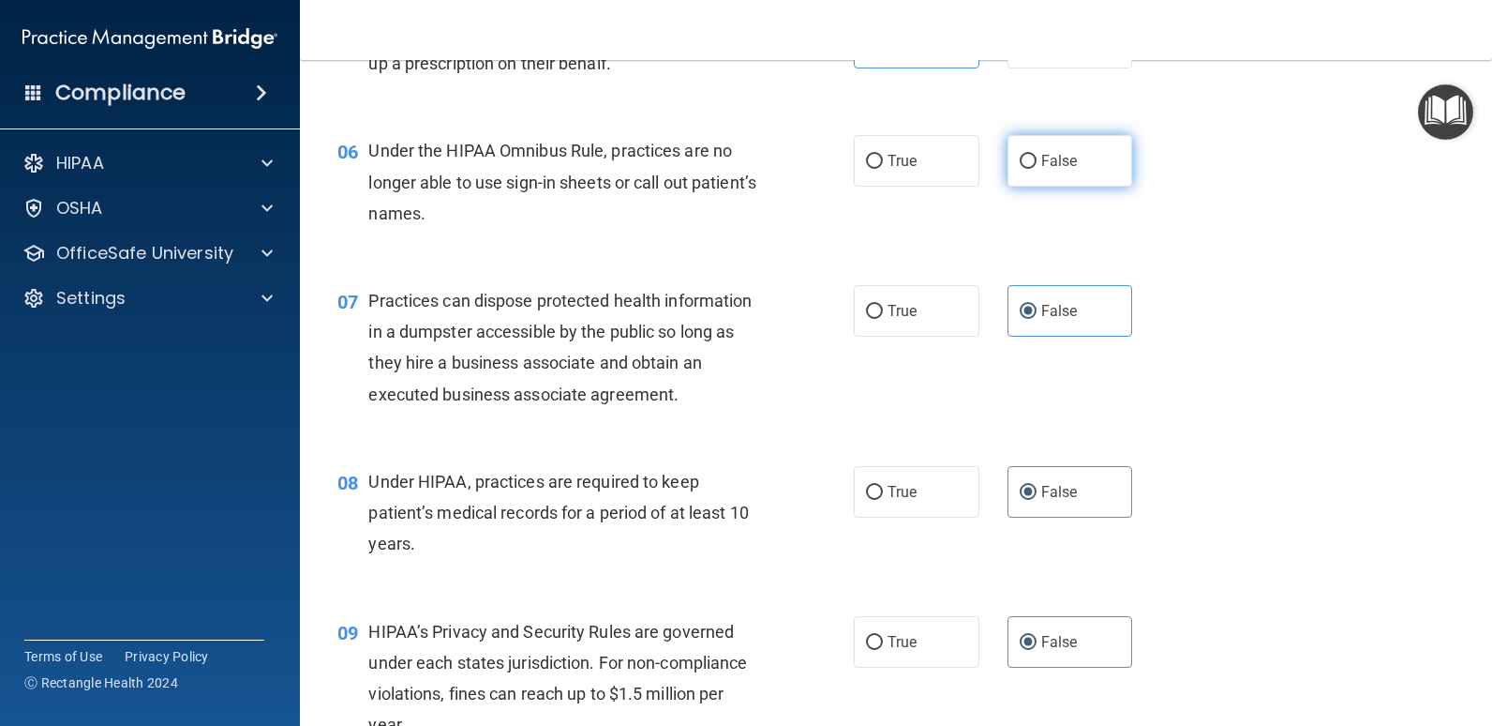
click at [1037, 168] on input "False" at bounding box center [1028, 162] width 17 height 14
radio input "true"
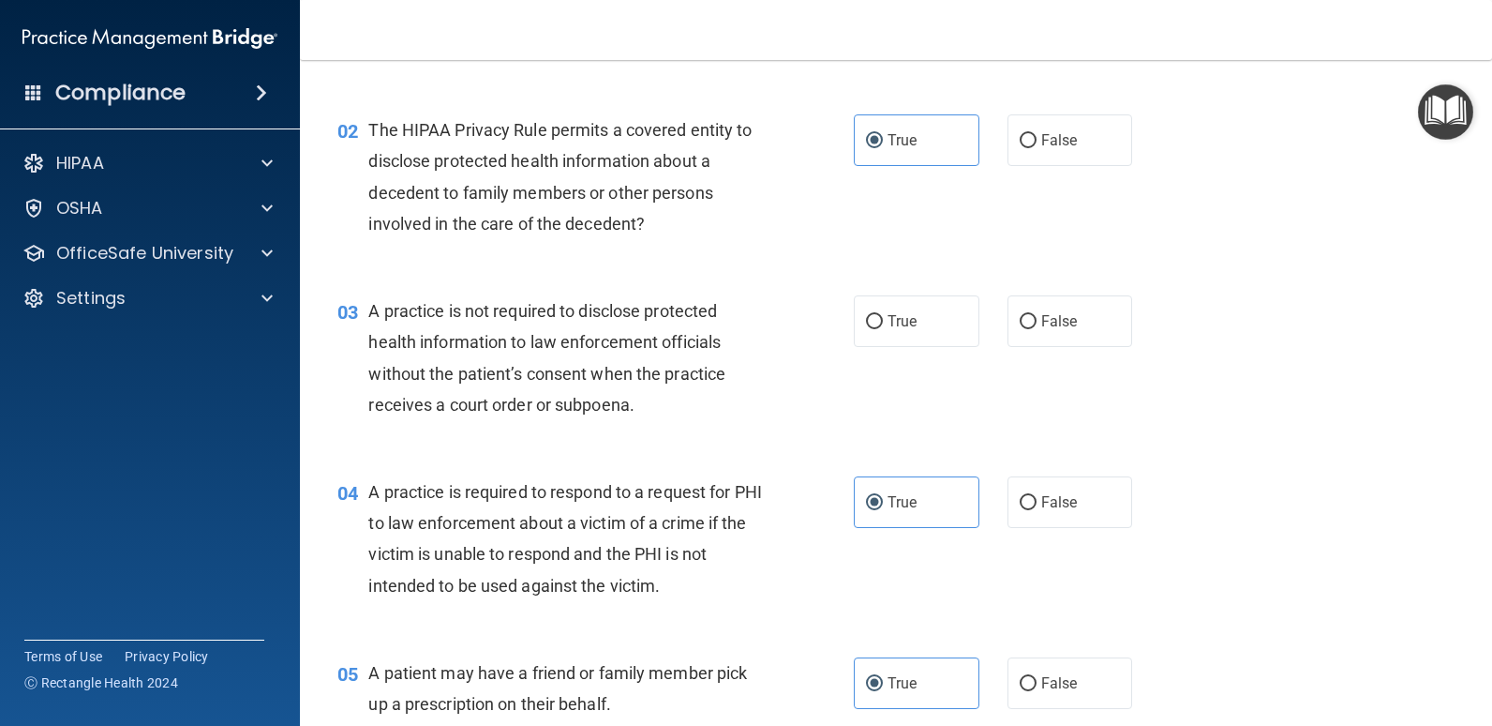
scroll to position [199, 0]
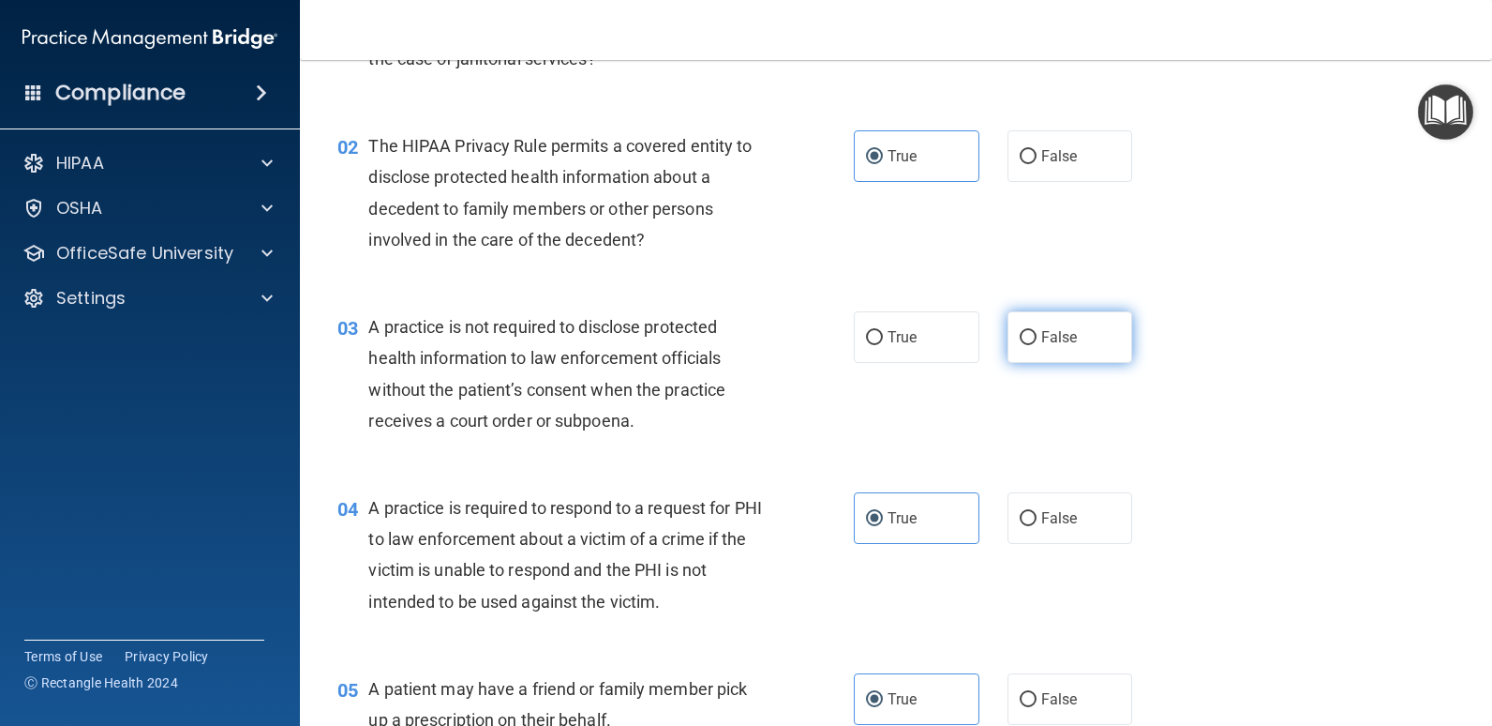
click at [1072, 337] on label "False" at bounding box center [1071, 337] width 126 height 52
click at [1037, 337] on input "False" at bounding box center [1028, 338] width 17 height 14
radio input "true"
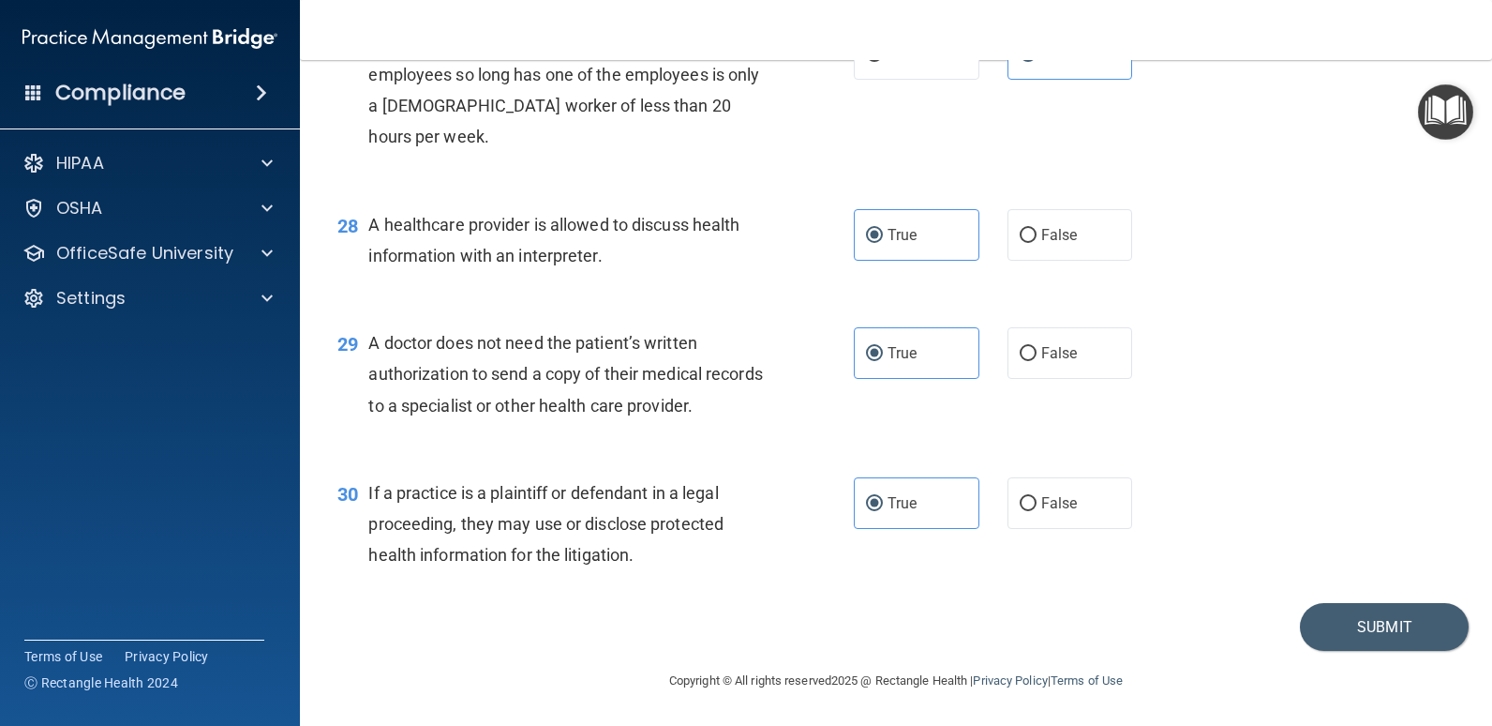
scroll to position [4286, 0]
click at [1387, 651] on button "Submit" at bounding box center [1384, 627] width 169 height 48
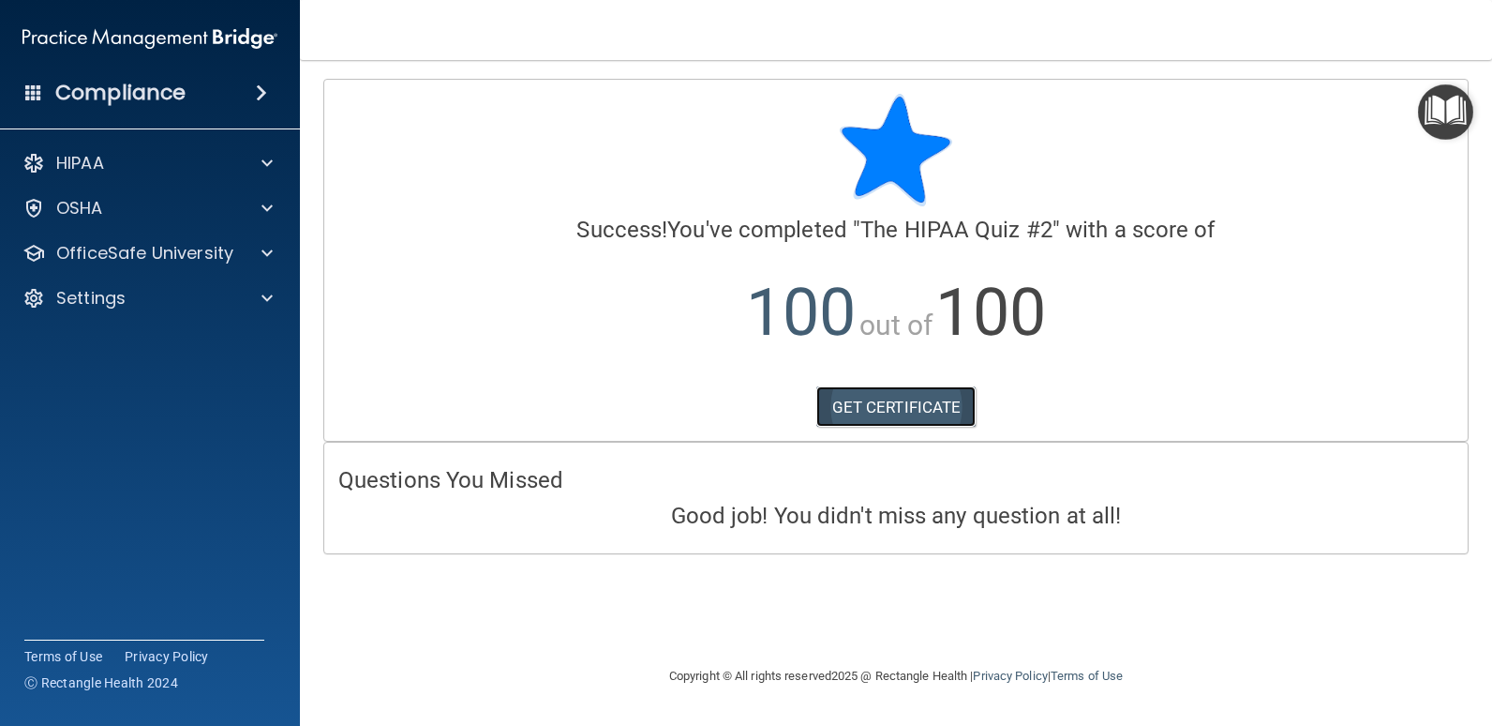
click at [930, 412] on link "GET CERTIFICATE" at bounding box center [897, 406] width 160 height 41
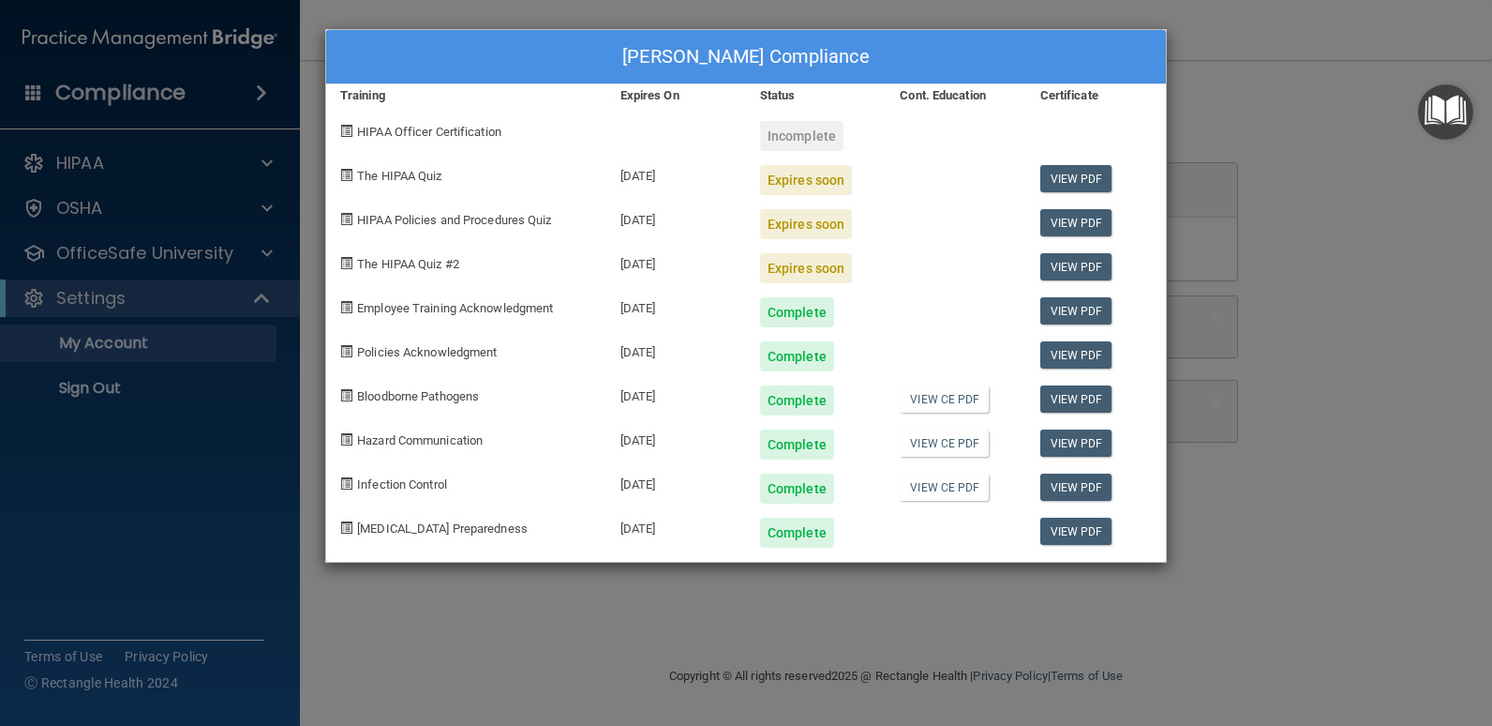
click at [253, 116] on div "Bridget Myers's Compliance Training Expires On Status Cont. Education Certifica…" at bounding box center [746, 363] width 1492 height 726
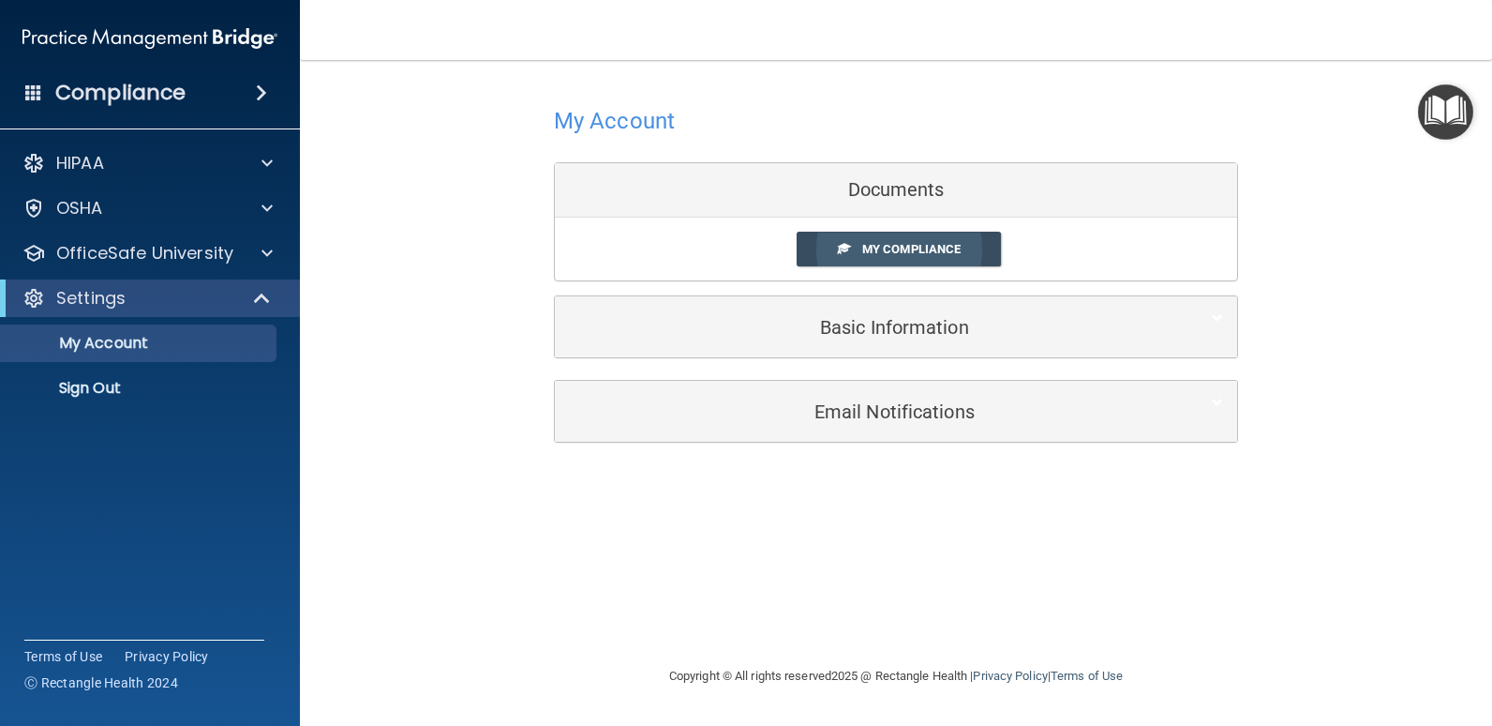
click at [985, 259] on link "My Compliance" at bounding box center [899, 249] width 205 height 35
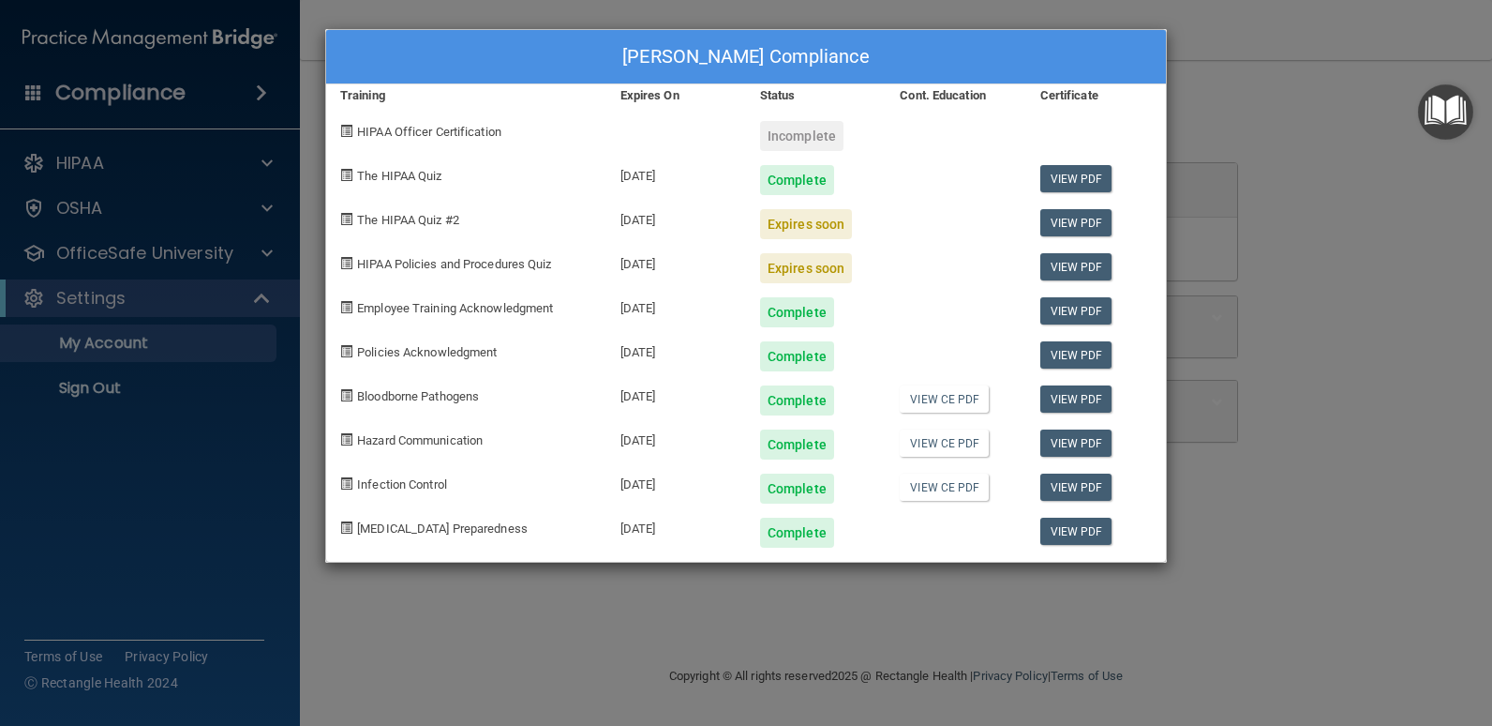
drag, startPoint x: 235, startPoint y: 115, endPoint x: 277, endPoint y: 91, distance: 47.9
click at [236, 114] on div "Bridget Myers's Compliance Training Expires On Status Cont. Education Certifica…" at bounding box center [746, 363] width 1492 height 726
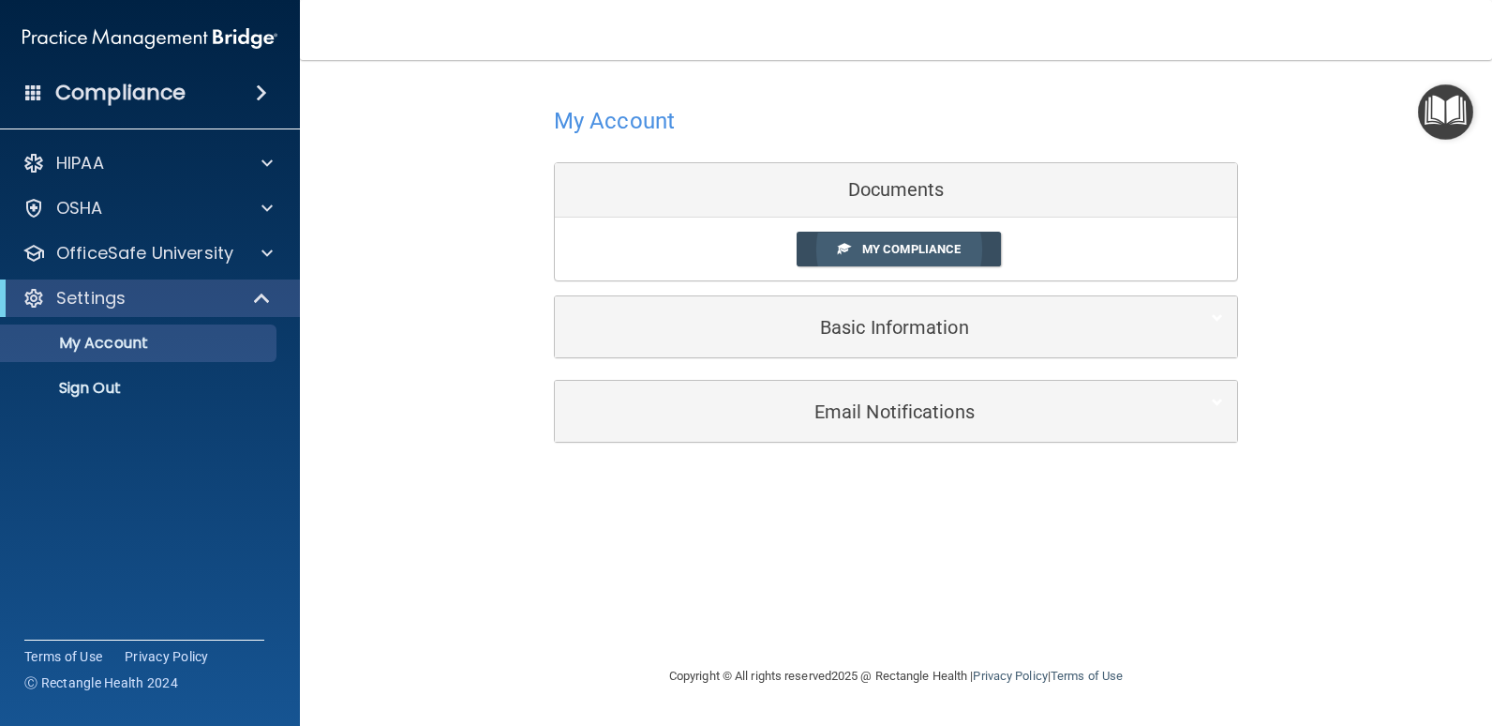
click at [903, 247] on span "My Compliance" at bounding box center [911, 249] width 98 height 14
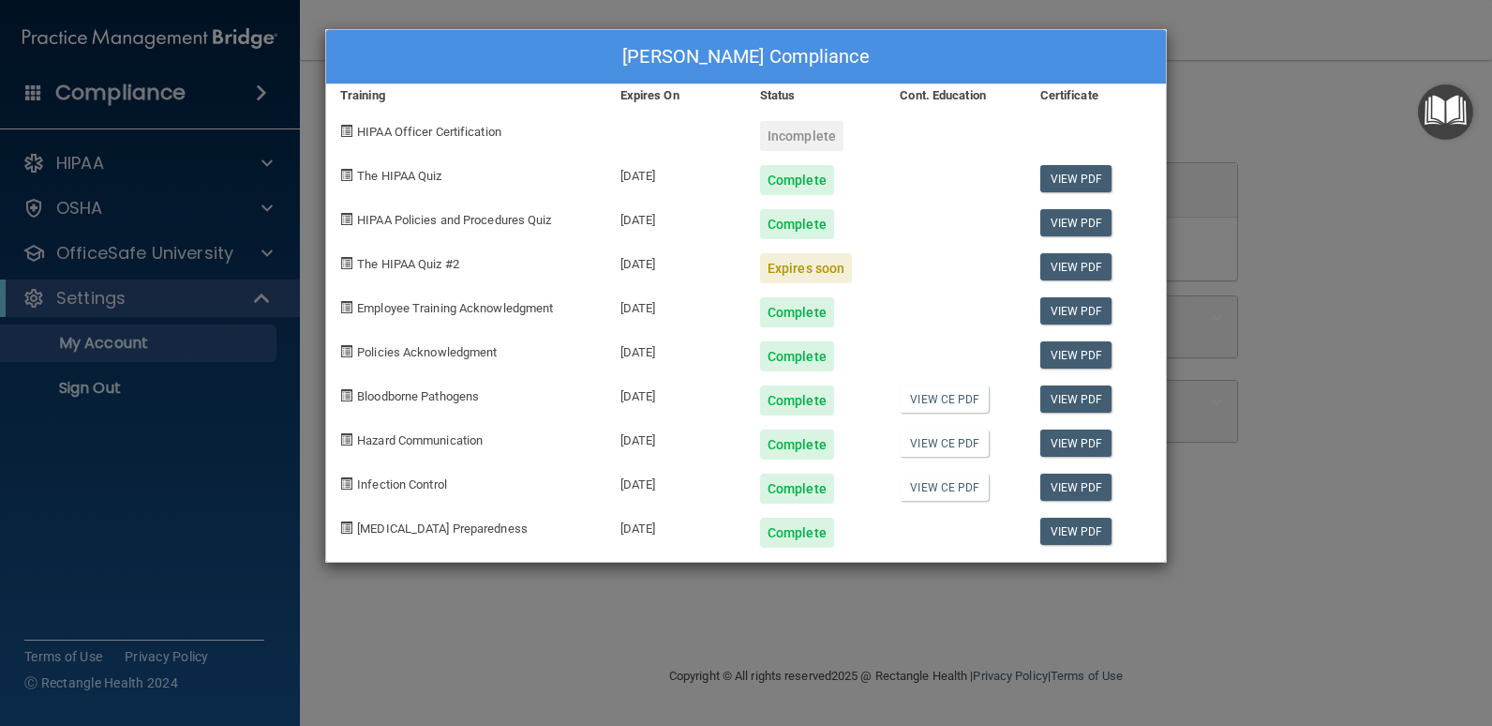
click at [502, 5] on div "Bridget Myers's Compliance Training Expires On Status Cont. Education Certifica…" at bounding box center [746, 363] width 1492 height 726
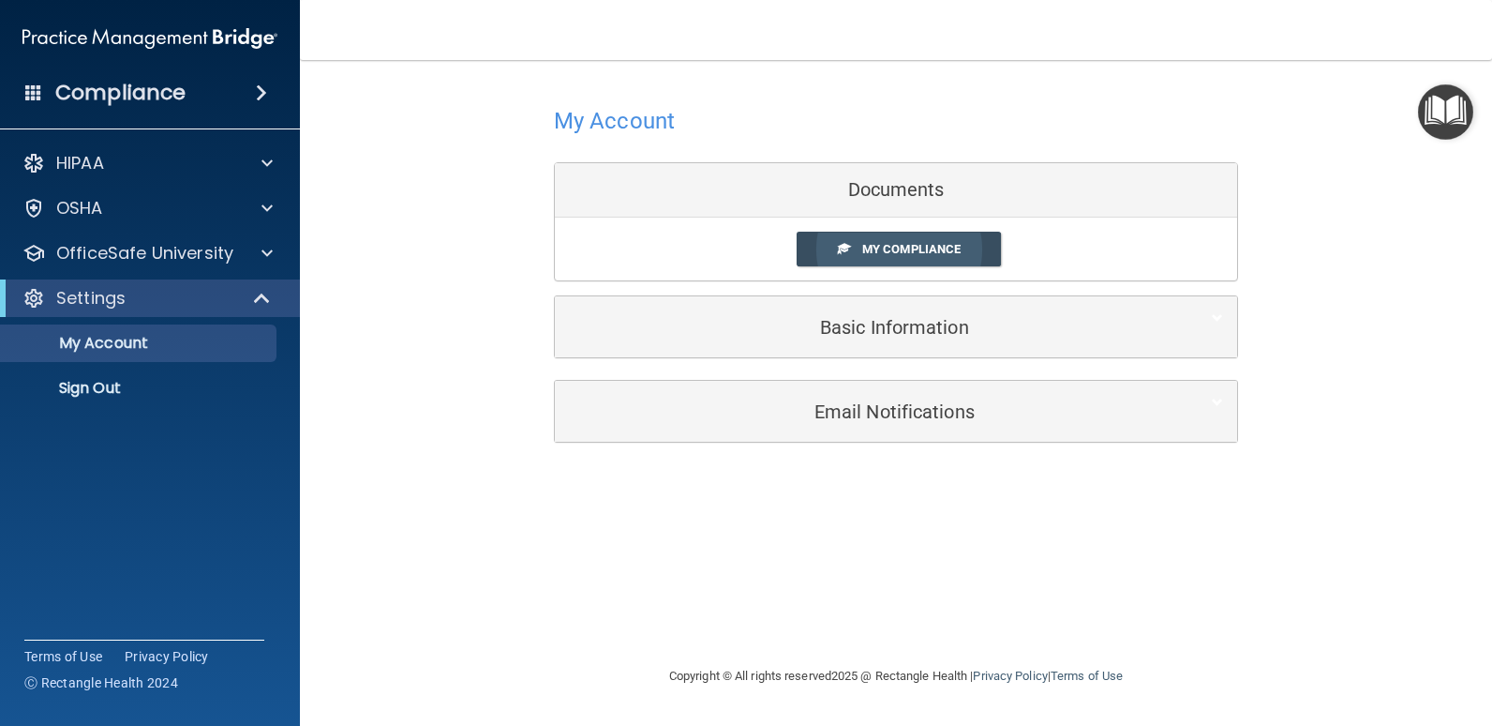
click at [876, 244] on span "My Compliance" at bounding box center [911, 249] width 98 height 14
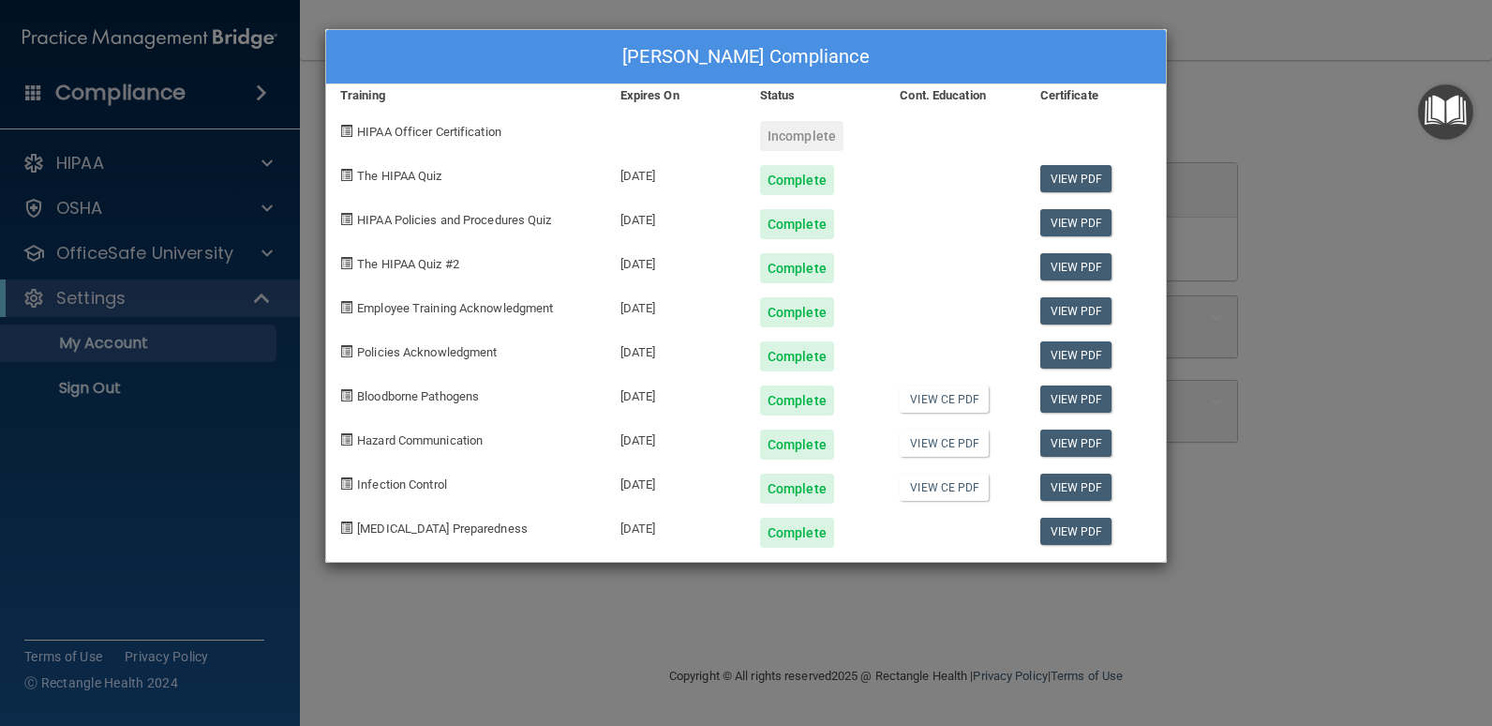
click at [801, 140] on div "Incomplete" at bounding box center [801, 136] width 83 height 30
click at [386, 123] on div "HIPAA Officer Certification" at bounding box center [466, 129] width 280 height 44
click at [1254, 97] on div "Bridget Myers's Compliance Training Expires On Status Cont. Education Certifica…" at bounding box center [746, 363] width 1492 height 726
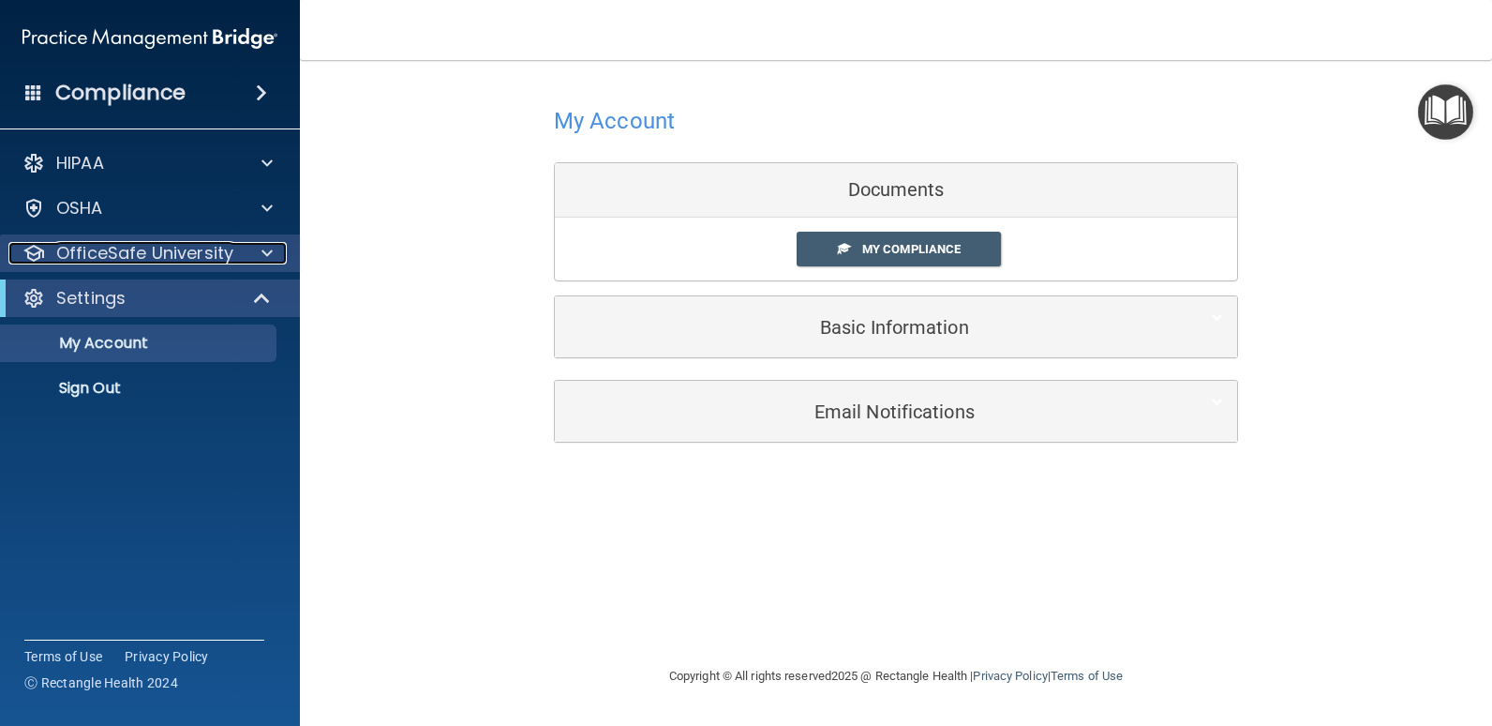
click at [121, 247] on p "OfficeSafe University" at bounding box center [144, 253] width 177 height 22
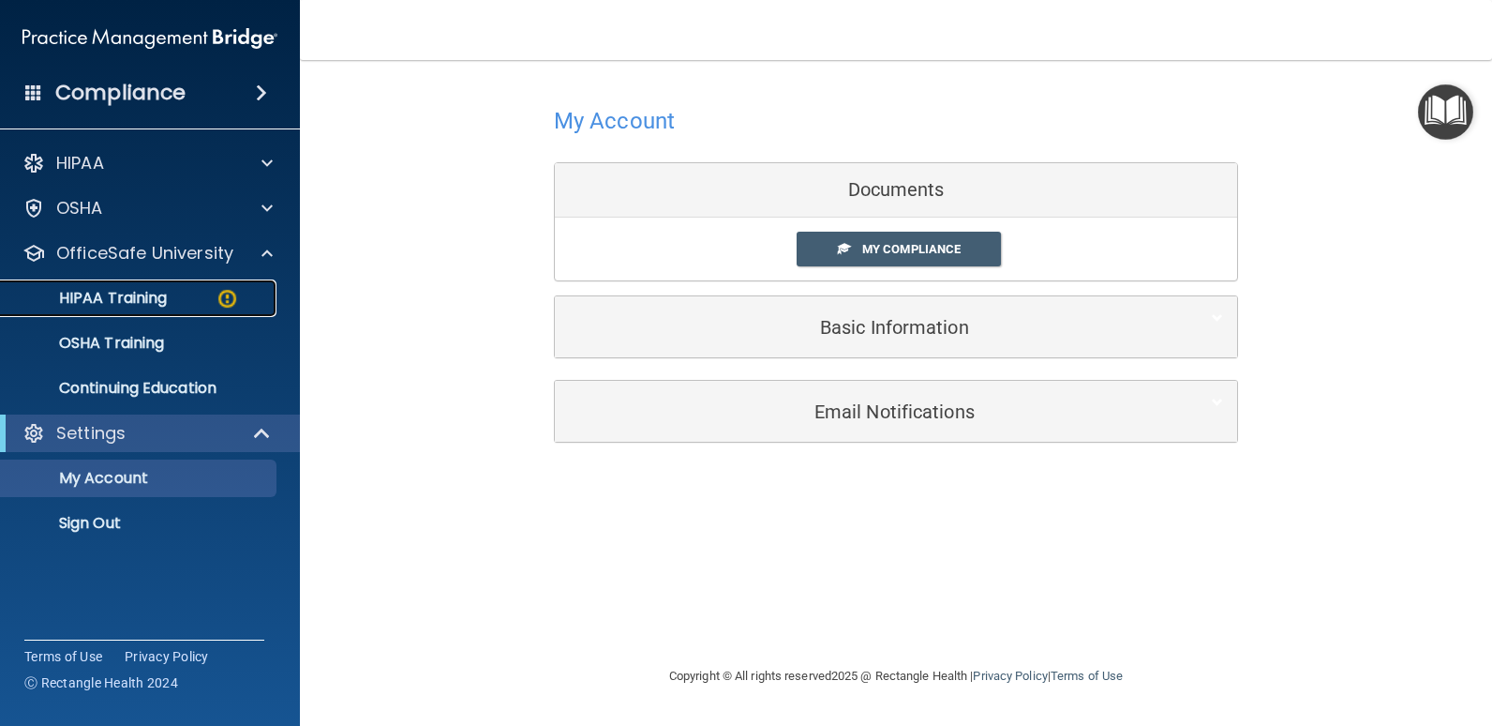
click at [200, 301] on div "HIPAA Training" at bounding box center [140, 298] width 256 height 19
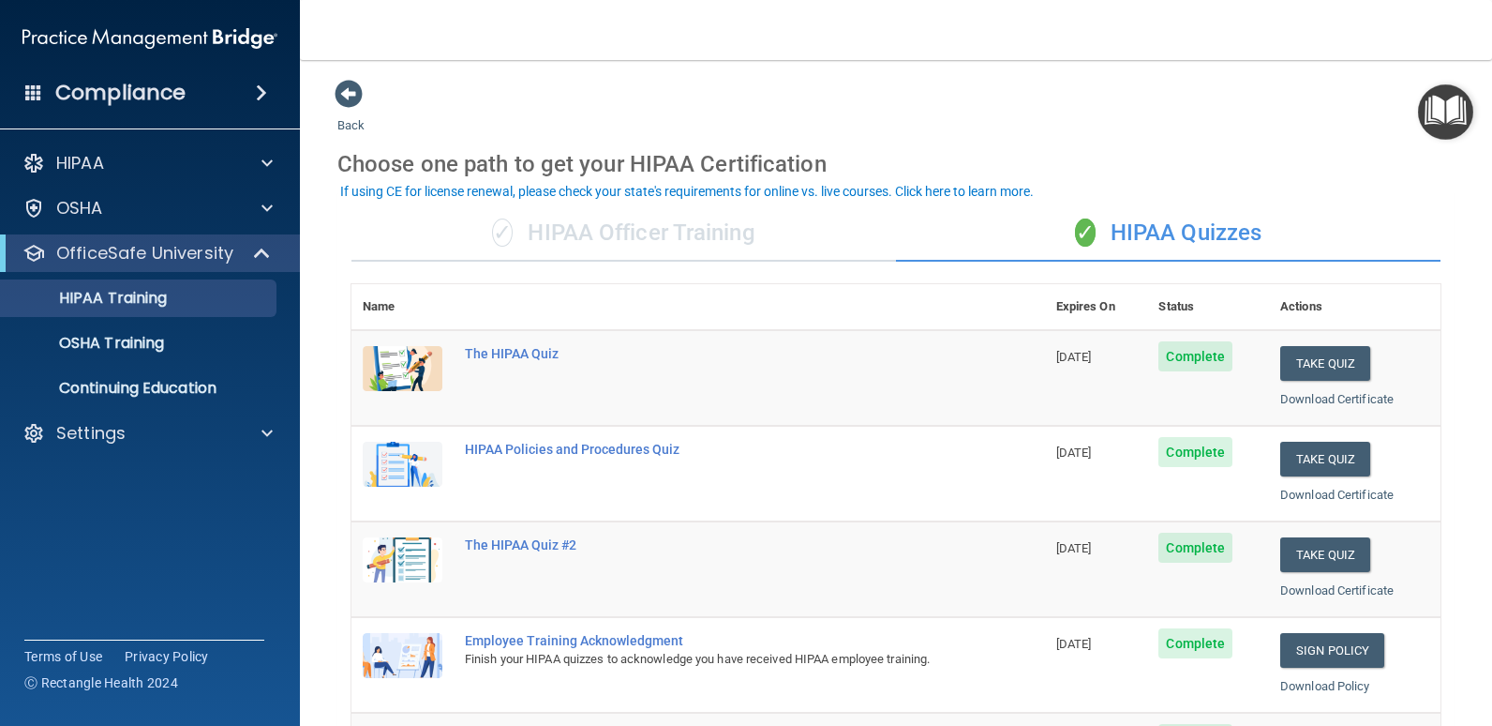
click at [570, 240] on div "✓ HIPAA Officer Training" at bounding box center [624, 233] width 545 height 56
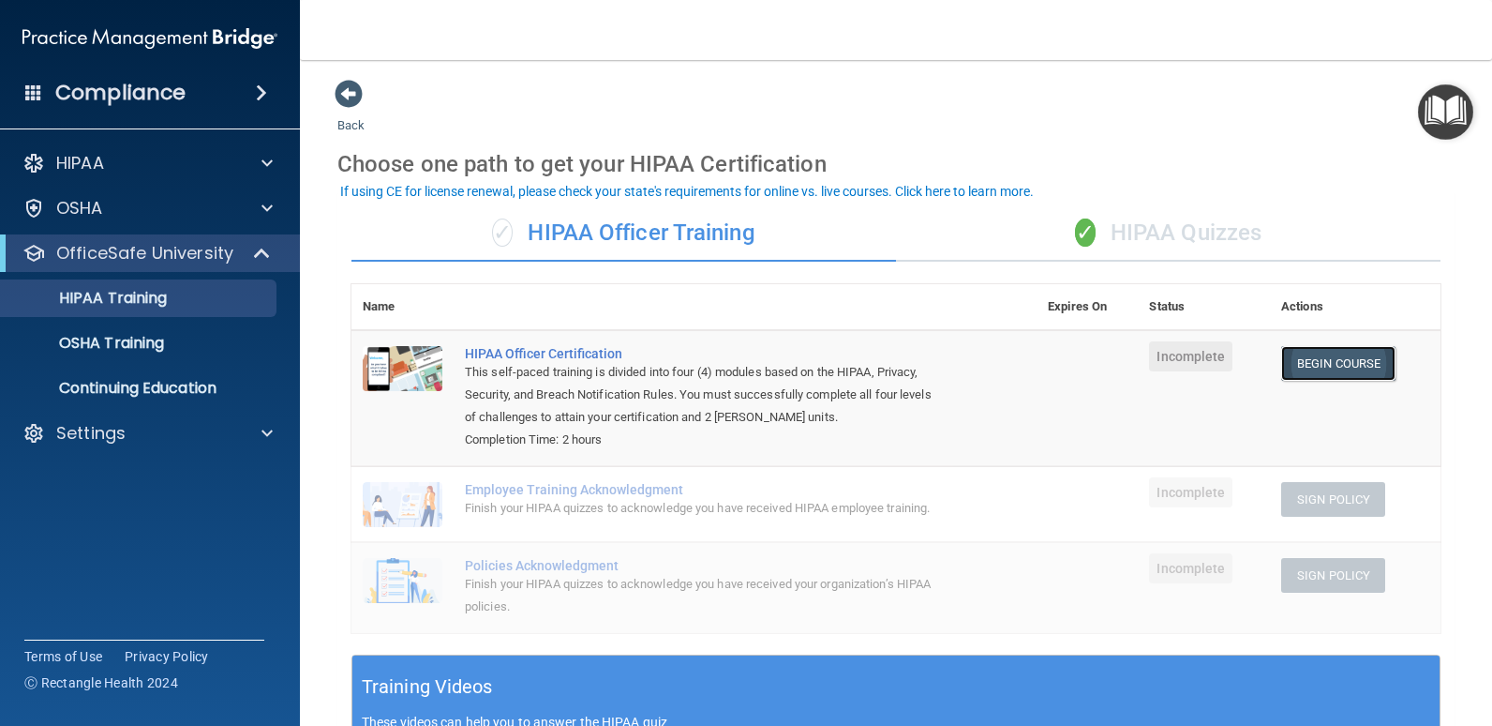
click at [1306, 370] on link "Begin Course" at bounding box center [1339, 363] width 114 height 35
